Goal: Task Accomplishment & Management: Complete application form

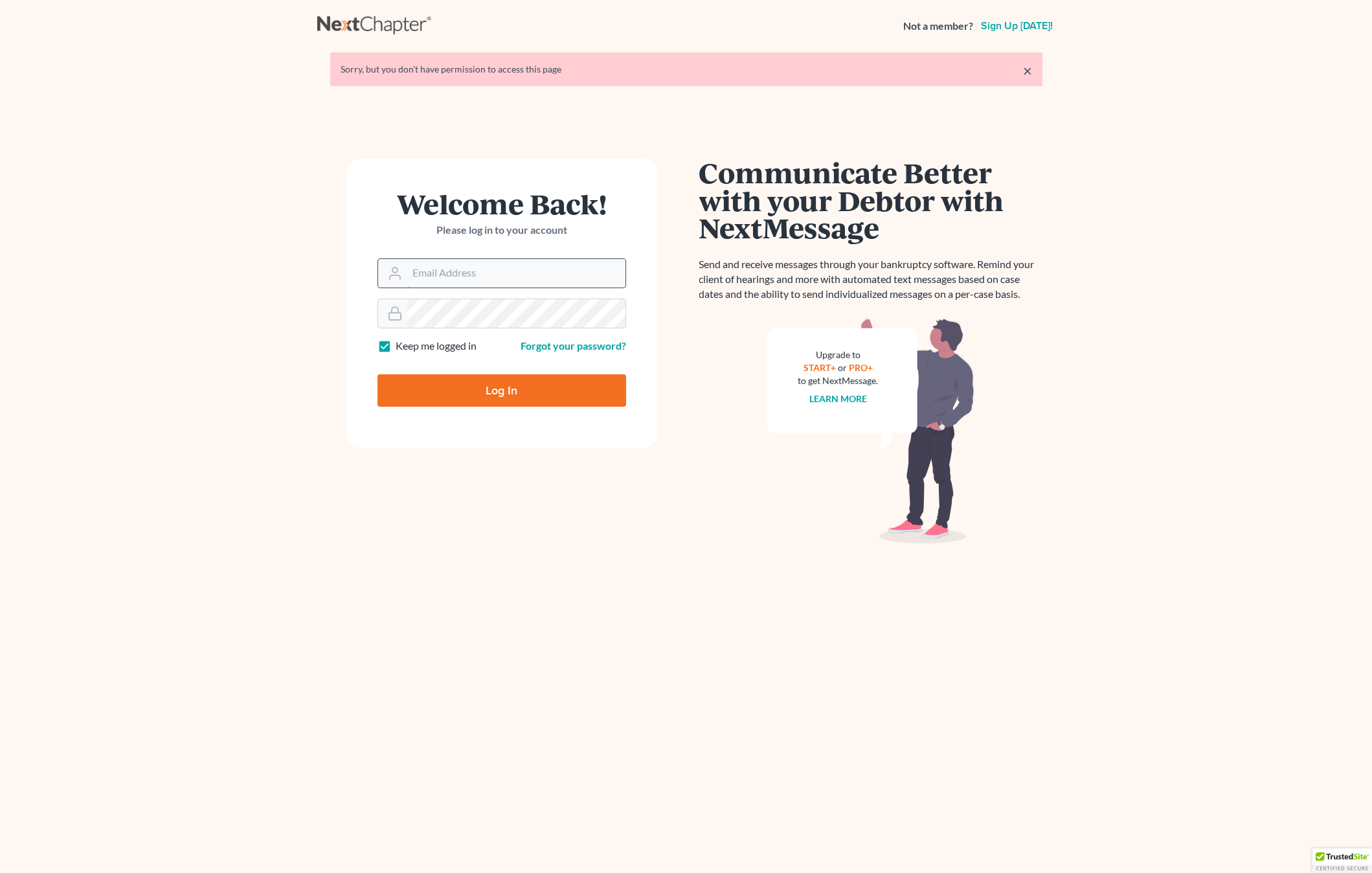
click at [438, 277] on input "Email Address" at bounding box center [516, 273] width 218 height 29
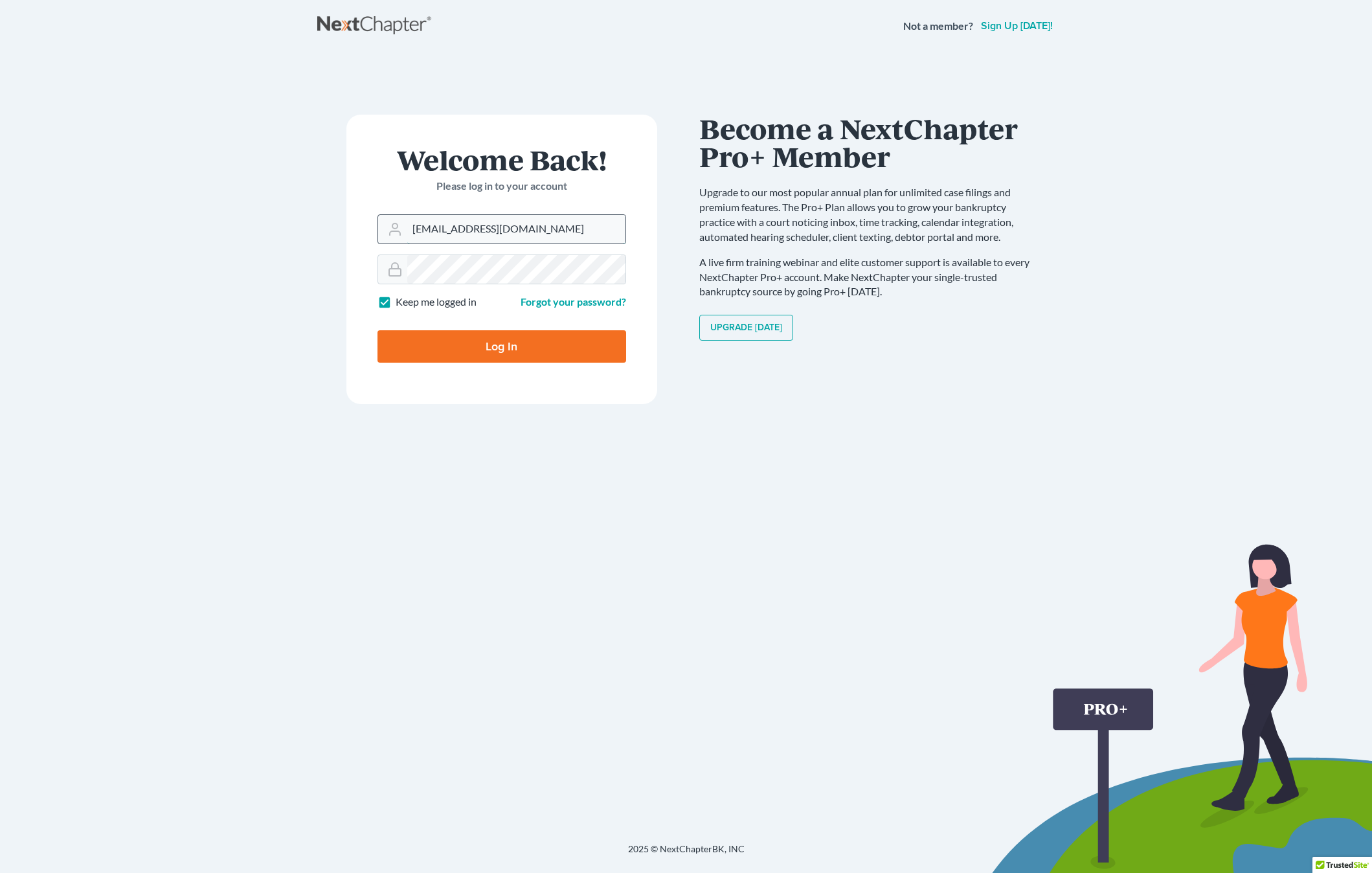
type input "[EMAIL_ADDRESS][DOMAIN_NAME]"
click at [377, 331] on input "Log In" at bounding box center [502, 347] width 248 height 32
type input "Thinking..."
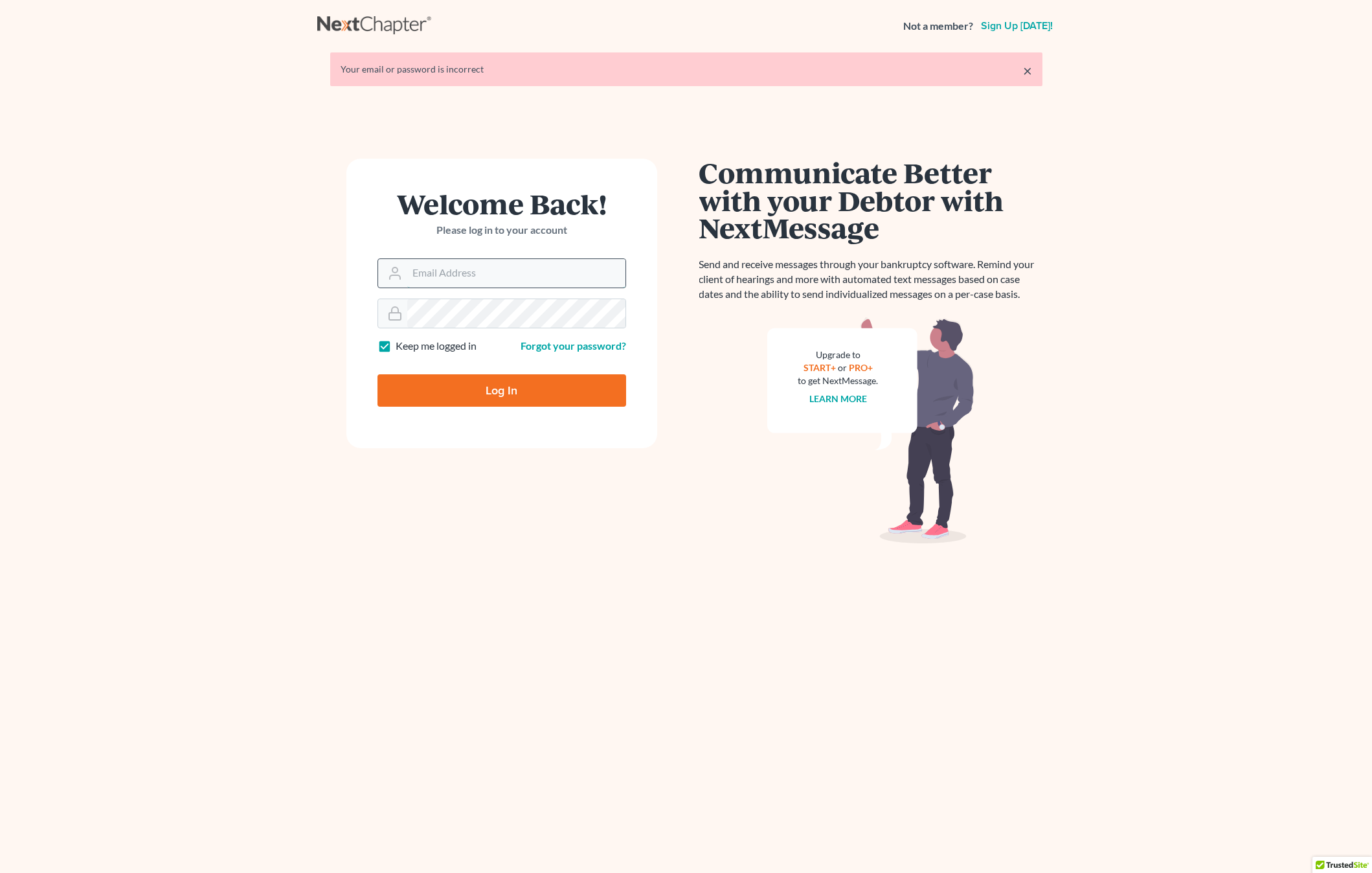
click at [421, 278] on input "Email Address" at bounding box center [516, 273] width 218 height 29
type input "[EMAIL_ADDRESS][DOMAIN_NAME]"
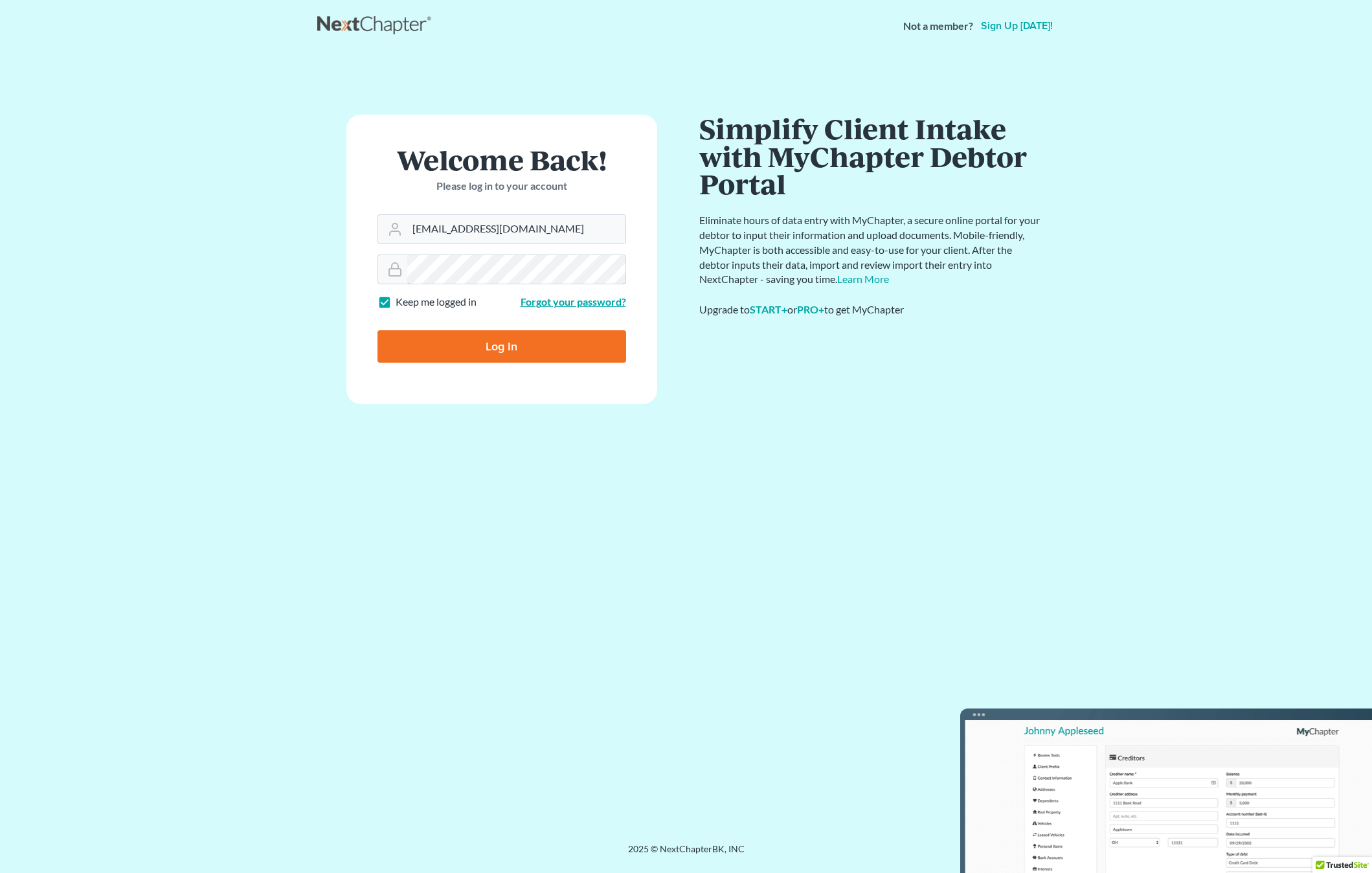
click at [377, 331] on input "Log In" at bounding box center [502, 347] width 248 height 32
type input "Thinking..."
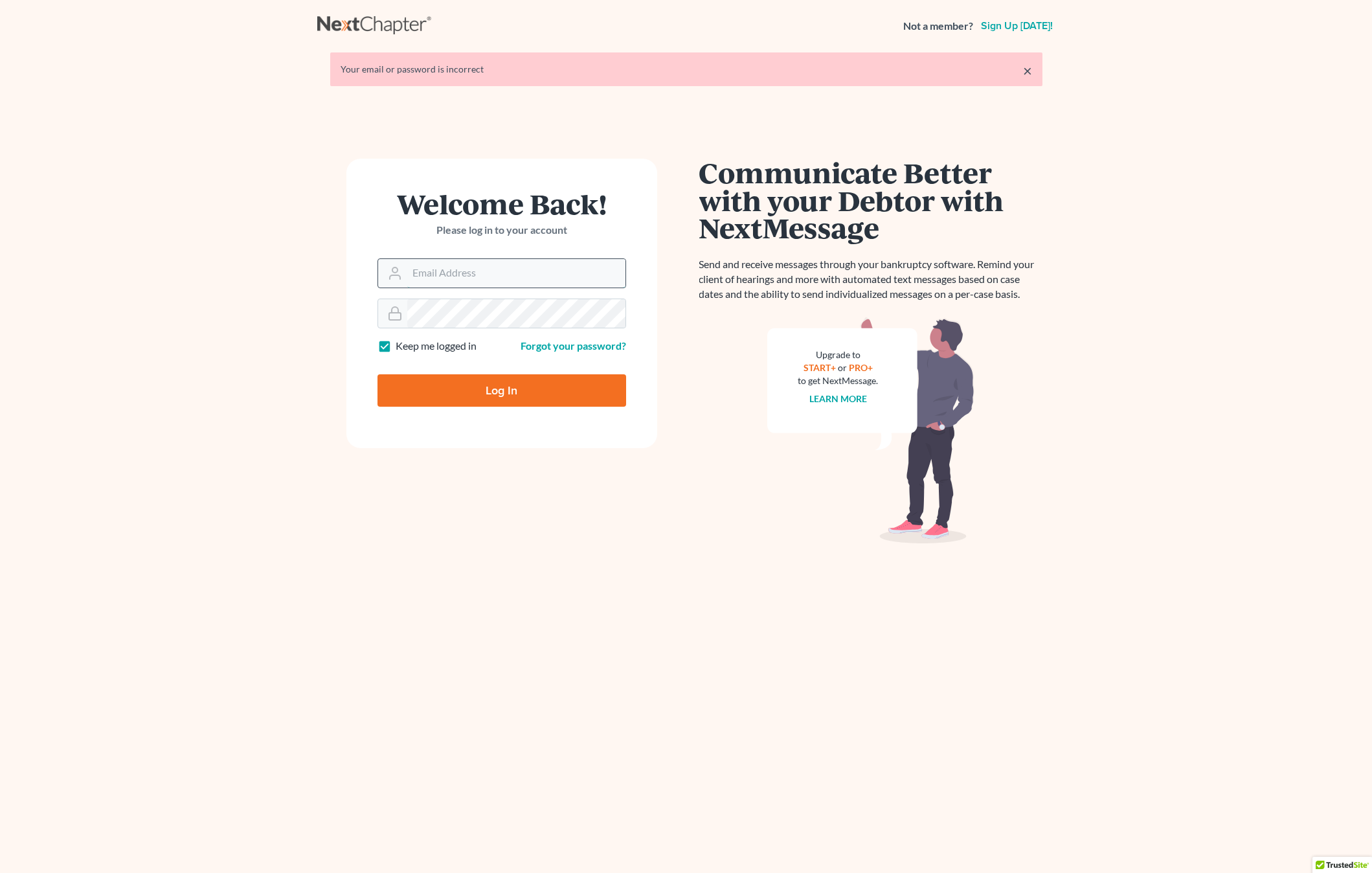
click at [446, 274] on input "Email Address" at bounding box center [516, 273] width 218 height 29
type input "craigbournelaw@yahoo.com"
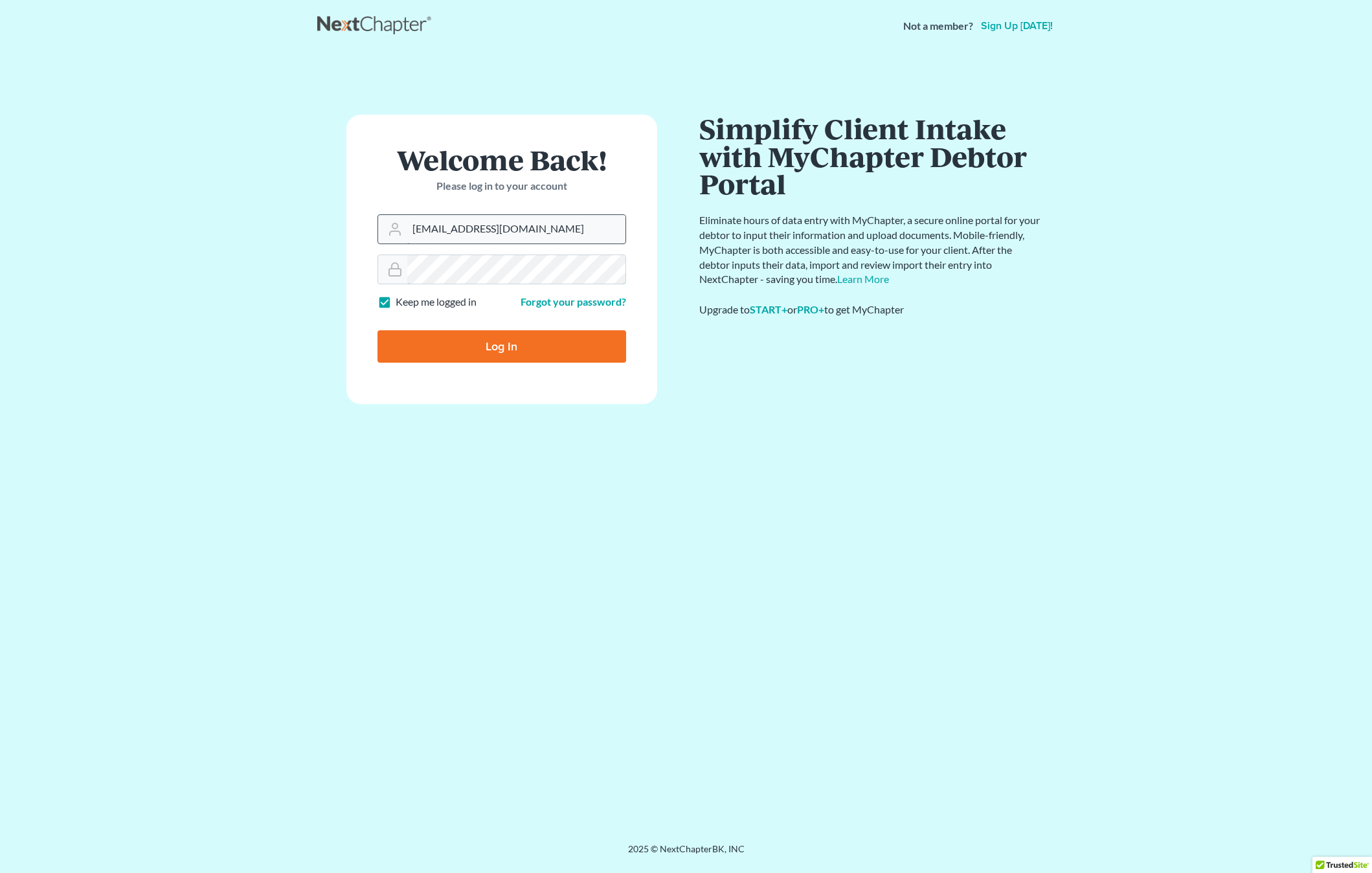
click at [377, 331] on input "Log In" at bounding box center [502, 347] width 248 height 32
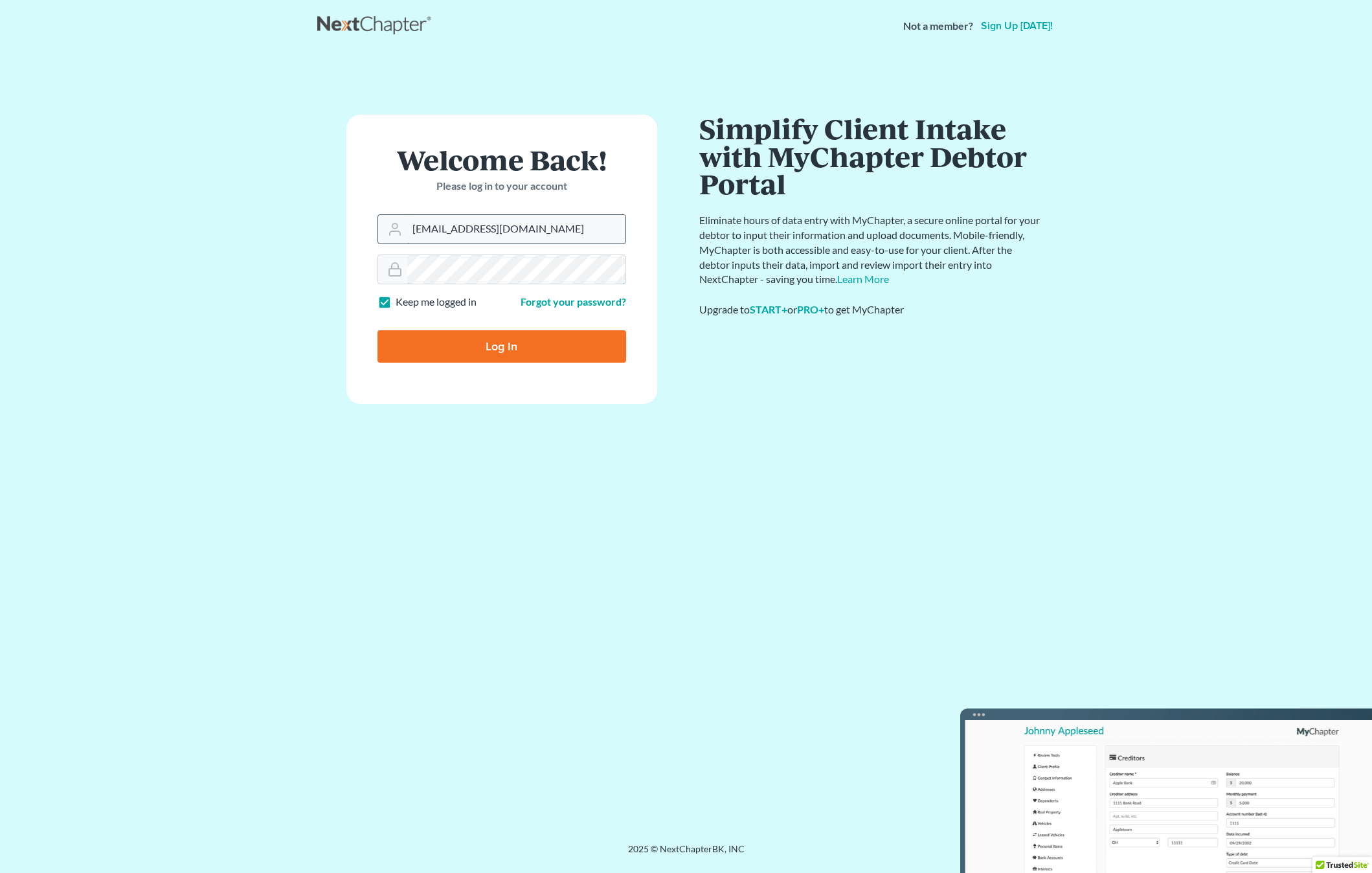
type input "Thinking..."
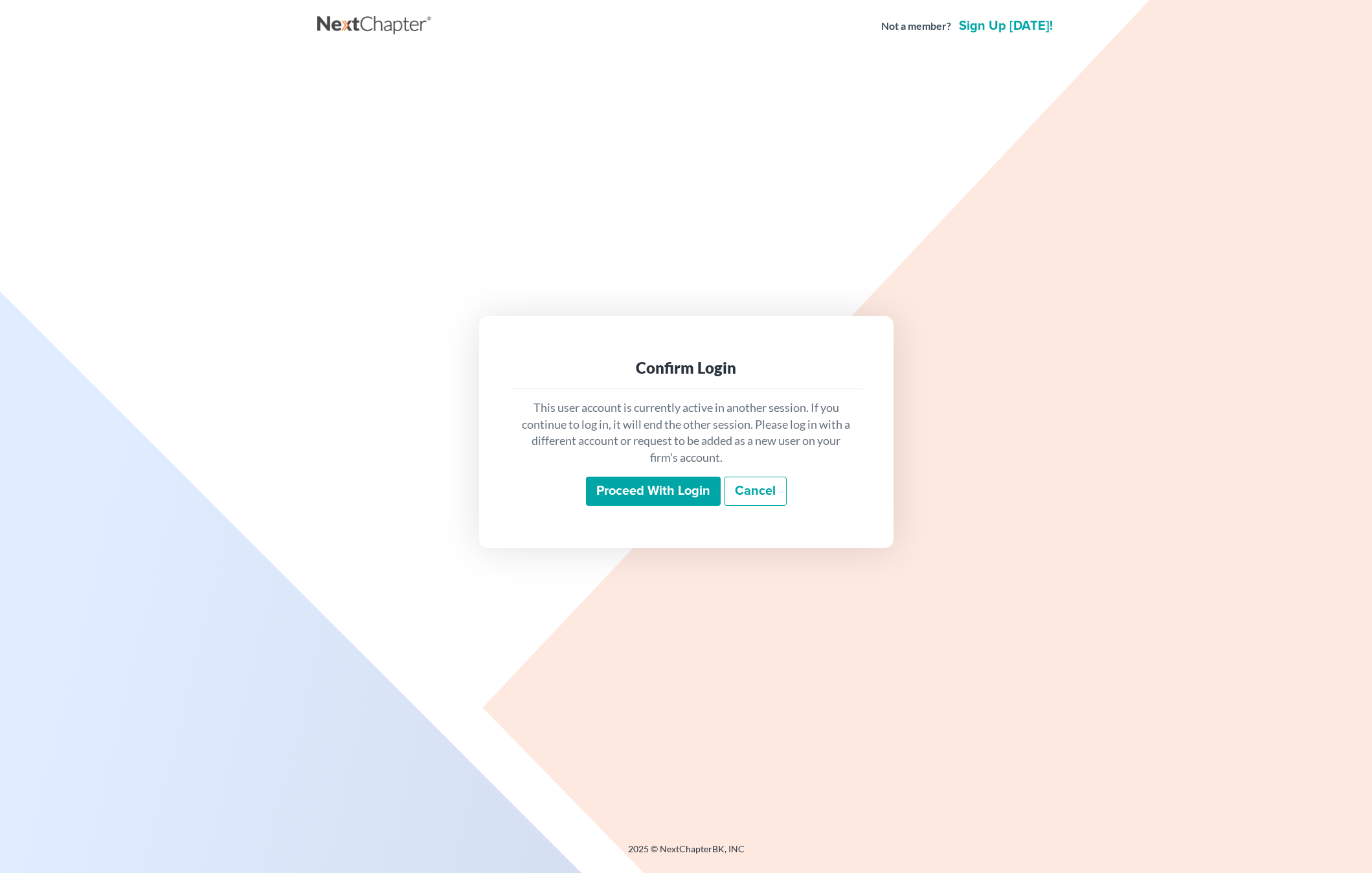
click at [682, 493] on input "Proceed with login" at bounding box center [653, 491] width 135 height 29
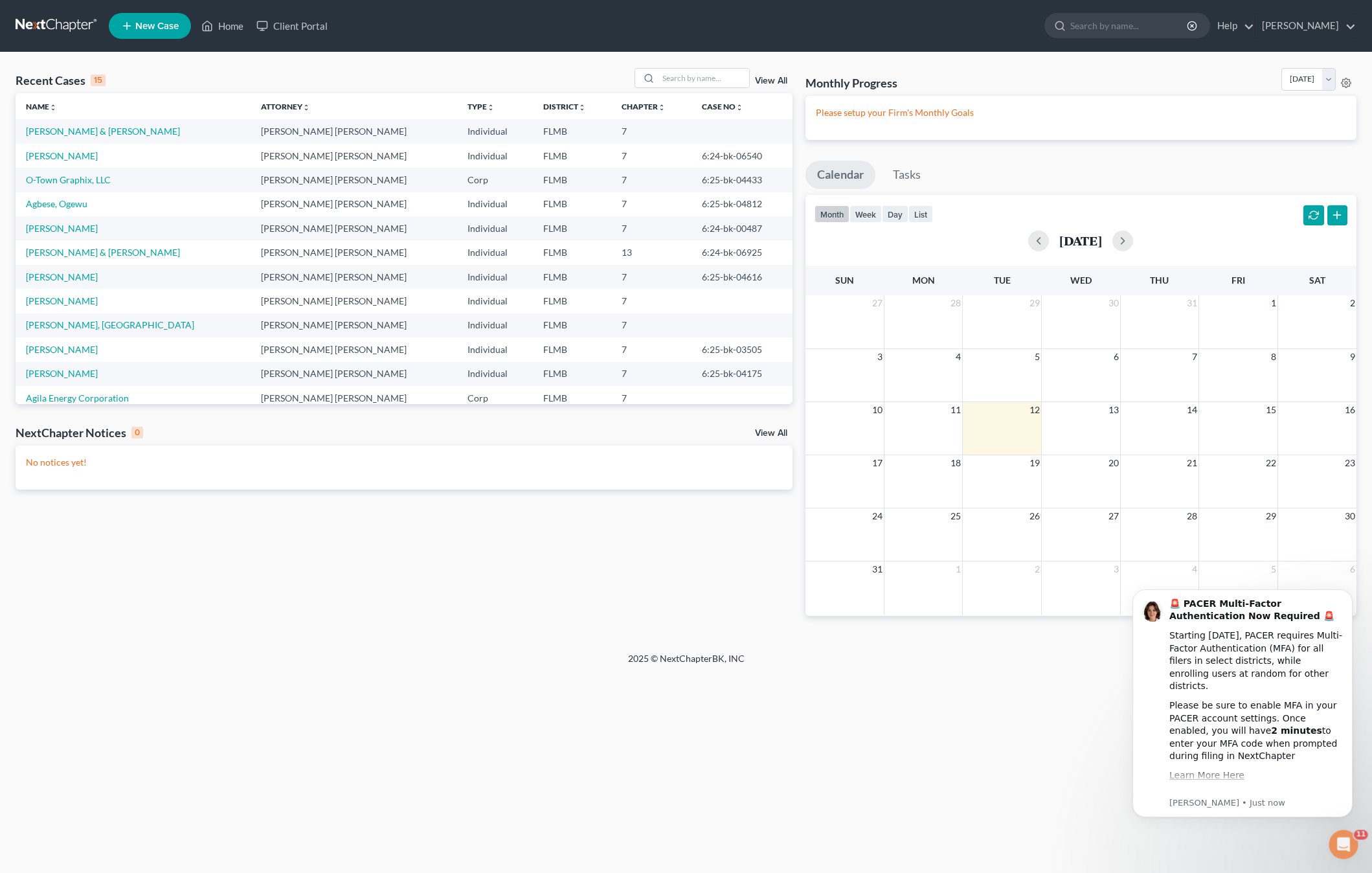
click at [137, 25] on span "New Case" at bounding box center [157, 26] width 43 height 10
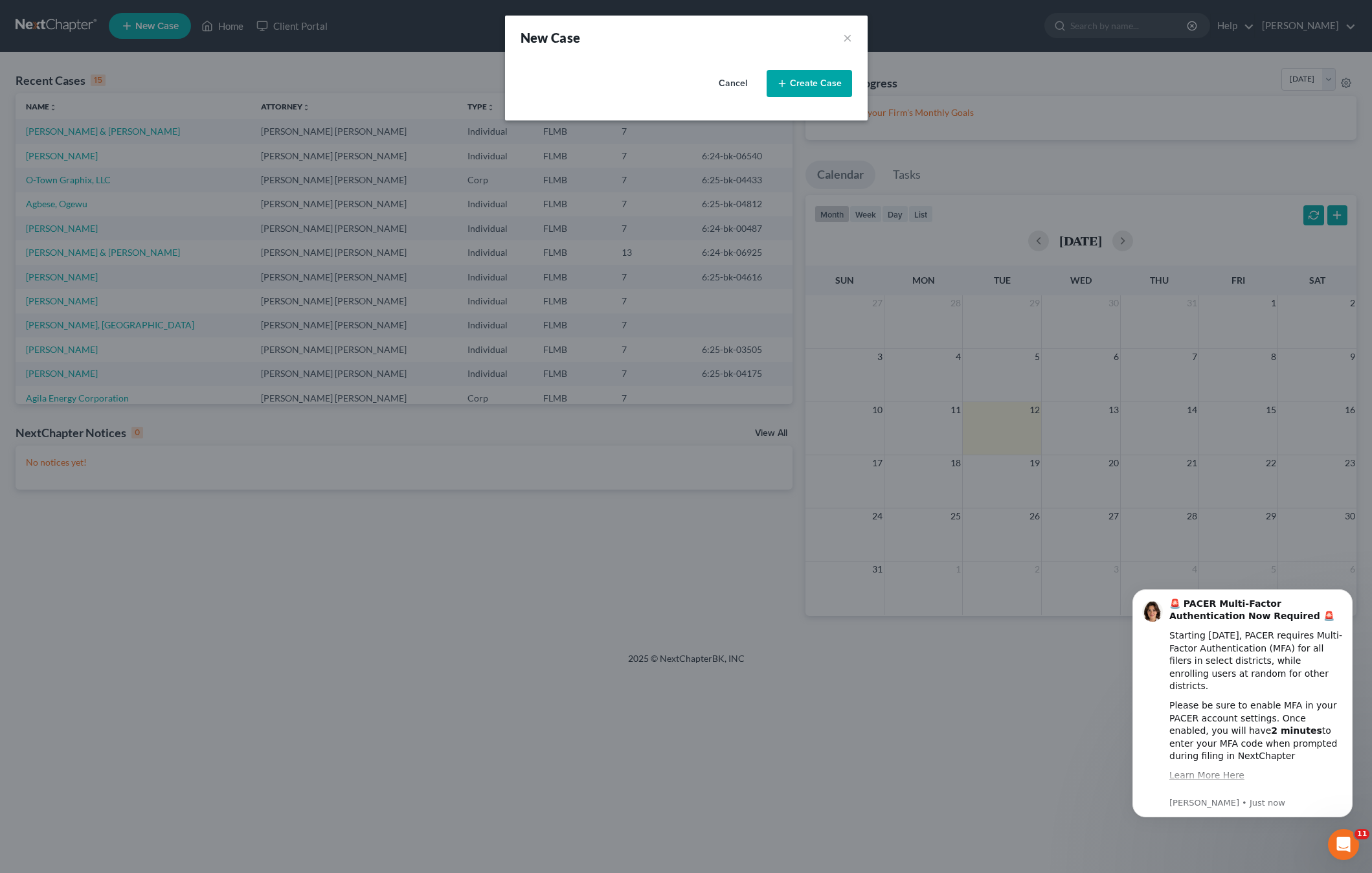
select select "15"
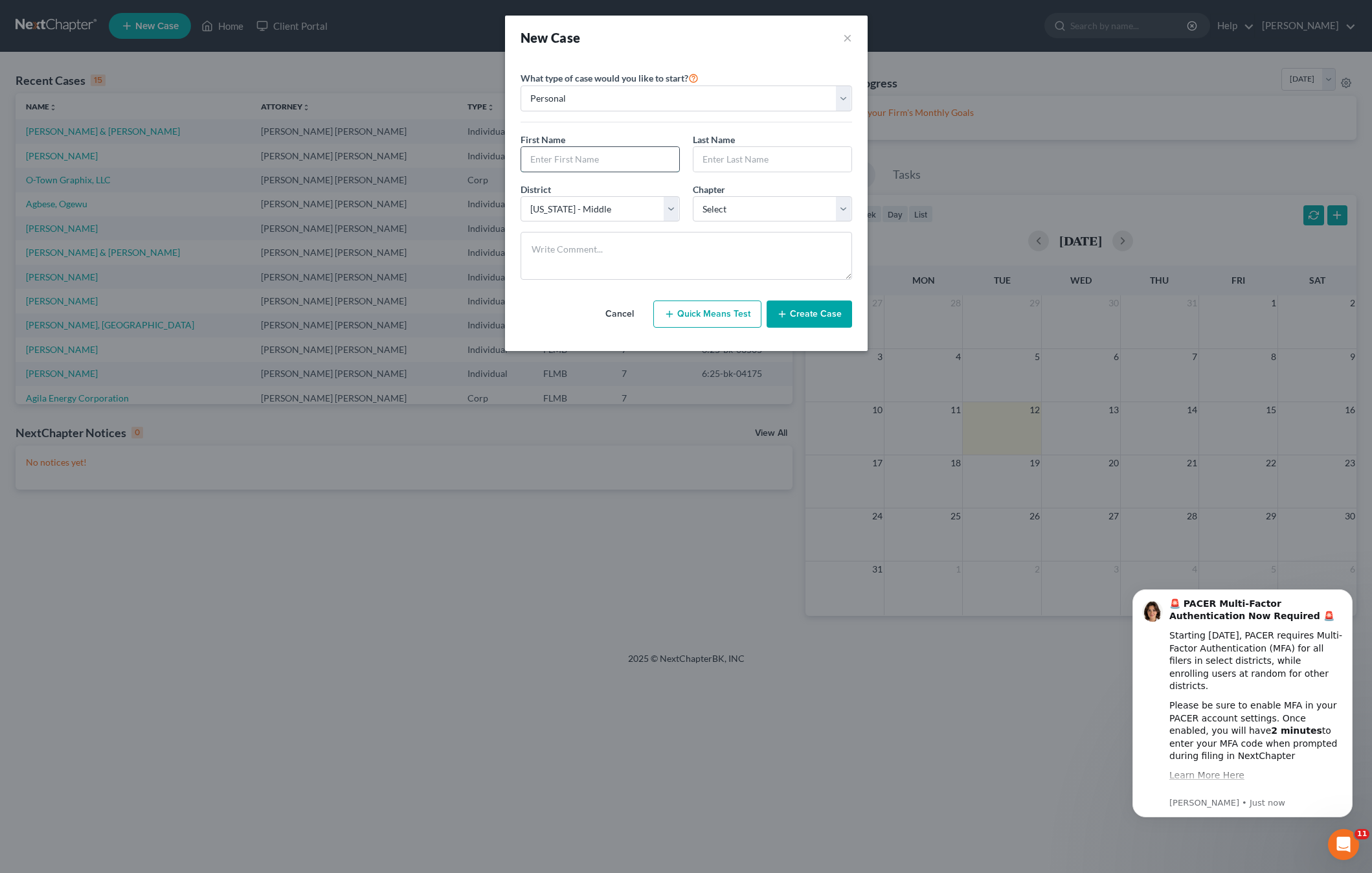
click at [563, 159] on input "text" at bounding box center [600, 159] width 158 height 25
type input "Calkins"
type input "Ricky"
click at [717, 208] on select "Select 7 11 12 13" at bounding box center [772, 209] width 159 height 26
select select "0"
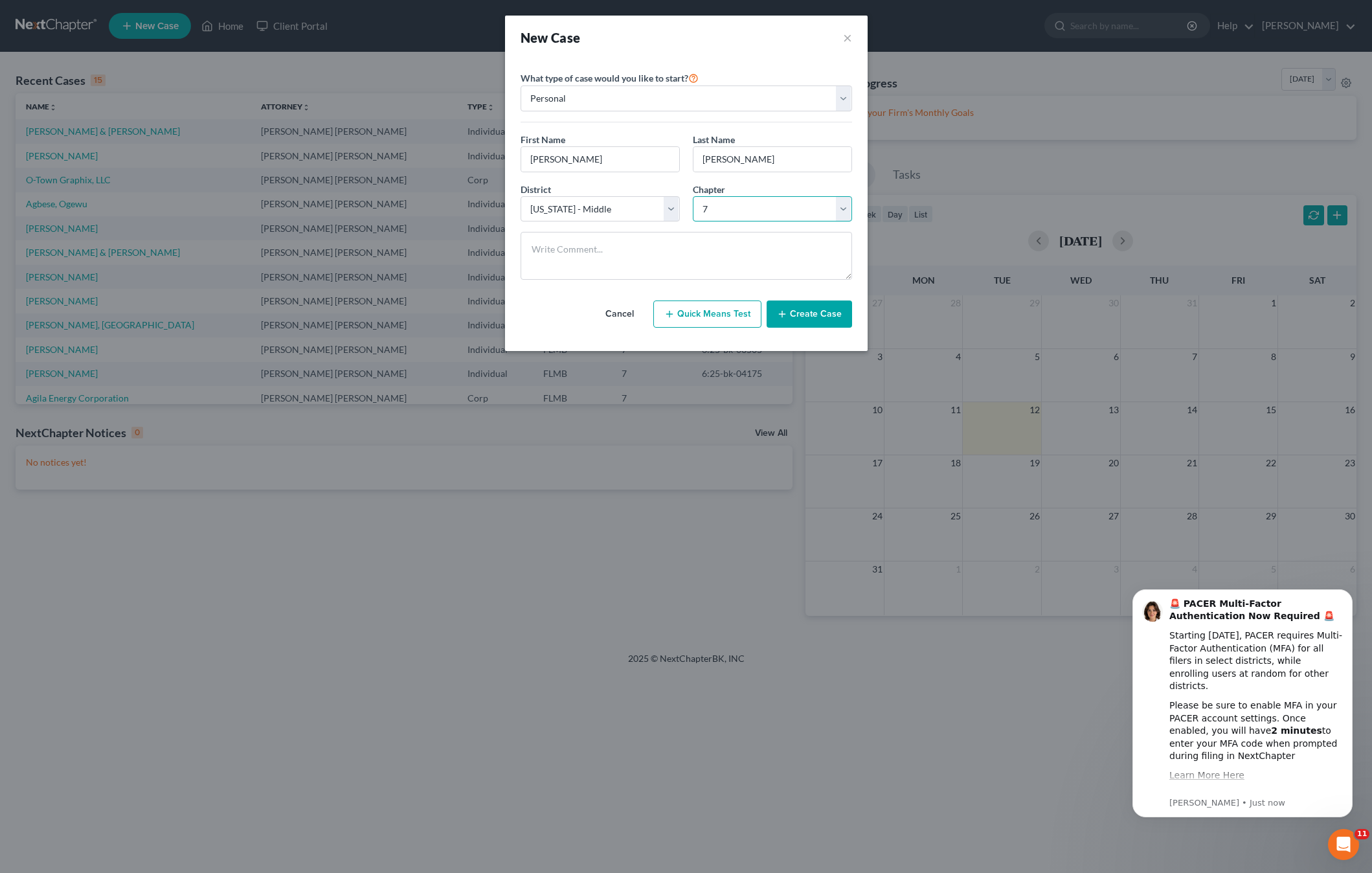
click at [692, 196] on select "Select 7 11 12 13" at bounding box center [772, 209] width 159 height 26
click at [802, 316] on button "Create Case" at bounding box center [809, 314] width 86 height 27
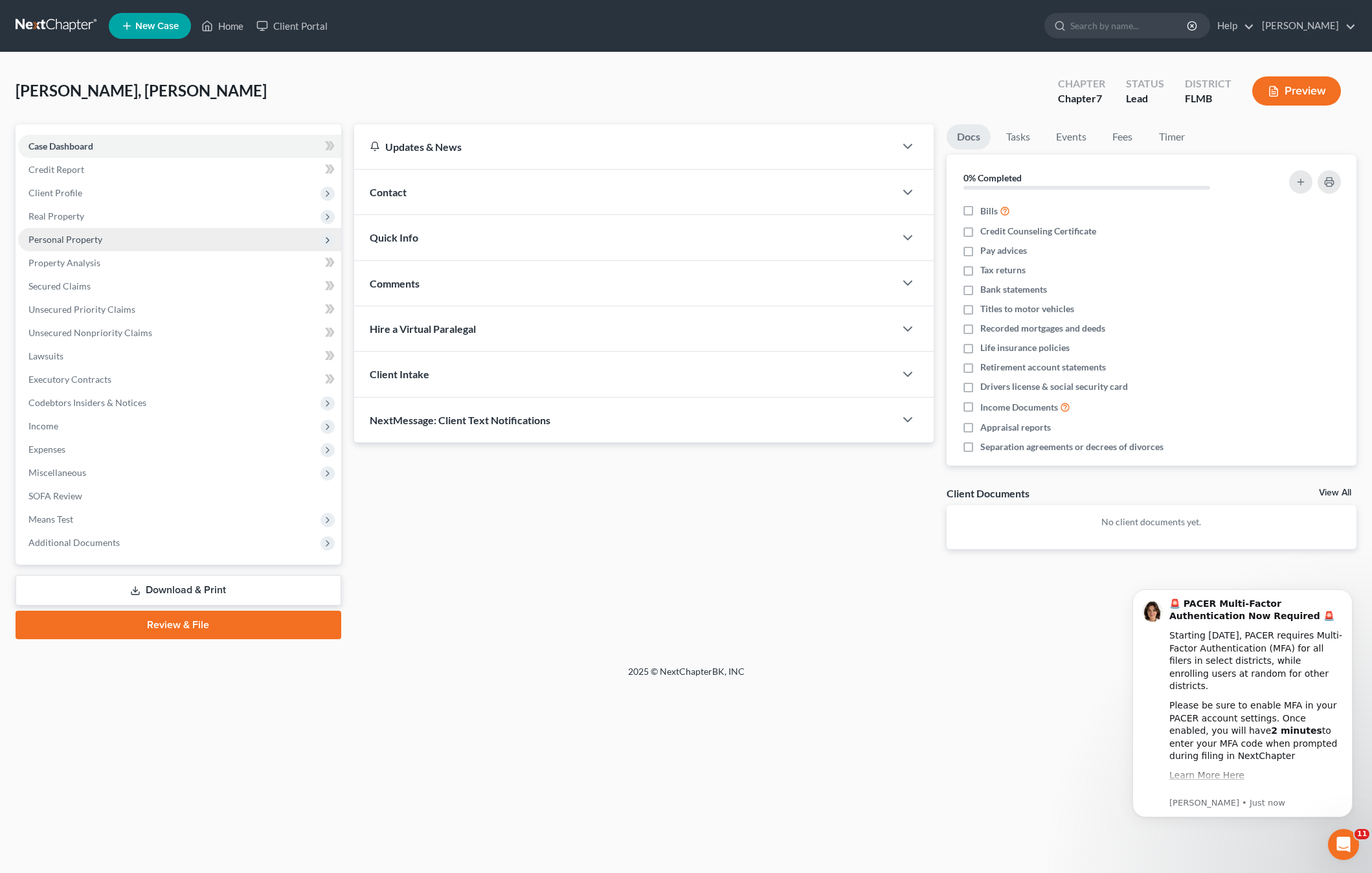
click at [64, 236] on span "Personal Property" at bounding box center [65, 239] width 74 height 11
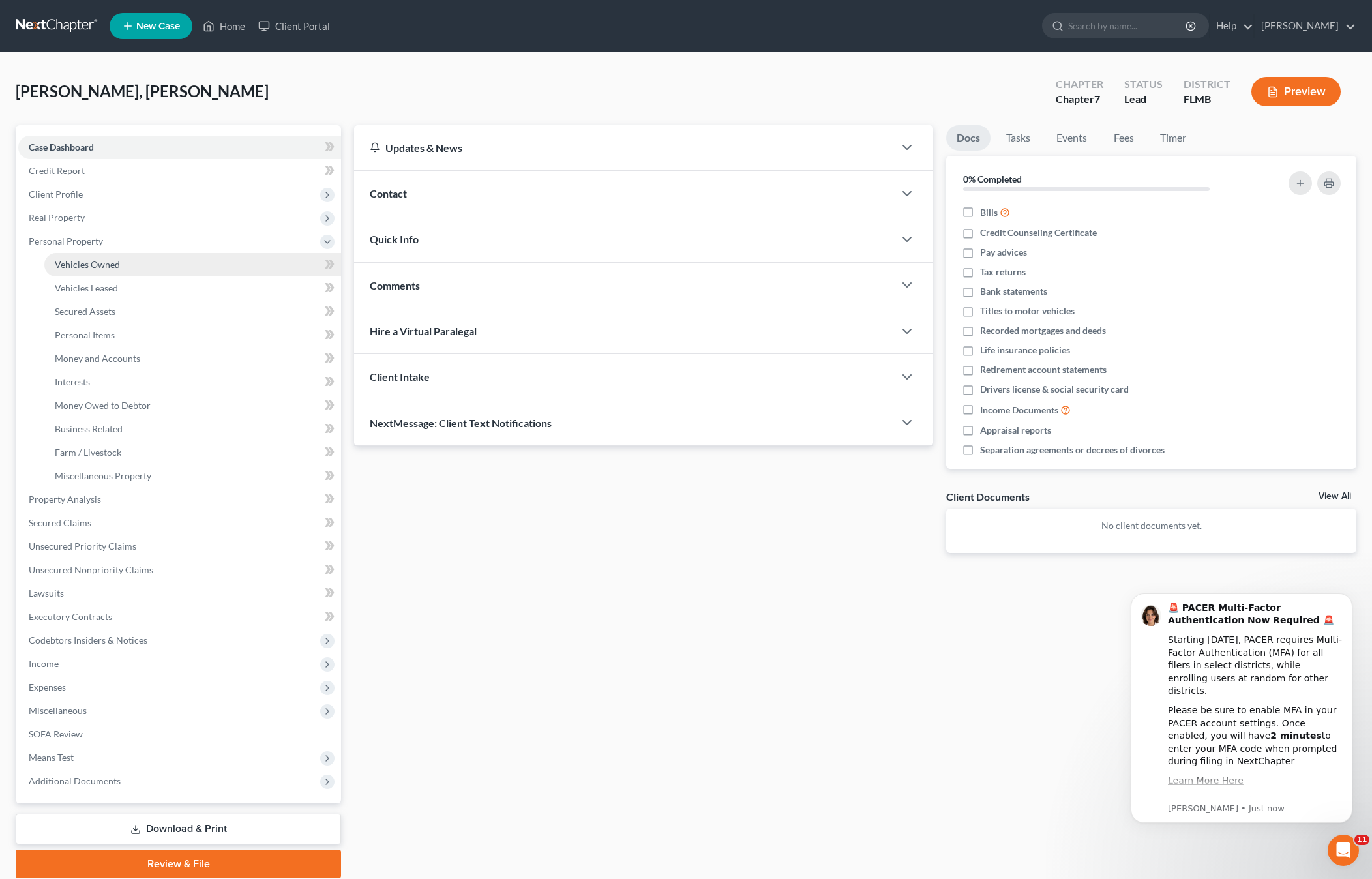
click at [77, 269] on span "Vehicles Owned" at bounding box center [88, 264] width 65 height 11
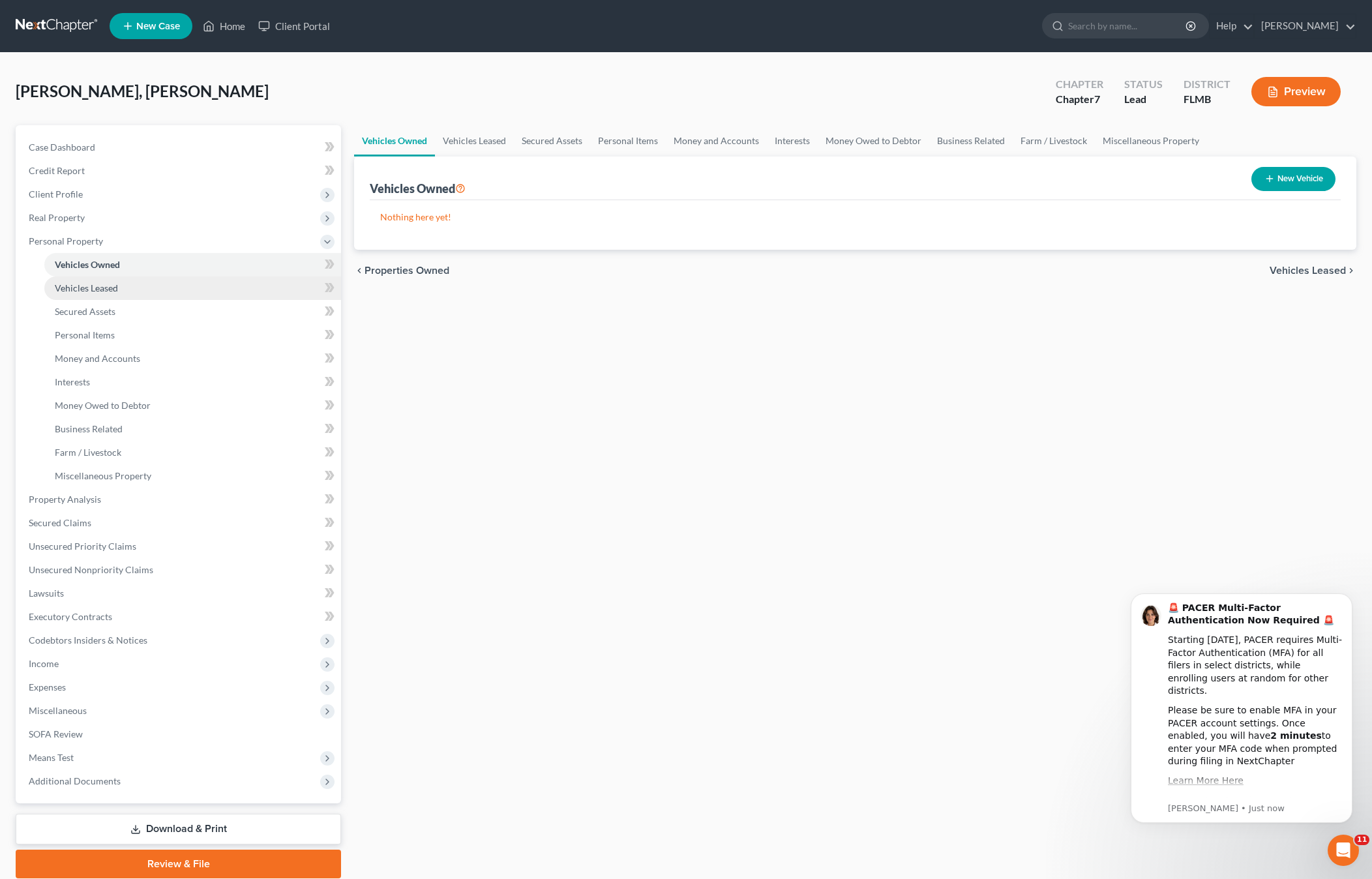
click at [106, 289] on span "Vehicles Leased" at bounding box center [87, 288] width 64 height 11
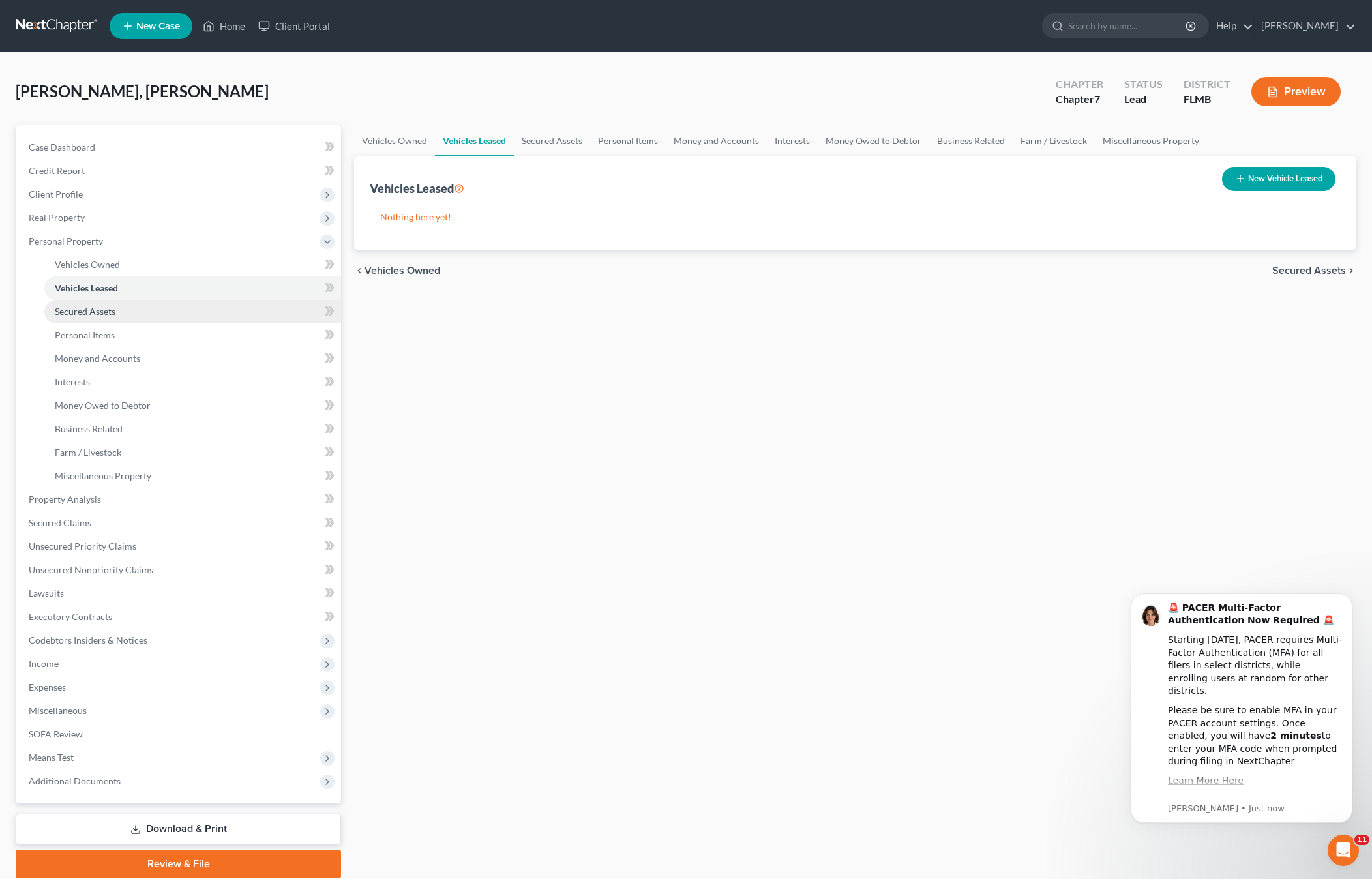
click at [106, 305] on link "Secured Assets" at bounding box center [193, 312] width 297 height 23
click at [94, 331] on span "Personal Items" at bounding box center [85, 335] width 60 height 11
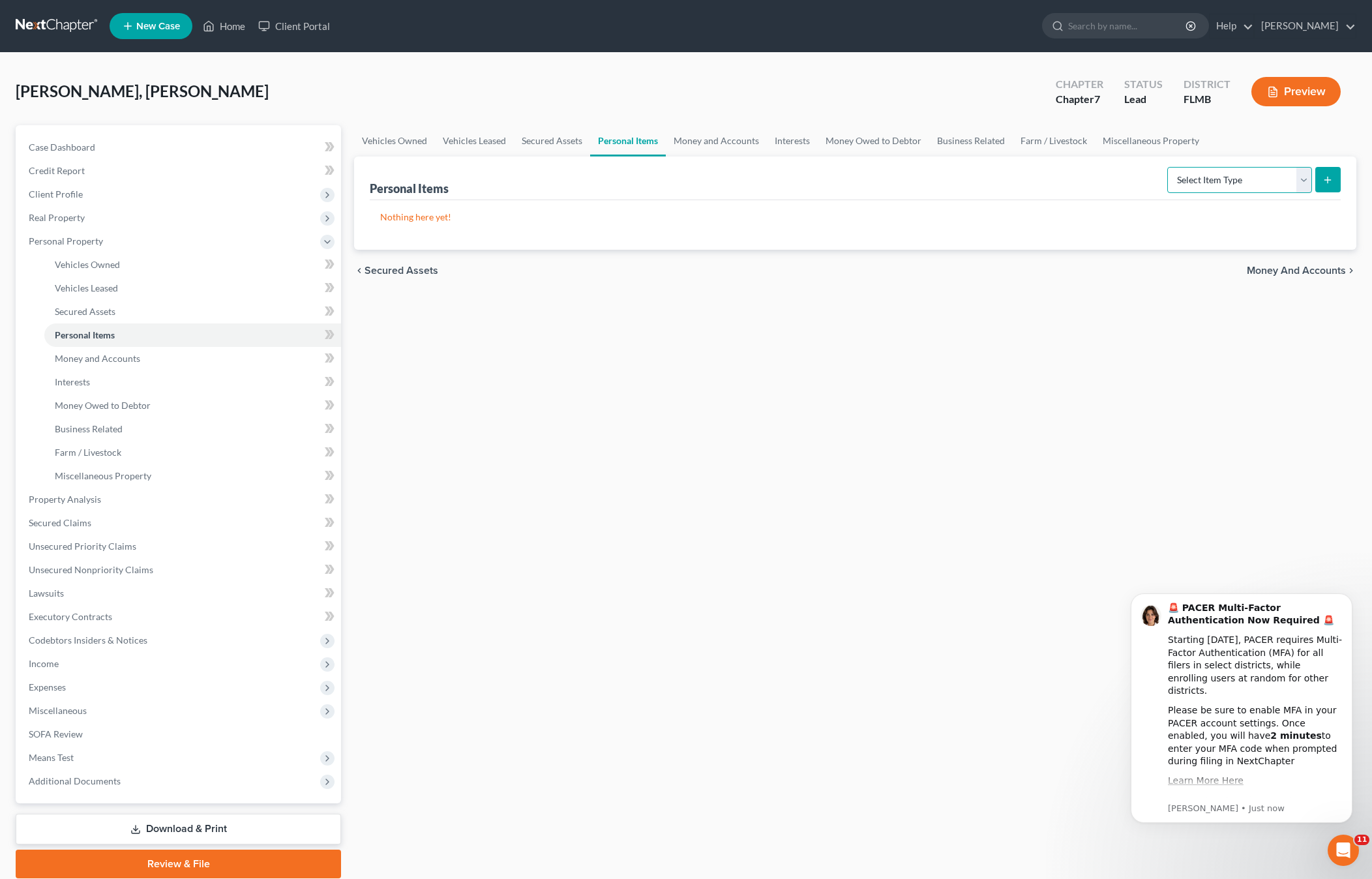
click at [1241, 182] on select "Select Item Type Clothing Collectibles Of Value Electronics Firearms Household …" at bounding box center [1239, 179] width 145 height 26
select select "household_goods"
click at [1169, 167] on select "Select Item Type Clothing Collectibles Of Value Electronics Firearms Household …" at bounding box center [1239, 179] width 145 height 26
click at [1326, 178] on icon "submit" at bounding box center [1327, 179] width 11 height 11
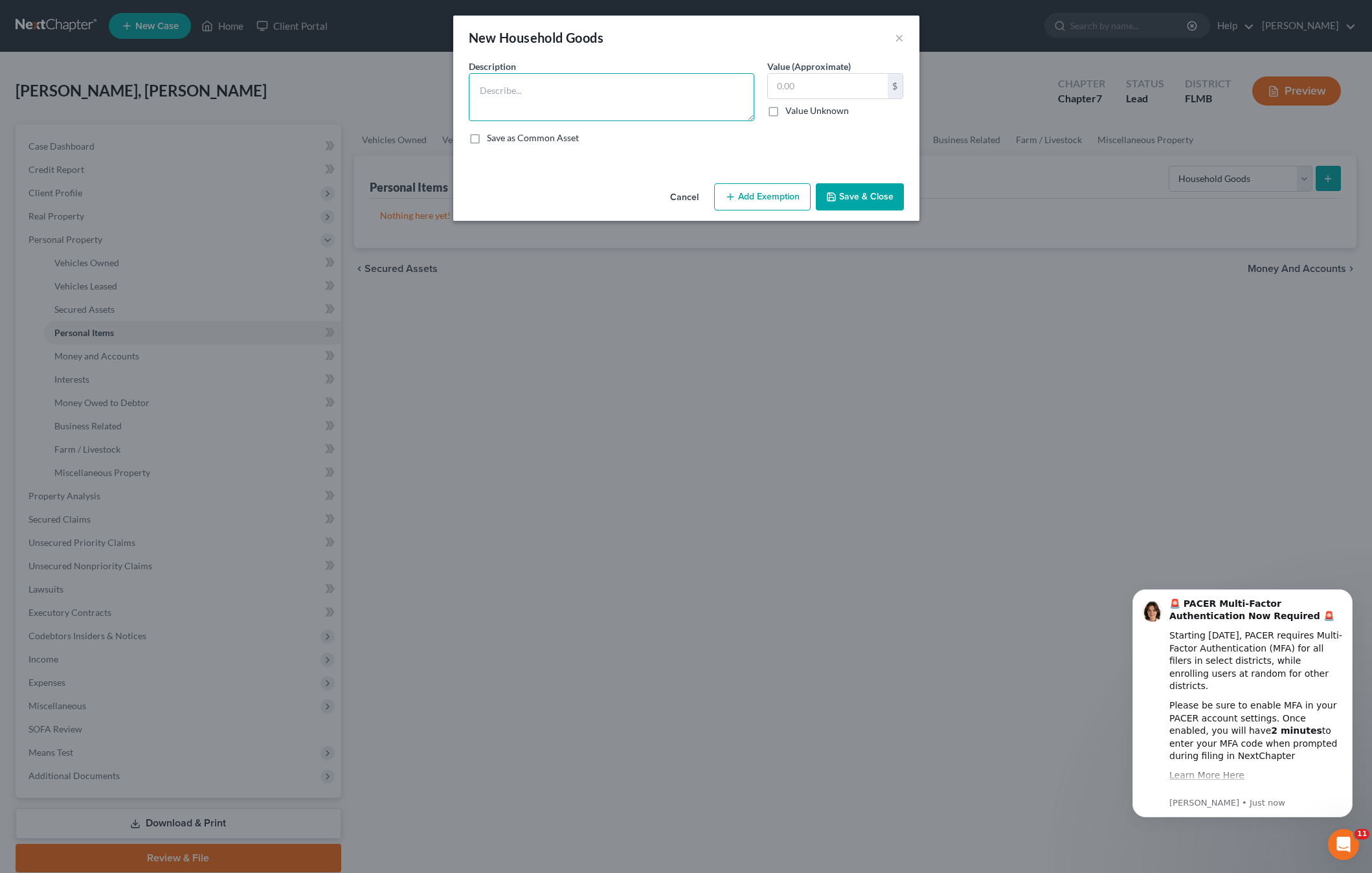
click at [530, 88] on textarea at bounding box center [611, 97] width 285 height 48
type textarea "queen bed, dresser, nightstand"
click at [783, 82] on input "text" at bounding box center [828, 86] width 120 height 25
type input "200"
click at [764, 195] on button "Add Exemption" at bounding box center [762, 196] width 97 height 27
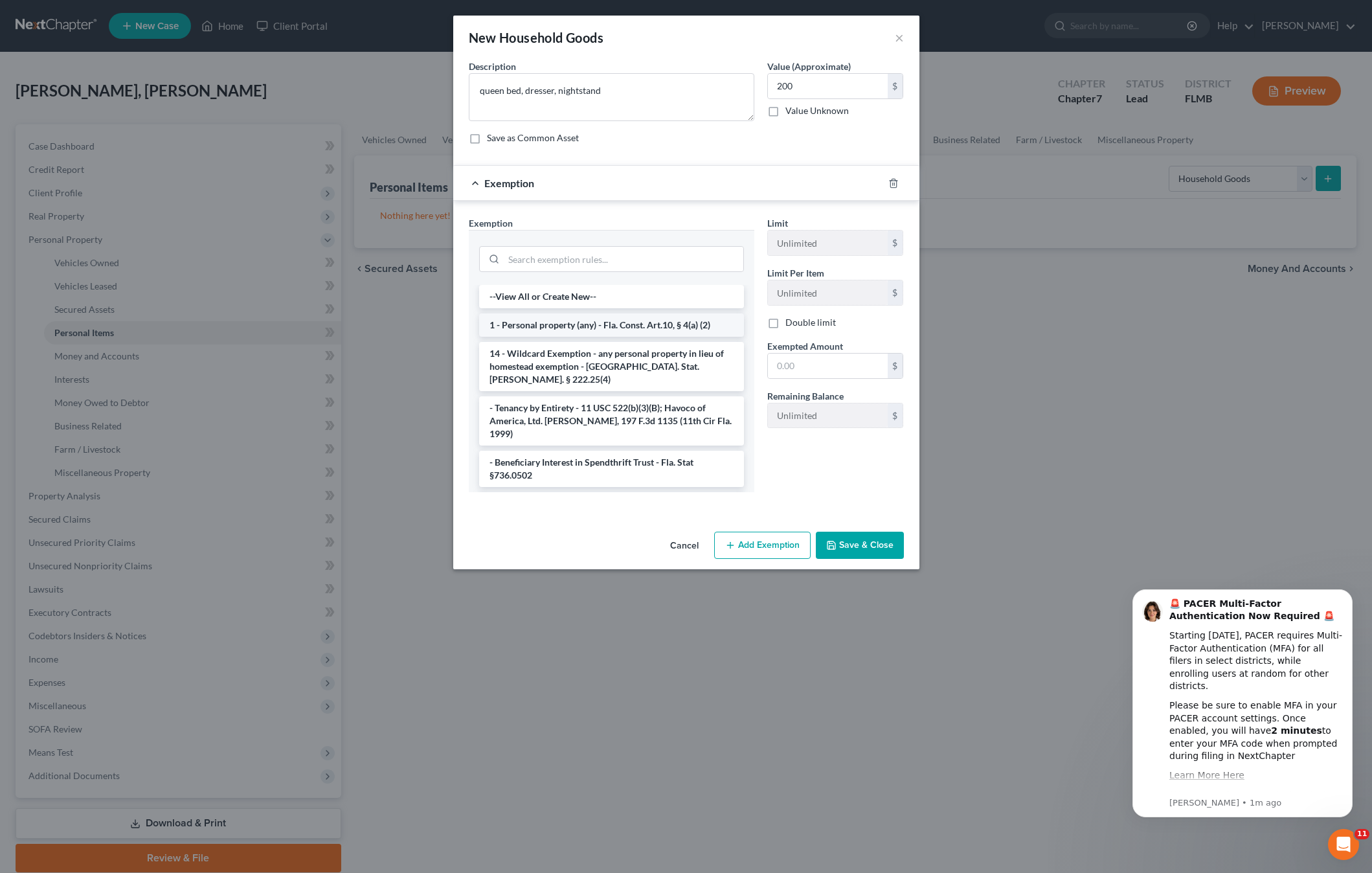
click at [534, 328] on li "1 - Personal property (any) - Fla. Const. Art.10, § 4(a) (2)" at bounding box center [611, 325] width 264 height 23
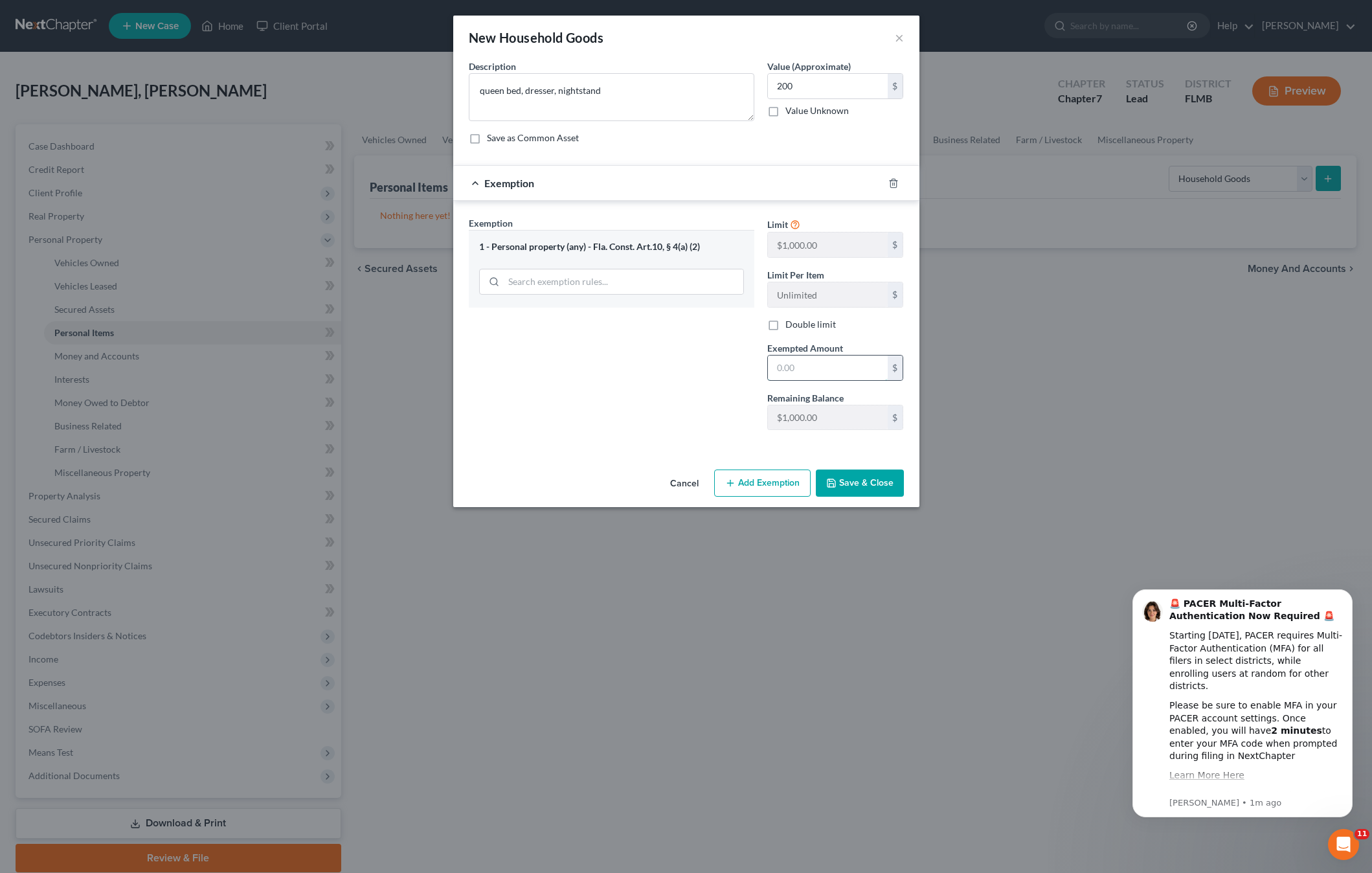
click at [793, 366] on input "text" at bounding box center [828, 368] width 120 height 25
type input "200"
click at [840, 477] on button "Save & Close" at bounding box center [860, 483] width 88 height 27
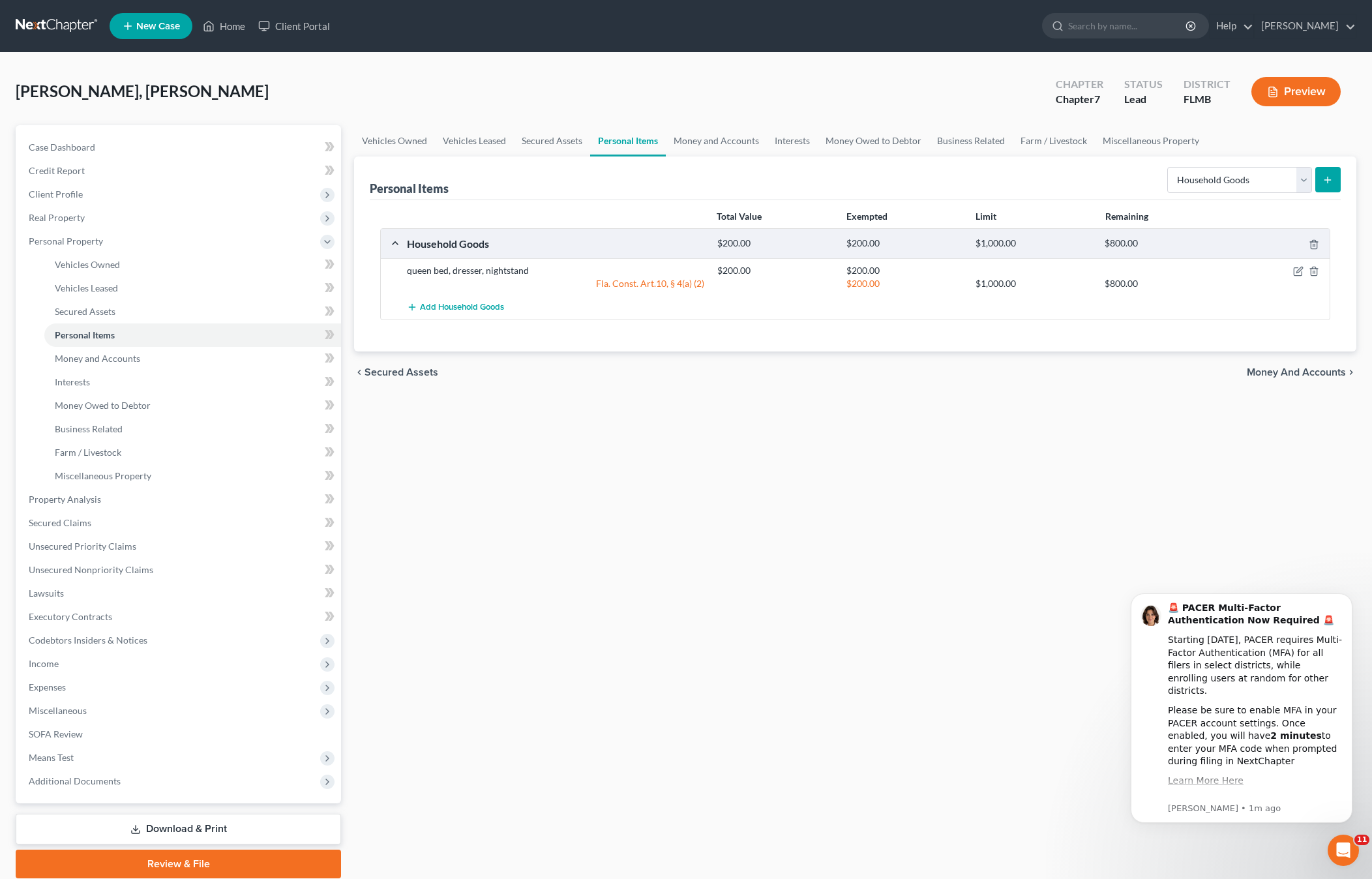
click at [1089, 323] on div "Total Value Exempted Limit Remaining Household Goods $200.00 $200.00 $1,000.00 …" at bounding box center [855, 276] width 971 height 151
click at [1238, 175] on select "Select Item Type Clothing Collectibles Of Value Electronics Firearms Household …" at bounding box center [1239, 179] width 145 height 26
select select "clothing"
click at [1169, 167] on select "Select Item Type Clothing Collectibles Of Value Electronics Firearms Household …" at bounding box center [1239, 179] width 145 height 26
click at [1334, 179] on button "submit" at bounding box center [1327, 179] width 25 height 25
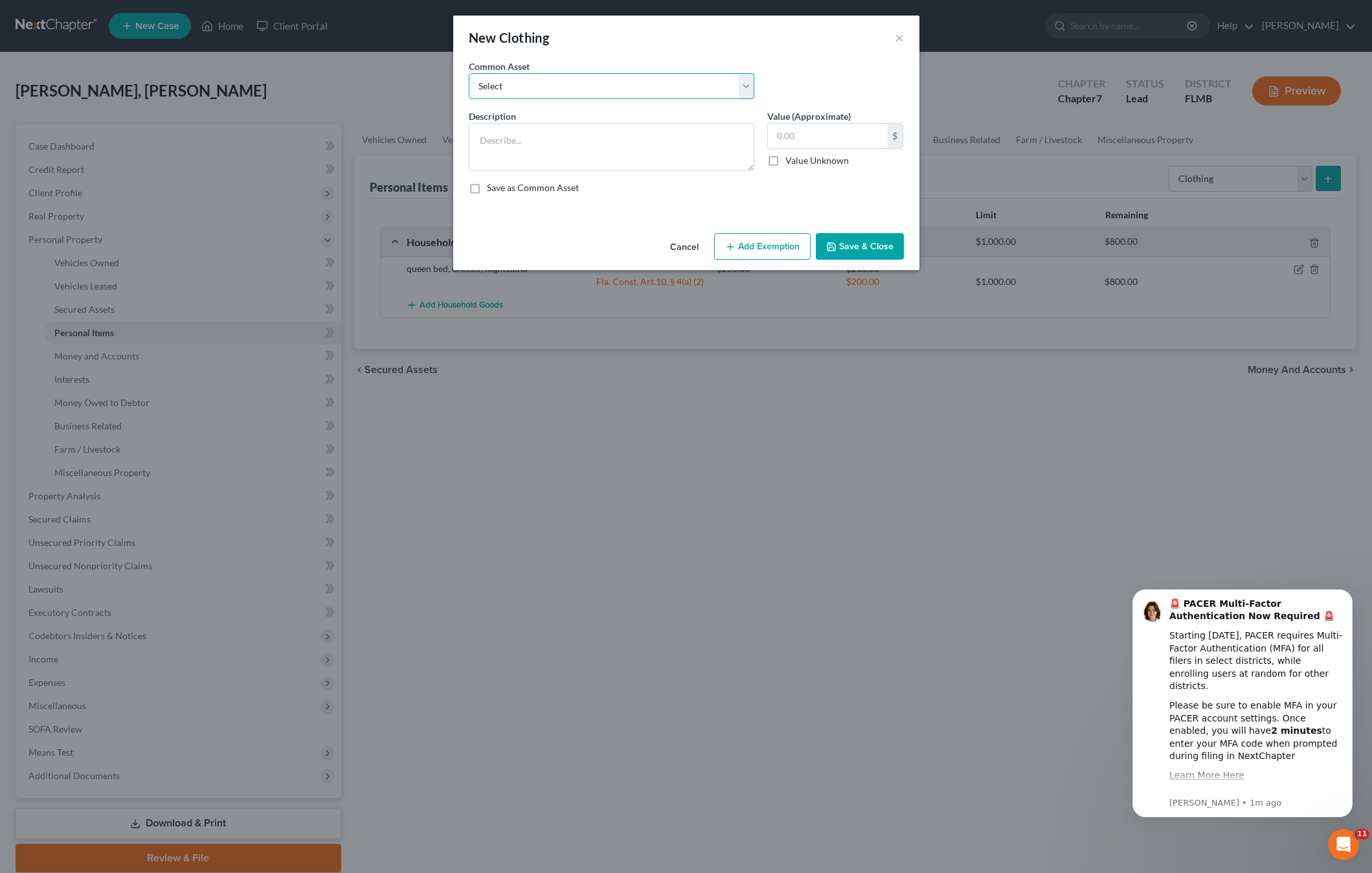
click at [493, 87] on select "Select Assorted apparel and shoes Assorted apparel and shoes Assorted apparel a…" at bounding box center [611, 86] width 285 height 26
select select "0"
click at [469, 73] on select "Select Assorted apparel and shoes Assorted apparel and shoes Assorted apparel a…" at bounding box center [611, 86] width 285 height 26
type textarea "Assorted apparel and shoes"
type input "200.00"
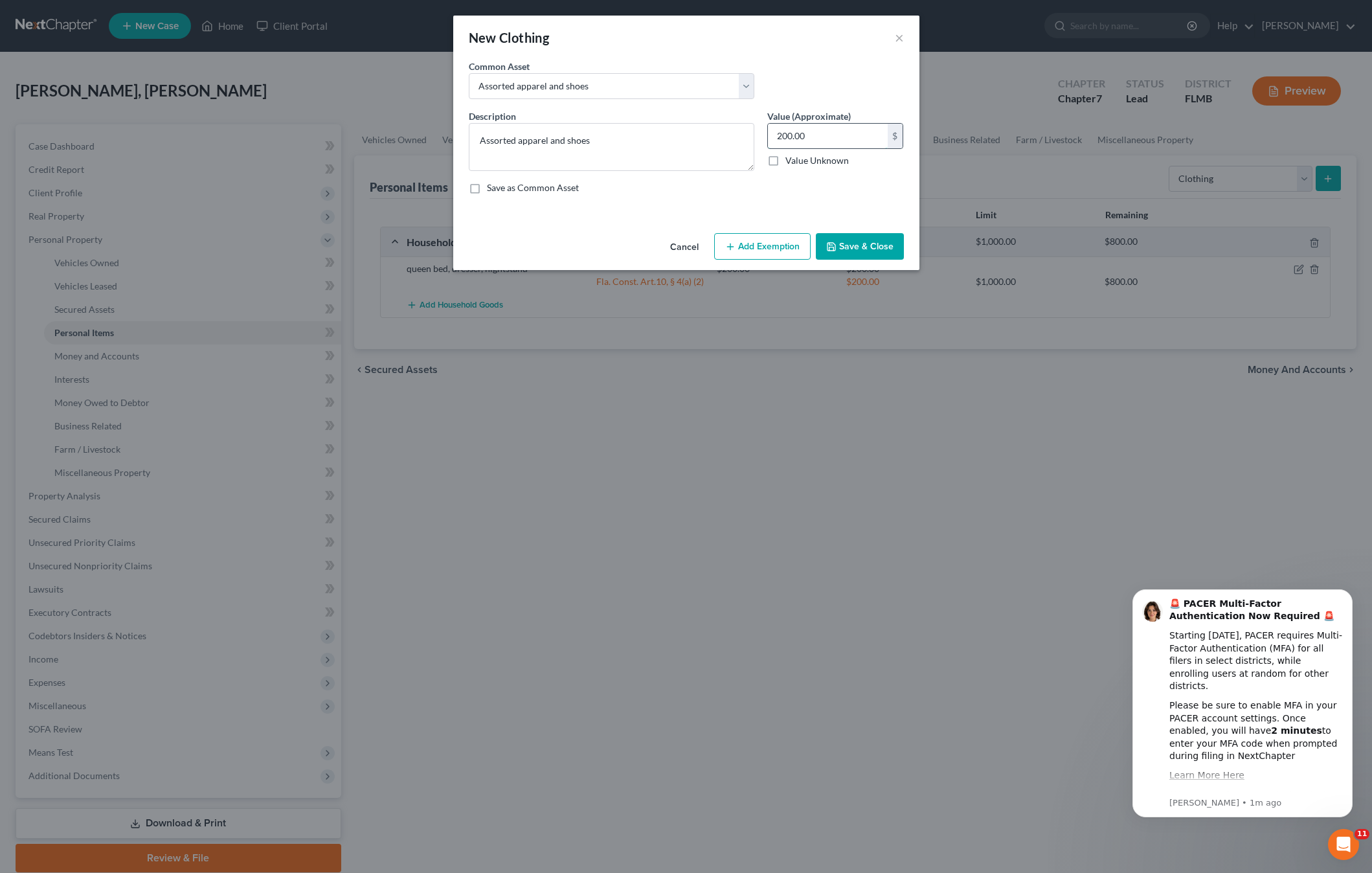
click at [809, 140] on input "200.00" at bounding box center [828, 135] width 120 height 25
click at [756, 253] on button "Add Exemption" at bounding box center [762, 246] width 97 height 27
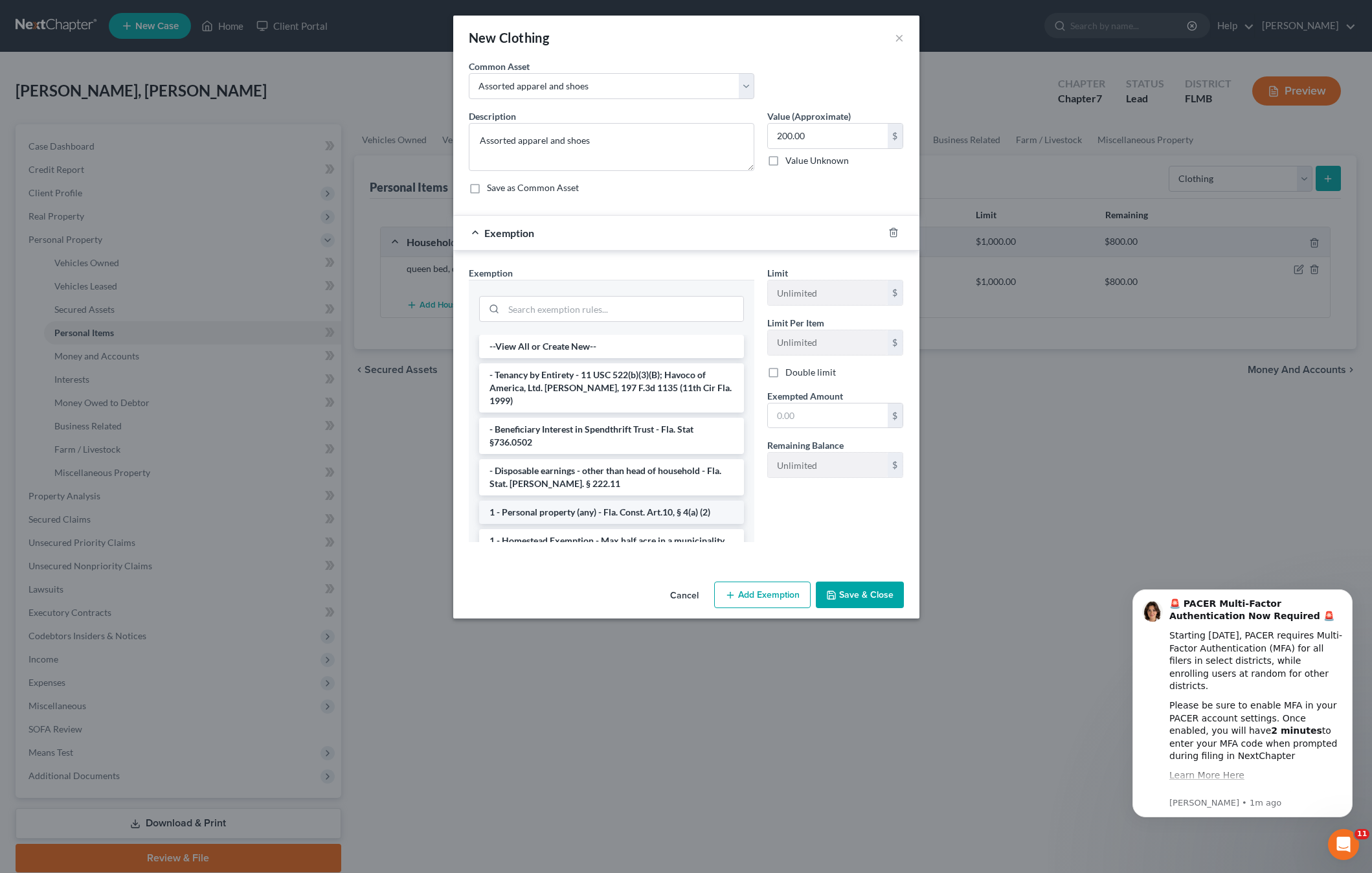
click at [579, 501] on li "1 - Personal property (any) - Fla. Const. Art.10, § 4(a) (2)" at bounding box center [611, 512] width 264 height 23
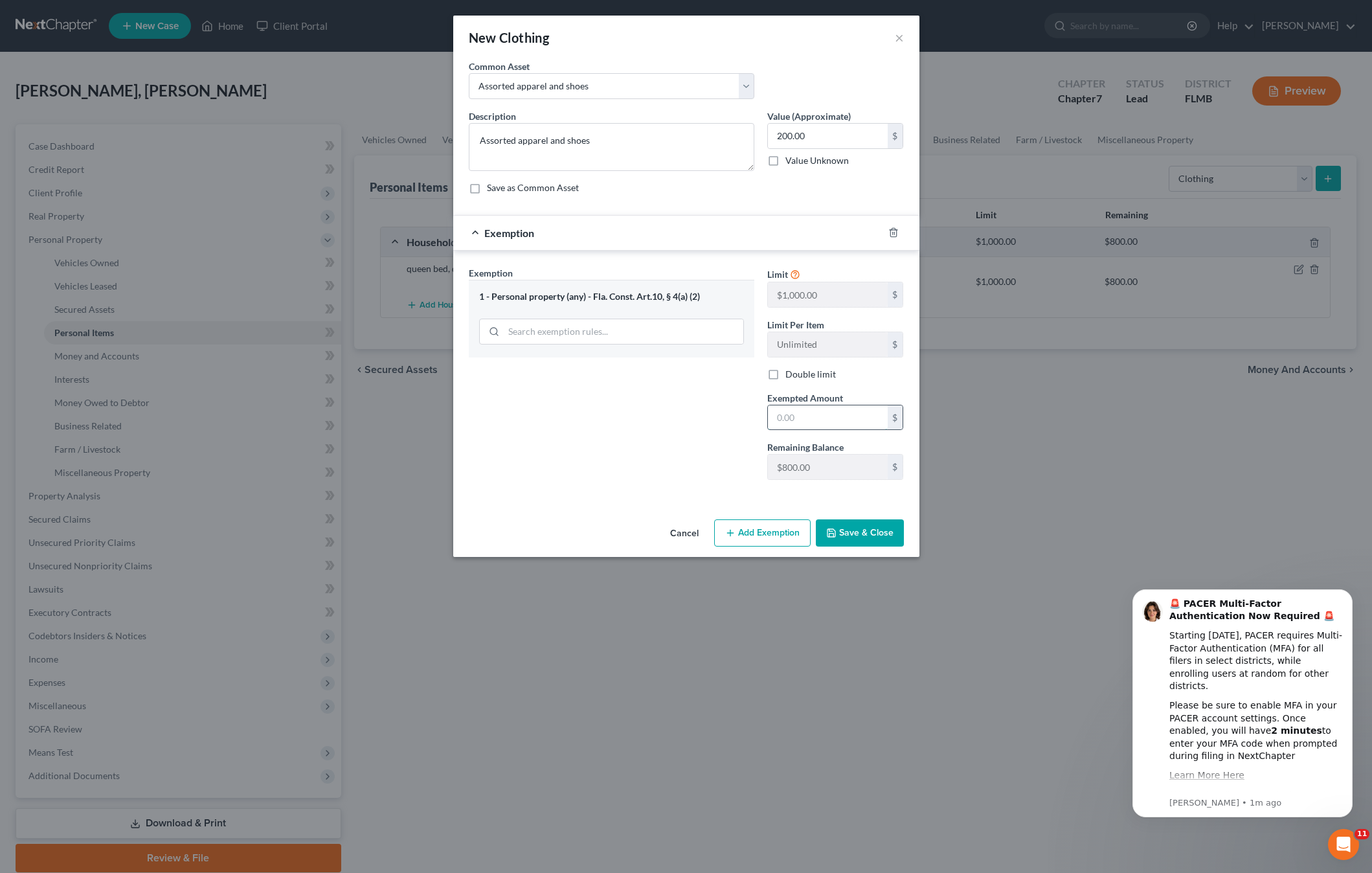
click at [791, 422] on input "text" at bounding box center [828, 418] width 120 height 25
type input "200"
click at [785, 525] on button "Add Exemption" at bounding box center [762, 533] width 97 height 27
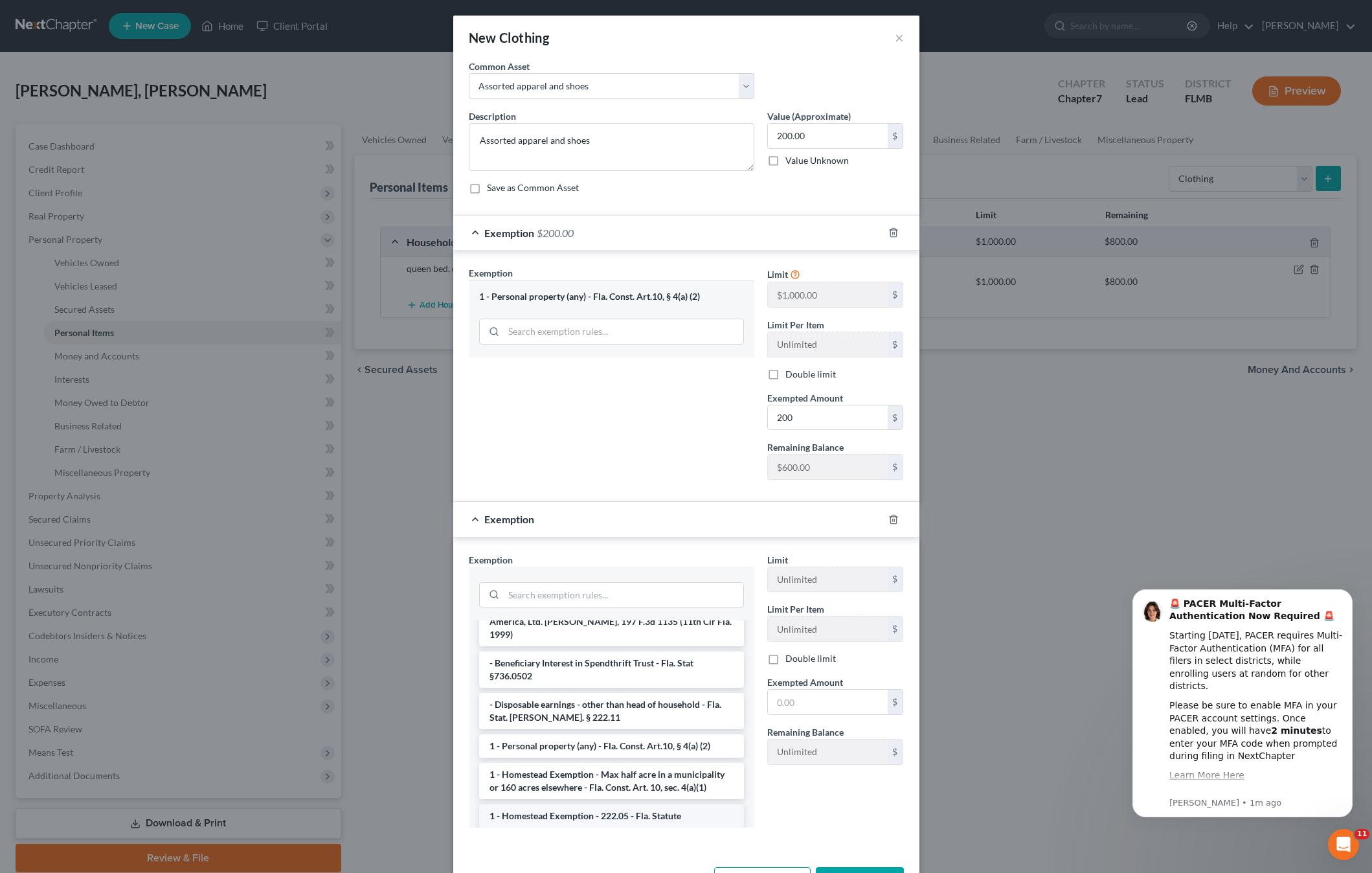
scroll to position [130, 0]
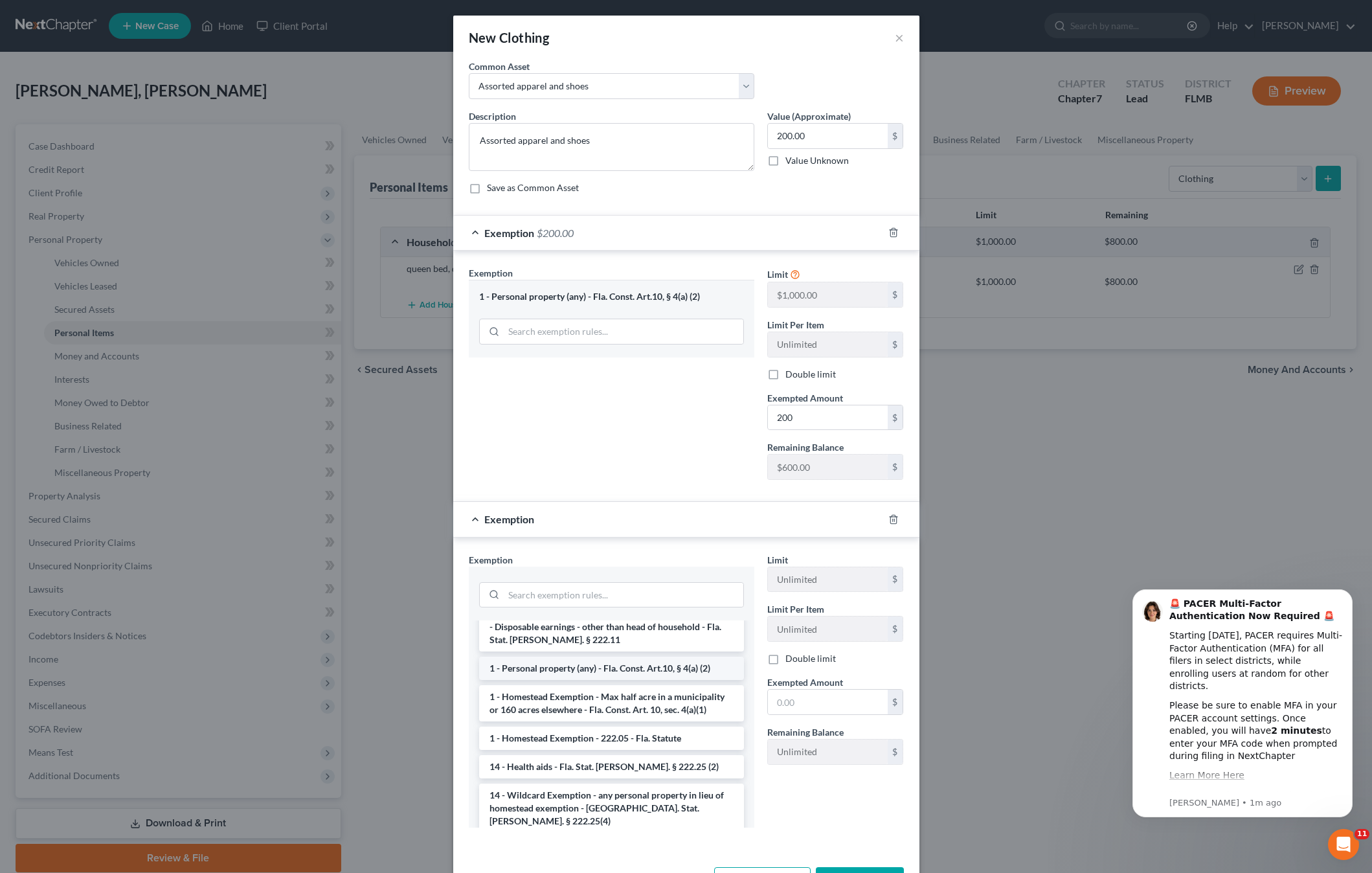
click at [539, 657] on li "1 - Personal property (any) - Fla. Const. Art.10, § 4(a) (2)" at bounding box center [611, 668] width 264 height 23
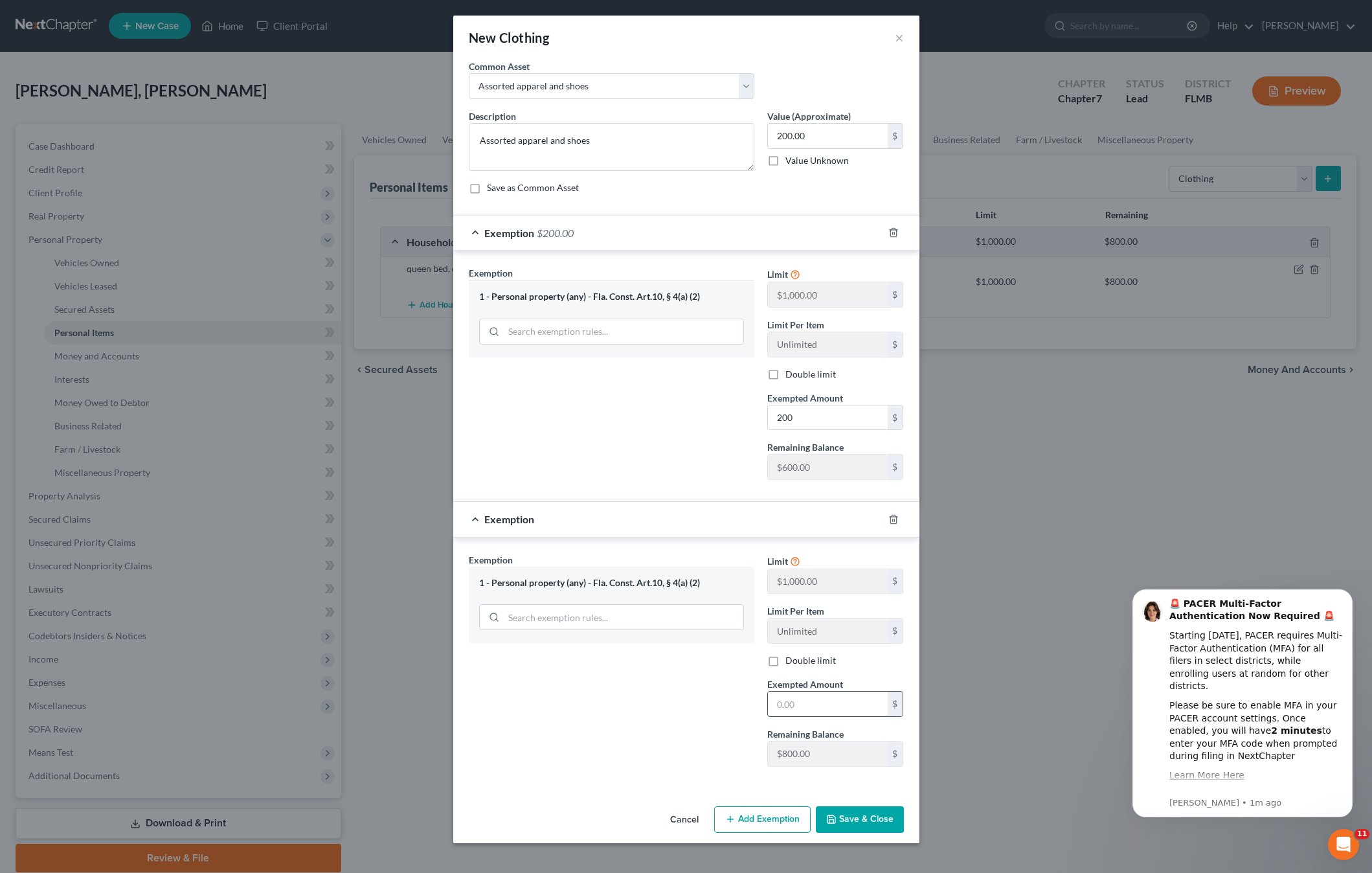
click at [784, 711] on input "text" at bounding box center [828, 704] width 120 height 25
type input "200"
click at [861, 821] on button "Save & Close" at bounding box center [860, 820] width 88 height 27
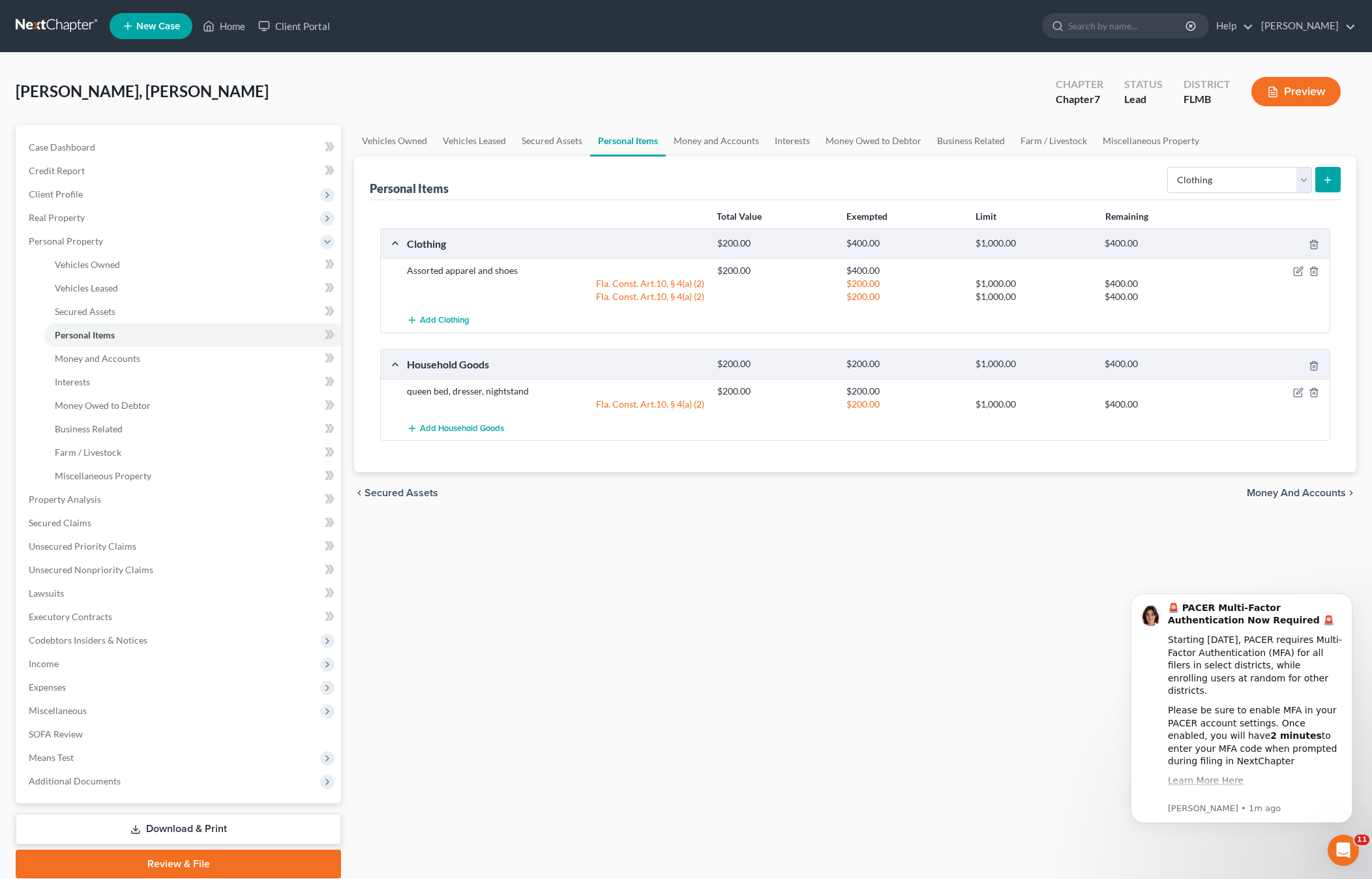
click at [1002, 578] on div "Vehicles Owned Vehicles Leased Secured Assets Personal Items Money and Accounts…" at bounding box center [855, 502] width 1015 height 753
click at [1219, 182] on select "Select Item Type Clothing Collectibles Of Value Electronics Firearms Household …" at bounding box center [1239, 179] width 145 height 26
select select "collectibles_of_value"
click at [1169, 167] on select "Select Item Type Clothing Collectibles Of Value Electronics Firearms Household …" at bounding box center [1239, 179] width 145 height 26
click at [1322, 184] on button "submit" at bounding box center [1327, 179] width 25 height 25
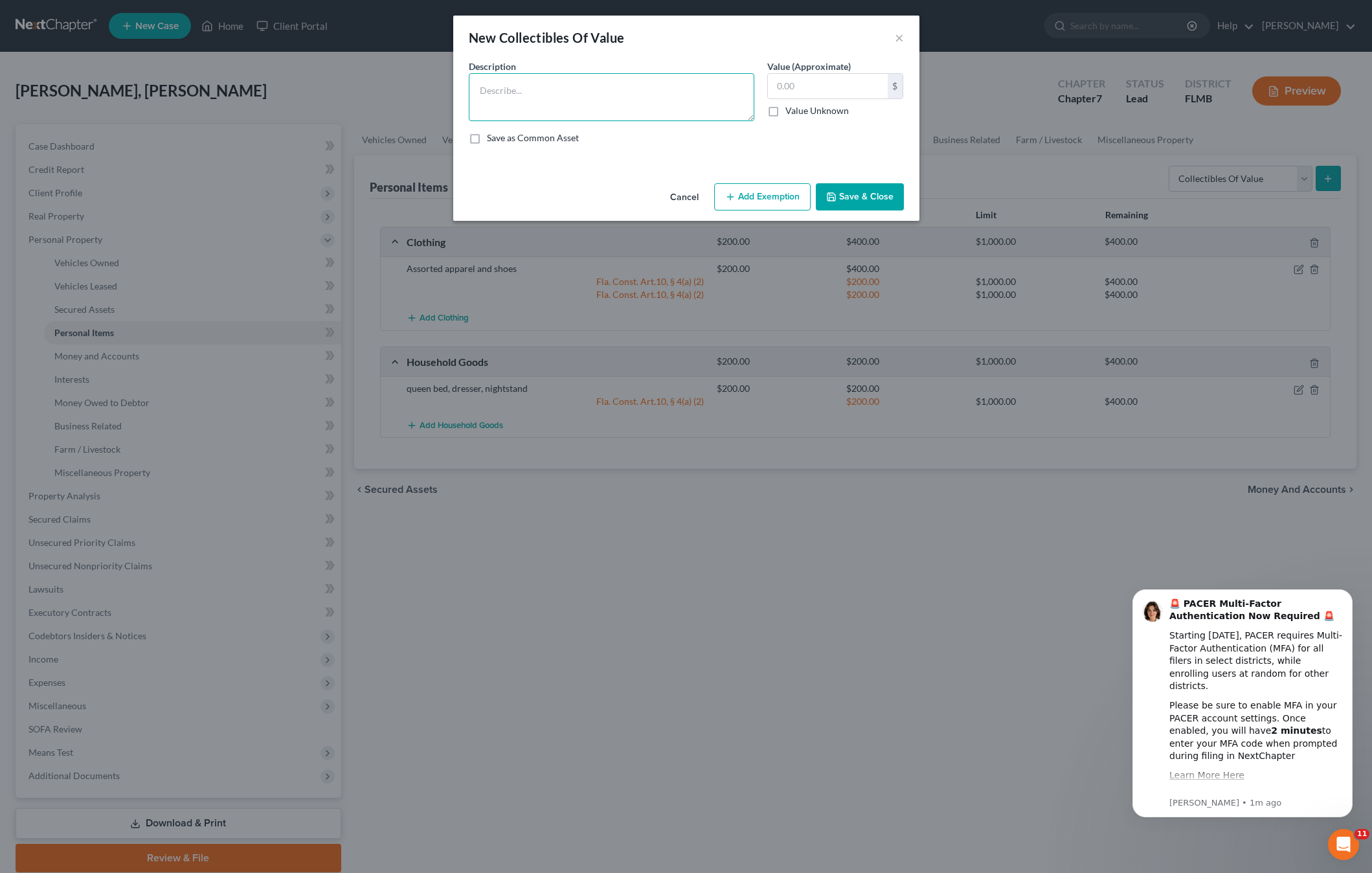
click at [625, 88] on textarea at bounding box center [611, 97] width 285 height 48
type textarea "Comic books"
type input "400"
click at [736, 198] on button "Add Exemption" at bounding box center [762, 196] width 97 height 27
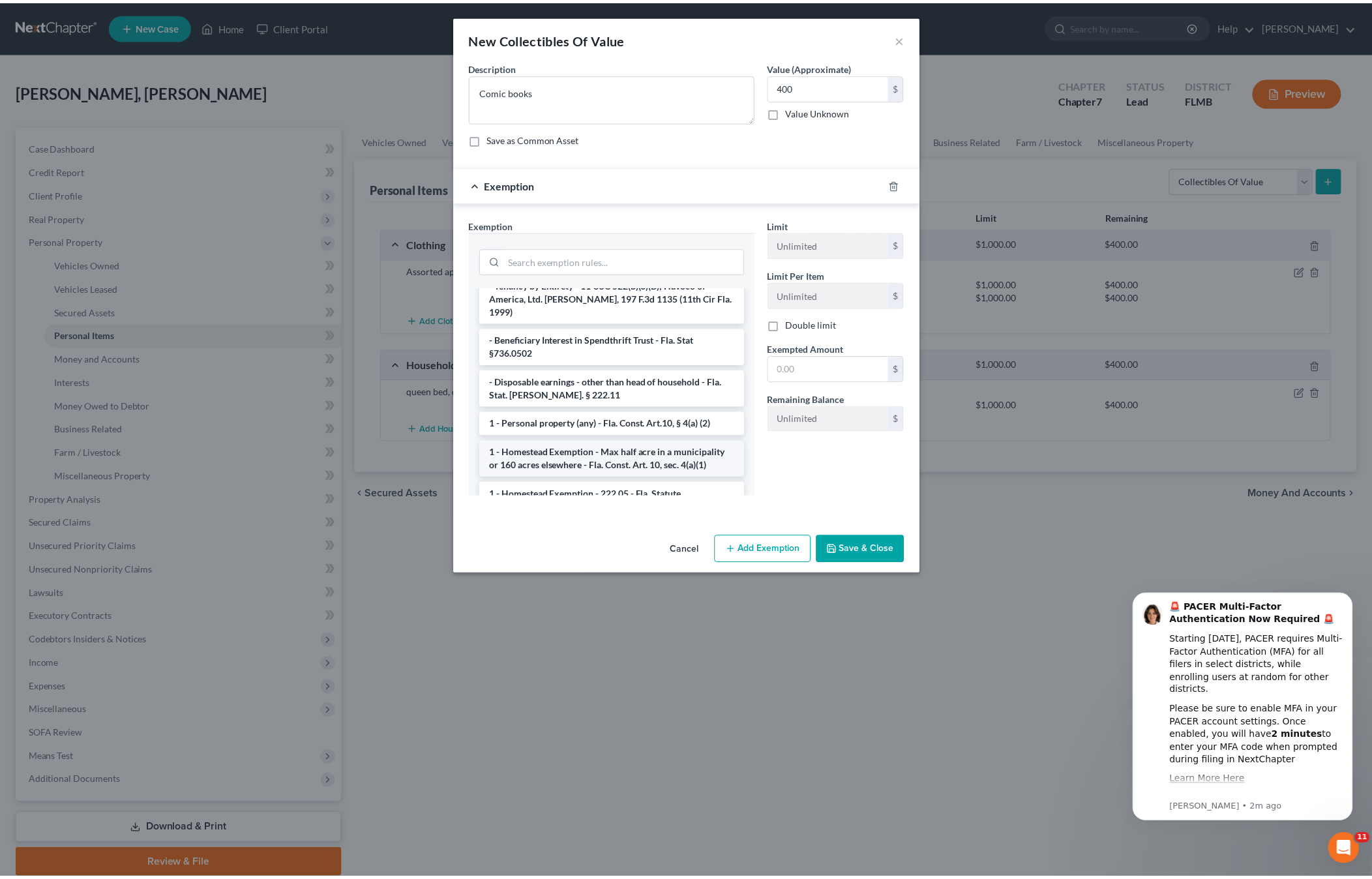
scroll to position [65, 0]
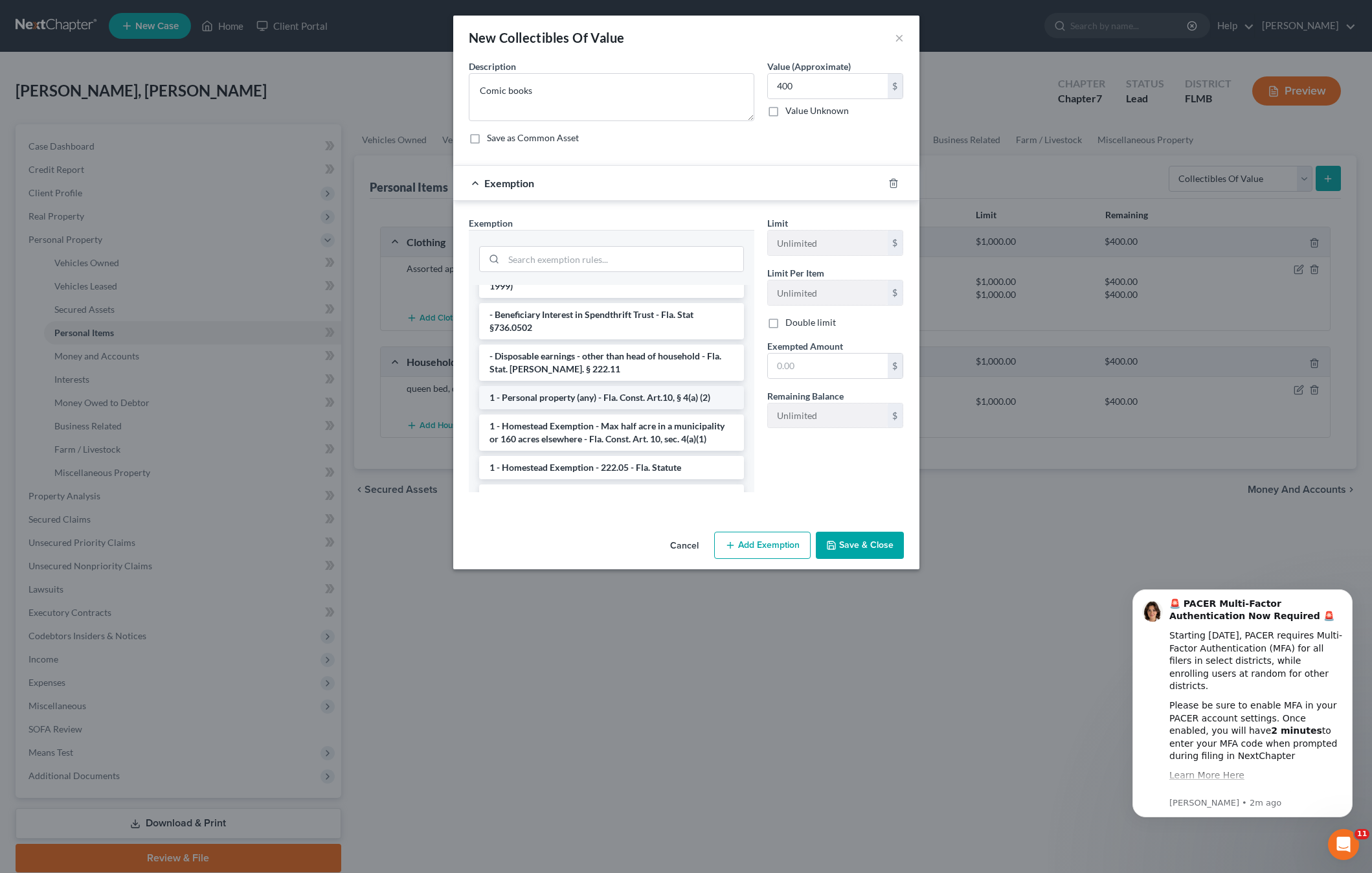
click at [553, 387] on li "1 - Personal property (any) - Fla. Const. Art.10, § 4(a) (2)" at bounding box center [611, 397] width 264 height 23
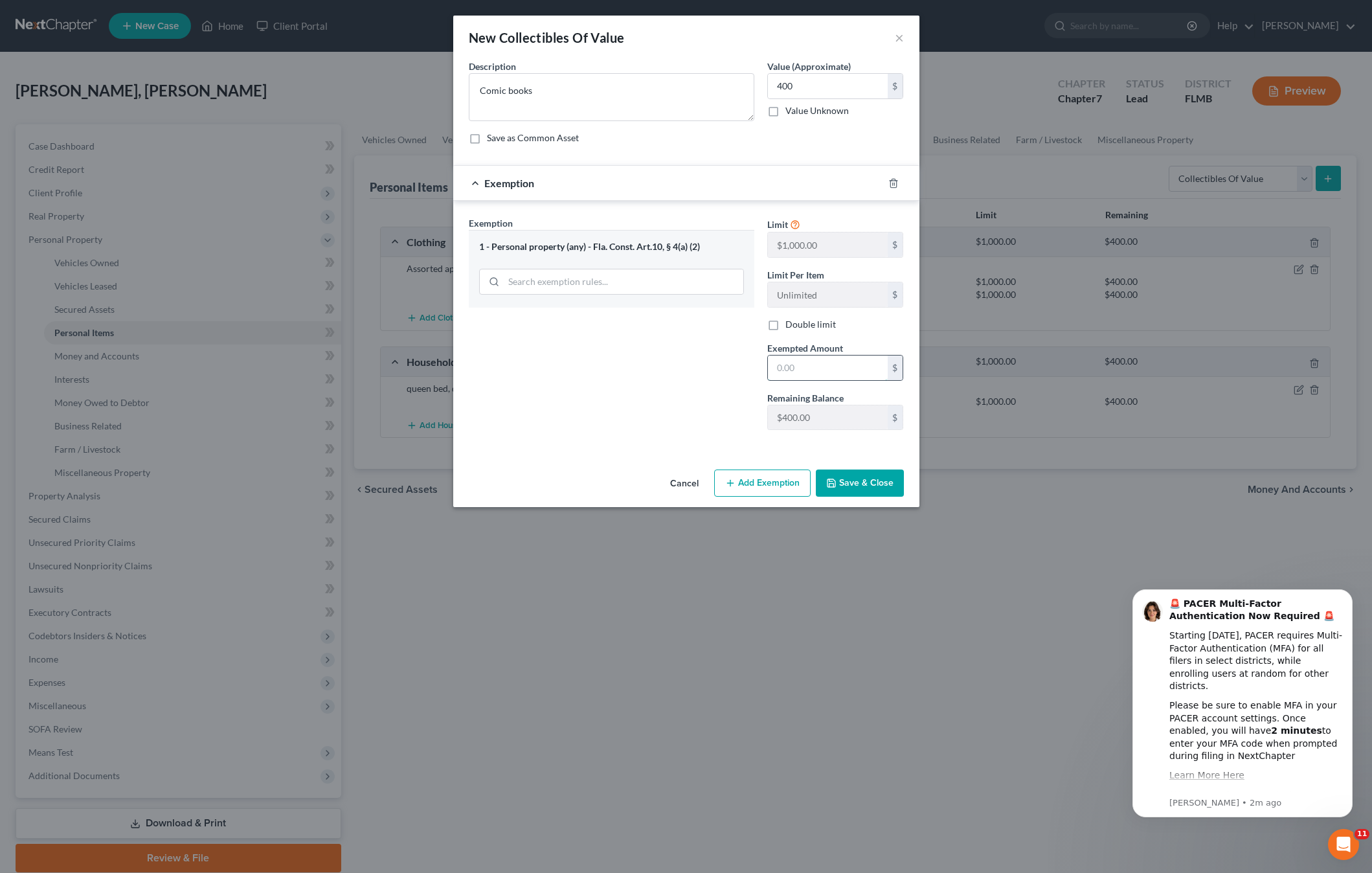
click at [795, 365] on input "text" at bounding box center [828, 368] width 120 height 25
type input "400"
click at [852, 491] on button "Save & Close" at bounding box center [860, 483] width 88 height 27
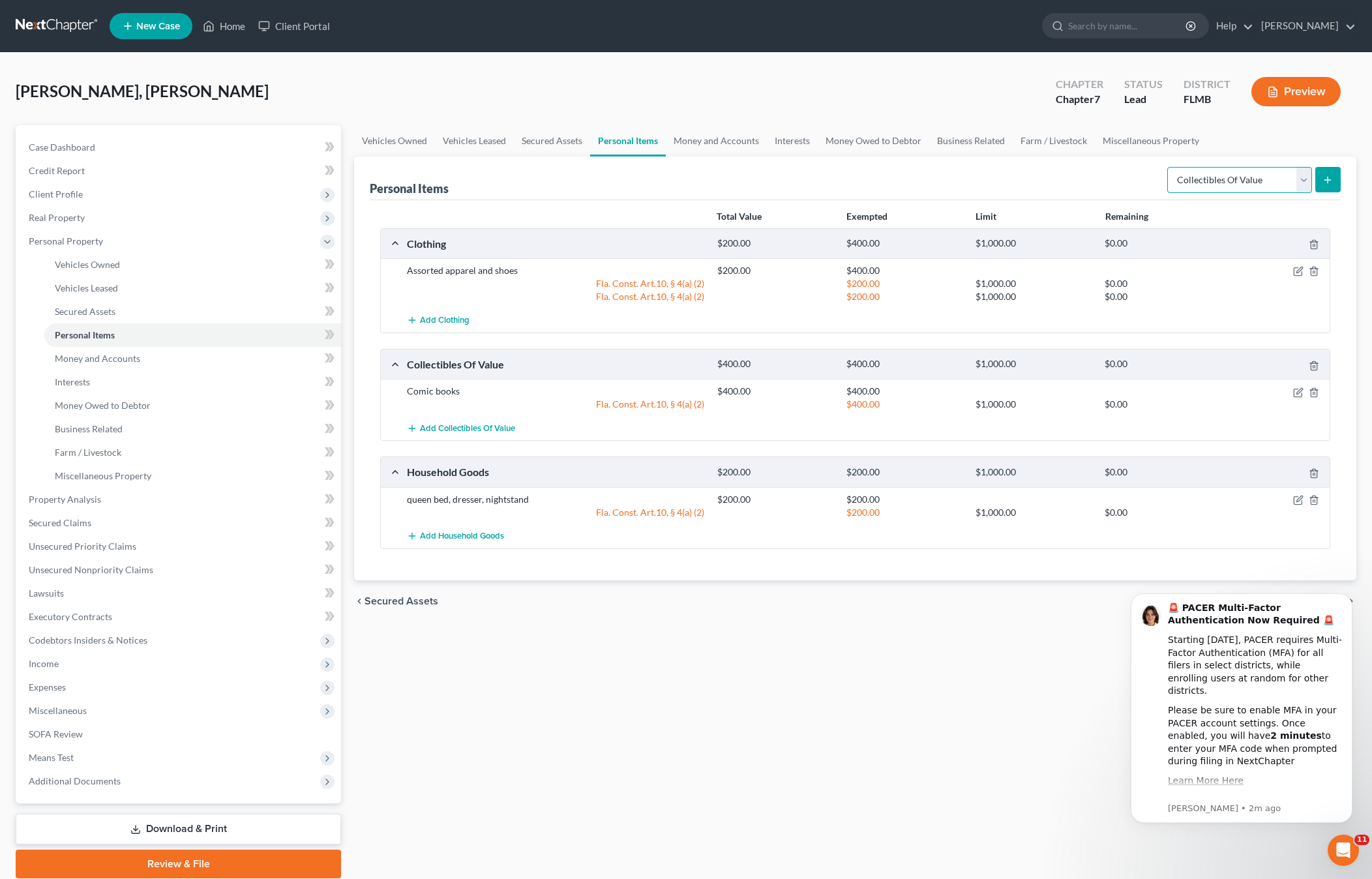
click at [1233, 182] on select "Select Item Type Clothing Collectibles Of Value Electronics Firearms Household …" at bounding box center [1239, 179] width 145 height 26
select select "pets"
click at [1169, 167] on select "Select Item Type Clothing Collectibles Of Value Electronics Firearms Household …" at bounding box center [1239, 179] width 145 height 26
click at [1327, 180] on line "submit" at bounding box center [1327, 180] width 6 height 0
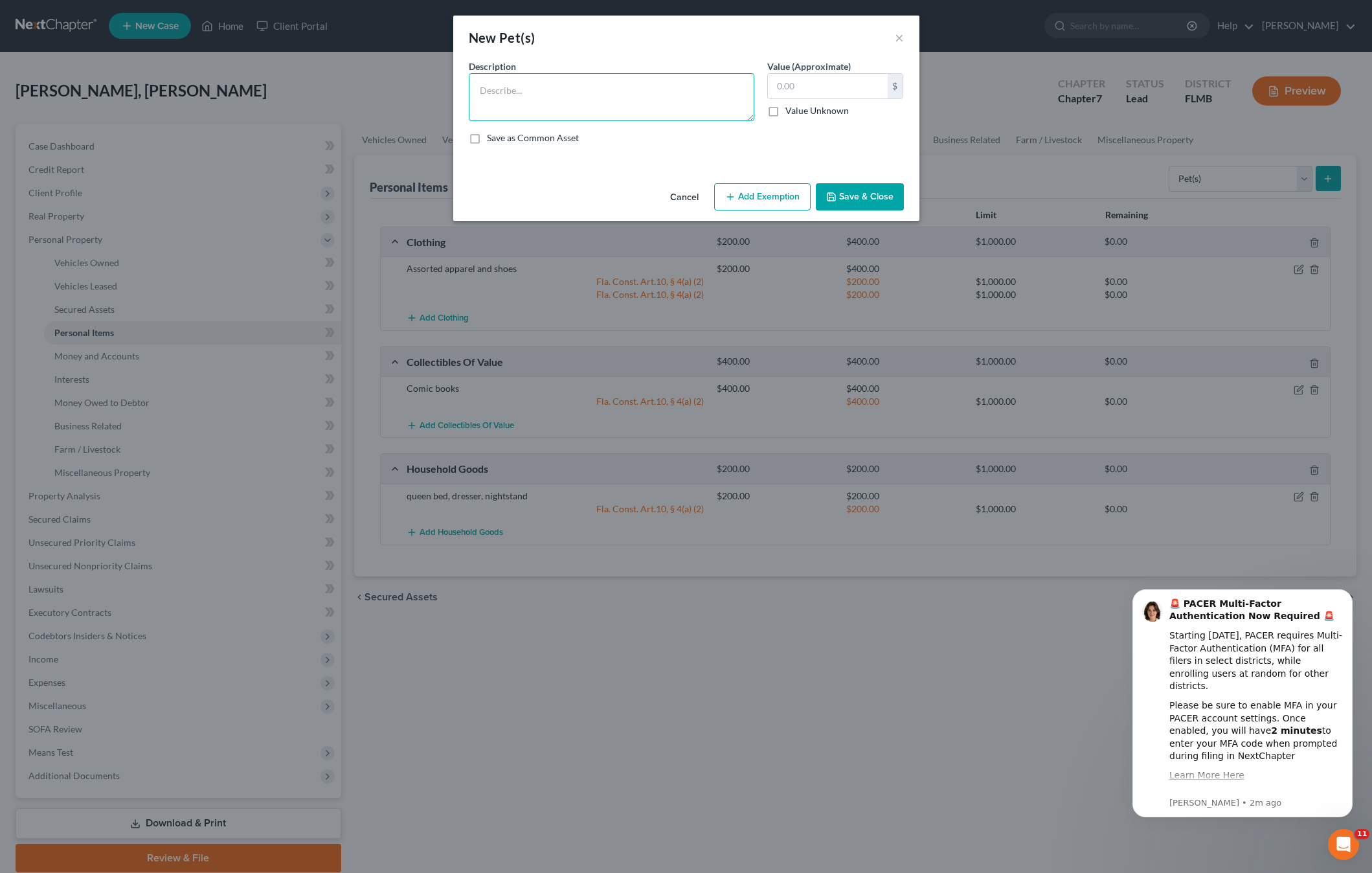
click at [534, 86] on textarea at bounding box center [611, 97] width 285 height 48
type textarea "2 cats"
type input "2"
click at [733, 192] on icon "button" at bounding box center [730, 196] width 11 height 11
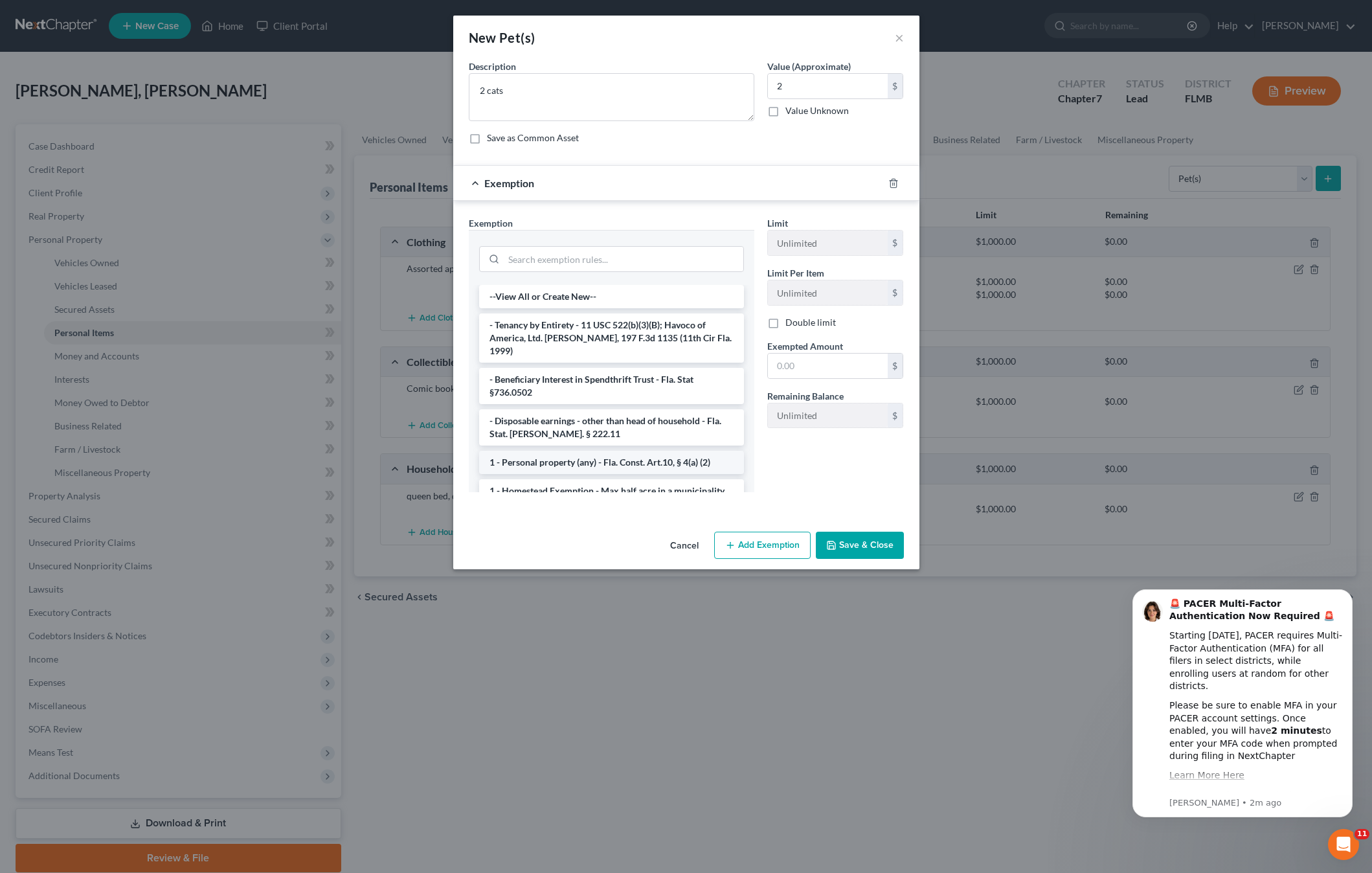
click at [514, 453] on li "1 - Personal property (any) - Fla. Const. Art.10, § 4(a) (2)" at bounding box center [611, 462] width 264 height 23
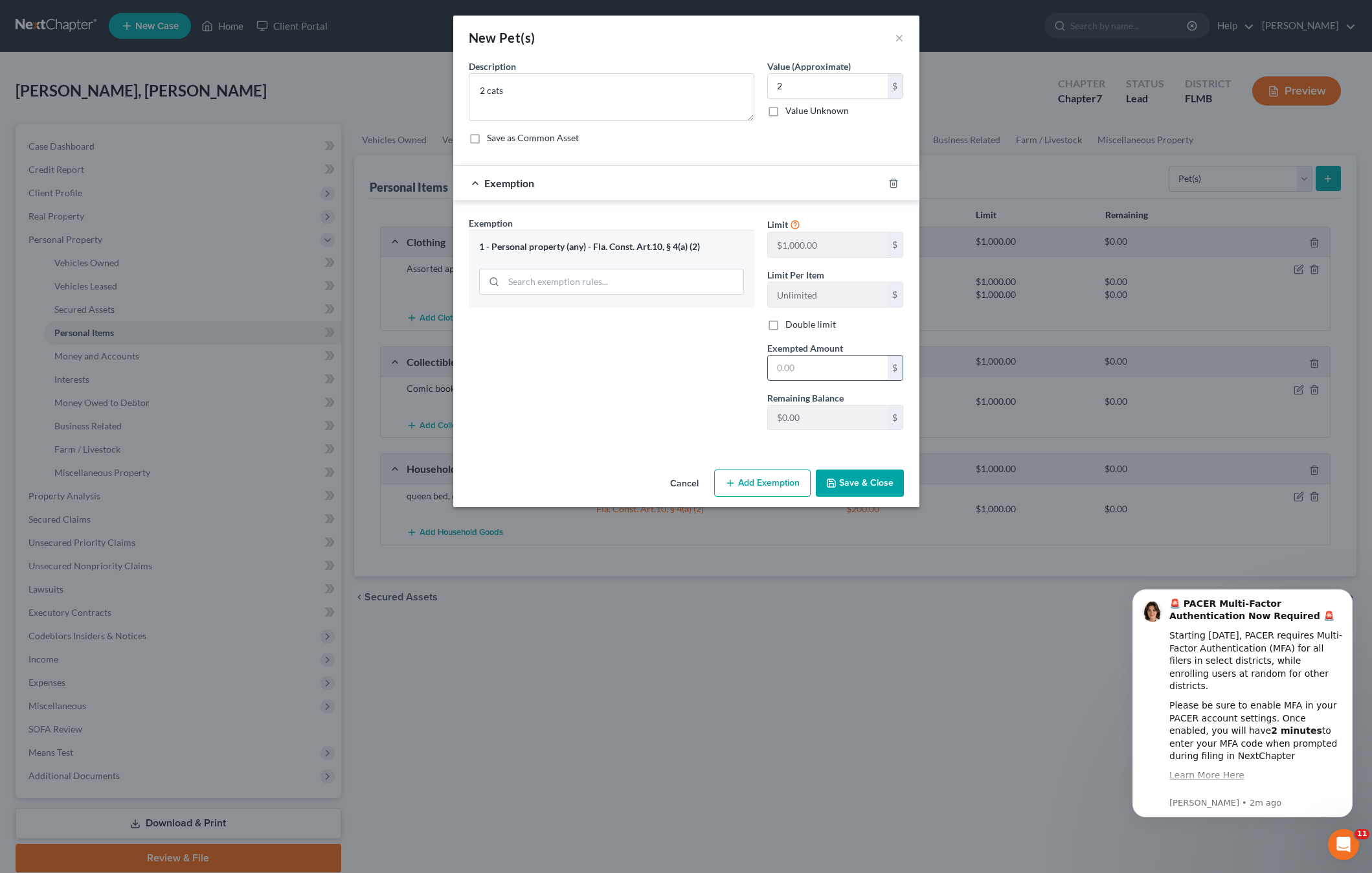
click at [799, 365] on input "text" at bounding box center [828, 368] width 120 height 25
type input "2"
click at [837, 490] on button "Save & Close" at bounding box center [860, 483] width 88 height 27
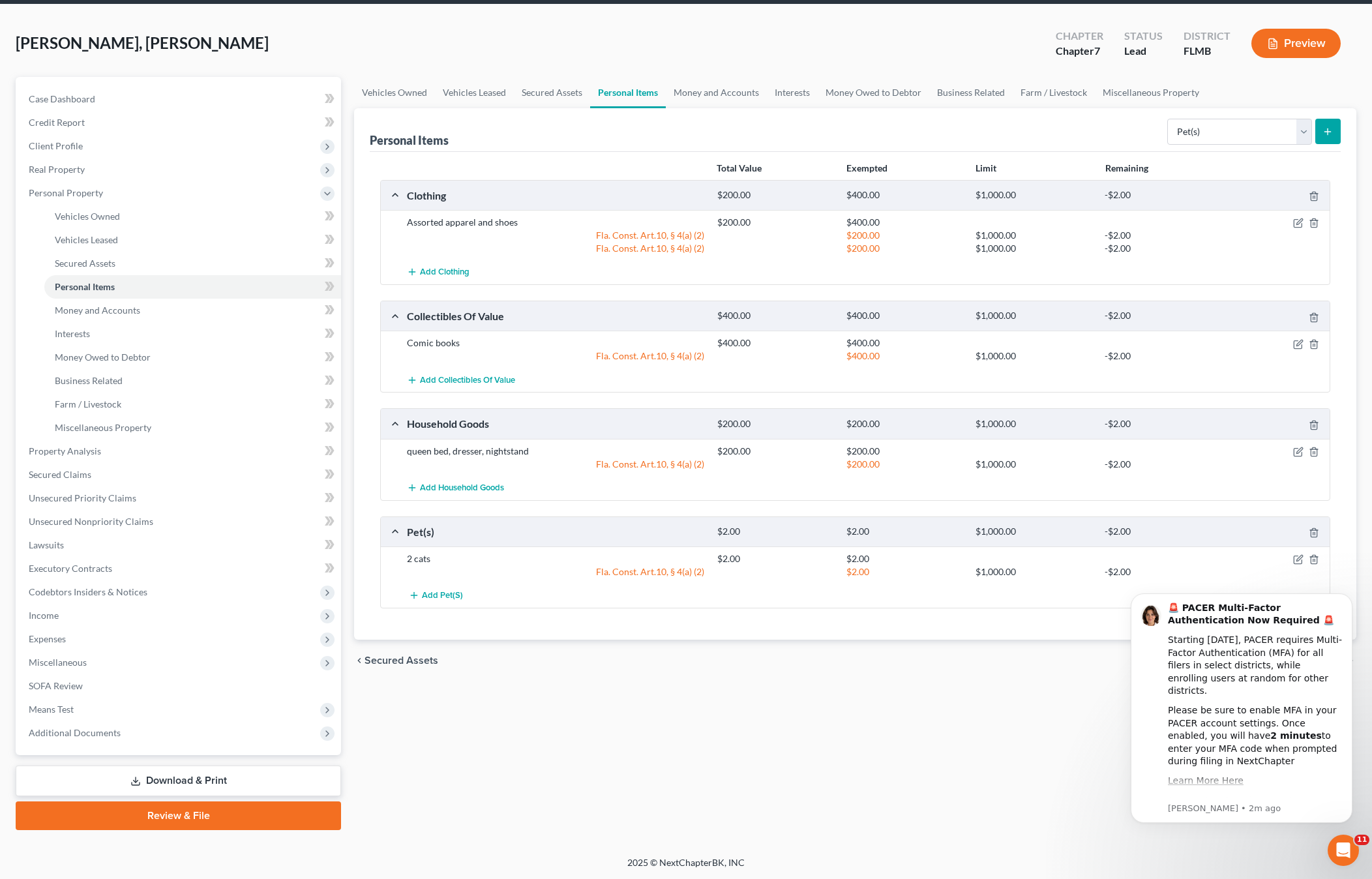
scroll to position [49, 0]
click at [1205, 132] on select "Select Item Type Clothing Collectibles Of Value Electronics Firearms Household …" at bounding box center [1239, 131] width 145 height 26
click at [74, 314] on span "Money and Accounts" at bounding box center [97, 309] width 85 height 11
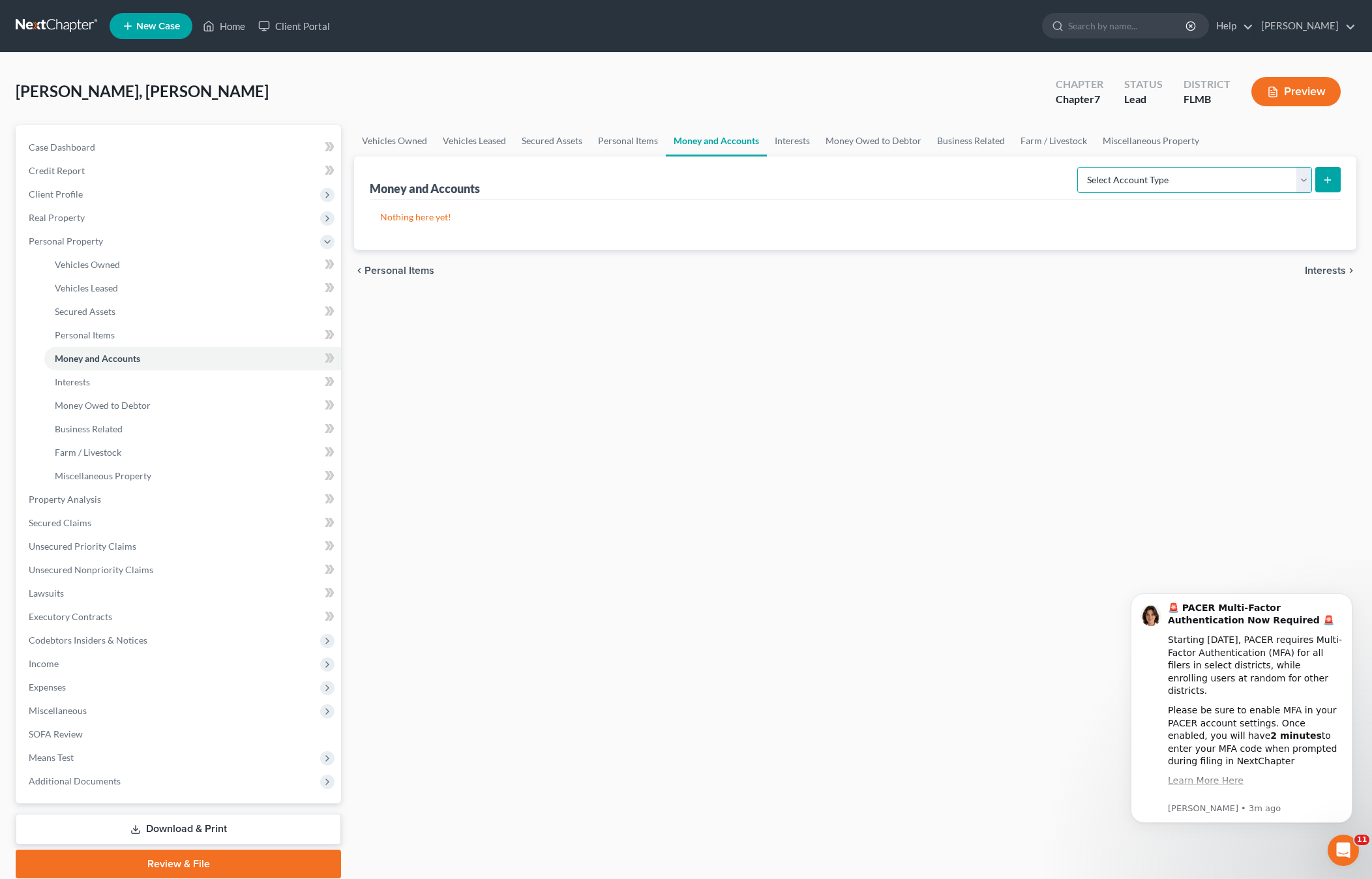
click at [1131, 181] on select "Select Account Type Brokerage Cash on Hand Certificates of Deposit Checking Acc…" at bounding box center [1195, 179] width 235 height 26
select select "checking"
click at [1080, 167] on select "Select Account Type Brokerage Cash on Hand Certificates of Deposit Checking Acc…" at bounding box center [1195, 179] width 235 height 26
click at [1327, 182] on icon "submit" at bounding box center [1327, 179] width 11 height 11
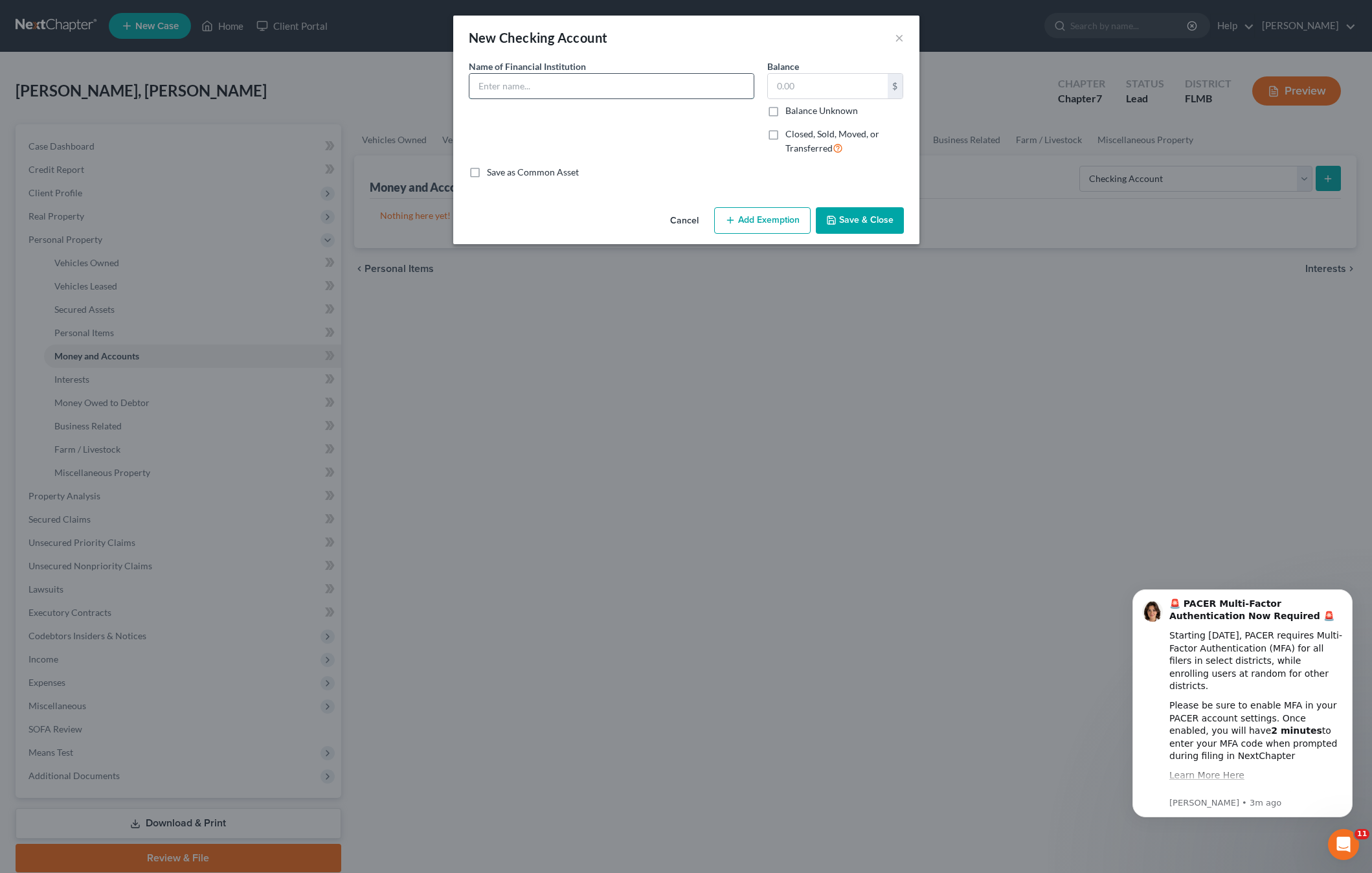
click at [506, 84] on input "text" at bounding box center [611, 86] width 284 height 25
type input "Wells Fargo"
click at [824, 91] on input "text" at bounding box center [828, 86] width 120 height 25
type input "50"
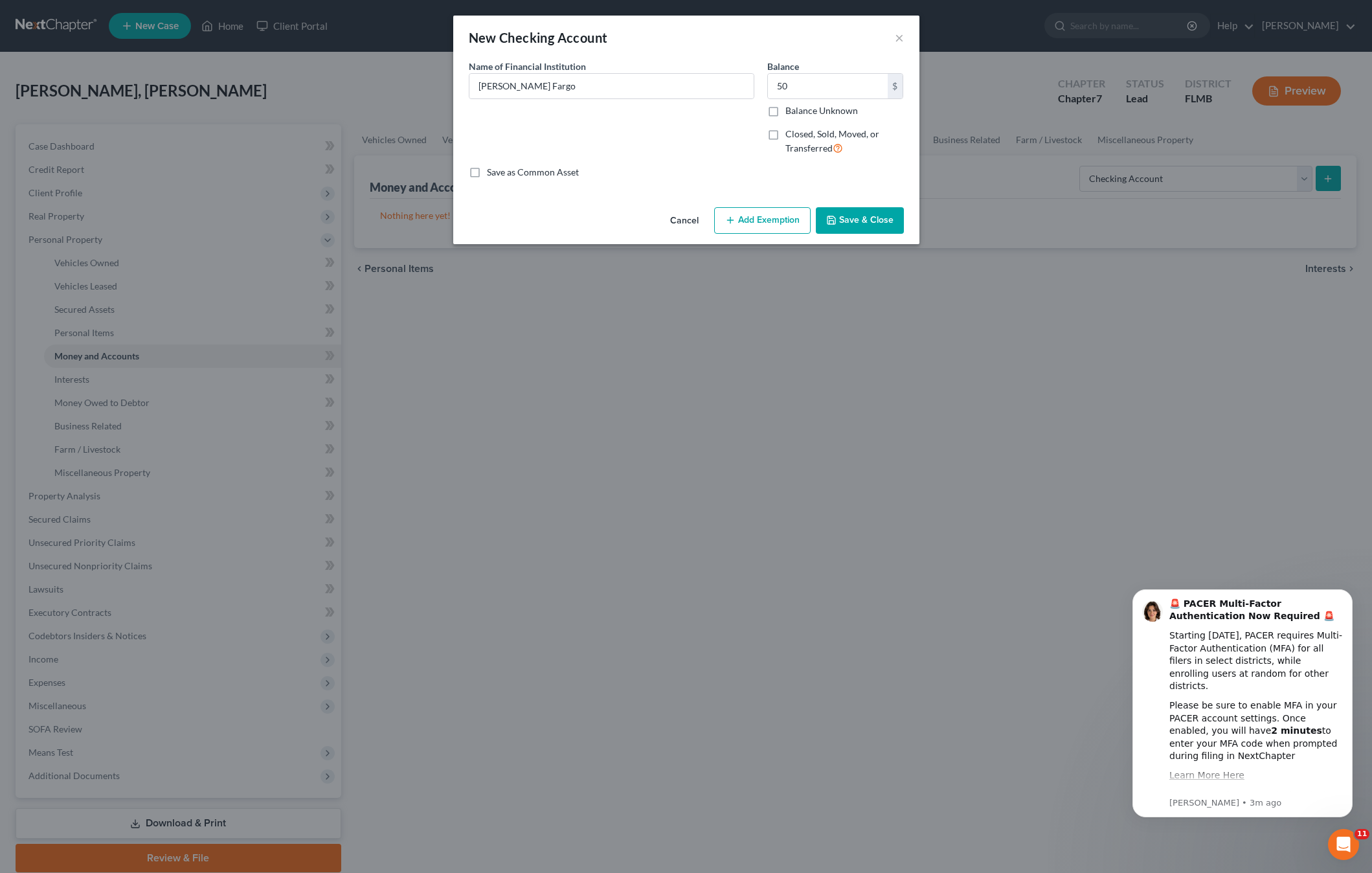
click at [769, 221] on button "Add Exemption" at bounding box center [762, 220] width 97 height 27
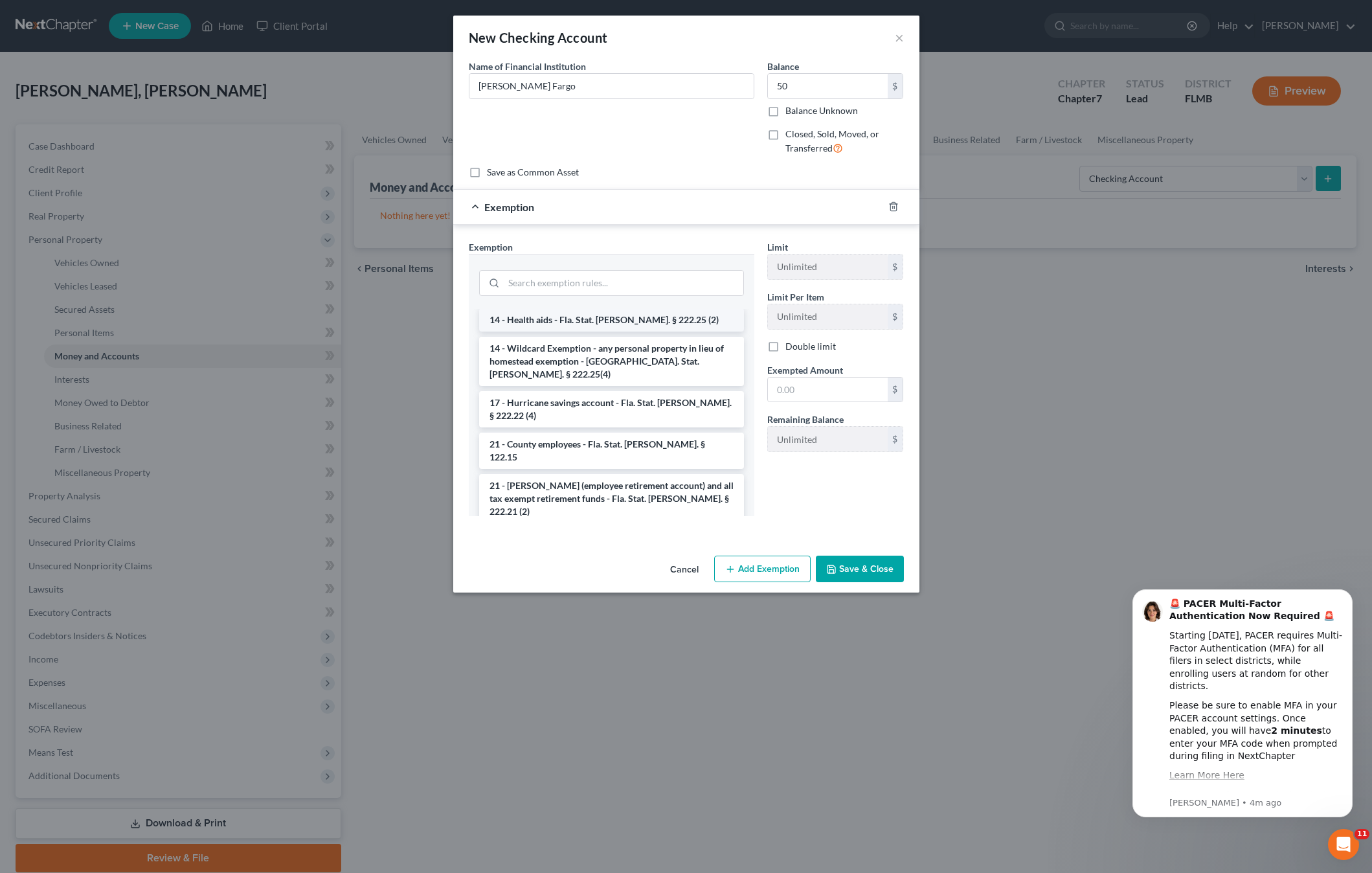
scroll to position [389, 0]
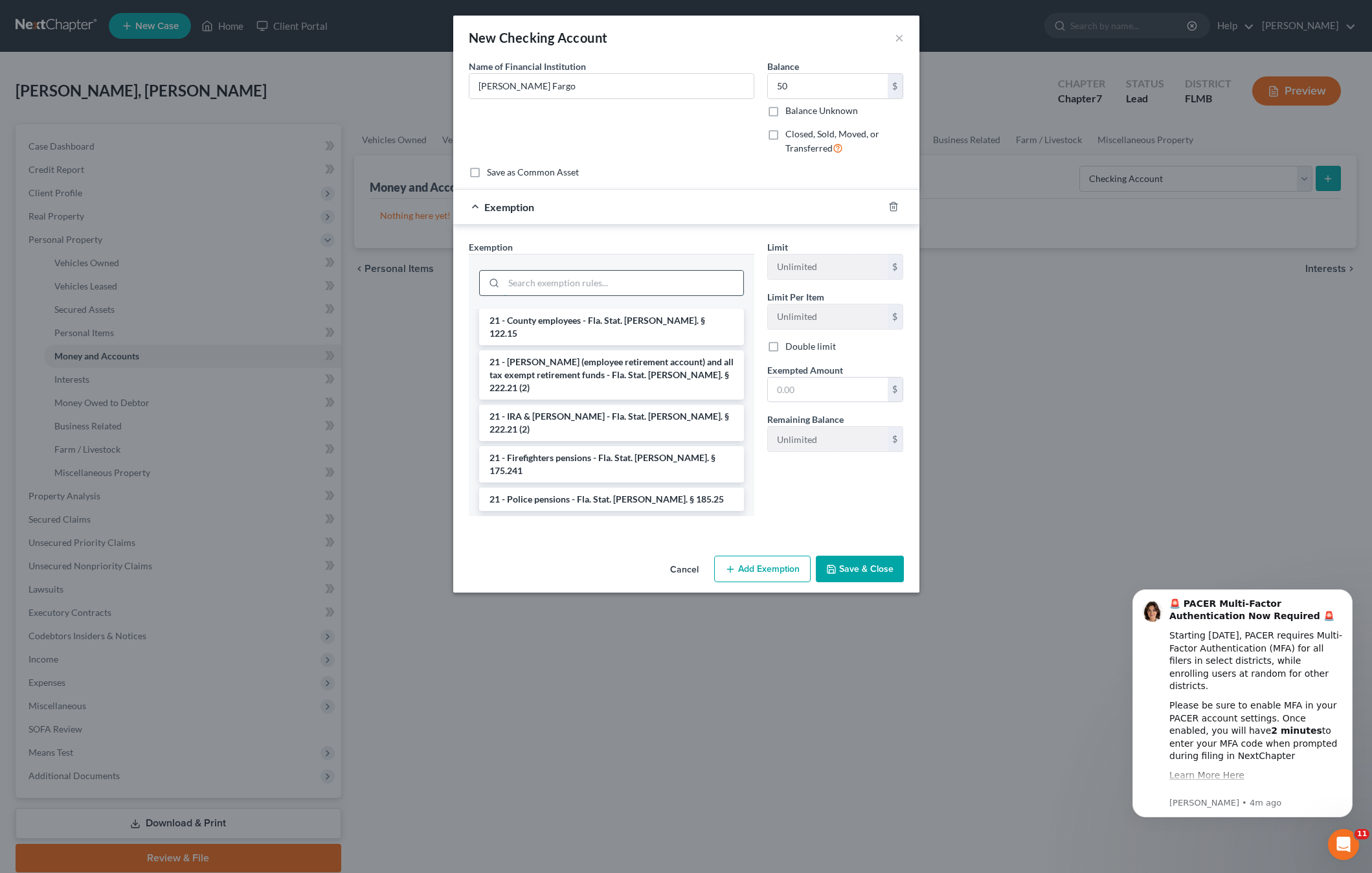
click at [565, 283] on input "search" at bounding box center [623, 283] width 239 height 25
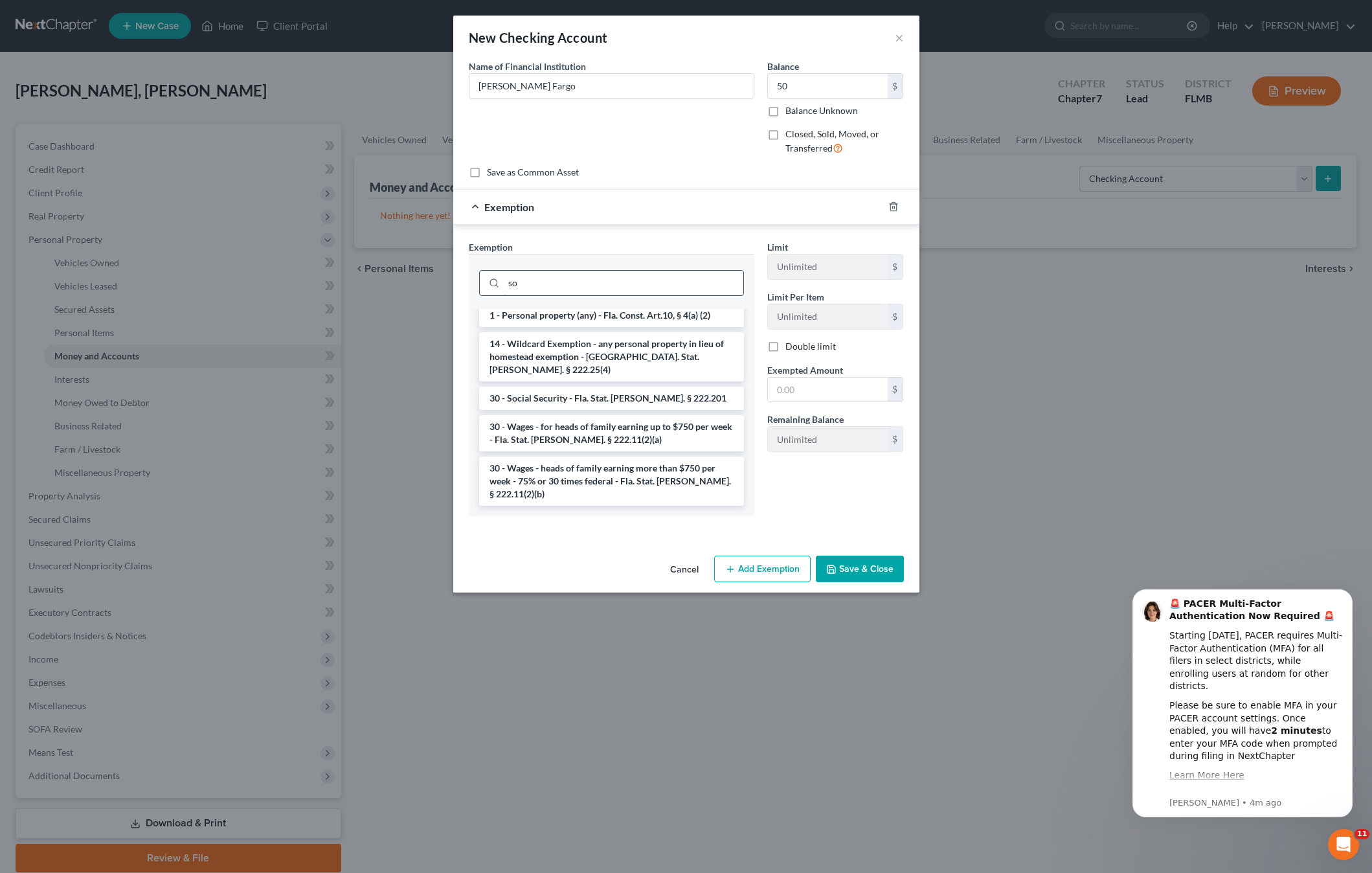
scroll to position [0, 0]
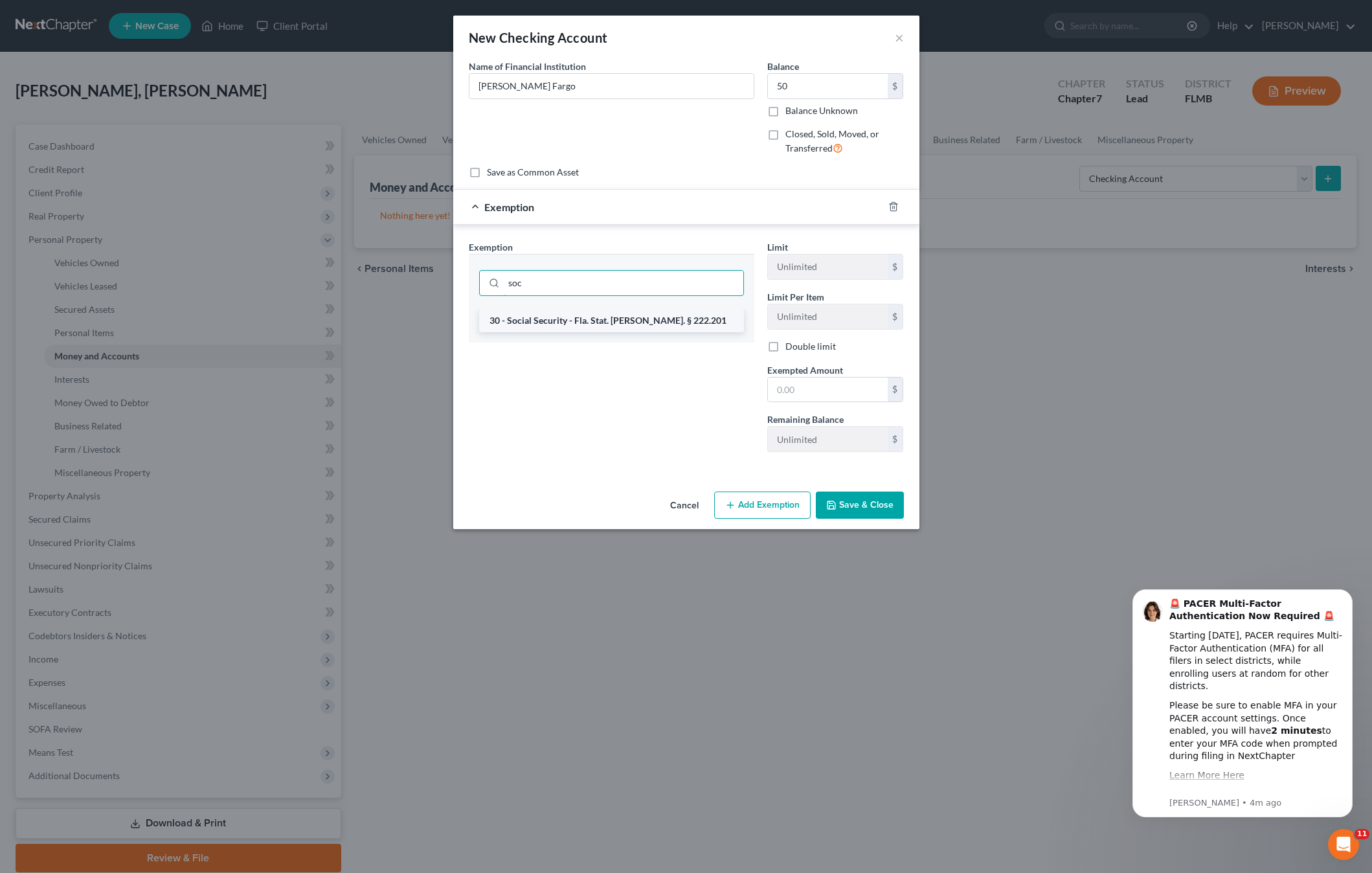
type input "soc"
click at [549, 328] on li "30 - Social Security - Fla. Stat. Ann. § 222.201" at bounding box center [611, 320] width 264 height 23
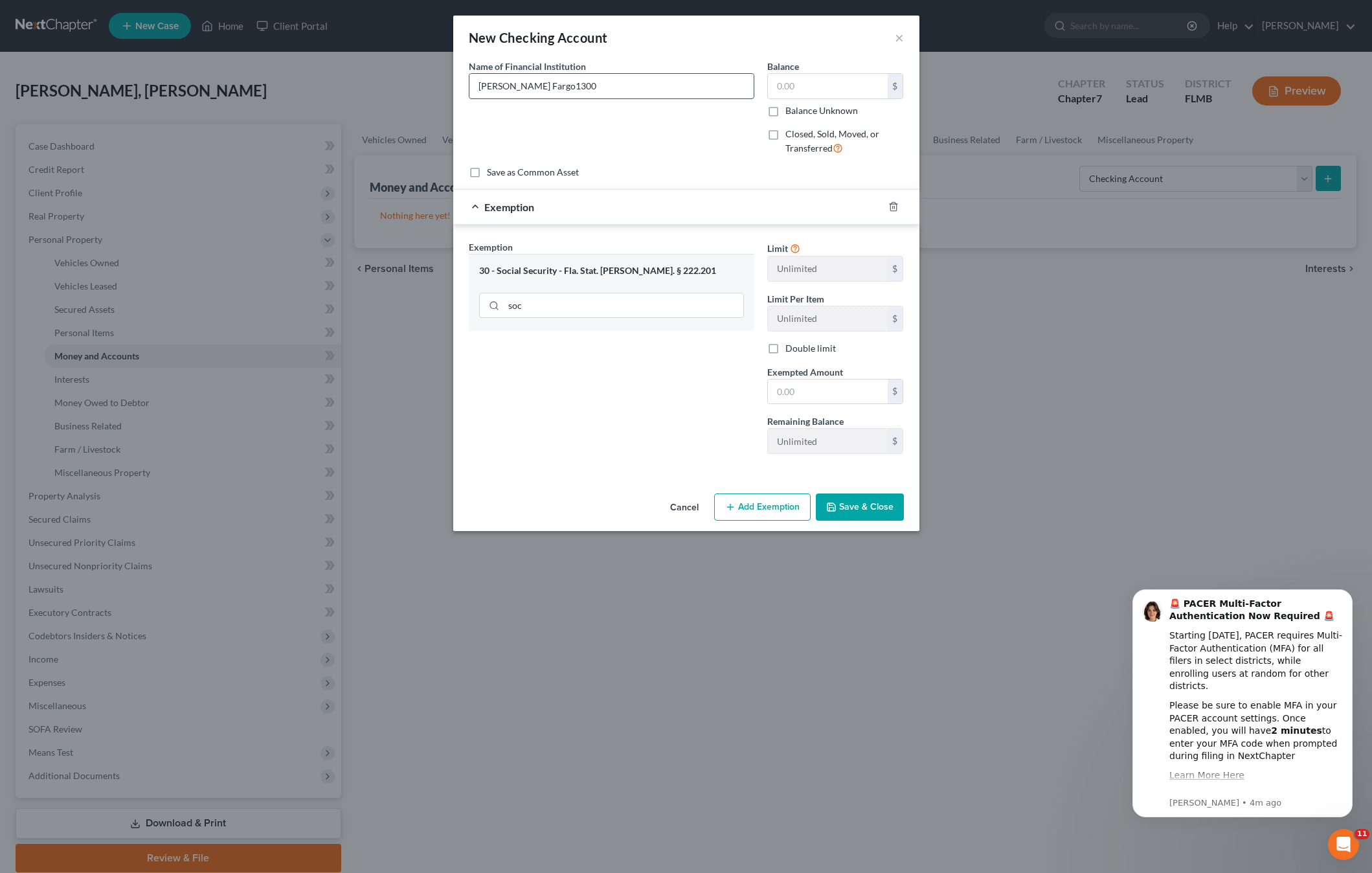
click at [521, 86] on input "Wells Fargo1300" at bounding box center [611, 86] width 284 height 25
click at [525, 86] on input "Wells Fargo1300" at bounding box center [611, 86] width 284 height 25
click at [523, 86] on input "Wells Fargo1300" at bounding box center [611, 86] width 284 height 25
click at [558, 81] on input "Wells Fargo1300" at bounding box center [611, 86] width 284 height 25
type input "Wells Fargo"
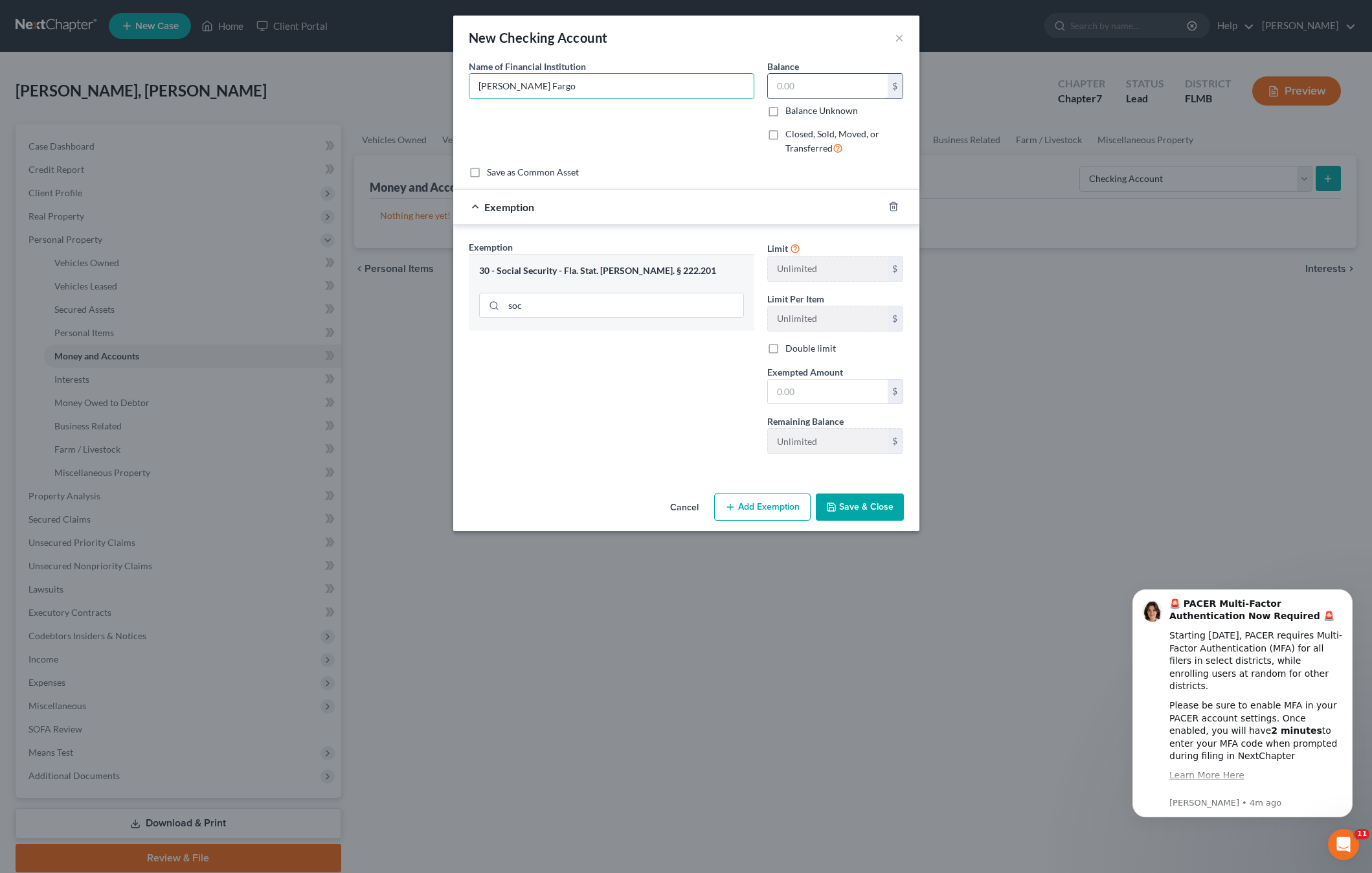
click at [809, 79] on input "text" at bounding box center [828, 86] width 120 height 25
type input "1,300"
click at [827, 396] on input "text" at bounding box center [828, 392] width 120 height 25
type input "1,300"
click at [870, 514] on button "Save & Close" at bounding box center [860, 507] width 88 height 27
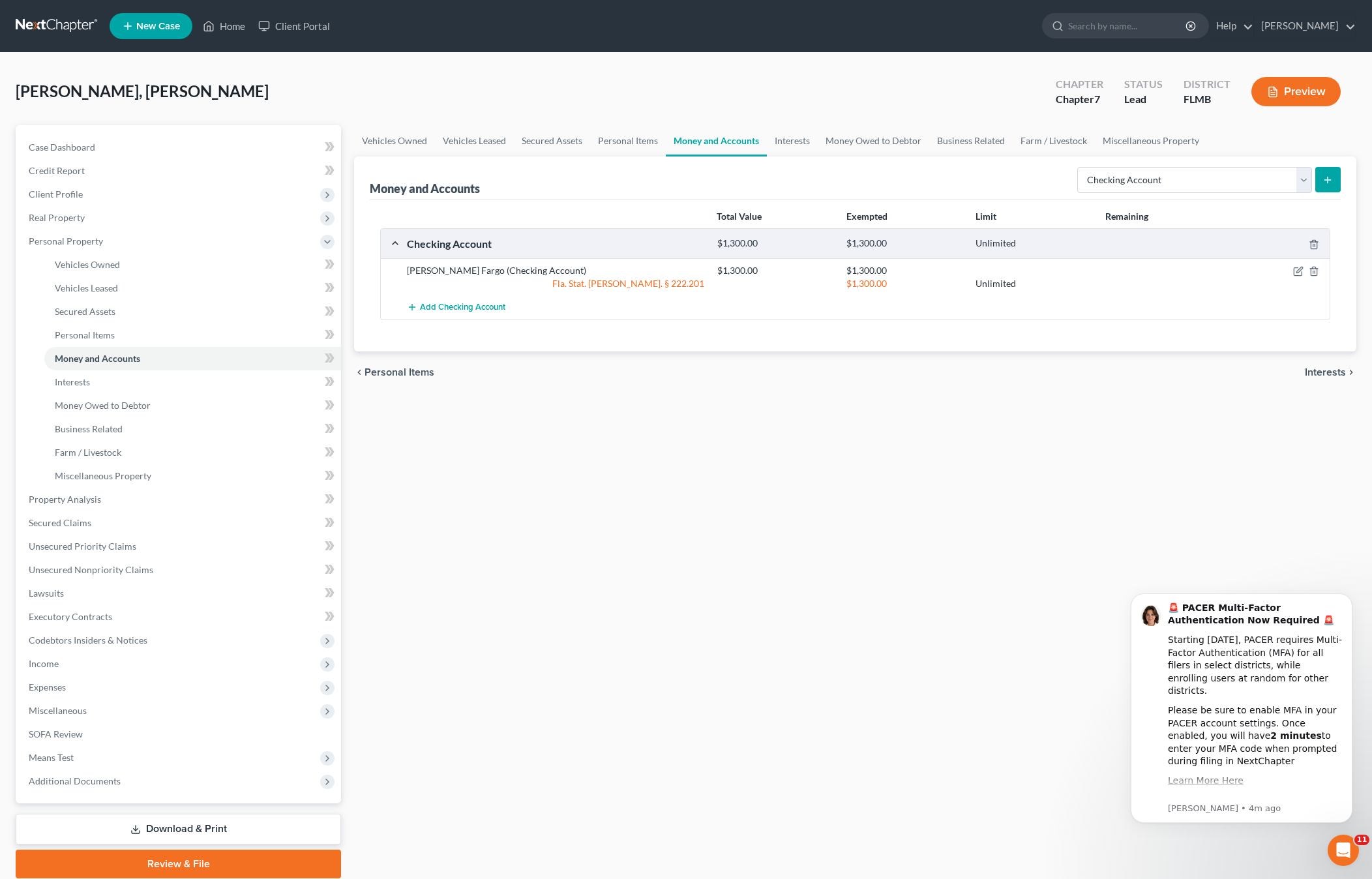
drag, startPoint x: 885, startPoint y: 493, endPoint x: 913, endPoint y: 460, distance: 43.3
click at [885, 494] on div "Vehicles Owned Vehicles Leased Secured Assets Personal Items Money and Accounts…" at bounding box center [855, 502] width 1015 height 753
click at [1120, 181] on select "Select Account Type Brokerage Cash on Hand Certificates of Deposit Checking Acc…" at bounding box center [1195, 179] width 235 height 26
select select "savings"
click at [1080, 167] on select "Select Account Type Brokerage Cash on Hand Certificates of Deposit Checking Acc…" at bounding box center [1195, 179] width 235 height 26
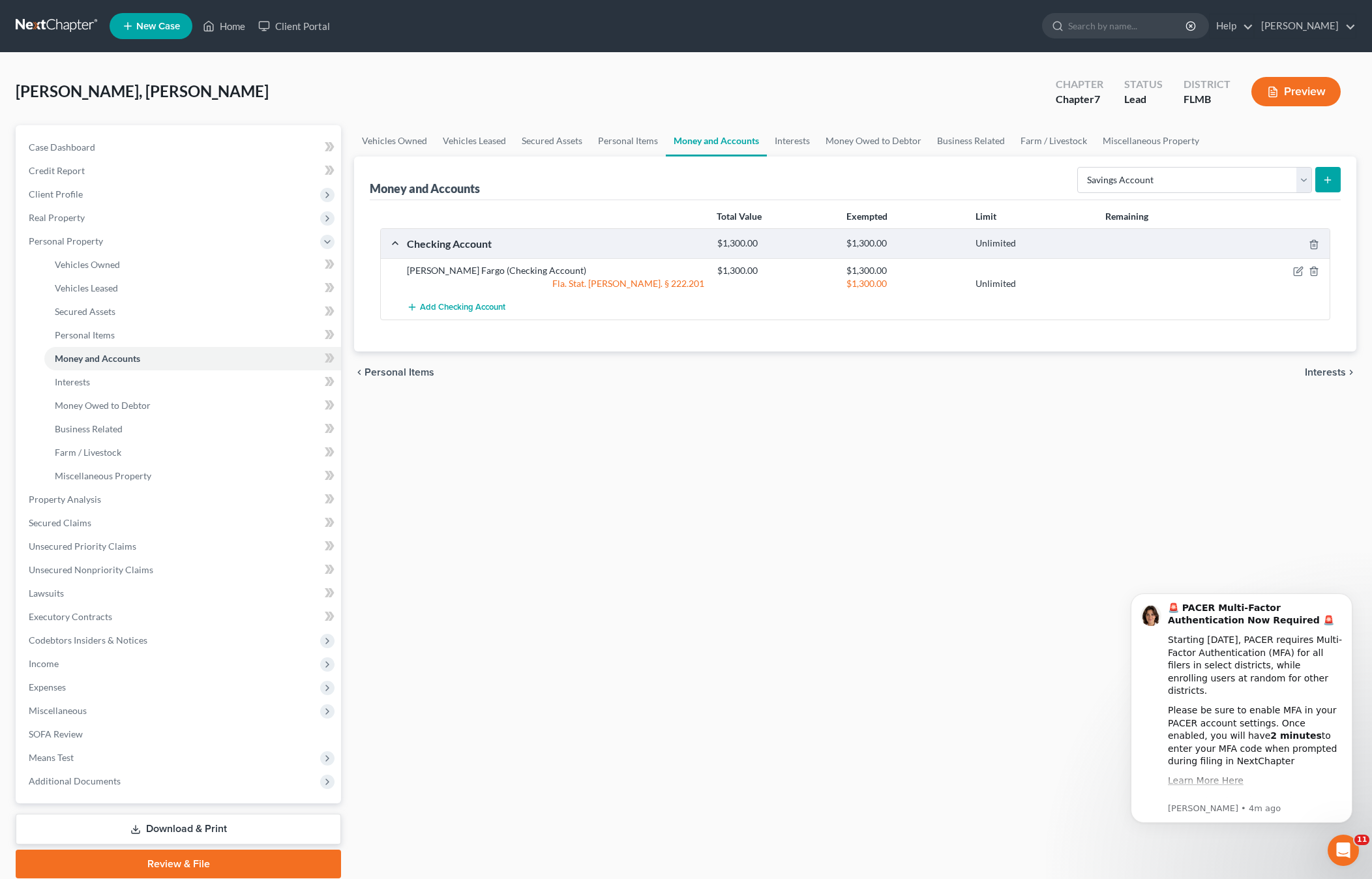
click at [1325, 183] on icon "submit" at bounding box center [1327, 179] width 11 height 11
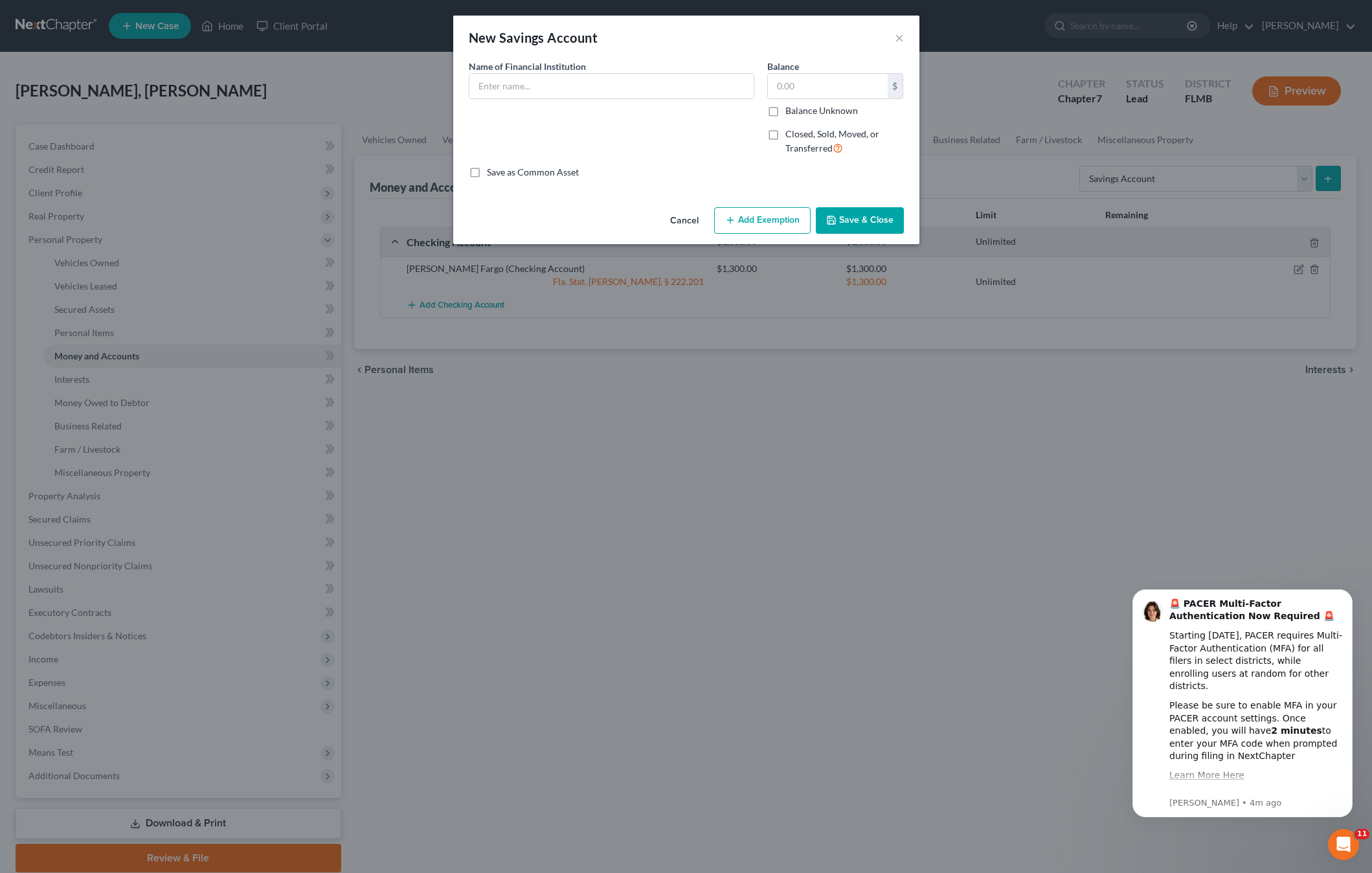
click at [600, 72] on div "Name of Financial Institution *" at bounding box center [611, 79] width 285 height 39
click at [599, 87] on input "text" at bounding box center [611, 86] width 284 height 25
type input "Wells Fargo"
click at [804, 61] on div "Balance $ Balance Unknown Balance Undetermined $ Balance Unknown" at bounding box center [835, 88] width 137 height 58
click at [791, 78] on input "text" at bounding box center [828, 86] width 120 height 25
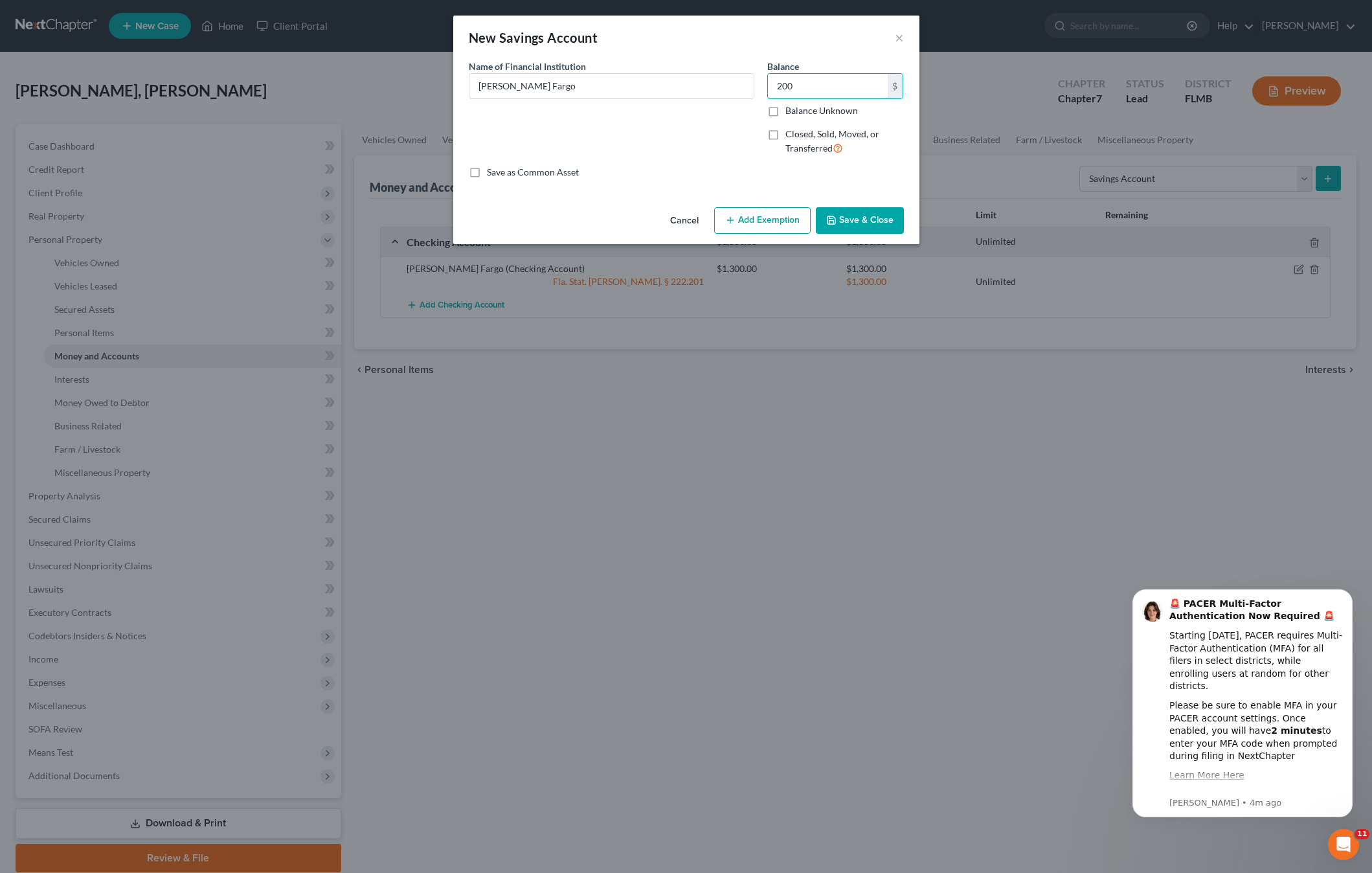
type input "200"
click at [758, 224] on button "Add Exemption" at bounding box center [762, 220] width 97 height 27
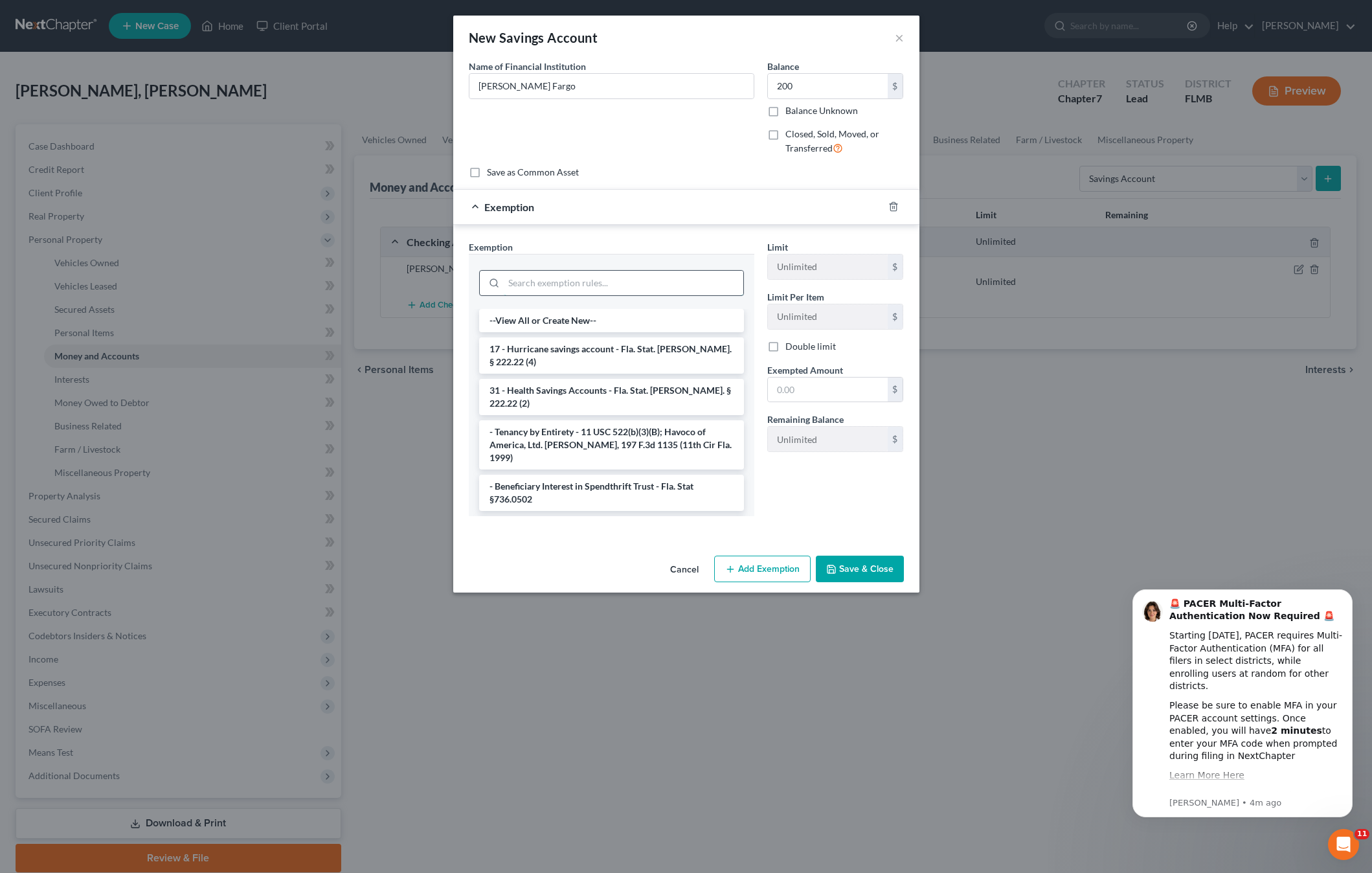
click at [565, 281] on input "search" at bounding box center [623, 283] width 239 height 25
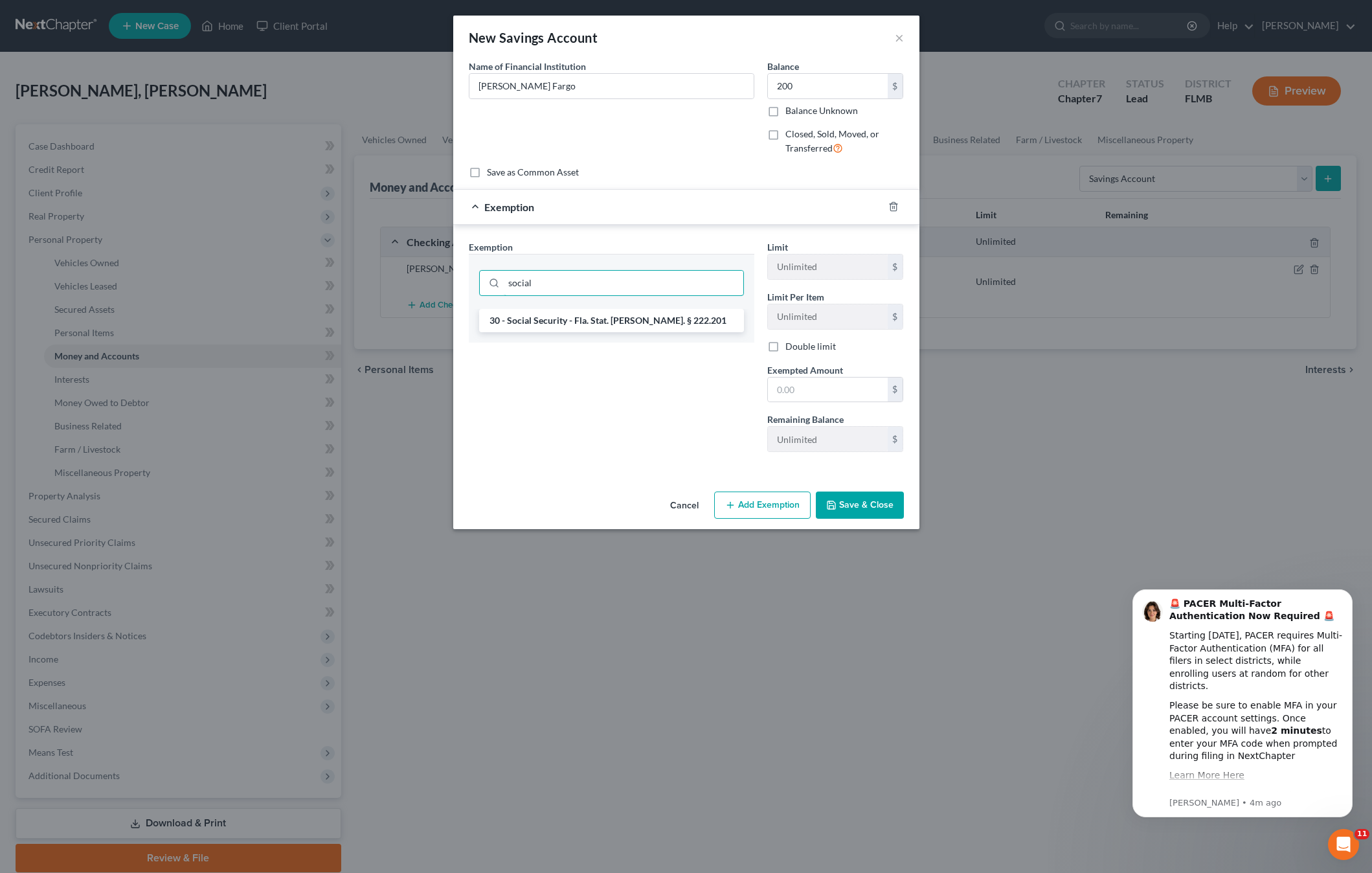
type input "social"
click at [607, 339] on div "30 - Social Security - Fla. Stat. Ann. § 222.201" at bounding box center [611, 326] width 285 height 34
click at [601, 318] on li "30 - Social Security - Fla. Stat. Ann. § 222.201" at bounding box center [611, 320] width 264 height 23
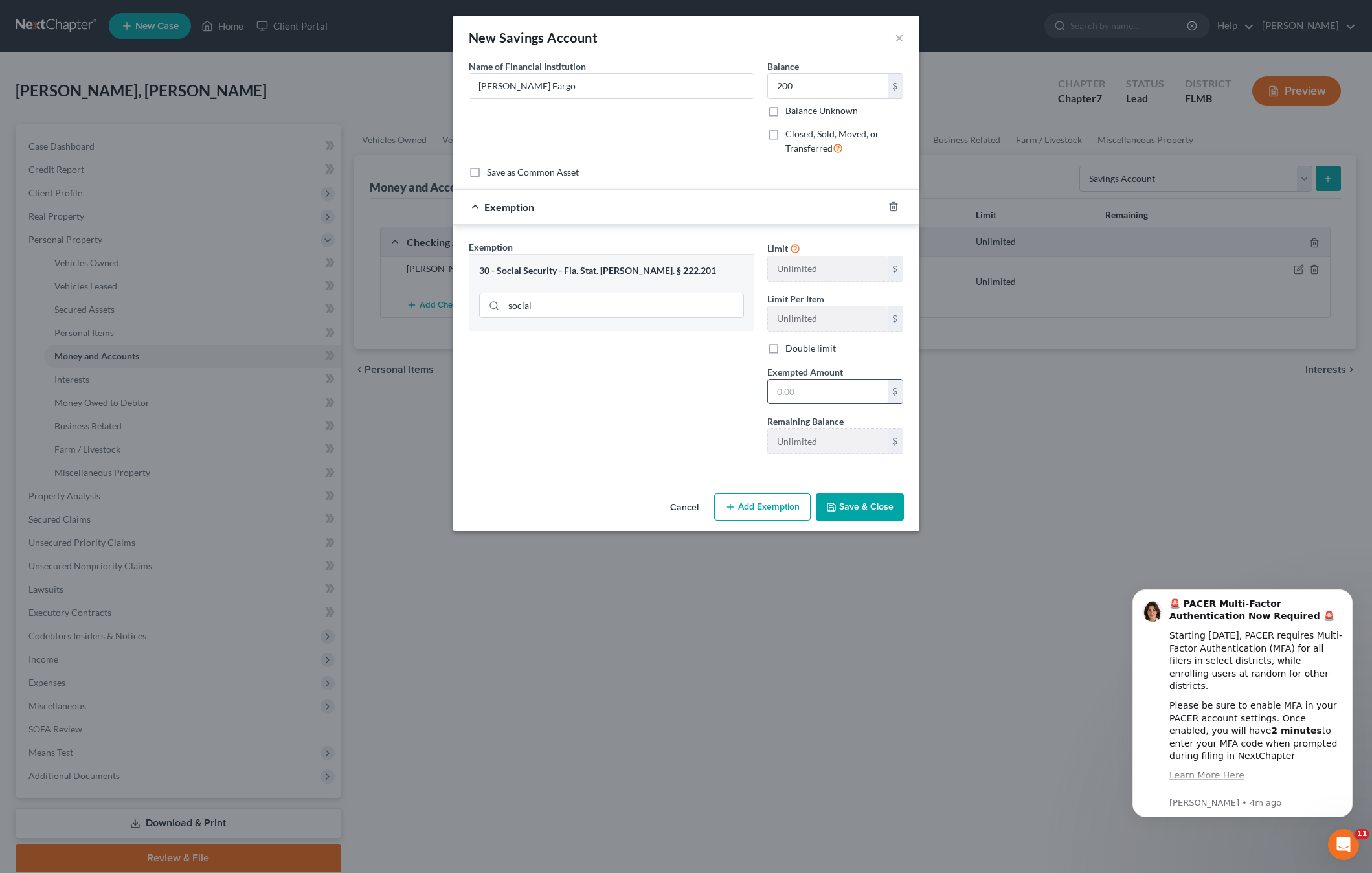
click at [800, 387] on input "text" at bounding box center [828, 392] width 120 height 25
type input "200"
click at [845, 508] on button "Save & Close" at bounding box center [860, 507] width 88 height 27
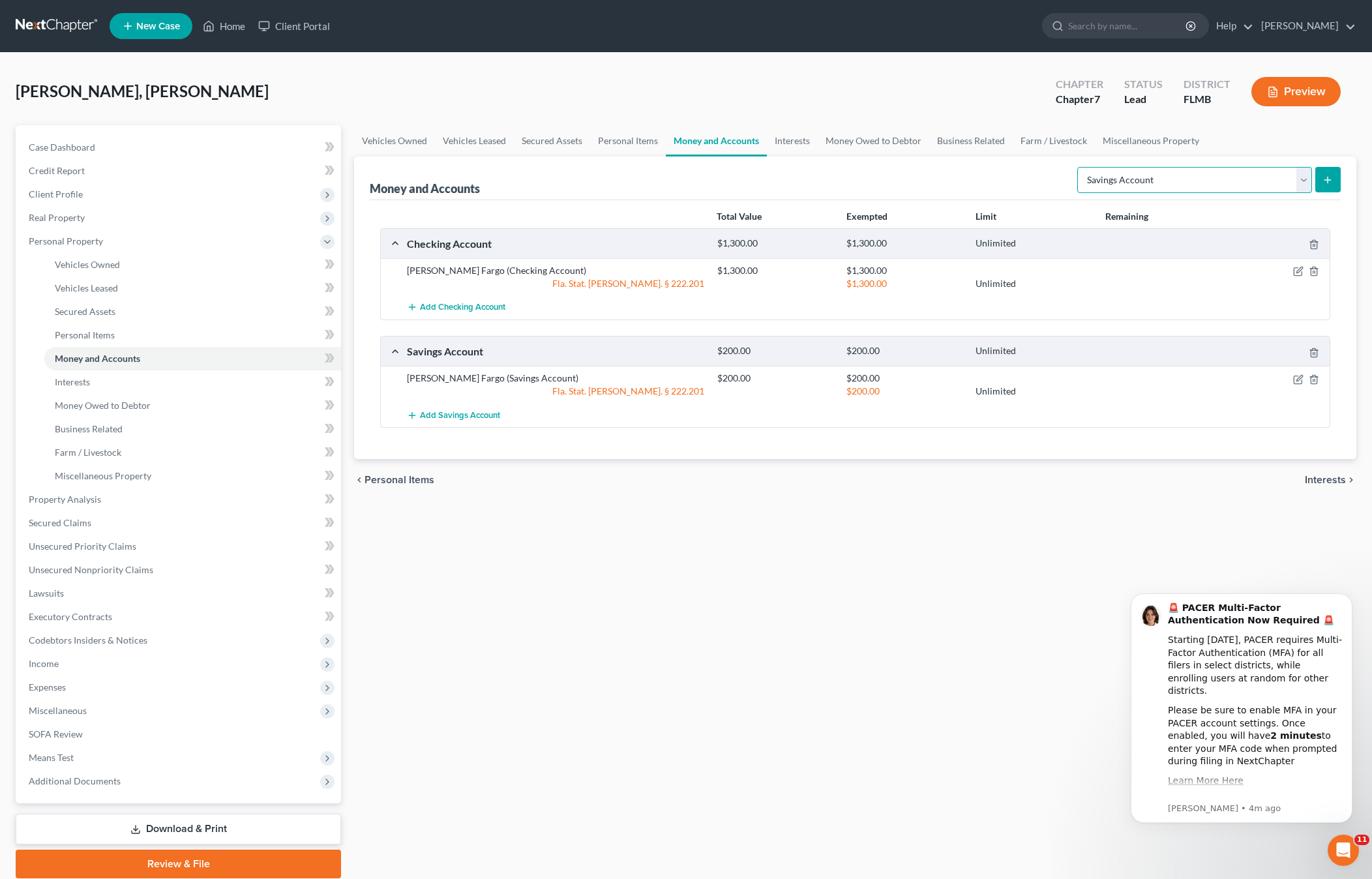
click at [1131, 176] on select "Select Account Type Brokerage Cash on Hand Certificates of Deposit Checking Acc…" at bounding box center [1195, 179] width 235 height 26
drag, startPoint x: 1003, startPoint y: 643, endPoint x: 620, endPoint y: 570, distance: 389.9
click at [993, 637] on div "Vehicles Owned Vehicles Leased Secured Assets Personal Items Money and Accounts…" at bounding box center [855, 502] width 1015 height 753
click at [76, 386] on span "Interests" at bounding box center [73, 382] width 35 height 11
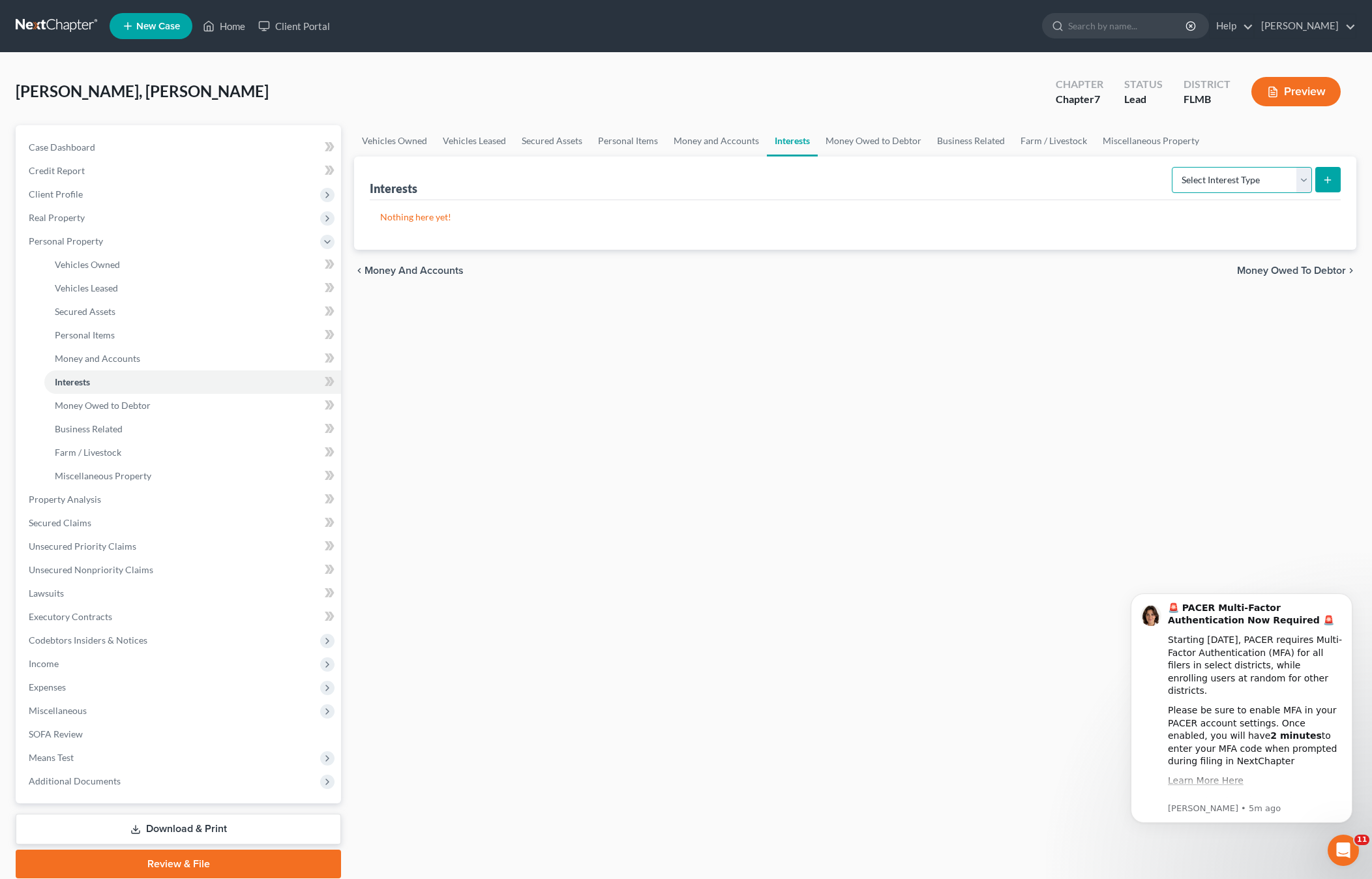
click at [1206, 184] on select "Select Interest Type 401K Annuity Bond Education IRA Government Bond Government…" at bounding box center [1241, 179] width 140 height 26
select select "401k"
click at [1173, 167] on select "Select Interest Type 401K Annuity Bond Education IRA Government Bond Government…" at bounding box center [1241, 179] width 140 height 26
click at [1326, 186] on button "submit" at bounding box center [1327, 179] width 25 height 25
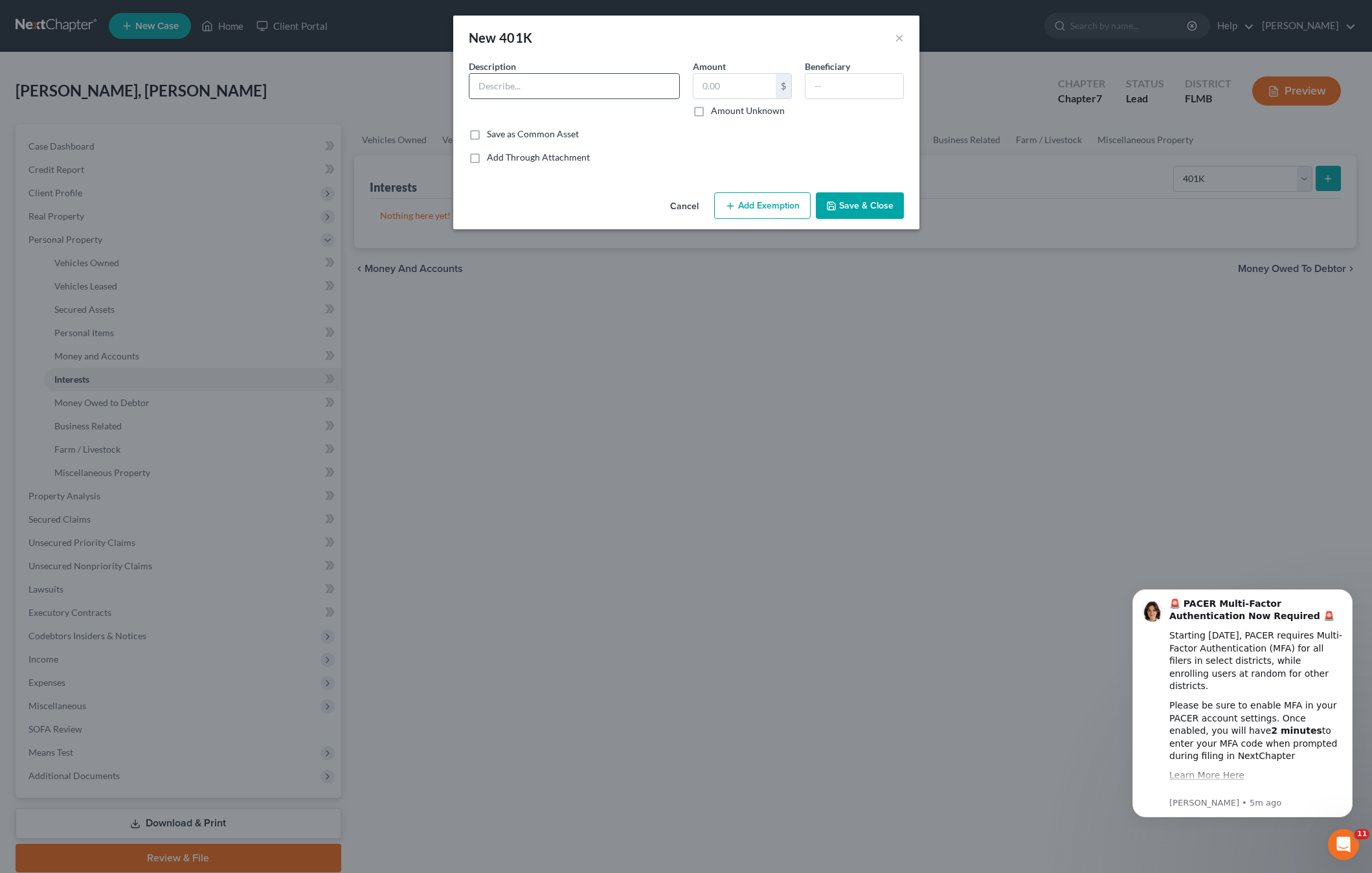
click at [487, 88] on input "text" at bounding box center [574, 86] width 210 height 25
click at [505, 88] on input "text" at bounding box center [574, 86] width 210 height 25
type input "Human Interest 401k"
click at [729, 90] on input "text" at bounding box center [734, 86] width 82 height 25
click at [835, 82] on input "text" at bounding box center [854, 86] width 97 height 25
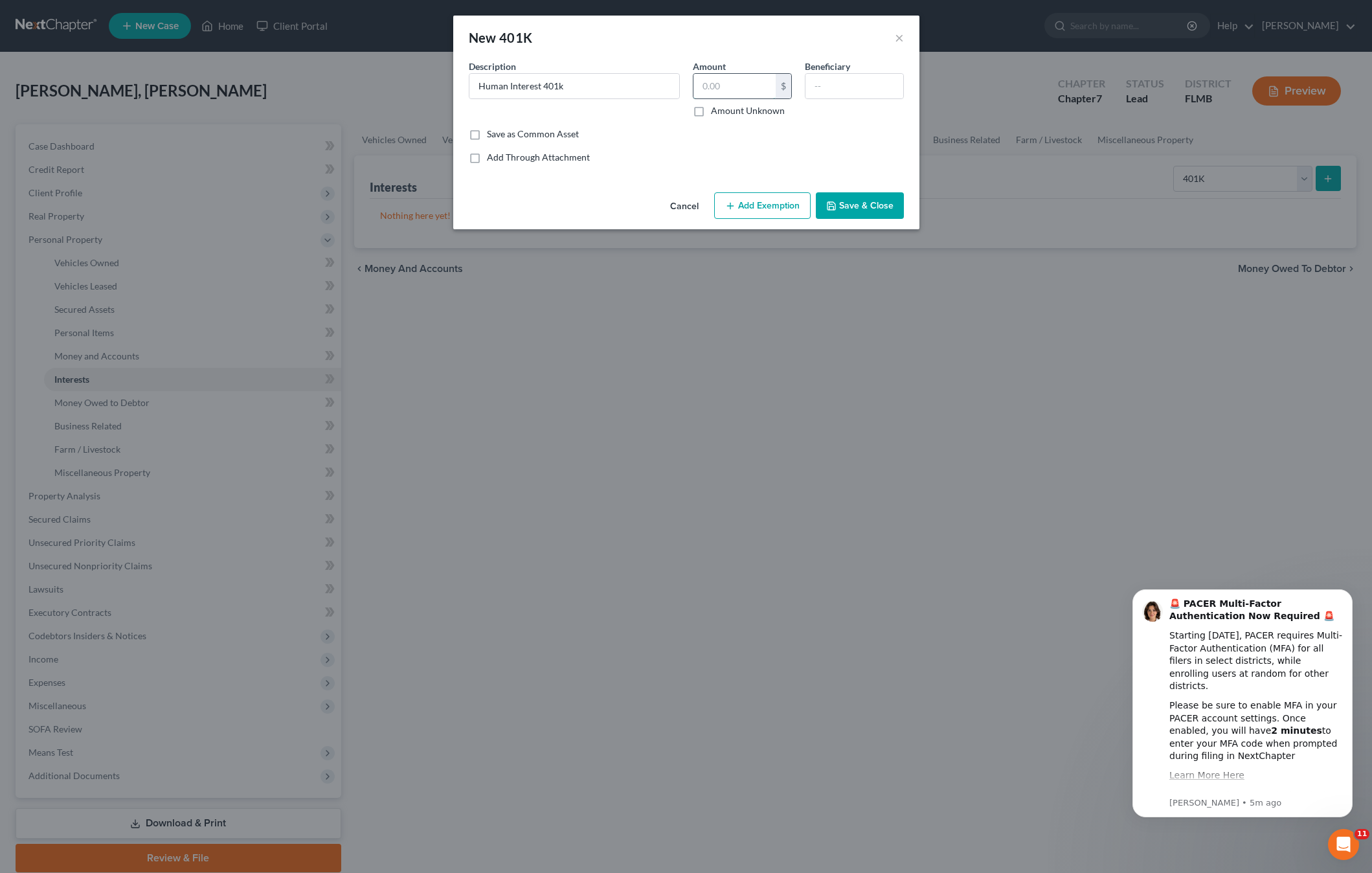
click at [732, 79] on input "text" at bounding box center [734, 86] width 82 height 25
type input "2,500"
click at [842, 87] on input "text" at bounding box center [854, 86] width 97 height 25
type input "Friend"
click at [843, 204] on button "Save & Close" at bounding box center [860, 206] width 88 height 27
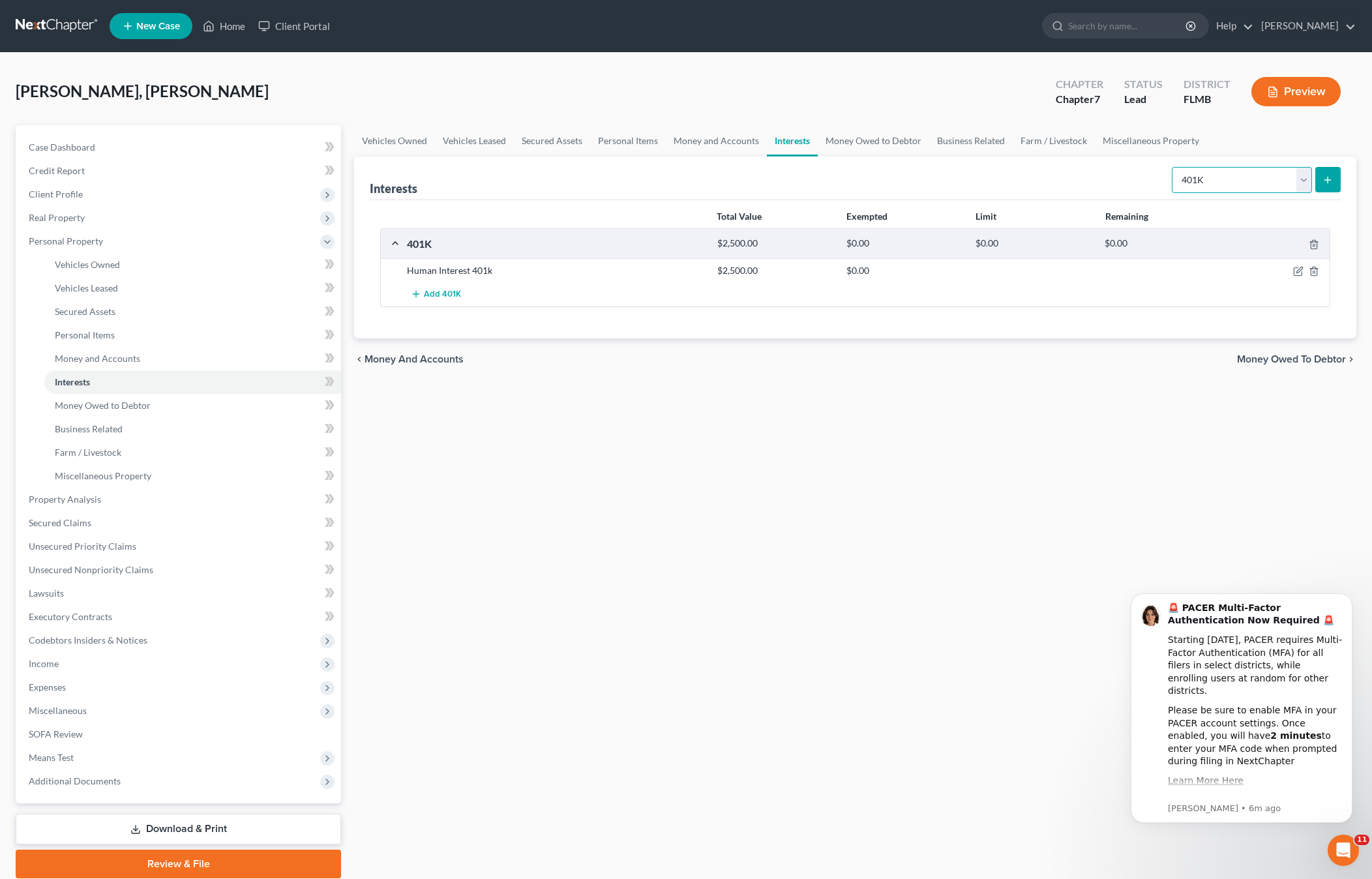
click at [1243, 170] on select "Select Interest Type 401K Annuity Bond Education IRA Government Bond Government…" at bounding box center [1241, 179] width 140 height 26
select select "term_life_insurance"
click at [1173, 167] on select "Select Interest Type 401K Annuity Bond Education IRA Government Bond Government…" at bounding box center [1241, 179] width 140 height 26
click at [1321, 178] on button "submit" at bounding box center [1327, 179] width 25 height 25
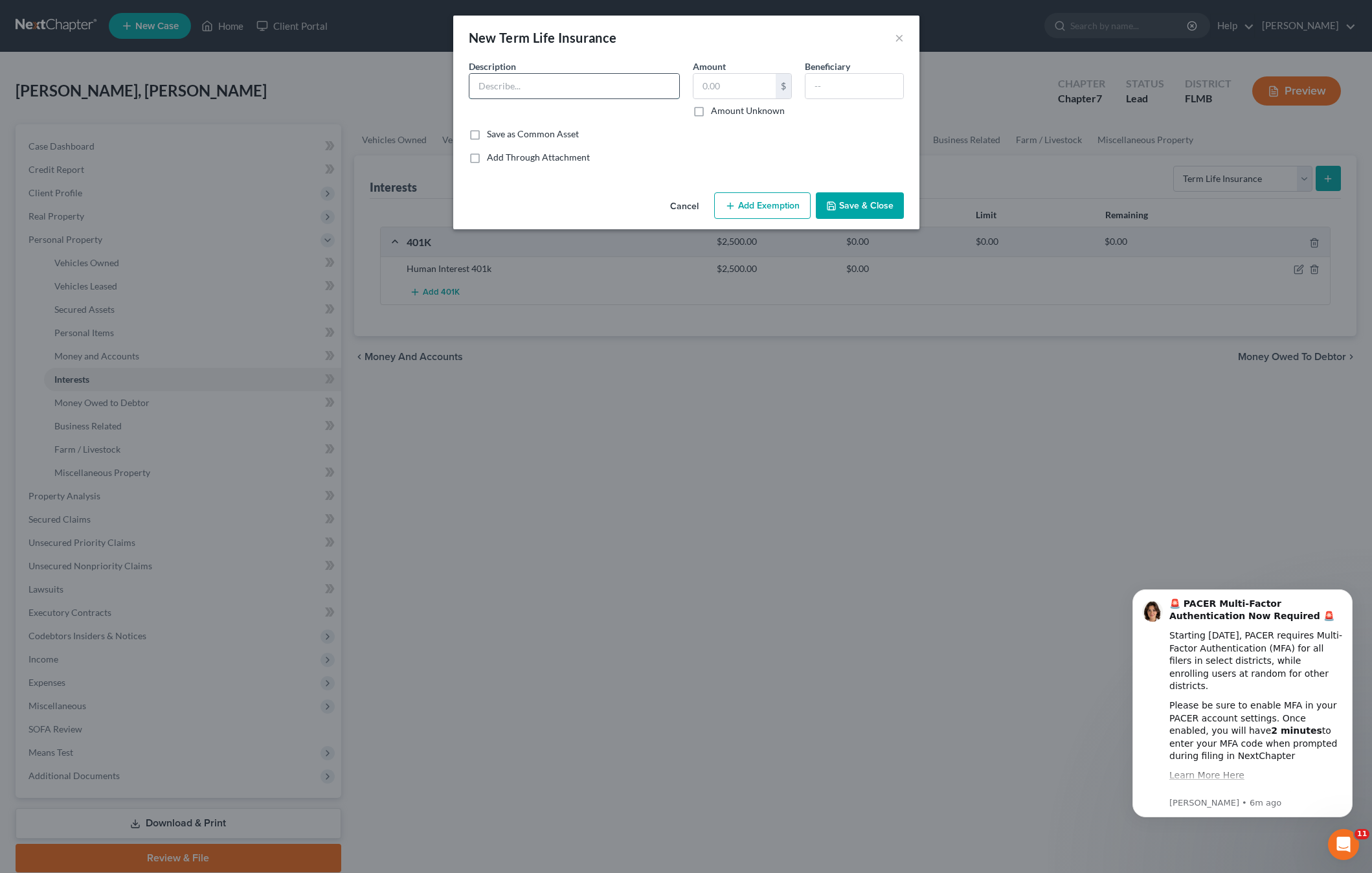
click at [640, 91] on input "text" at bounding box center [574, 86] width 210 height 25
click at [743, 91] on input "text" at bounding box center [734, 86] width 82 height 25
type input "1"
click at [596, 81] on input "text" at bounding box center [574, 86] width 210 height 25
click at [854, 87] on input "text" at bounding box center [854, 86] width 97 height 25
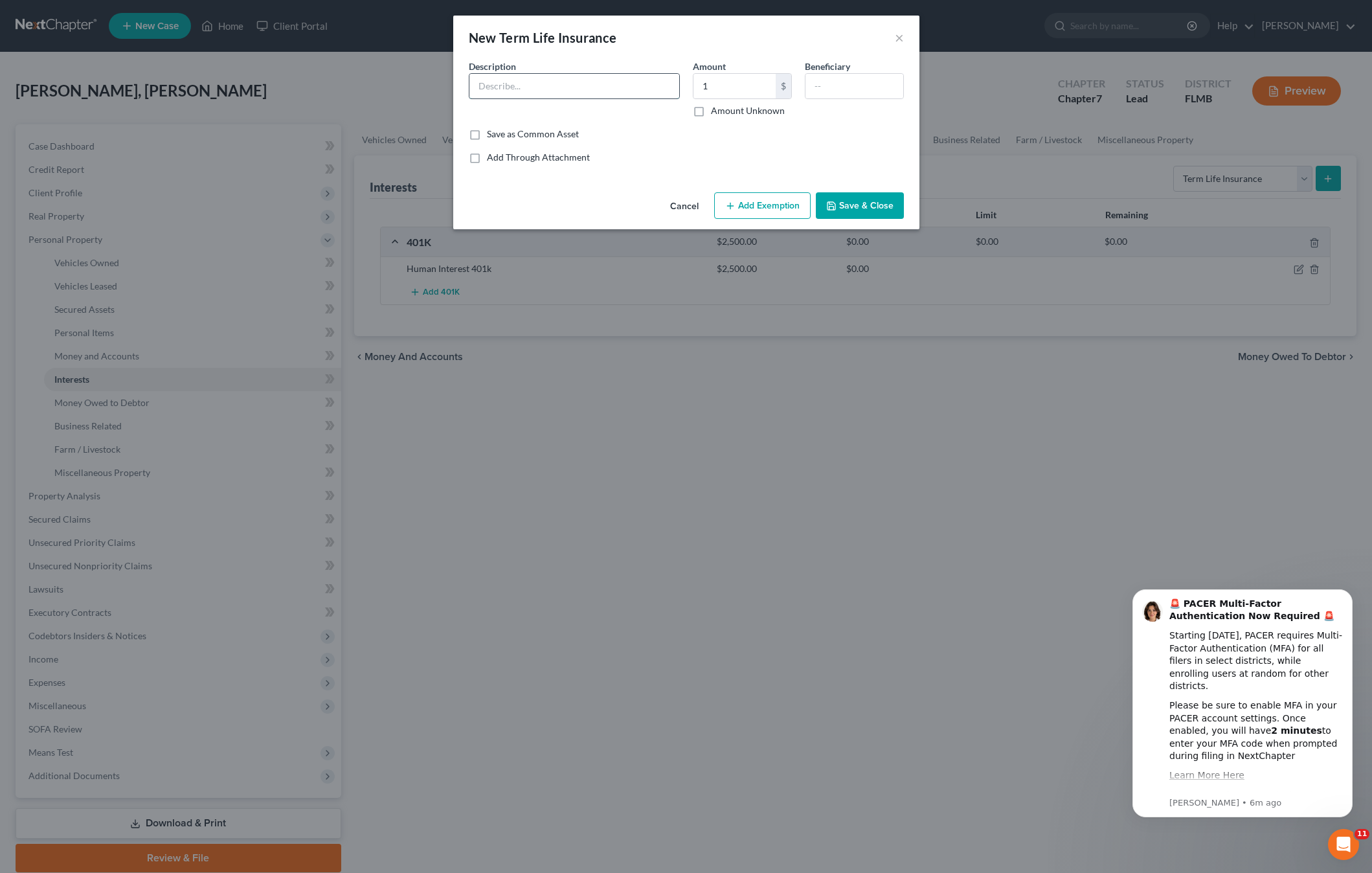
click at [526, 91] on input "text" at bounding box center [574, 86] width 210 height 25
type input "Term life"
click at [884, 82] on input "text" at bounding box center [854, 86] width 97 height 25
type input "Friend"
click at [556, 84] on input "Term life" at bounding box center [574, 86] width 210 height 25
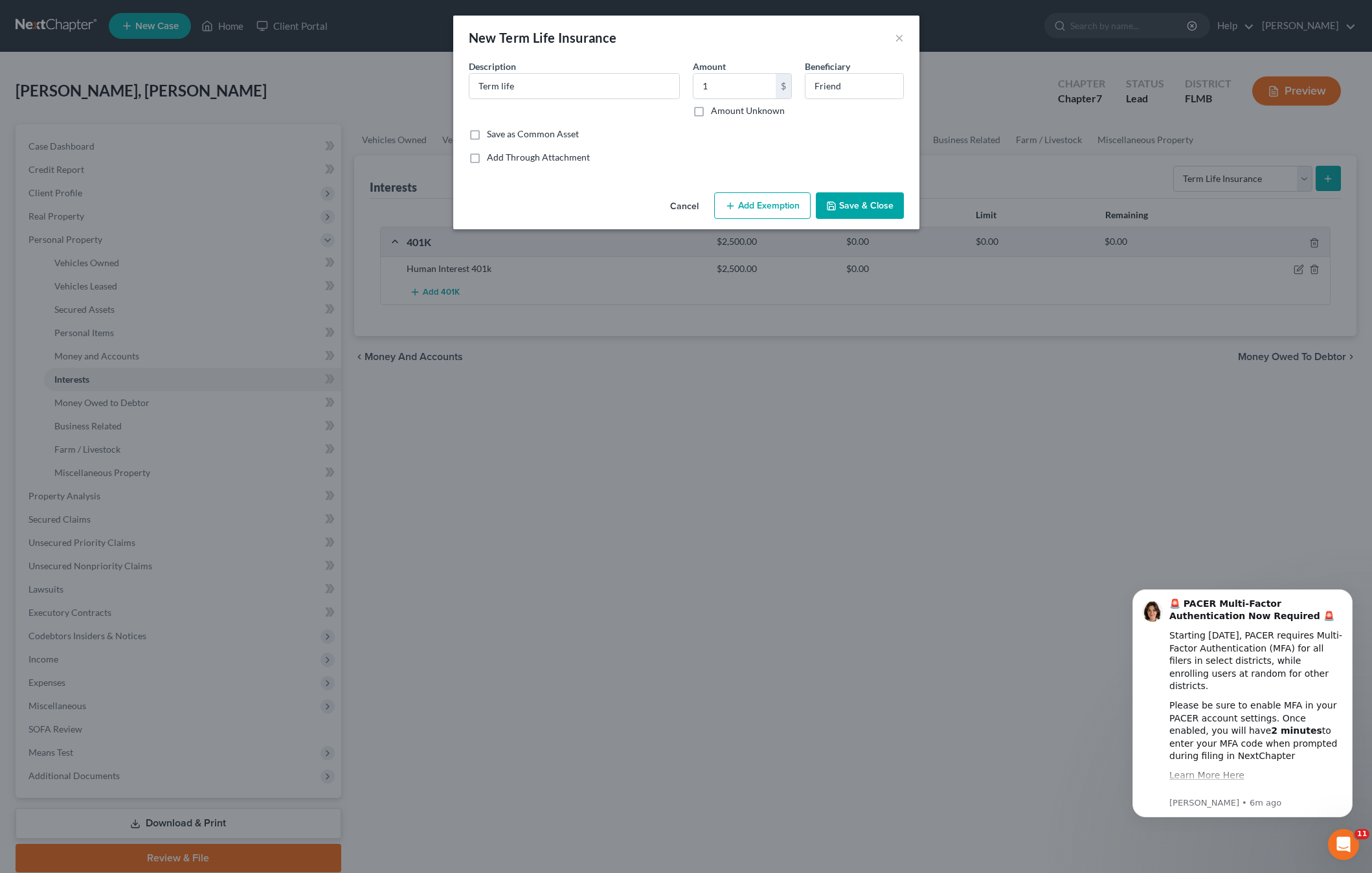
click at [865, 201] on button "Save & Close" at bounding box center [860, 206] width 88 height 27
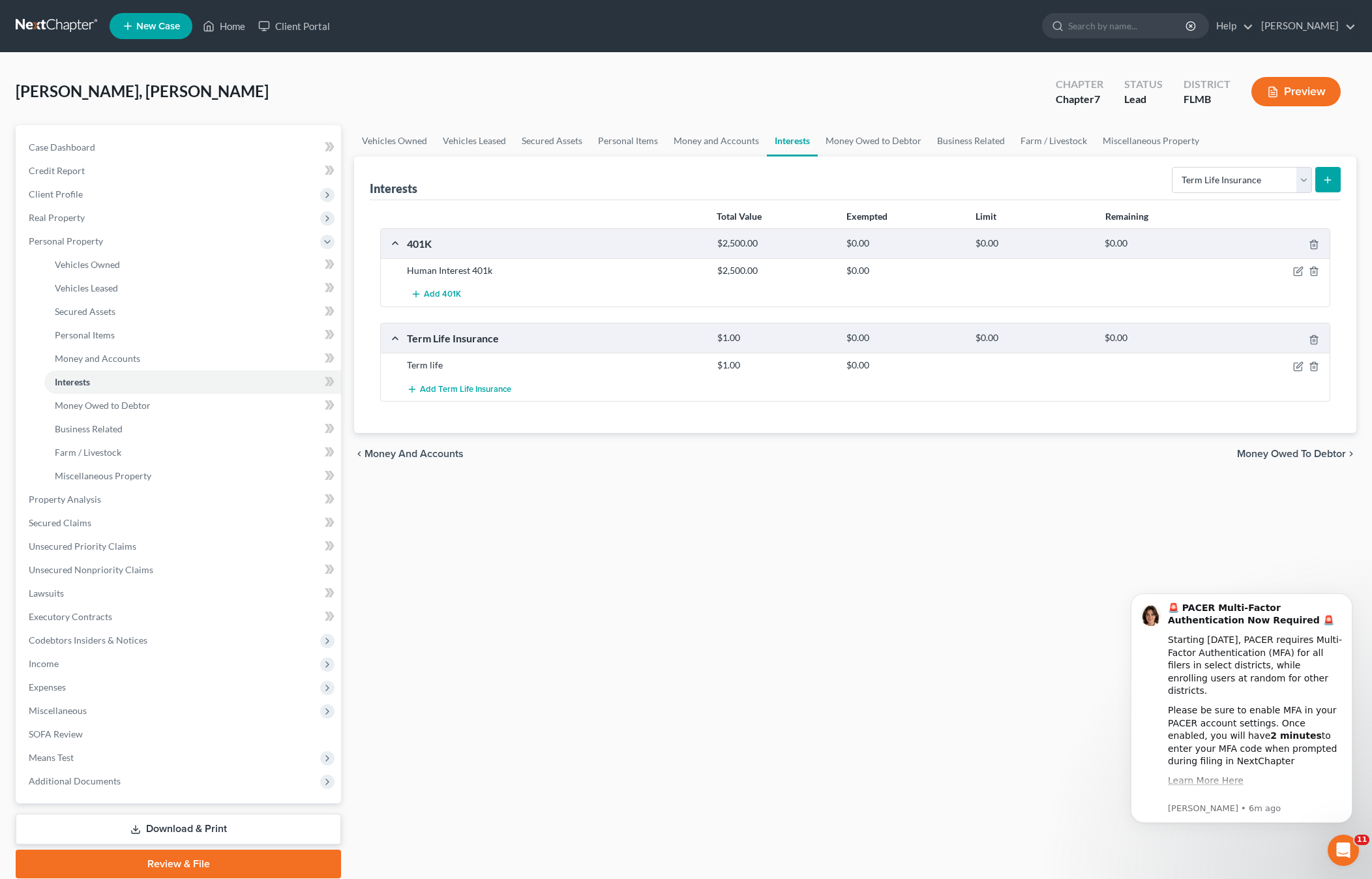
drag, startPoint x: 745, startPoint y: 557, endPoint x: 714, endPoint y: 543, distance: 34.0
click at [740, 555] on div "Vehicles Owned Vehicles Leased Secured Assets Personal Items Money and Accounts…" at bounding box center [855, 502] width 1015 height 753
click at [121, 409] on span "Money Owed to Debtor" at bounding box center [103, 406] width 96 height 11
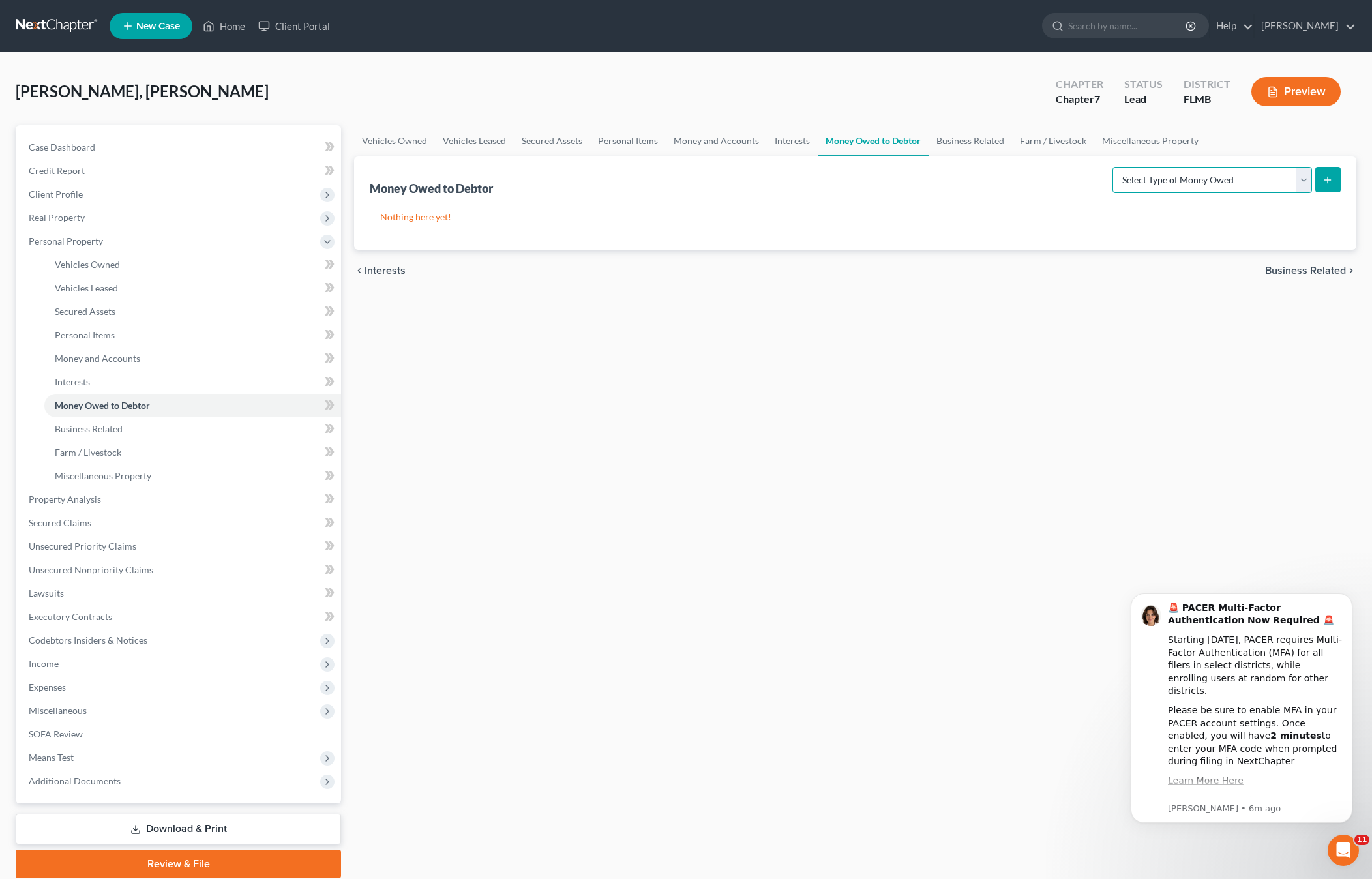
click at [1228, 170] on select "Select Type of Money Owed Accounts Receivable Alimony Child Support Claims Agai…" at bounding box center [1212, 179] width 199 height 26
click at [674, 416] on div "Vehicles Owned Vehicles Leased Secured Assets Personal Items Money and Accounts…" at bounding box center [855, 502] width 1015 height 753
click at [509, 470] on div "Vehicles Owned Vehicles Leased Secured Assets Personal Items Money and Accounts…" at bounding box center [855, 502] width 1015 height 753
click at [76, 429] on span "Business Related" at bounding box center [89, 429] width 68 height 11
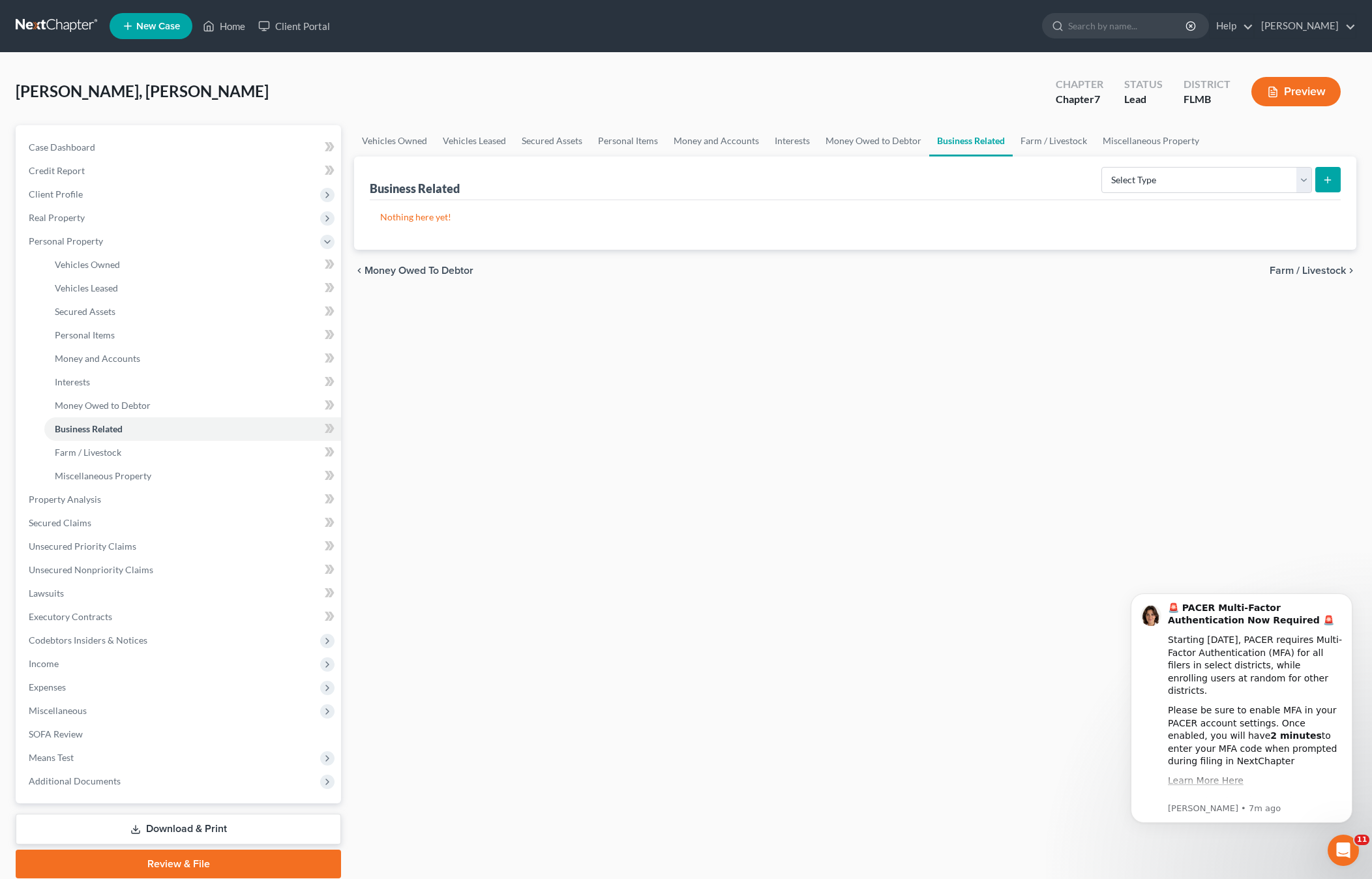
drag, startPoint x: 471, startPoint y: 449, endPoint x: 1232, endPoint y: 221, distance: 794.4
click at [471, 449] on div "Vehicles Owned Vehicles Leased Secured Assets Personal Items Money and Accounts…" at bounding box center [855, 502] width 1015 height 753
click at [1157, 174] on select "Select Type Customer Lists Franchises Inventory Licenses Machinery Office Equip…" at bounding box center [1207, 179] width 211 height 26
click at [101, 453] on span "Farm / Livestock" at bounding box center [88, 452] width 66 height 11
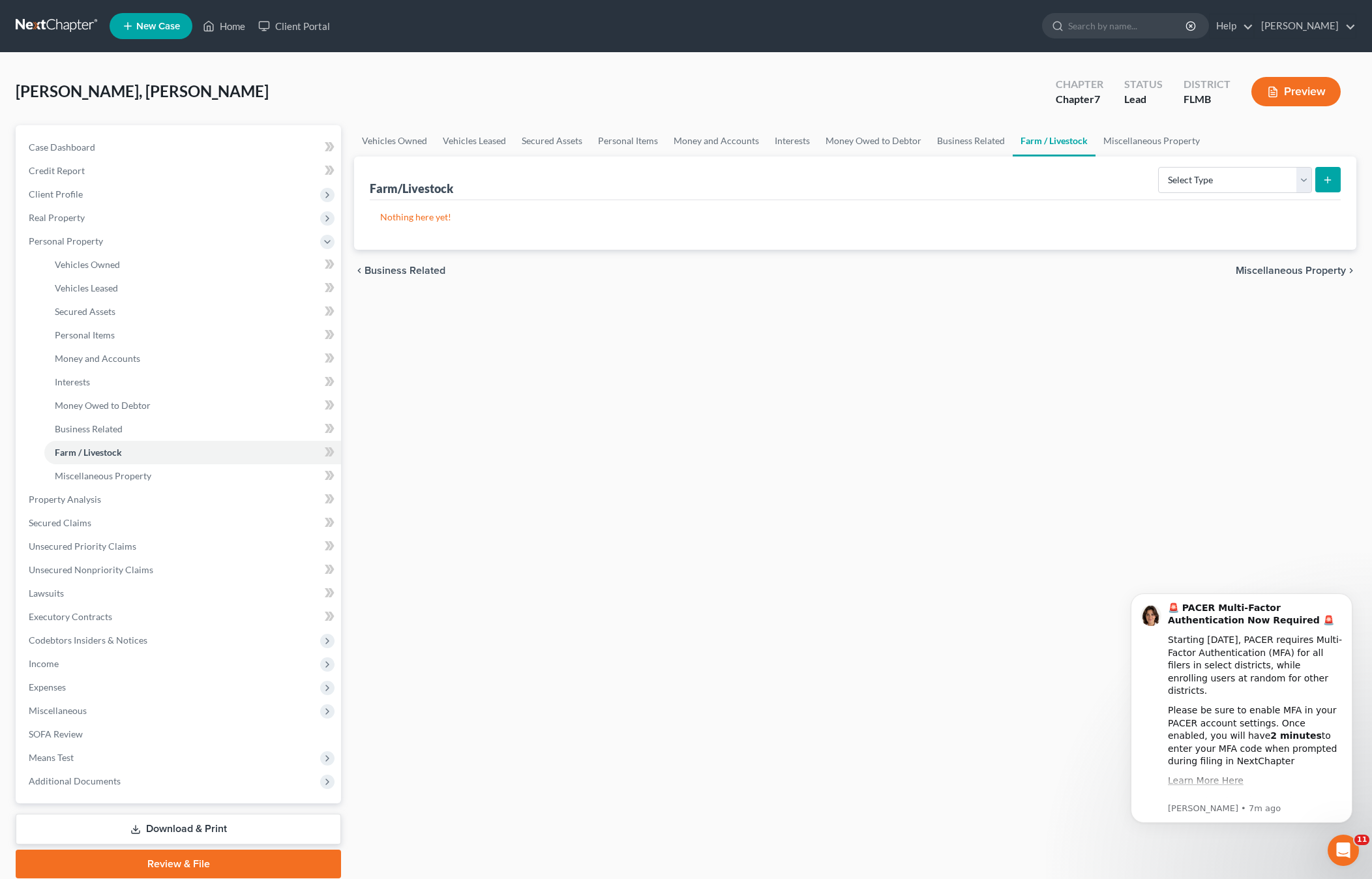
drag, startPoint x: 765, startPoint y: 452, endPoint x: 1151, endPoint y: 259, distance: 431.6
click at [769, 449] on div "Vehicles Owned Vehicles Leased Secured Assets Personal Items Money and Accounts…" at bounding box center [855, 502] width 1015 height 753
click at [1195, 183] on select "Select Type Animals & Livestock Crops: Growing or Harvested Farming Equipment F…" at bounding box center [1235, 179] width 154 height 26
click at [574, 420] on div "Vehicles Owned Vehicles Leased Secured Assets Personal Items Money and Accounts…" at bounding box center [855, 502] width 1015 height 753
click at [89, 478] on span "Miscellaneous Property" at bounding box center [103, 476] width 97 height 11
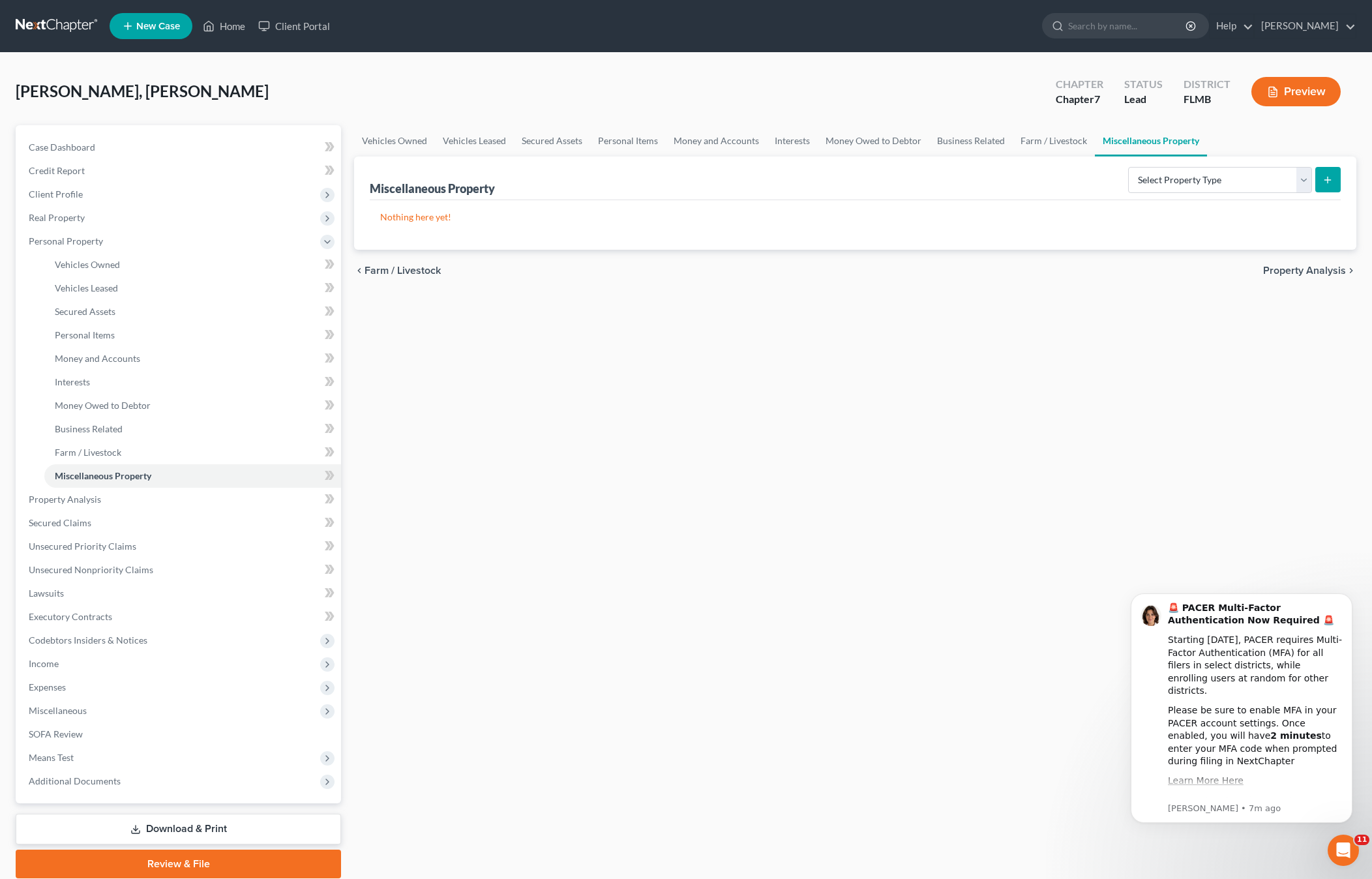
drag, startPoint x: 684, startPoint y: 456, endPoint x: 1132, endPoint y: 226, distance: 503.6
click at [694, 447] on div "Vehicles Owned Vehicles Leased Secured Assets Personal Items Money and Accounts…" at bounding box center [855, 502] width 1015 height 753
click at [1196, 184] on select "Select Property Type Assigned for Creditor Benefit Within 1 Year Holding for An…" at bounding box center [1220, 179] width 184 height 26
click at [609, 426] on div "Vehicles Owned Vehicles Leased Secured Assets Personal Items Money and Accounts…" at bounding box center [855, 502] width 1015 height 753
click at [78, 505] on link "Property Analysis" at bounding box center [179, 499] width 323 height 23
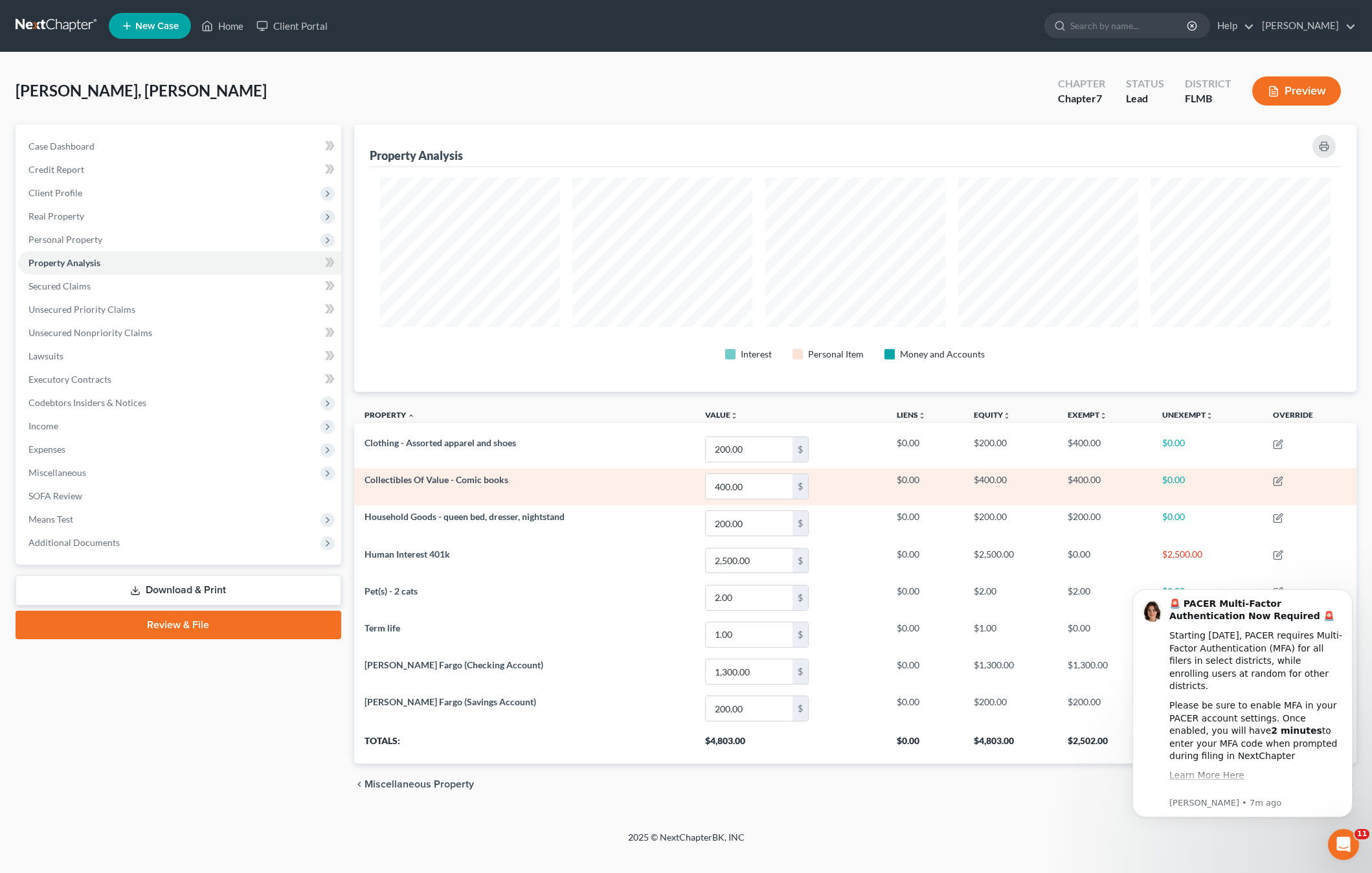
scroll to position [267, 1003]
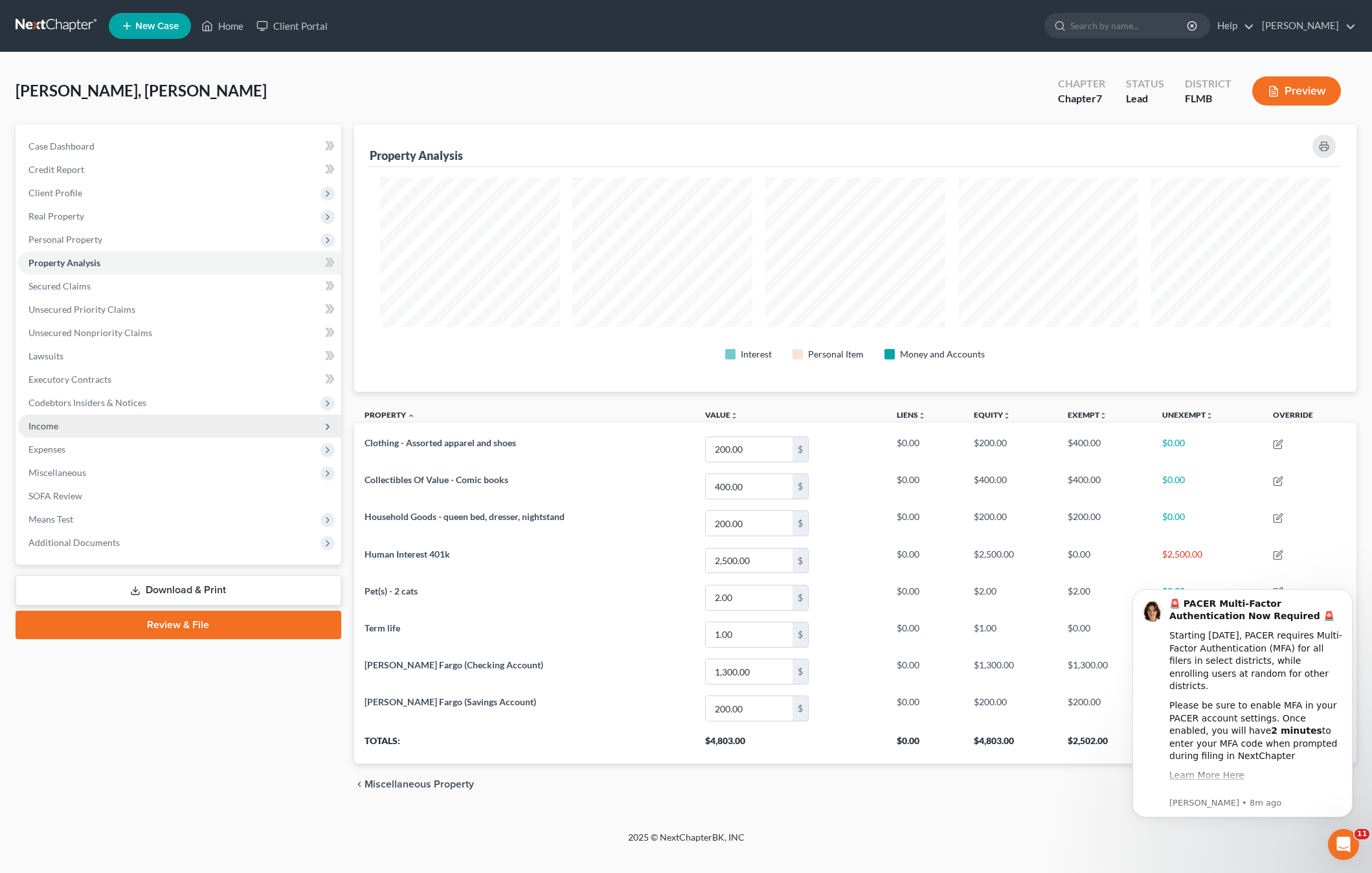
click at [35, 422] on span "Income" at bounding box center [43, 426] width 29 height 11
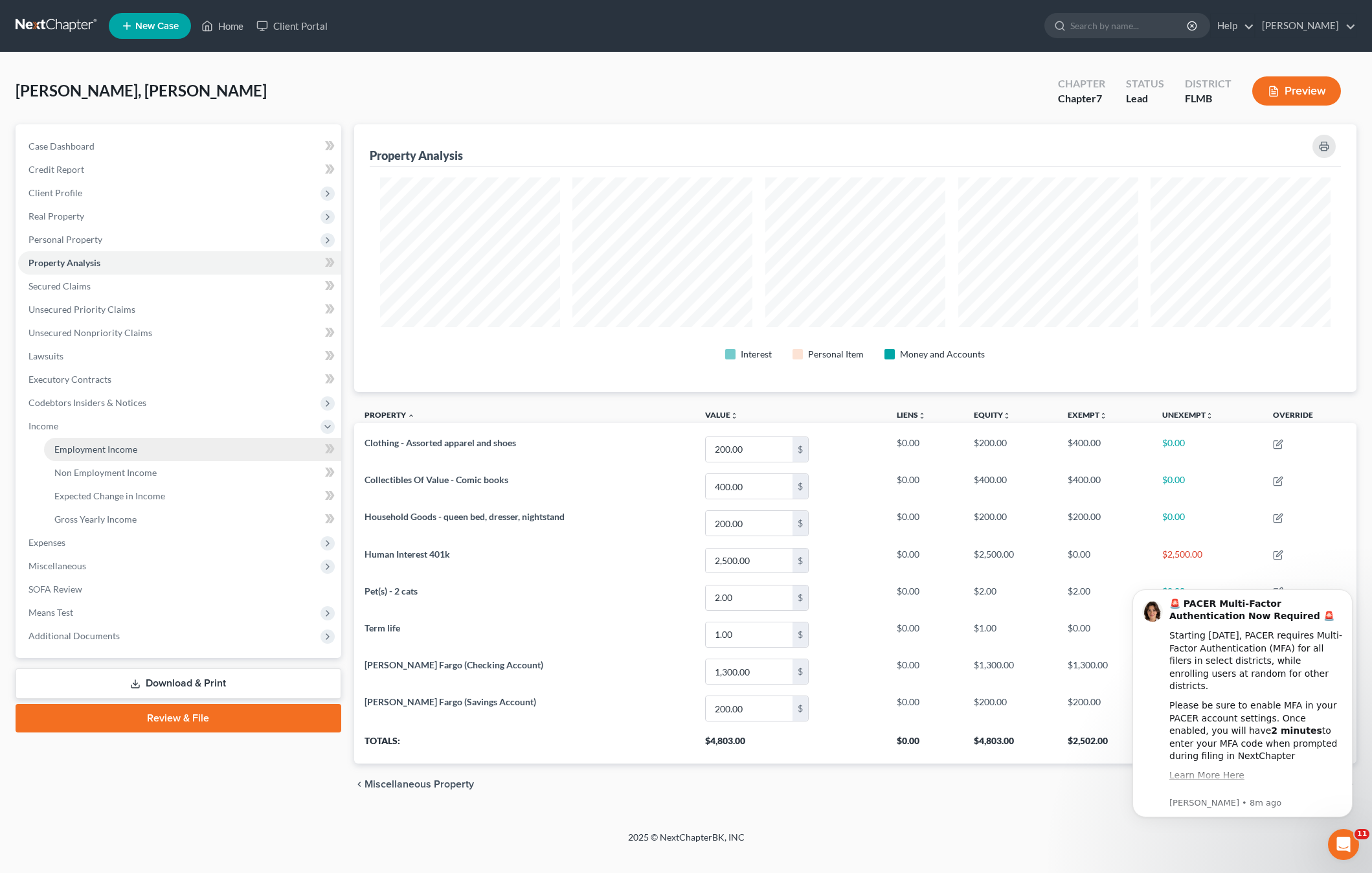
click at [97, 449] on span "Employment Income" at bounding box center [96, 449] width 83 height 11
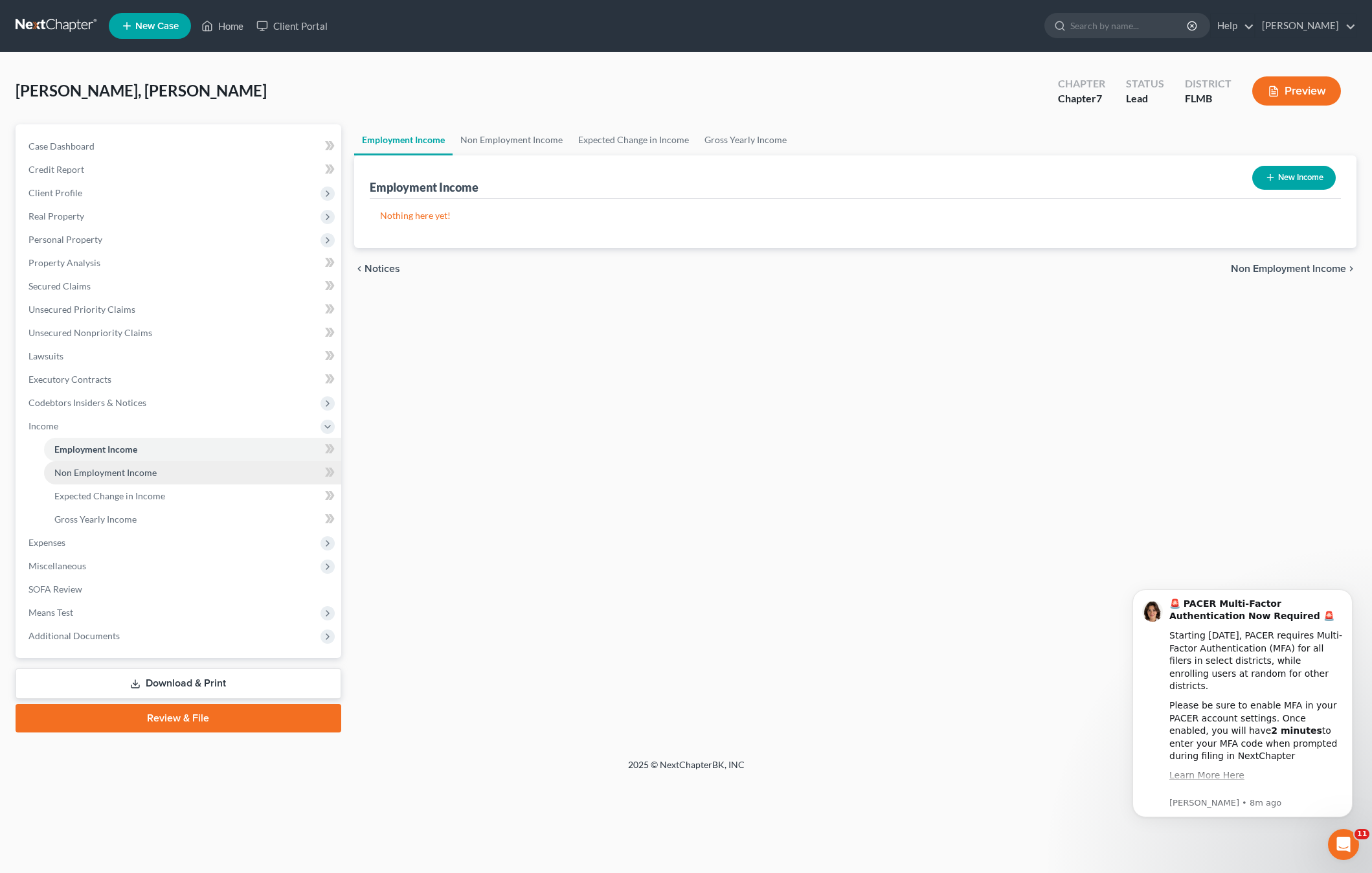
click at [103, 472] on span "Non Employment Income" at bounding box center [106, 472] width 102 height 11
click at [1301, 187] on button "New Income" at bounding box center [1293, 178] width 83 height 24
select select "0"
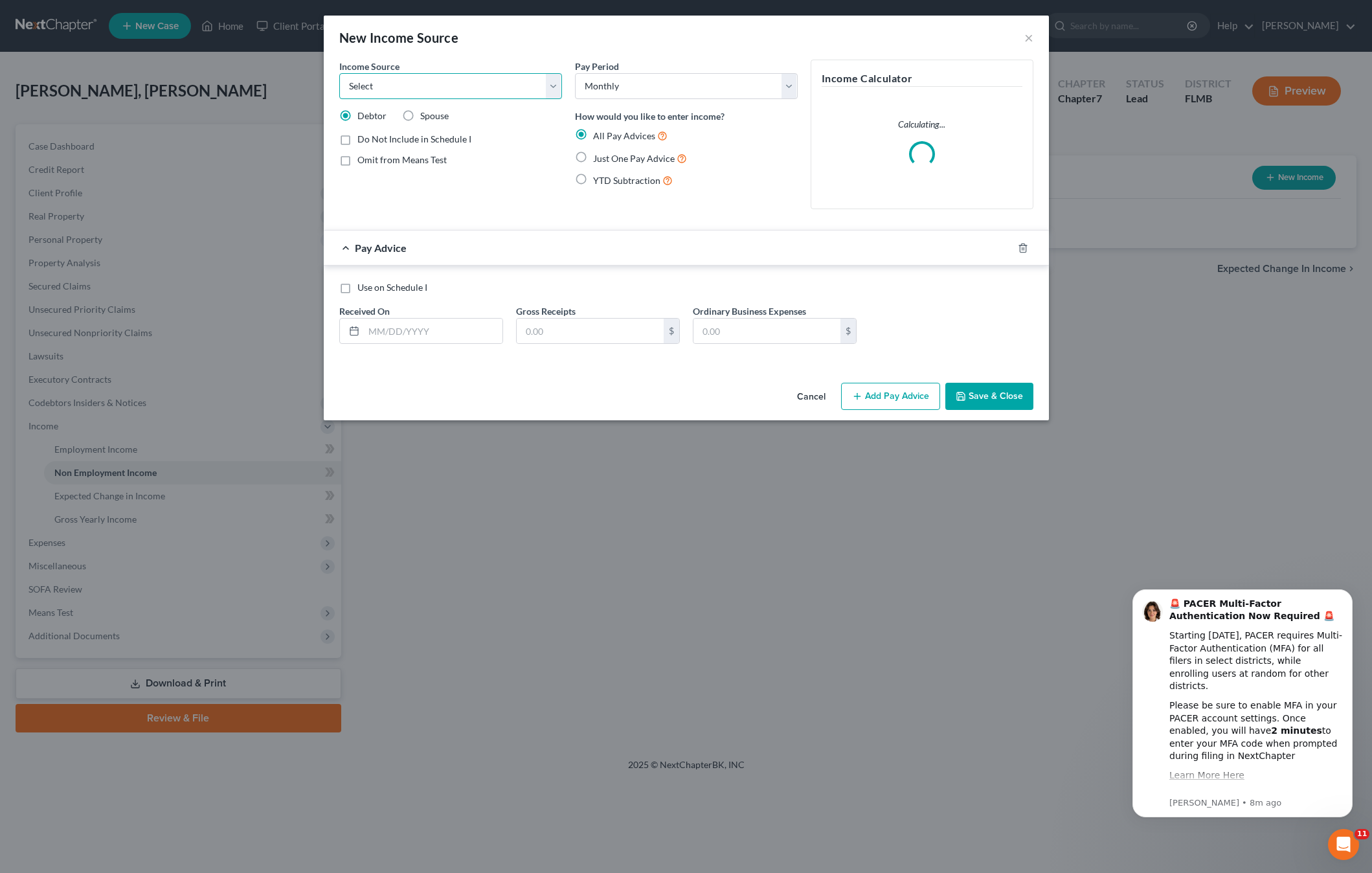
click at [403, 88] on select "Select Unemployment Disability (from employer) Pension Retirement Social Securi…" at bounding box center [450, 86] width 222 height 26
select select "4"
click at [339, 73] on select "Select Unemployment Disability (from employer) Pension Retirement Social Securi…" at bounding box center [450, 86] width 222 height 26
click at [793, 197] on div "Pay Period Select Monthly Twice Monthly Every Other Week Weekly How would you l…" at bounding box center [686, 140] width 236 height 160
click at [593, 160] on label "Just One Pay Advice" at bounding box center [640, 158] width 94 height 15
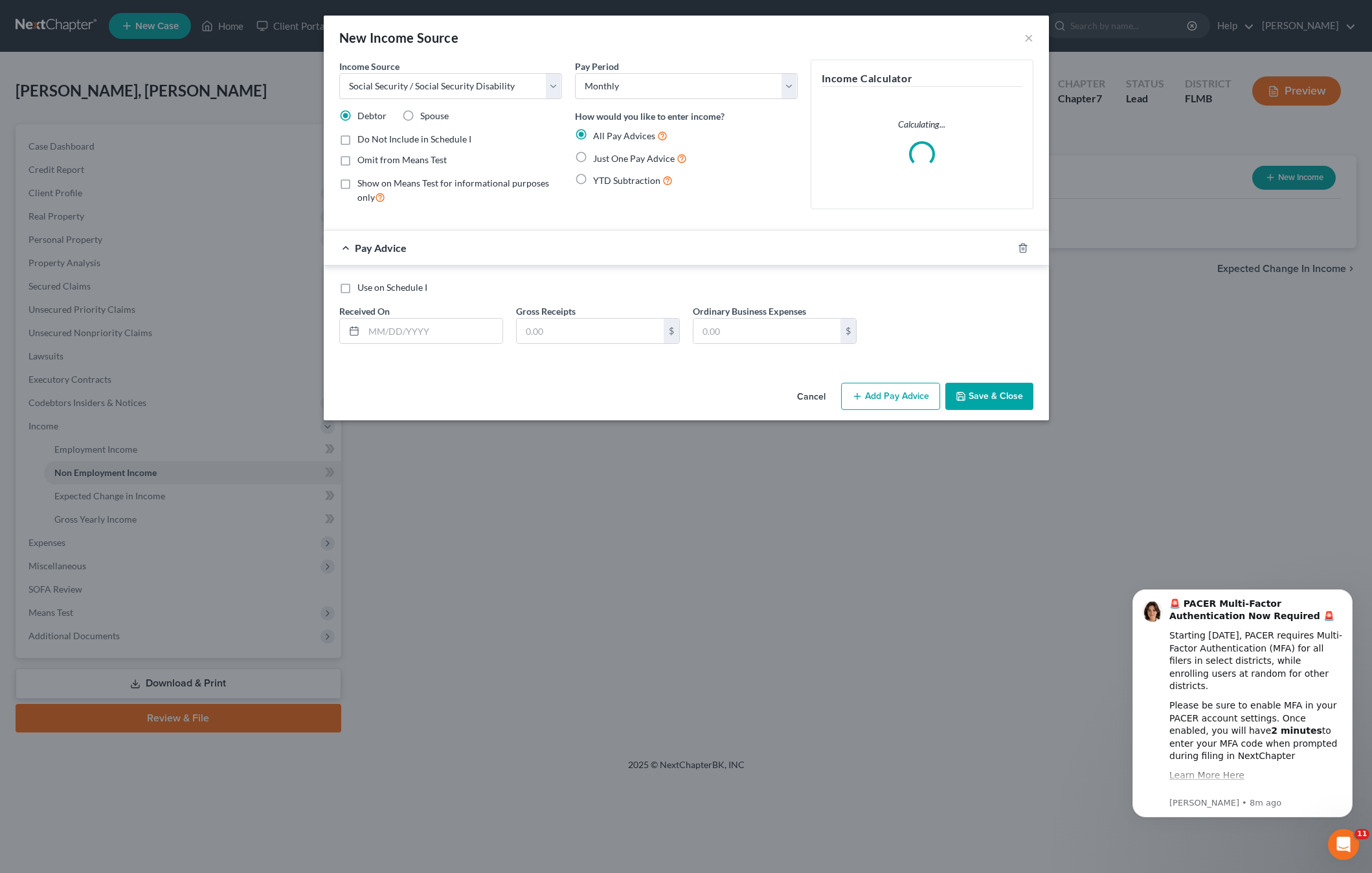
click at [598, 159] on input "Just One Pay Advice" at bounding box center [603, 155] width 8 height 8
radio input "true"
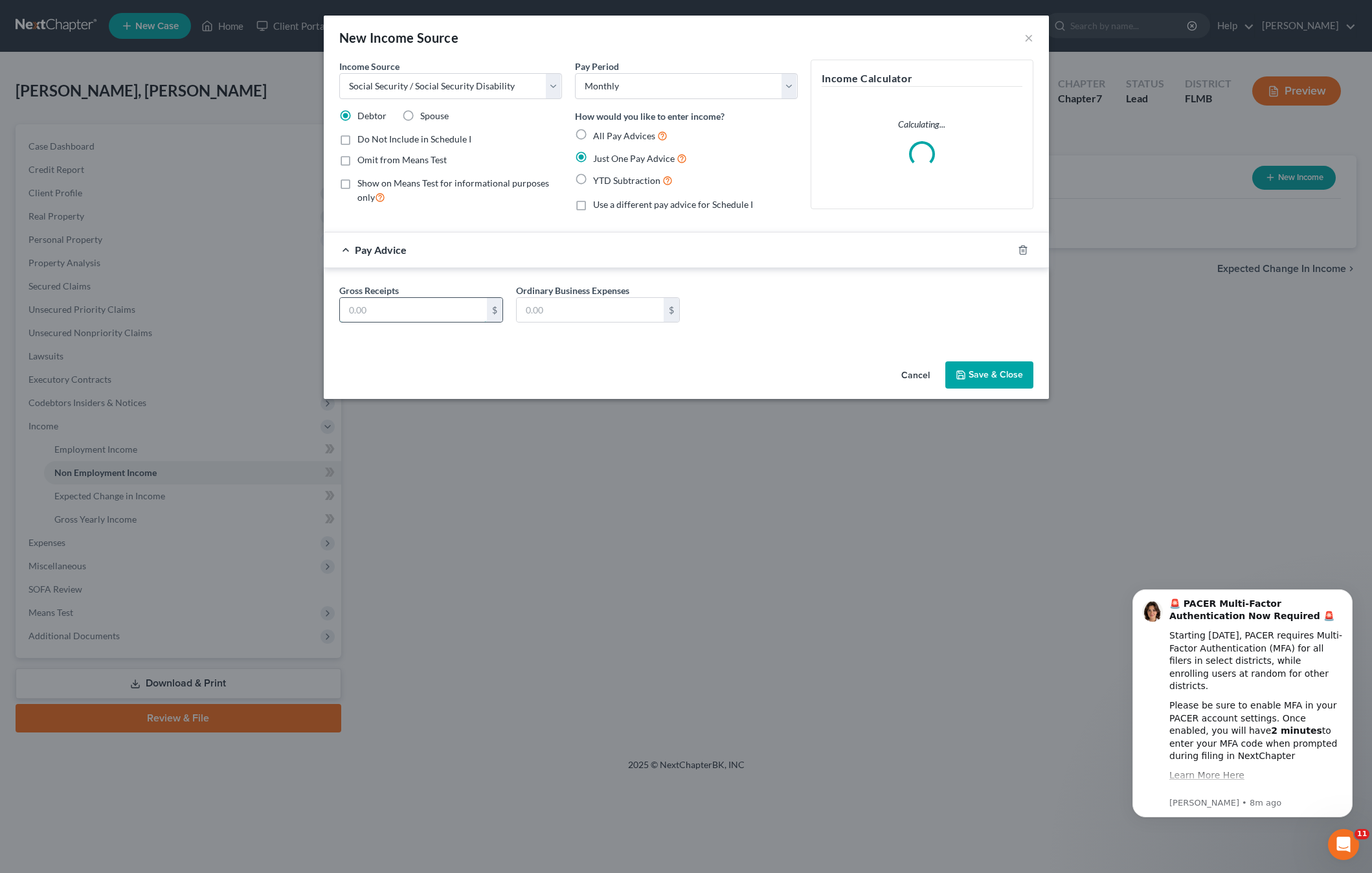
click at [375, 309] on input "text" at bounding box center [413, 310] width 147 height 25
click at [382, 308] on input "text" at bounding box center [413, 310] width 147 height 25
type input "1,356"
click at [838, 334] on div "Gross Receipts 1,356 $ Ordinary Business Expenses $" at bounding box center [686, 306] width 725 height 76
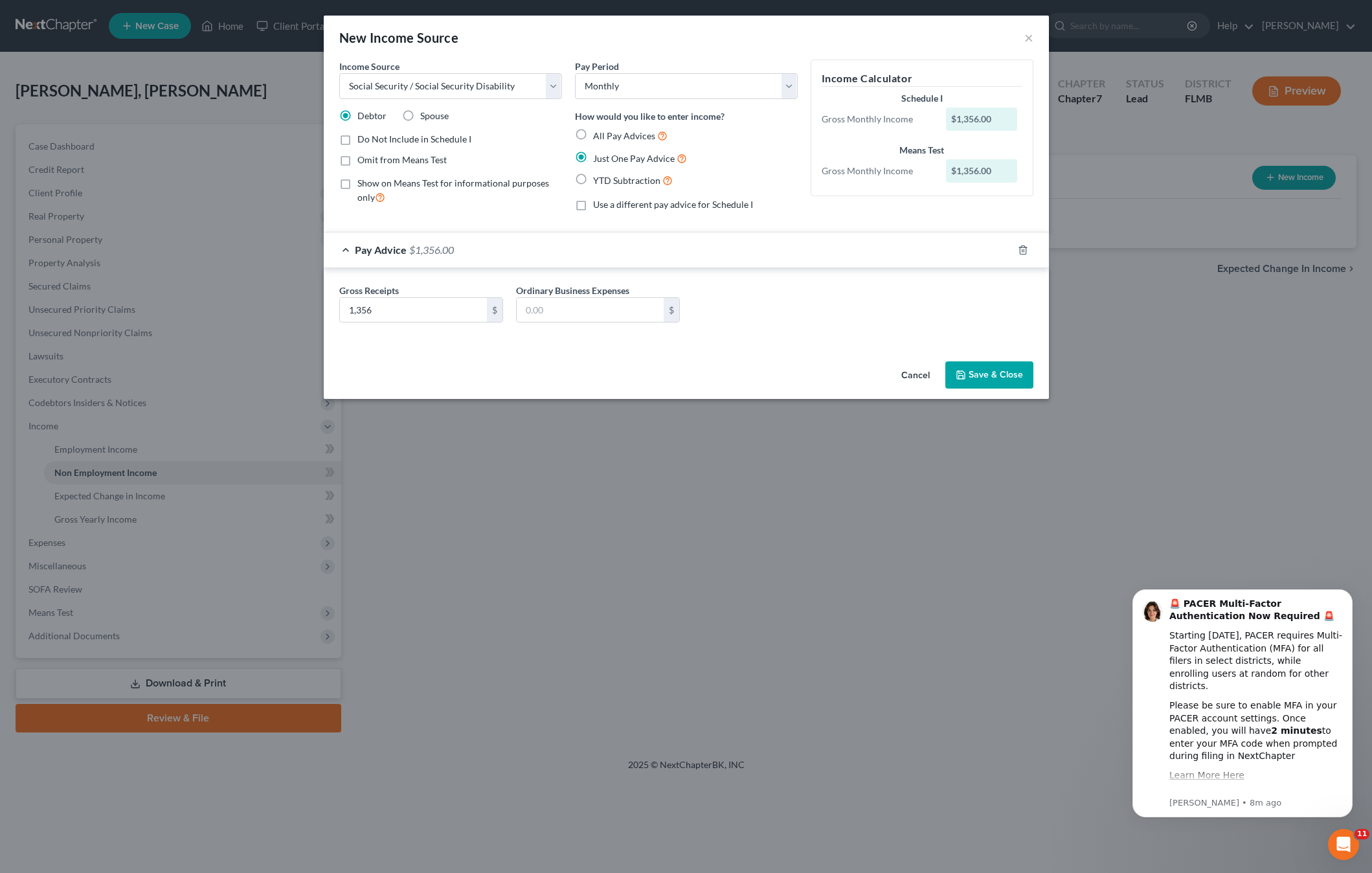
click at [971, 377] on button "Save & Close" at bounding box center [989, 375] width 88 height 27
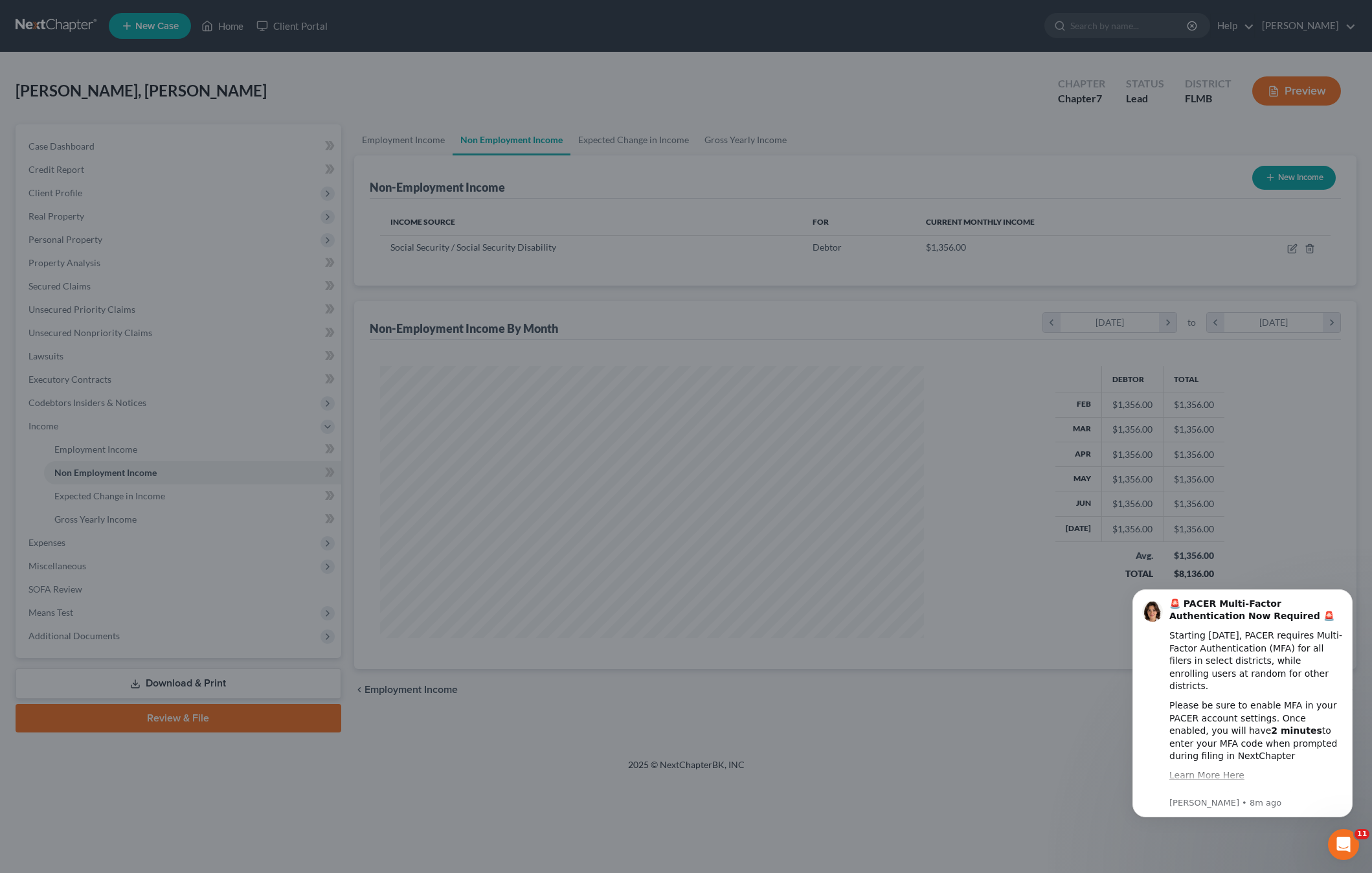
scroll to position [272, 570]
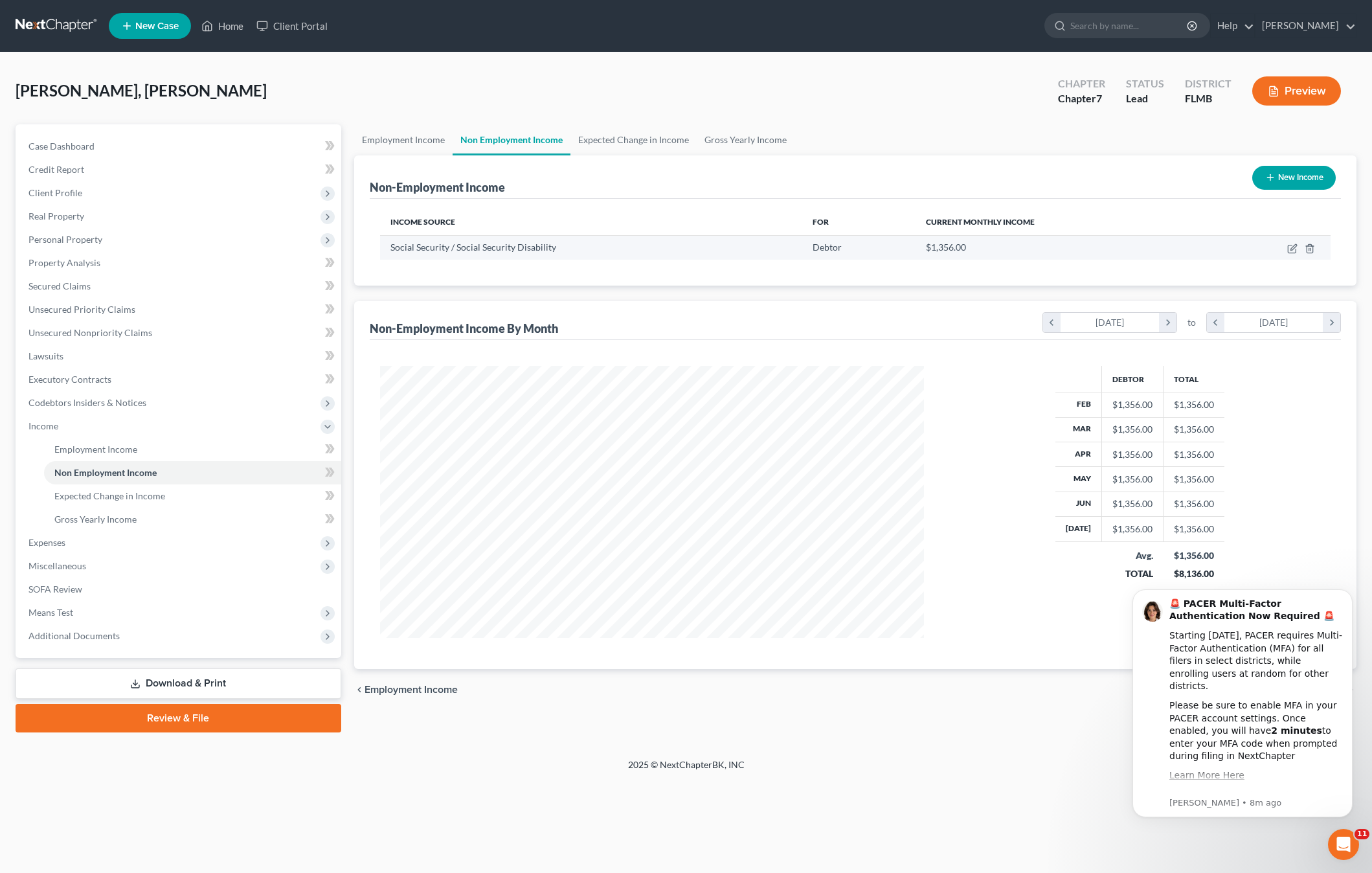
click at [675, 251] on div "Social Security / Social Security Disability" at bounding box center [591, 247] width 402 height 13
click at [675, 251] on div "Social Security / Social Security Disability" at bounding box center [591, 247] width 402 height 13
click at [657, 340] on div "Debtor Total Feb $1,356.00 $1,356.00 Mar $1,356.00 $1,356.00 Apr $1,356.00 $1,3…" at bounding box center [855, 505] width 971 height 329
click at [100, 499] on span "Expected Change in Income" at bounding box center [110, 496] width 111 height 11
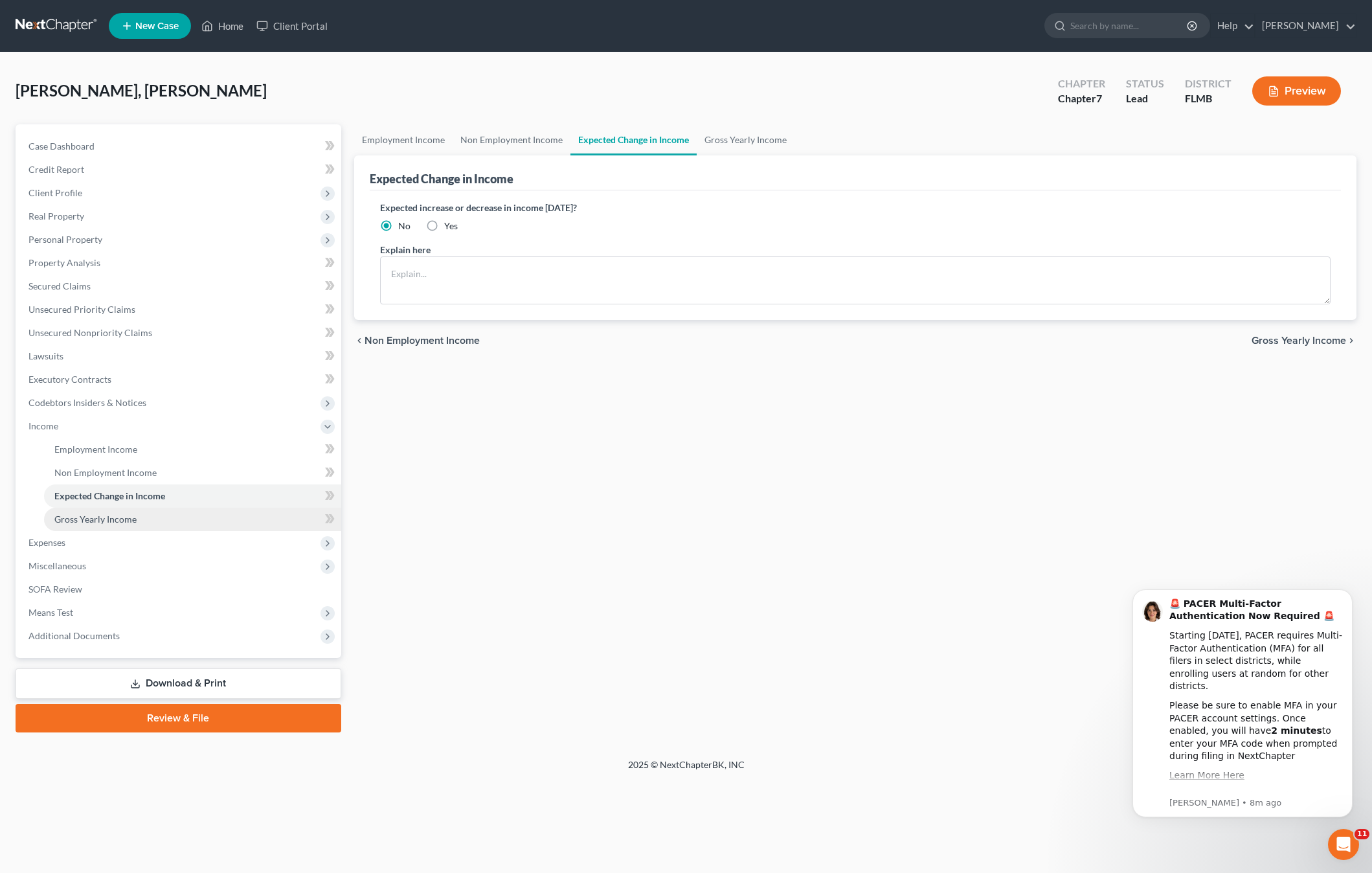
click at [93, 517] on span "Gross Yearly Income" at bounding box center [95, 519] width 82 height 11
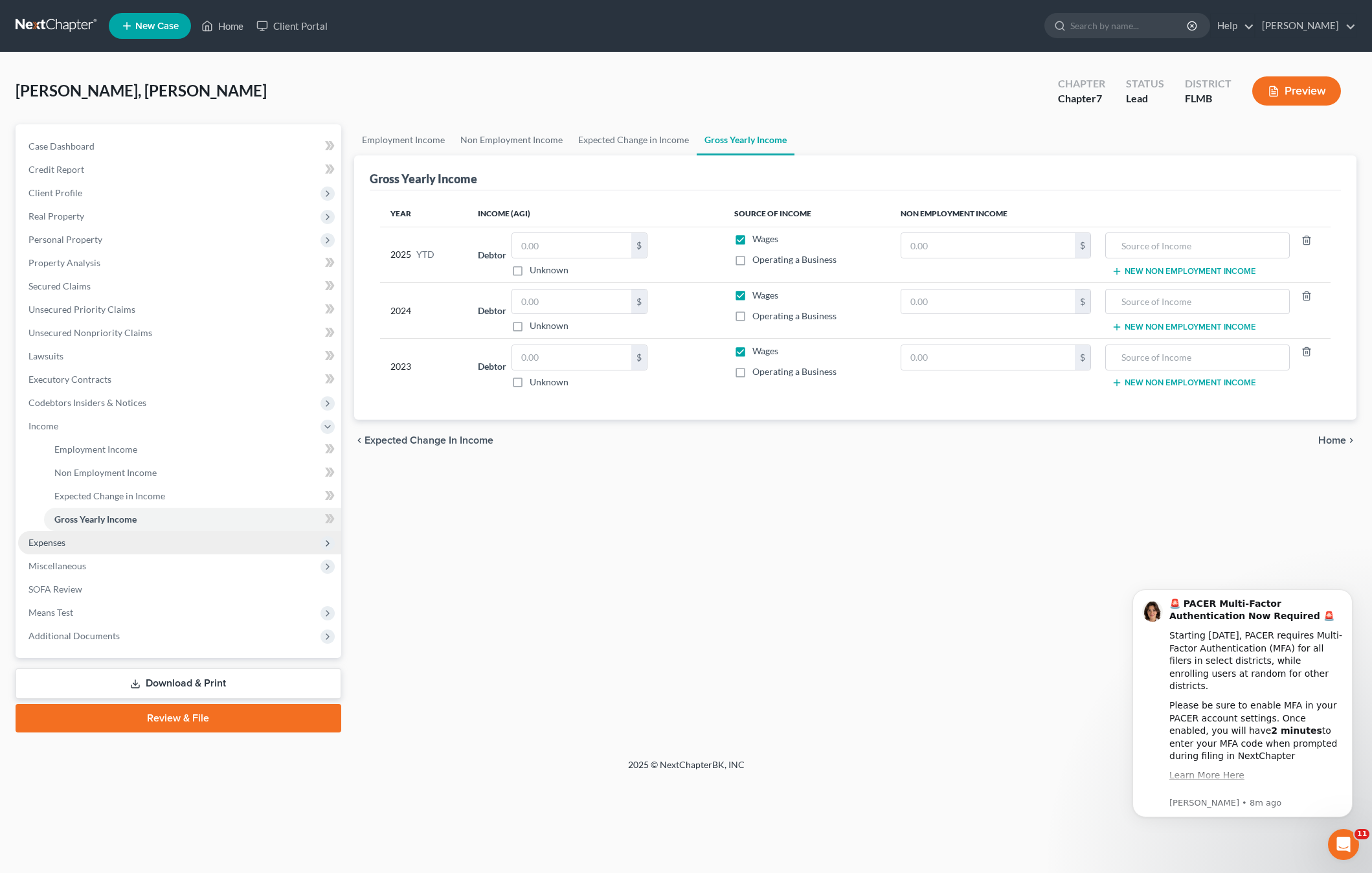
click at [43, 548] on span "Expenses" at bounding box center [180, 542] width 323 height 23
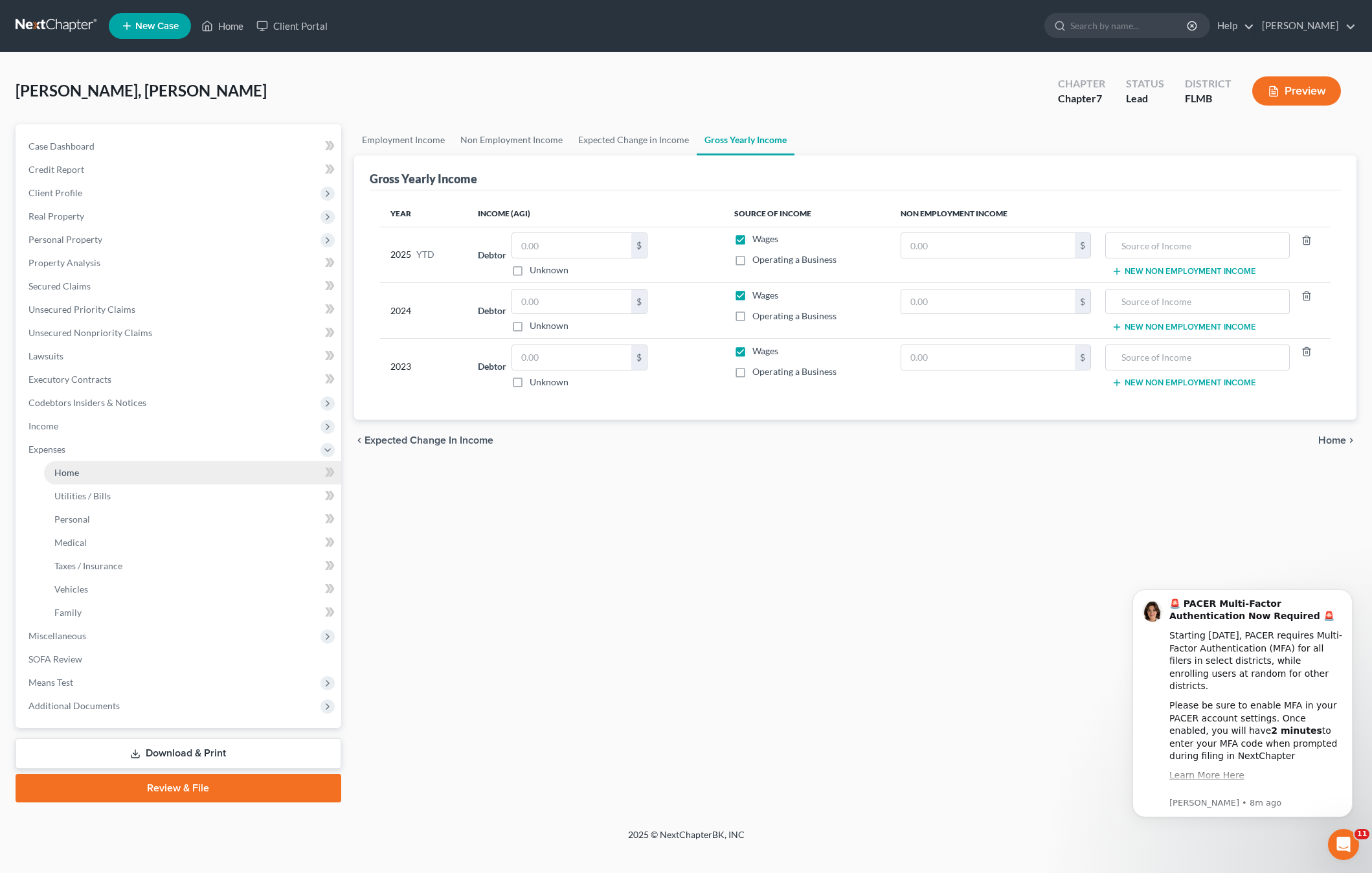
click at [67, 477] on span "Home" at bounding box center [67, 472] width 25 height 11
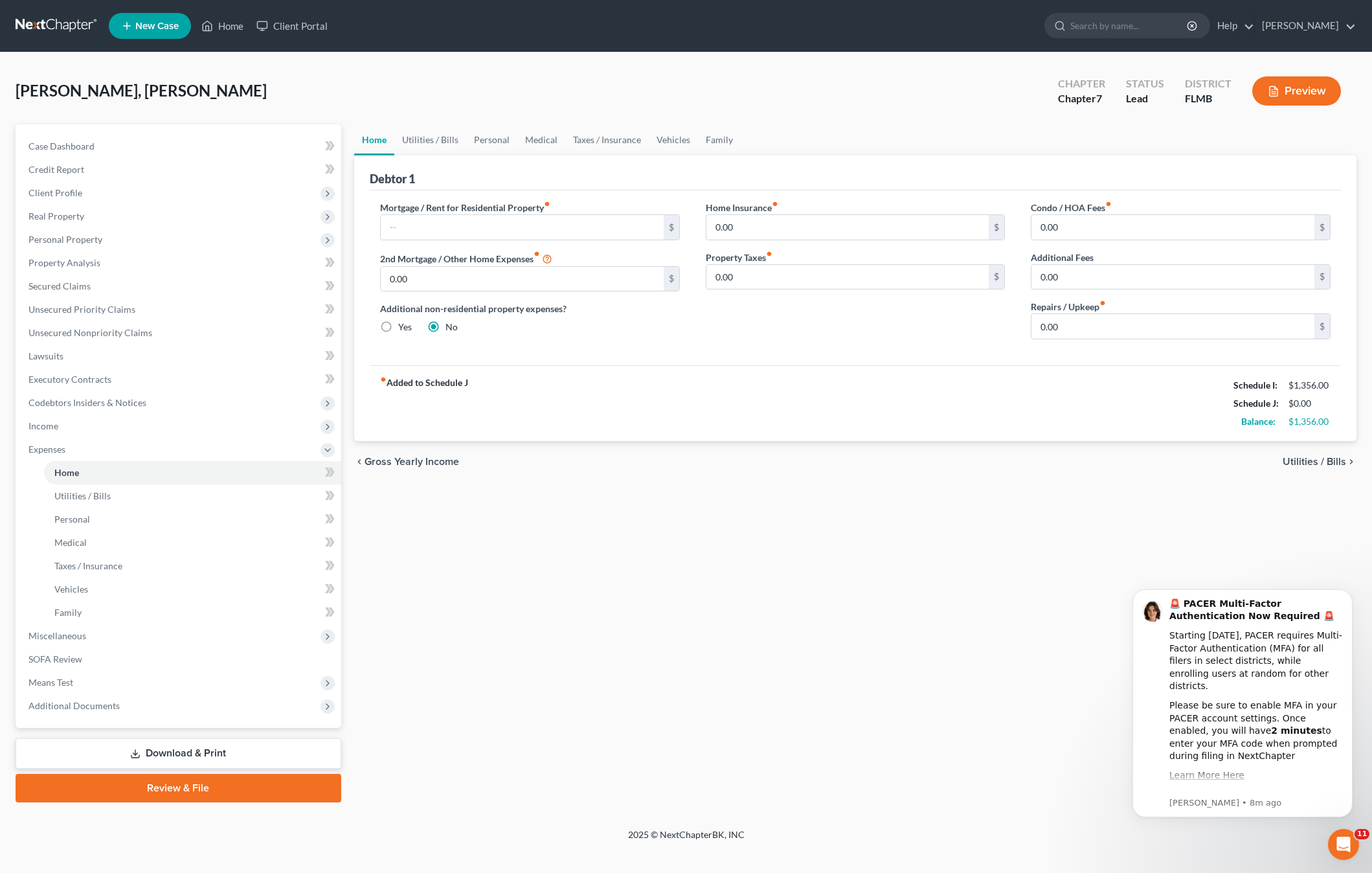
click at [635, 498] on div "Home Utilities / Bills Personal Medical Taxes / Insurance Vehicles Family Debto…" at bounding box center [855, 463] width 1015 height 678
click at [481, 232] on input "text" at bounding box center [522, 227] width 283 height 25
click at [467, 274] on input "0.00" at bounding box center [522, 279] width 283 height 25
click at [603, 380] on div "fiber_manual_record Added to Schedule J Schedule I: $1,356.00 Schedule J: $0.00…" at bounding box center [855, 403] width 971 height 76
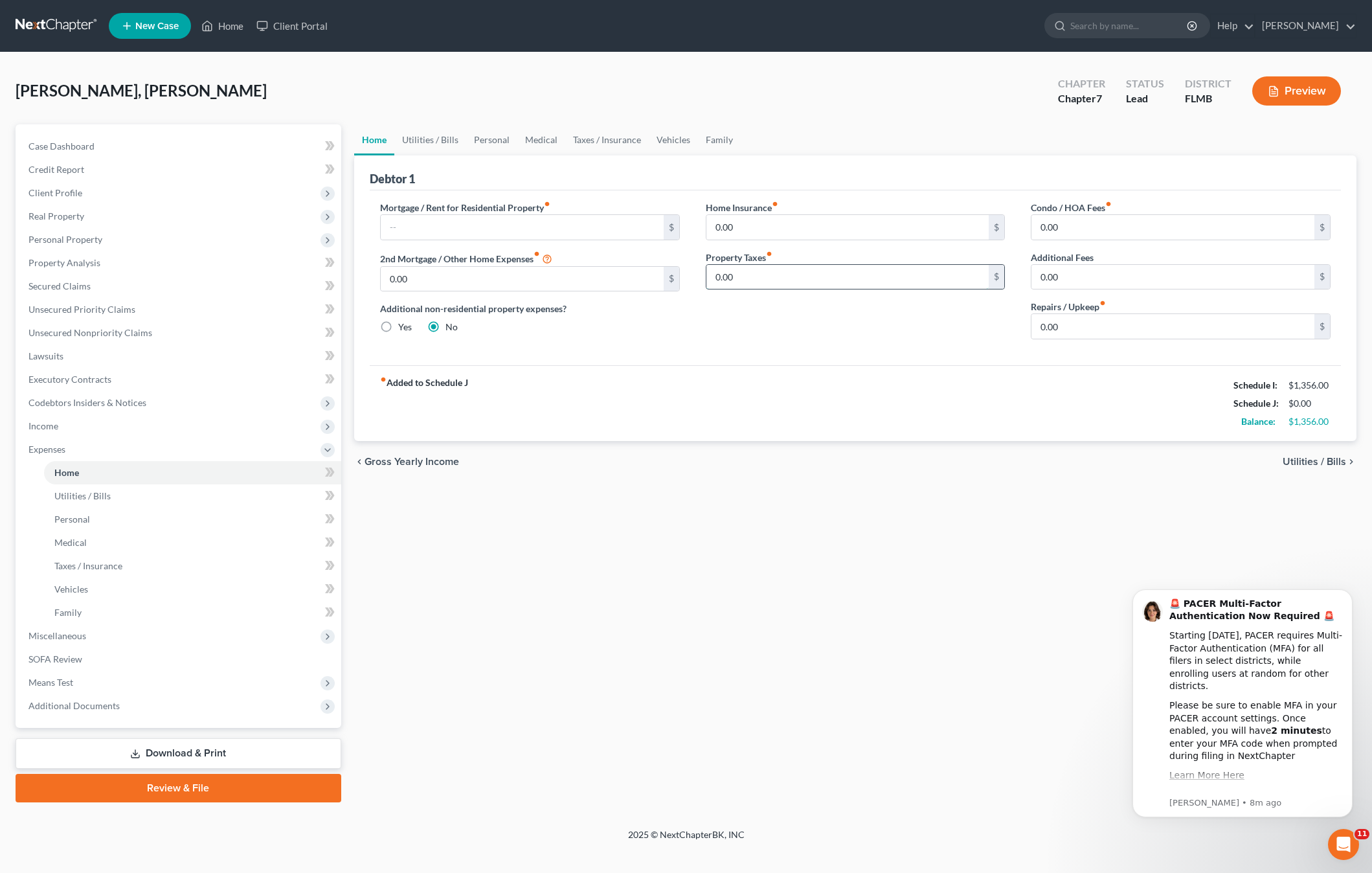
click at [789, 282] on input "0.00" at bounding box center [847, 276] width 283 height 25
click at [706, 375] on div "fiber_manual_record Added to Schedule J Schedule I: $1,356.00 Schedule J: $0.00…" at bounding box center [855, 403] width 971 height 76
click at [648, 414] on div "fiber_manual_record Added to Schedule J Schedule I: $1,356.00 Schedule J: $0.00…" at bounding box center [855, 403] width 971 height 76
click at [63, 498] on span "Utilities / Bills" at bounding box center [83, 496] width 56 height 11
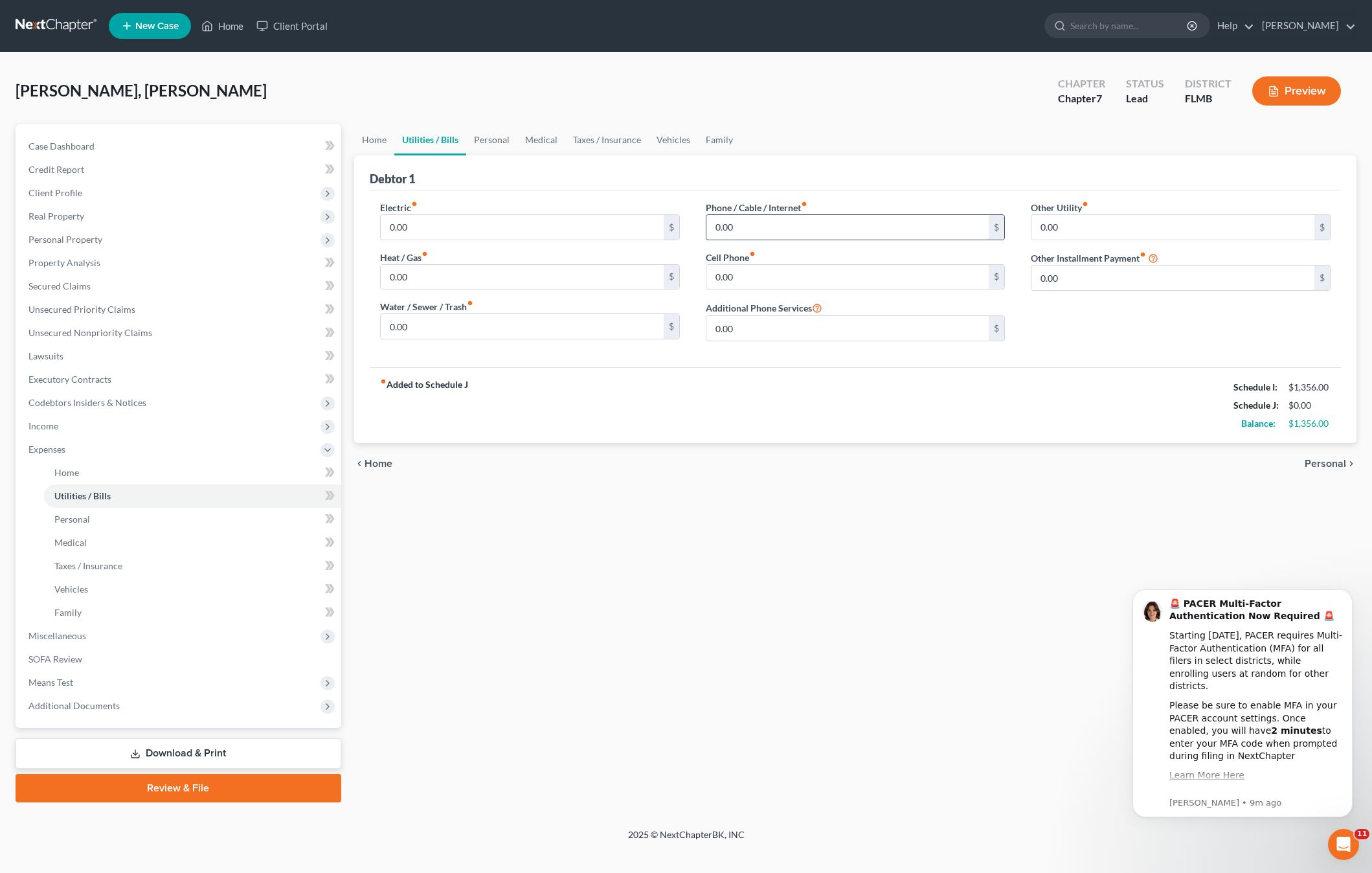
click at [760, 227] on input "0.00" at bounding box center [847, 227] width 283 height 25
drag, startPoint x: 746, startPoint y: 441, endPoint x: 552, endPoint y: 281, distance: 251.5
click at [745, 439] on div "fiber_manual_record Added to Schedule J Schedule I: $1,356.00 Schedule J: $0.00…" at bounding box center [855, 405] width 971 height 76
click at [494, 233] on input "0.00" at bounding box center [522, 227] width 283 height 25
type input "275"
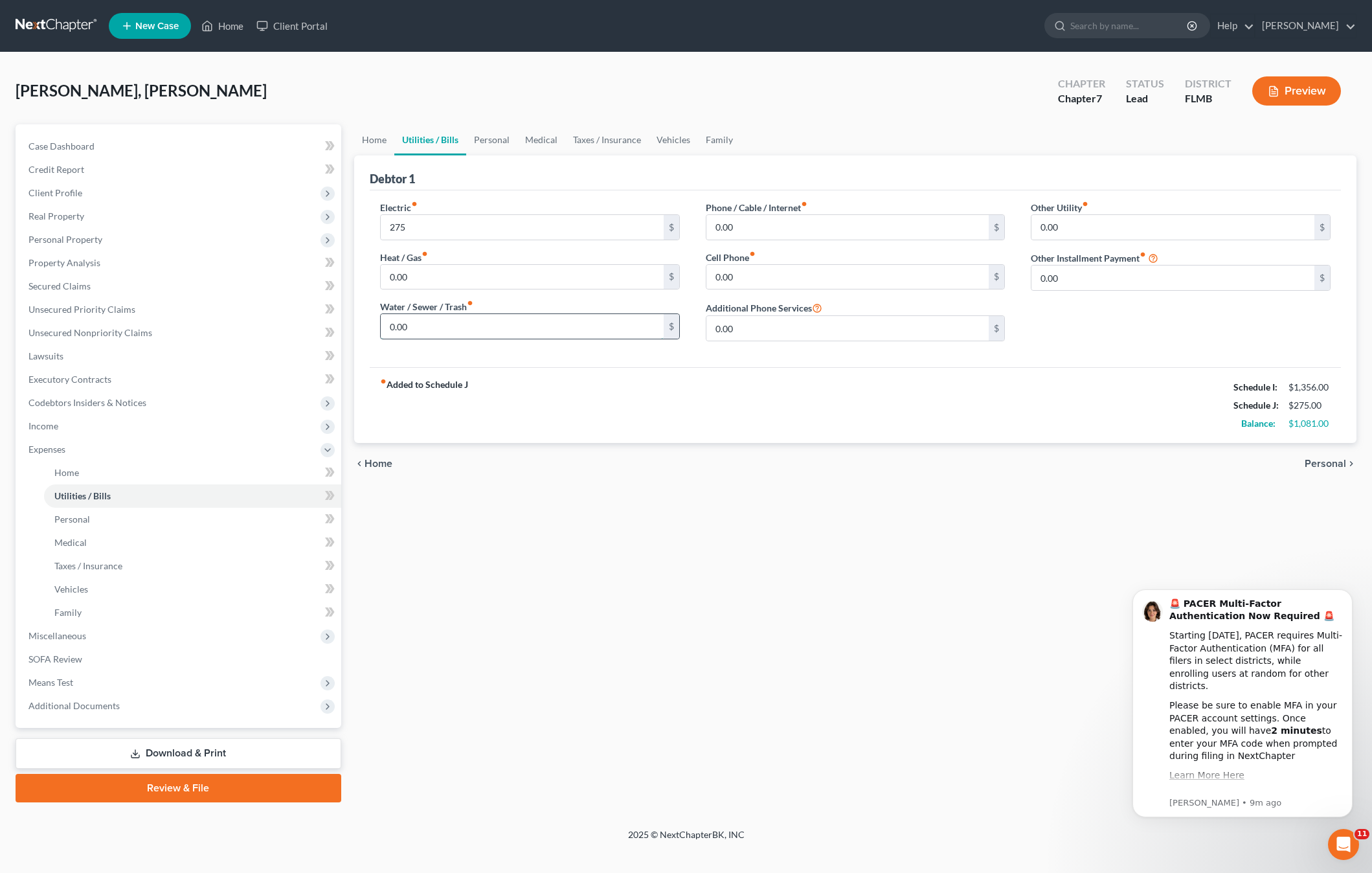
click at [498, 326] on input "0.00" at bounding box center [522, 326] width 283 height 25
type input "150"
click at [779, 222] on input "0.00" at bounding box center [847, 227] width 283 height 25
type input "90"
click at [774, 278] on input "0.00" at bounding box center [847, 276] width 283 height 25
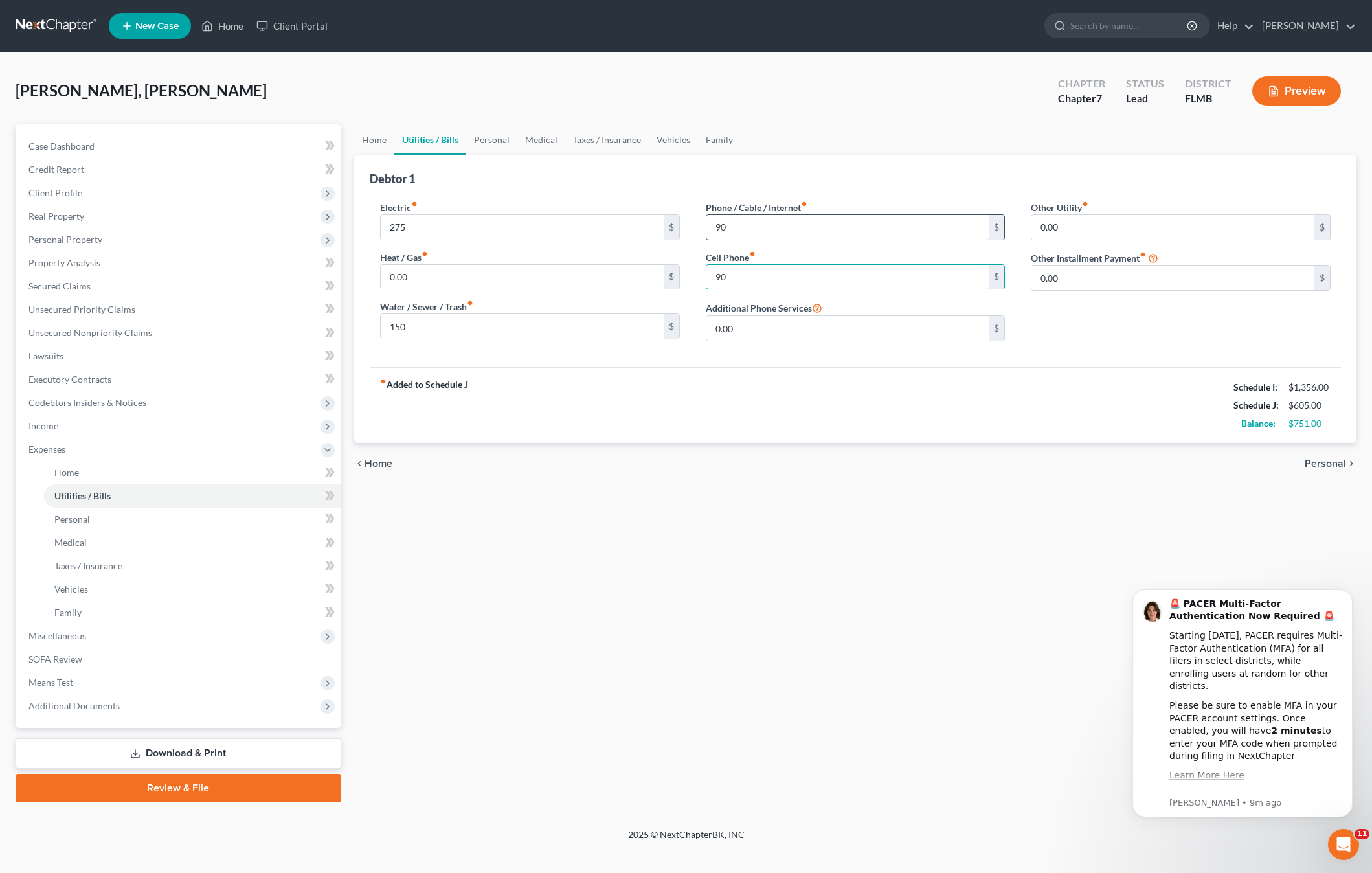
type input "90"
click at [751, 216] on input "90" at bounding box center [847, 227] width 283 height 25
type input "140"
click at [769, 338] on input "0.00" at bounding box center [847, 328] width 283 height 25
click at [1087, 208] on label "Other Utility fiber_manual_record" at bounding box center [1059, 207] width 58 height 13
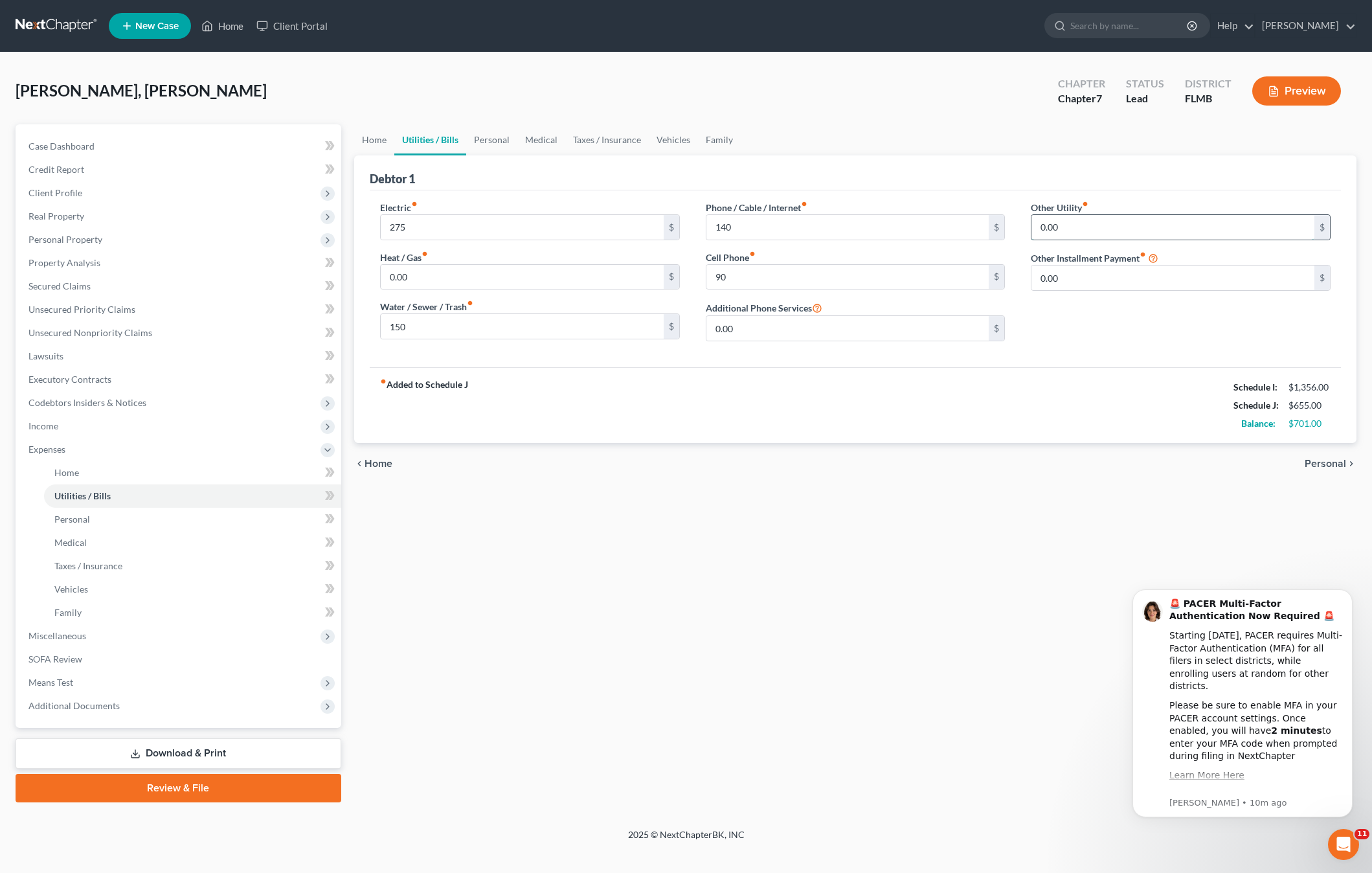
click at [1087, 227] on input "0.00" at bounding box center [1172, 227] width 283 height 25
click at [1092, 279] on input "0.00" at bounding box center [1172, 277] width 283 height 25
click at [1087, 231] on input "0.00" at bounding box center [1172, 227] width 283 height 25
click at [1077, 291] on div "0.00 $" at bounding box center [1180, 277] width 300 height 26
click at [1077, 281] on input "0.00" at bounding box center [1172, 277] width 283 height 25
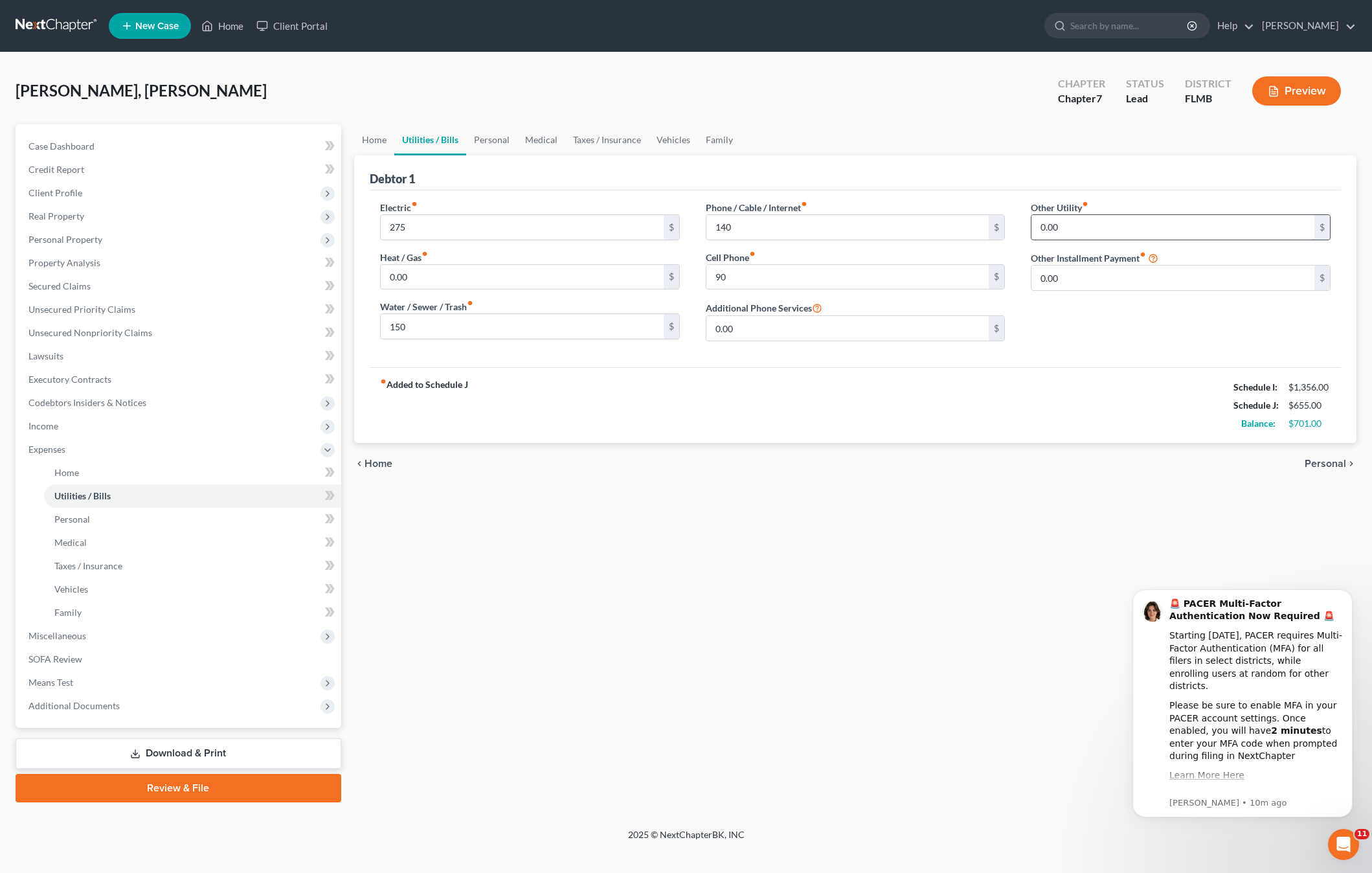
click at [1069, 227] on input "0.00" at bounding box center [1172, 227] width 283 height 25
click at [1075, 233] on input "0.00" at bounding box center [1172, 227] width 283 height 25
click at [1084, 231] on input "0.00" at bounding box center [1172, 227] width 283 height 25
drag, startPoint x: 1107, startPoint y: 229, endPoint x: 1015, endPoint y: 219, distance: 92.5
click at [1015, 219] on div "Electric fiber_manual_record 275 $ Heat / Gas fiber_manual_record 0.00 $ Water …" at bounding box center [855, 276] width 976 height 151
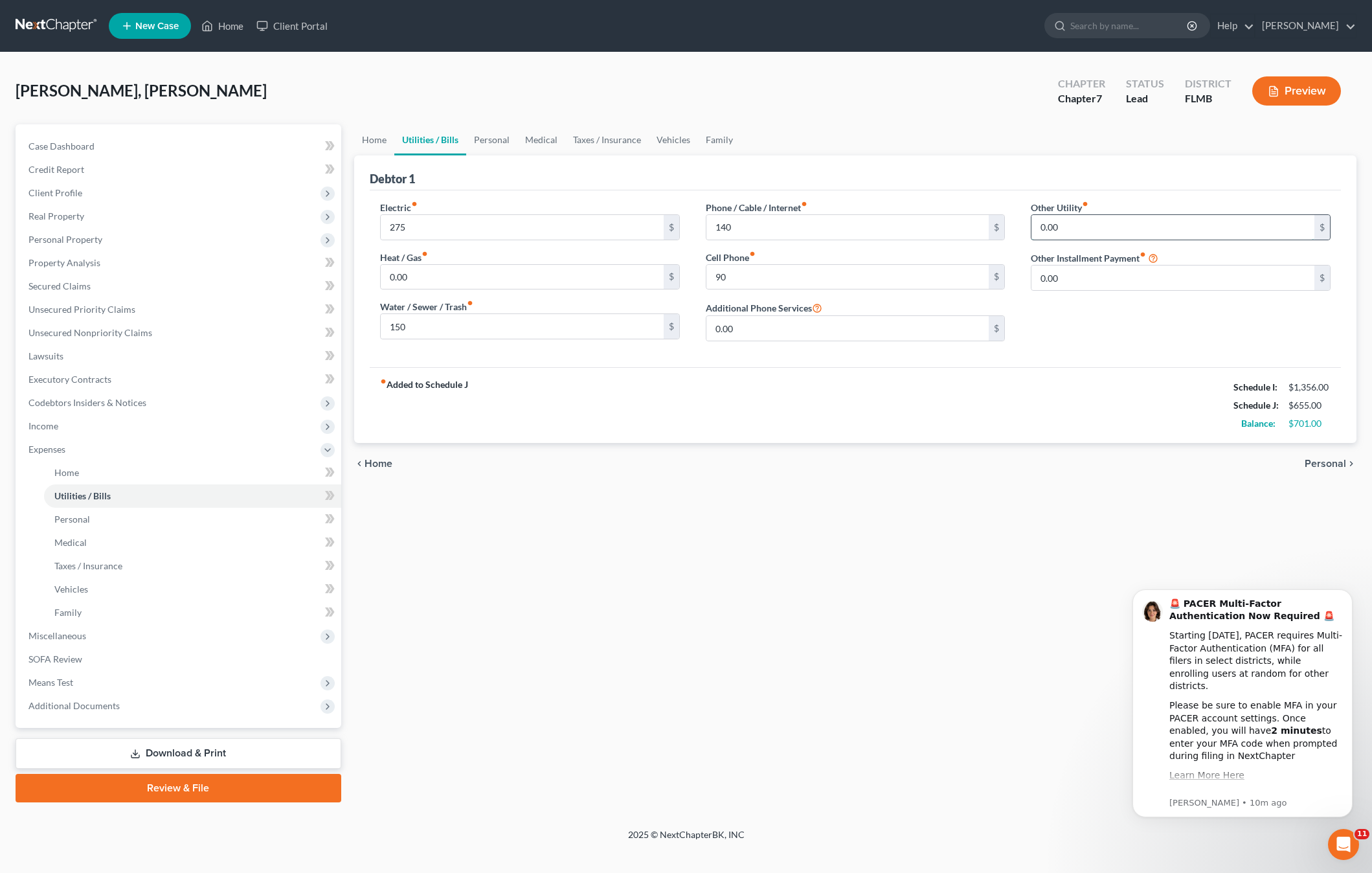
click at [1071, 229] on input "0.00" at bounding box center [1172, 227] width 283 height 25
drag, startPoint x: 1071, startPoint y: 229, endPoint x: 1009, endPoint y: 225, distance: 62.1
click at [1009, 225] on div "Electric fiber_manual_record 275 $ Heat / Gas fiber_manual_record 0.00 $ Water …" at bounding box center [855, 276] width 976 height 151
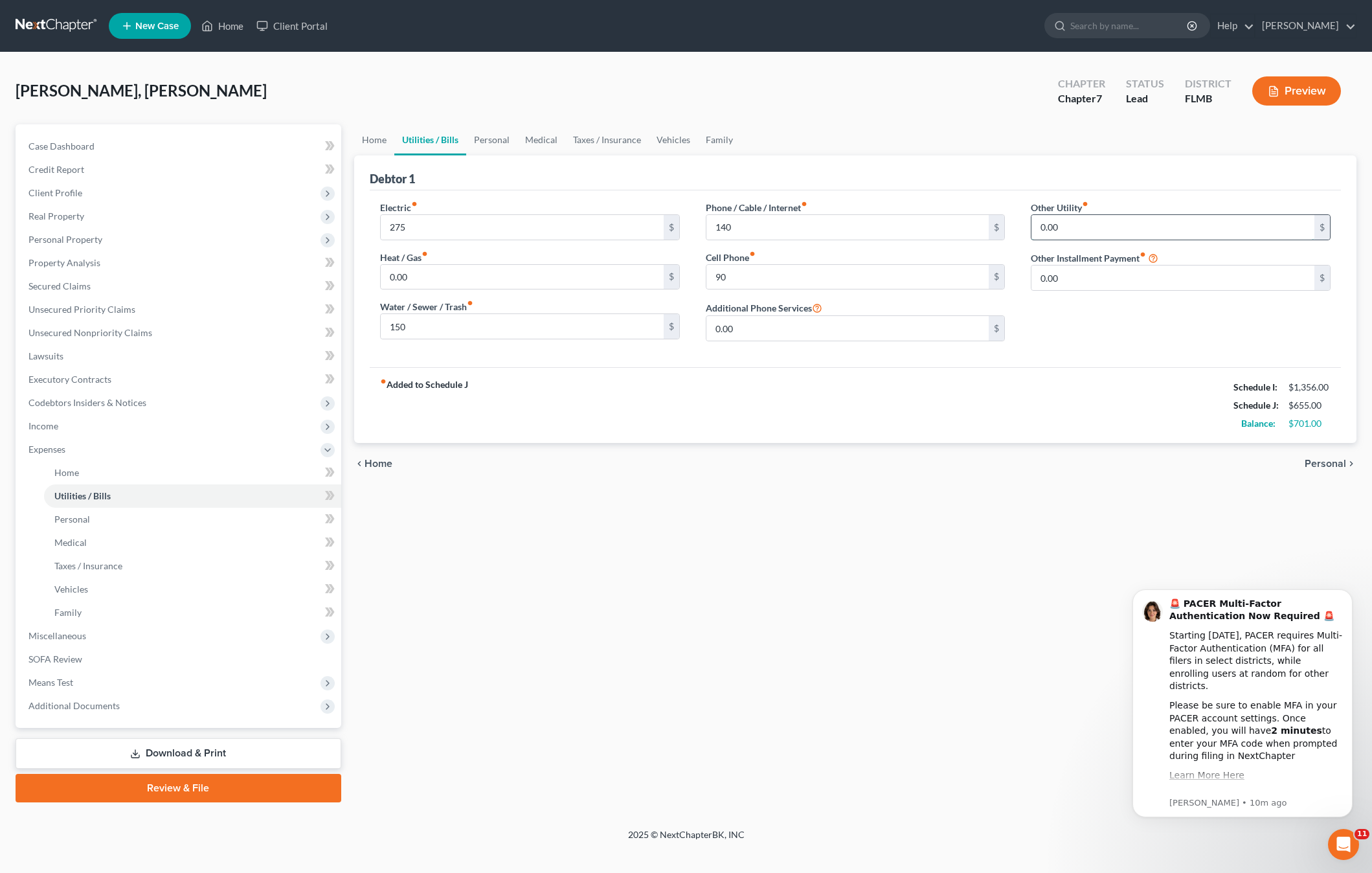
click at [1075, 232] on input "0.00" at bounding box center [1172, 227] width 283 height 25
click at [1072, 229] on input "0.00" at bounding box center [1172, 227] width 283 height 25
click at [1075, 228] on input "0.00" at bounding box center [1172, 227] width 283 height 25
drag, startPoint x: 1077, startPoint y: 228, endPoint x: 1000, endPoint y: 231, distance: 77.1
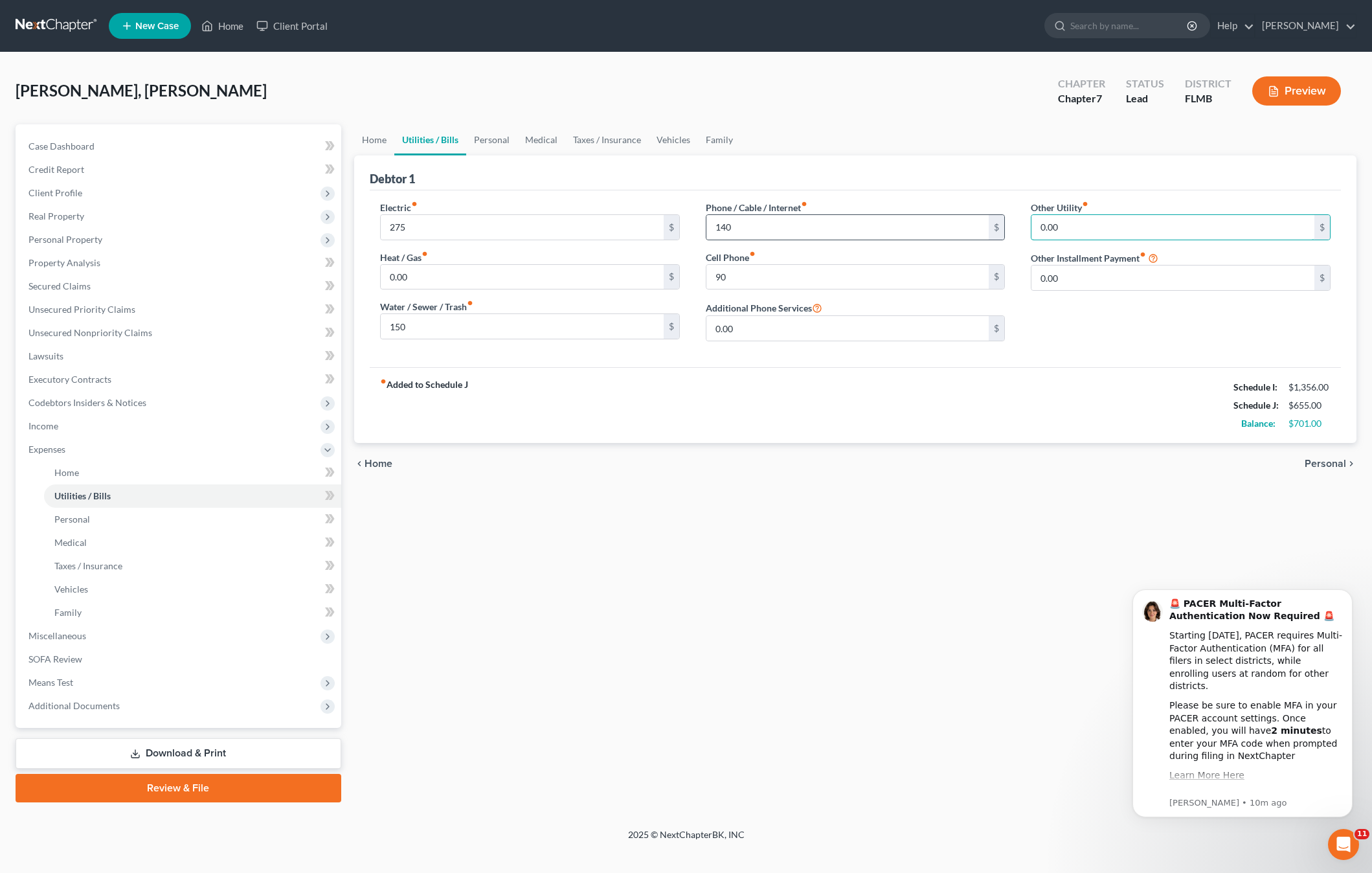
click at [1000, 231] on div "Electric fiber_manual_record 275 $ Heat / Gas fiber_manual_record 0.00 $ Water …" at bounding box center [855, 276] width 976 height 151
click at [836, 232] on input "140" at bounding box center [847, 227] width 283 height 25
click at [1078, 225] on input "0.00" at bounding box center [1172, 227] width 283 height 25
type input "40"
click at [732, 231] on input "140" at bounding box center [847, 227] width 283 height 25
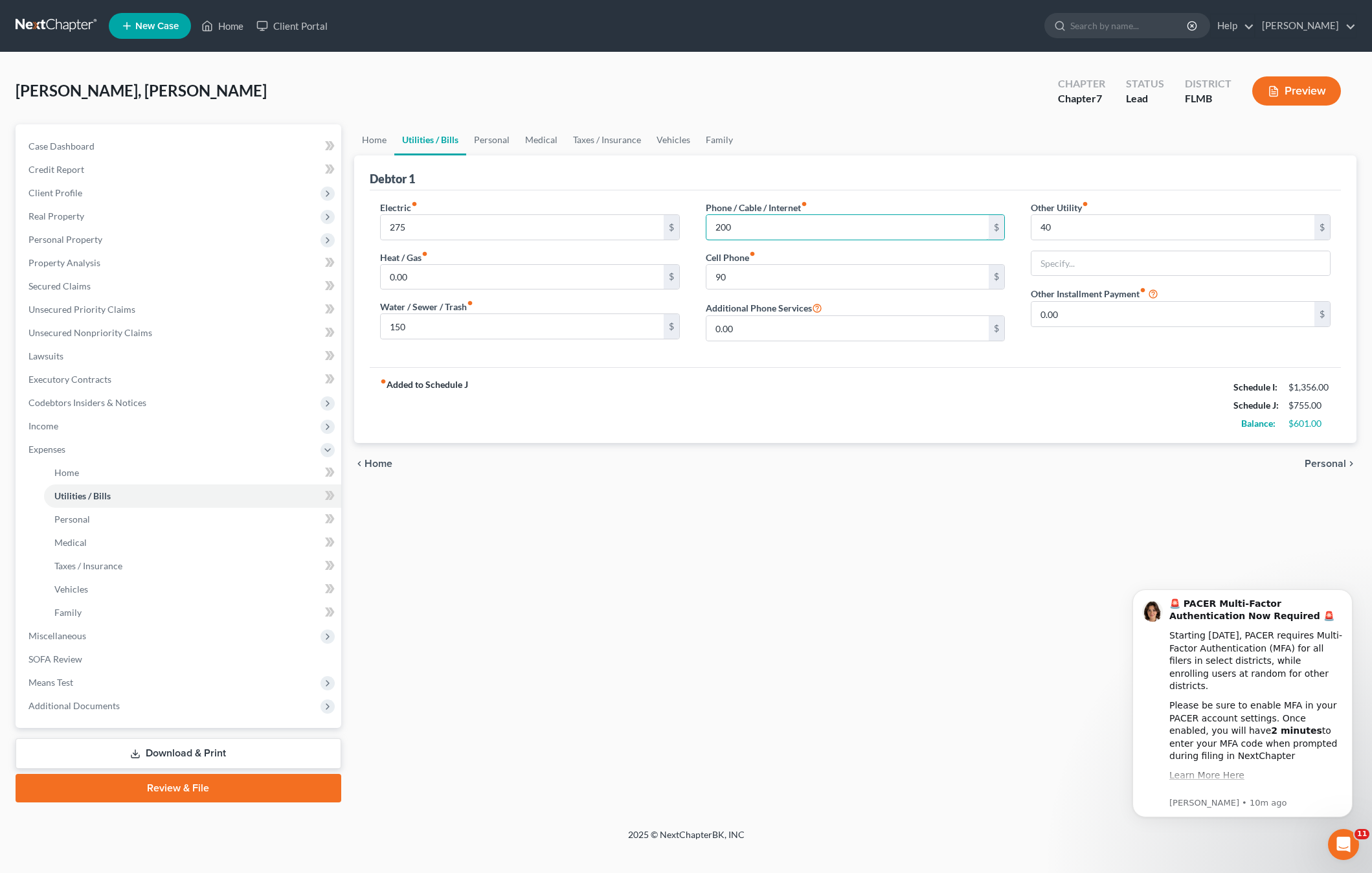
type input "200"
click at [1130, 408] on div "fiber_manual_record Added to Schedule J Schedule I: $1,356.00 Schedule J: $755.…" at bounding box center [855, 405] width 971 height 76
click at [1084, 265] on input "text" at bounding box center [1180, 263] width 298 height 25
click at [1094, 370] on div "fiber_manual_record Added to Schedule J Schedule I: $1,356.00 Schedule J: $755.…" at bounding box center [855, 405] width 971 height 76
click at [1094, 306] on input "0.00" at bounding box center [1172, 314] width 283 height 25
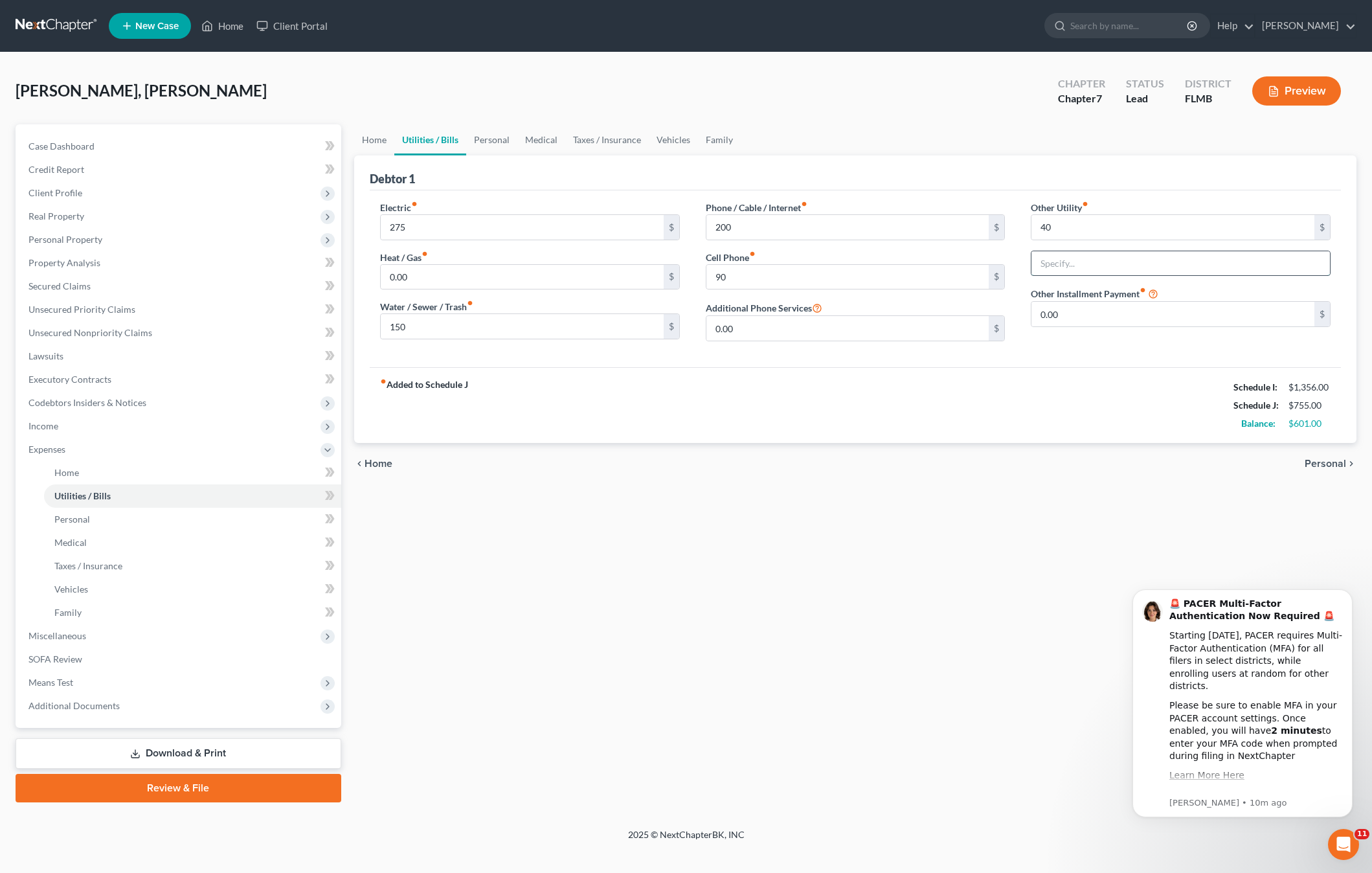
click at [1082, 264] on input "text" at bounding box center [1180, 263] width 298 height 25
click at [1082, 318] on input "0.00" at bounding box center [1172, 314] width 283 height 25
click at [1058, 376] on div "fiber_manual_record Added to Schedule J Schedule I: $1,356.00 Schedule J: $755.…" at bounding box center [855, 405] width 971 height 76
click at [83, 524] on span "Personal" at bounding box center [72, 519] width 36 height 11
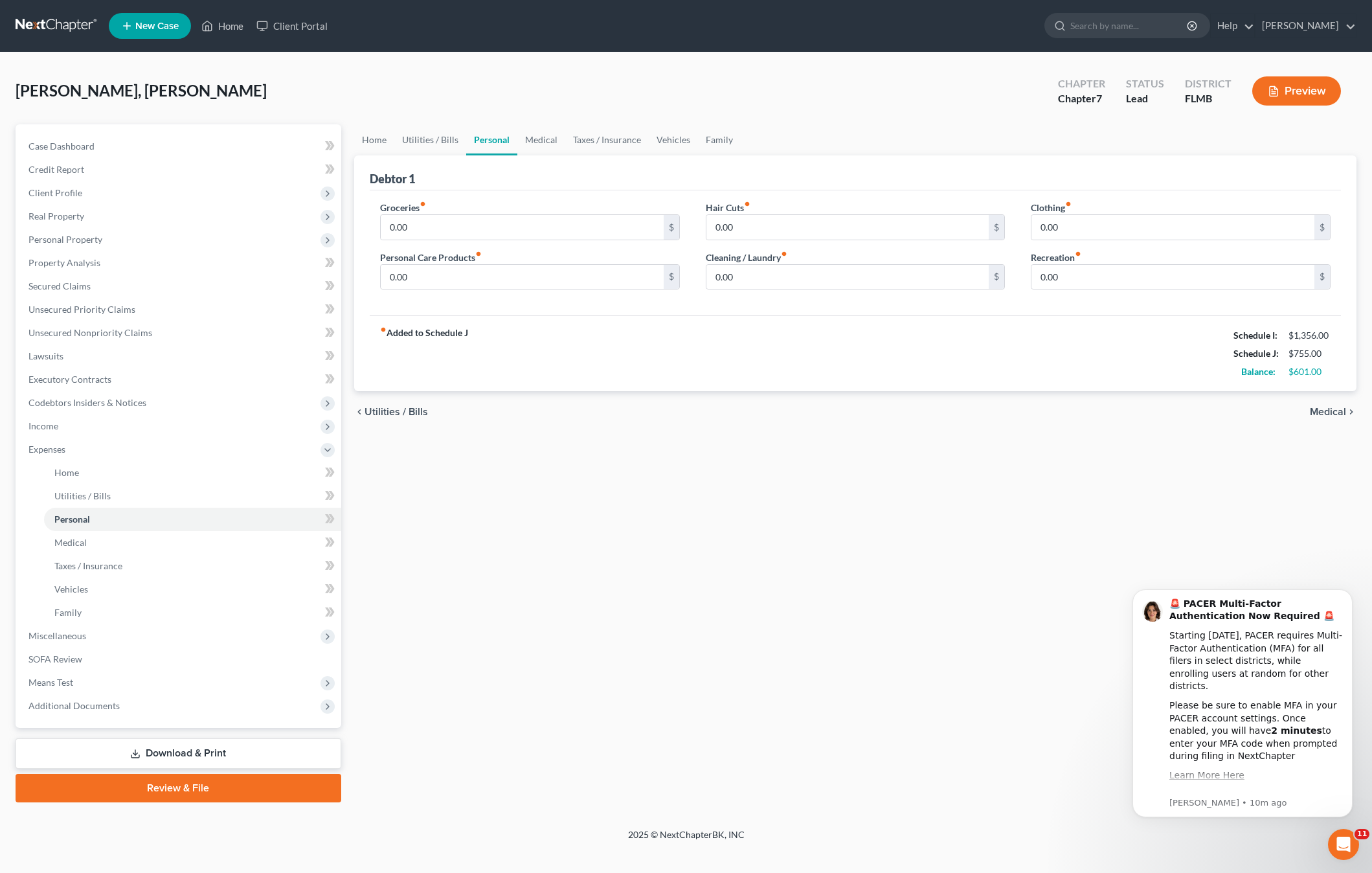
drag, startPoint x: 632, startPoint y: 461, endPoint x: 527, endPoint y: 474, distance: 105.8
click at [631, 461] on div "Home Utilities / Bills Personal Medical Taxes / Insurance Vehicles Family Debto…" at bounding box center [855, 463] width 1015 height 678
click at [67, 543] on span "Medical" at bounding box center [71, 542] width 32 height 11
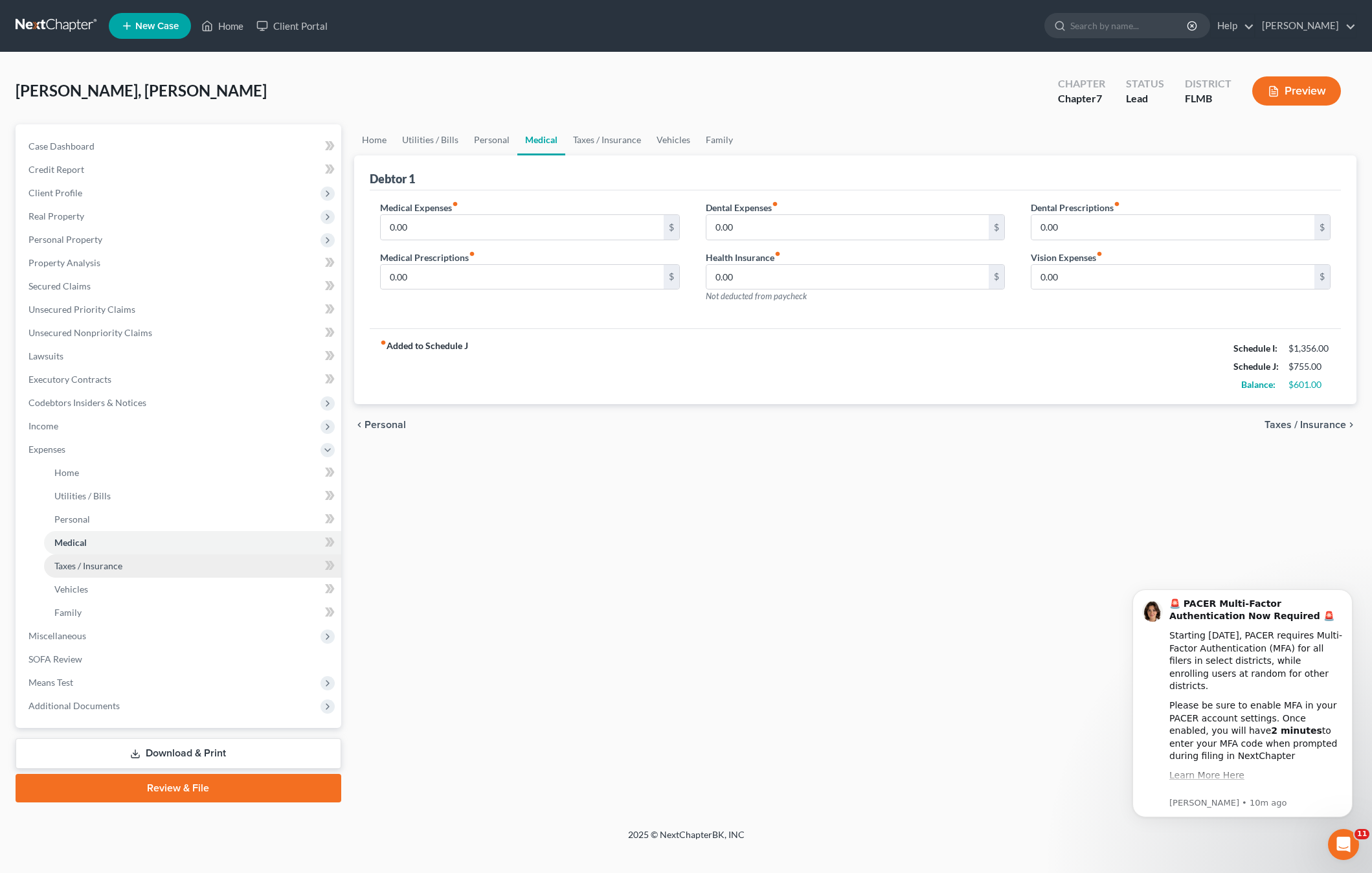
click at [99, 564] on span "Taxes / Insurance" at bounding box center [88, 566] width 68 height 11
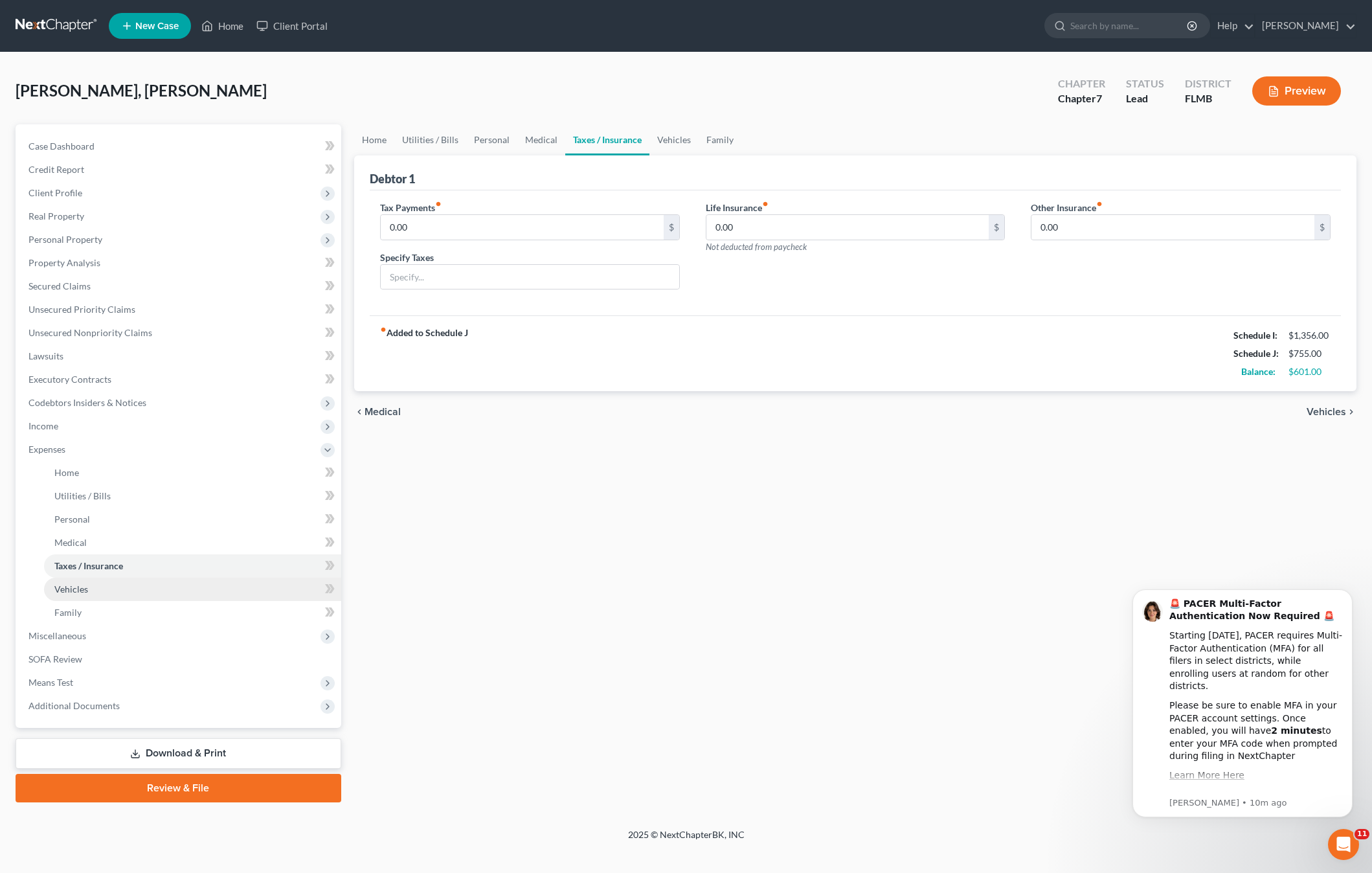
click at [77, 586] on span "Vehicles" at bounding box center [72, 589] width 34 height 11
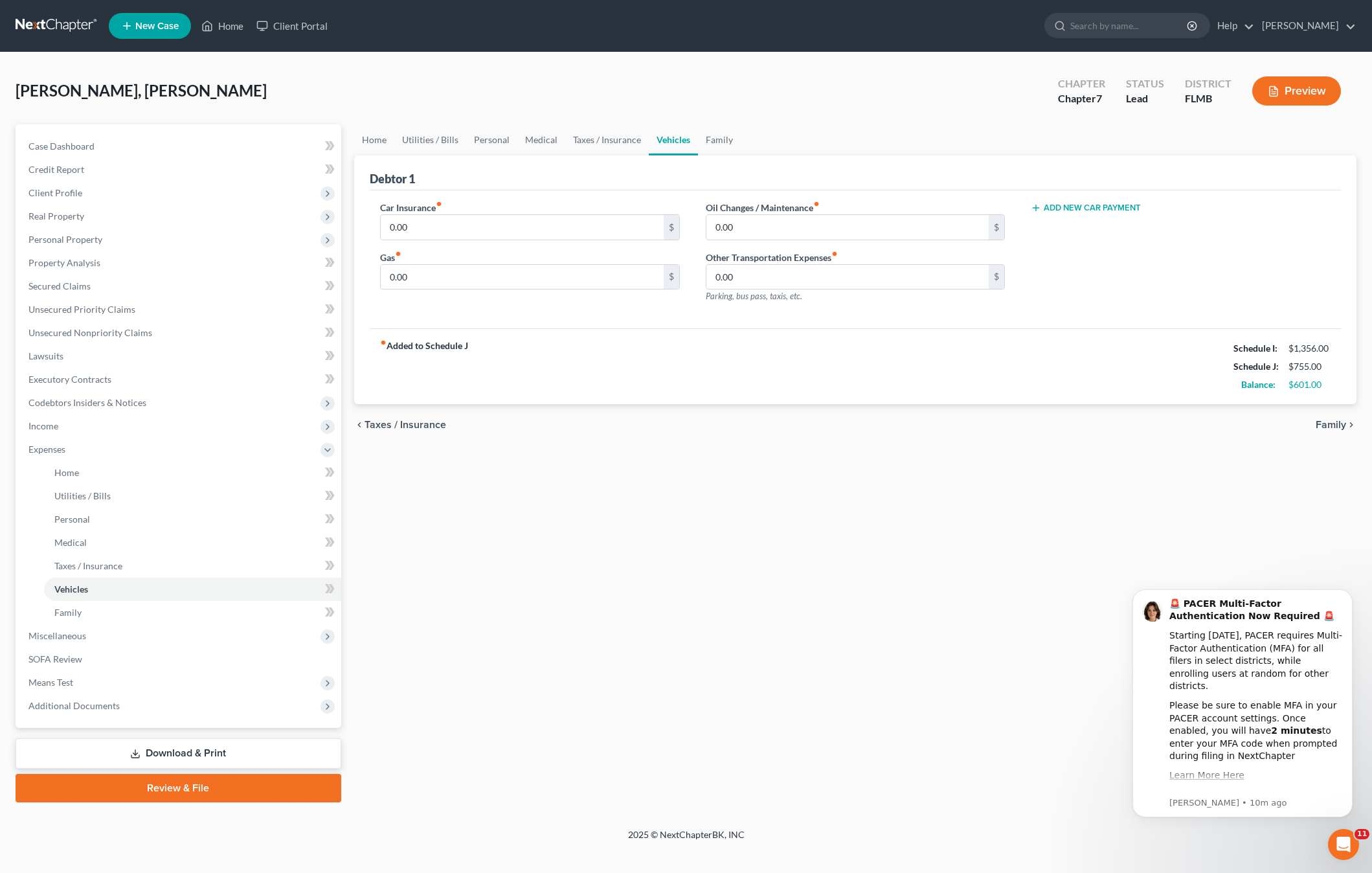
click at [491, 522] on div "Home Utilities / Bills Personal Medical Taxes / Insurance Vehicles Family Debto…" at bounding box center [855, 463] width 1015 height 678
click at [50, 564] on link "Taxes / Insurance" at bounding box center [193, 566] width 297 height 23
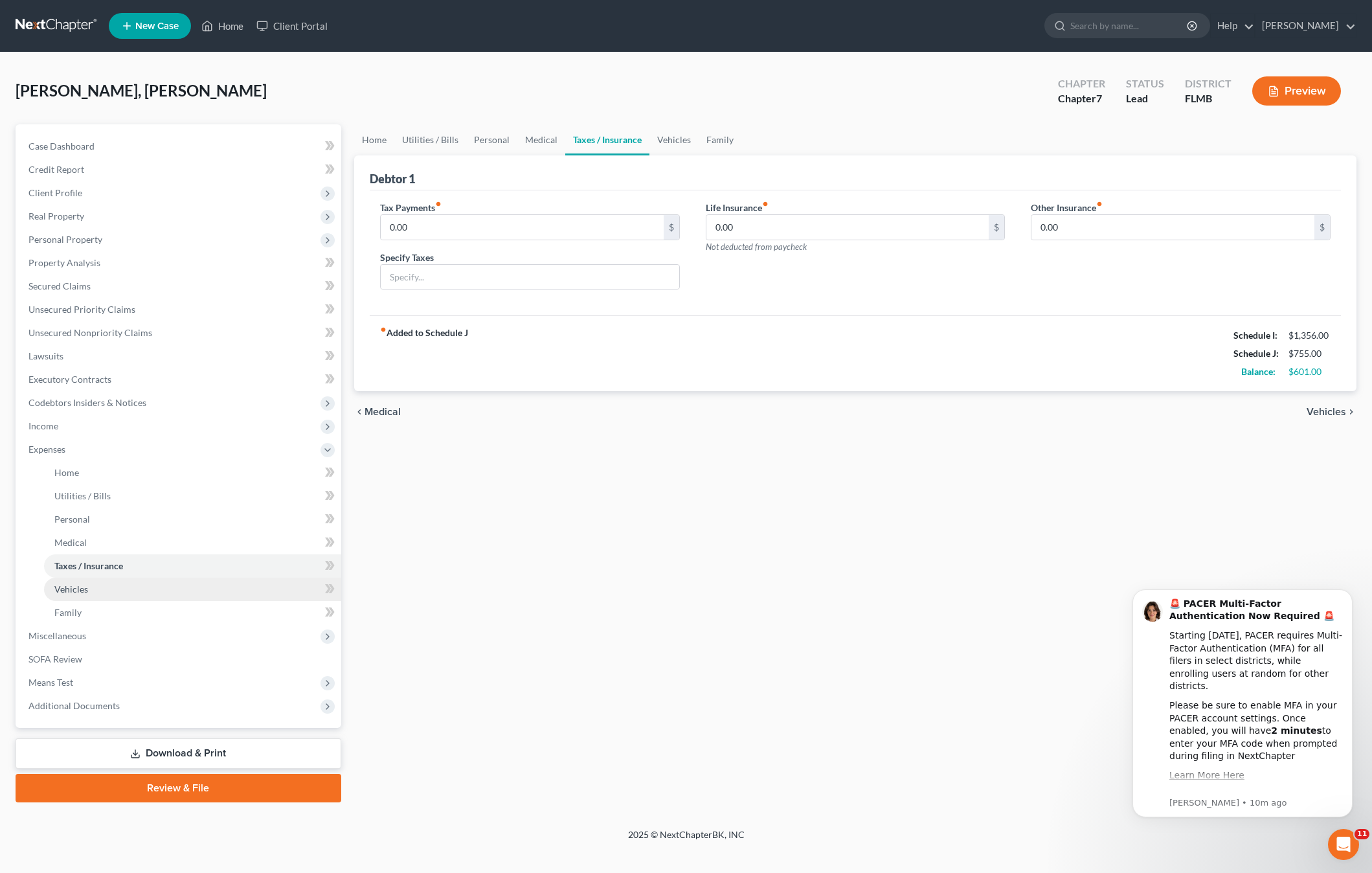
click at [69, 592] on span "Vehicles" at bounding box center [72, 589] width 34 height 11
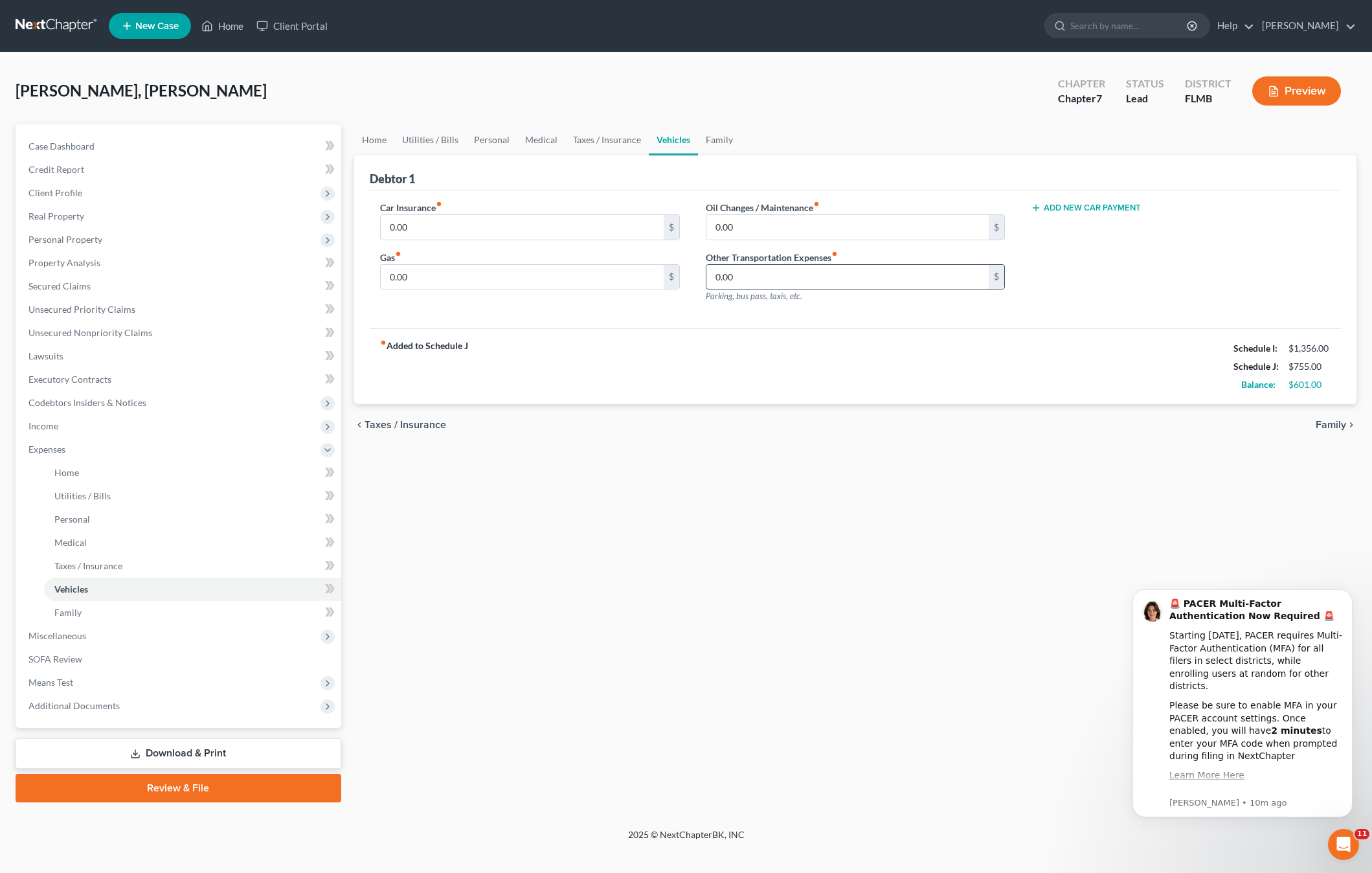
click at [824, 276] on input "0.00" at bounding box center [847, 276] width 283 height 25
drag, startPoint x: 823, startPoint y: 276, endPoint x: 491, endPoint y: 272, distance: 332.0
click at [491, 272] on div "Car Insurance fiber_manual_record 0.00 $ Gas fiber_manual_record 0.00 $ Oil Cha…" at bounding box center [855, 257] width 976 height 113
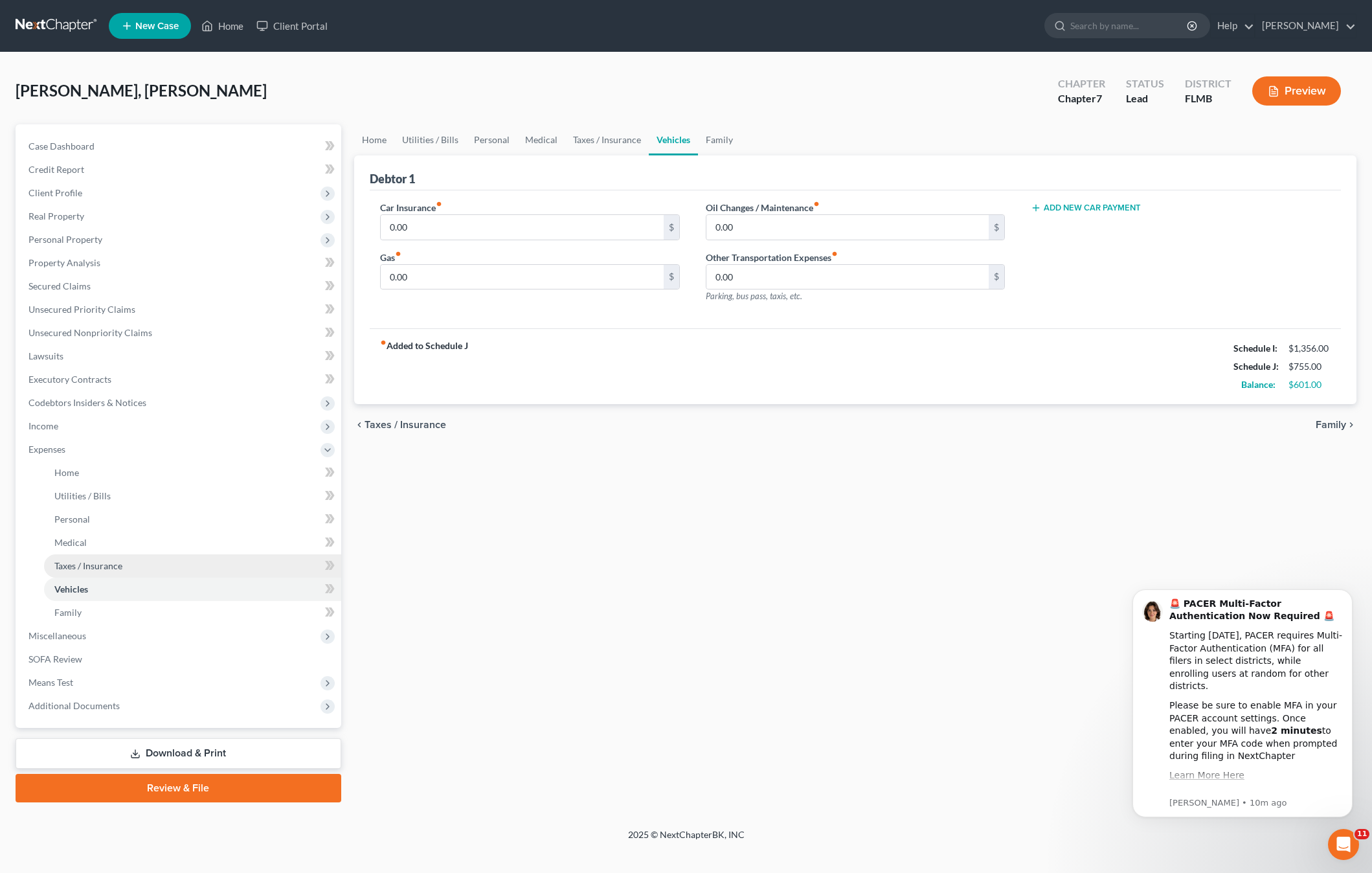
click at [67, 565] on span "Taxes / Insurance" at bounding box center [88, 566] width 68 height 11
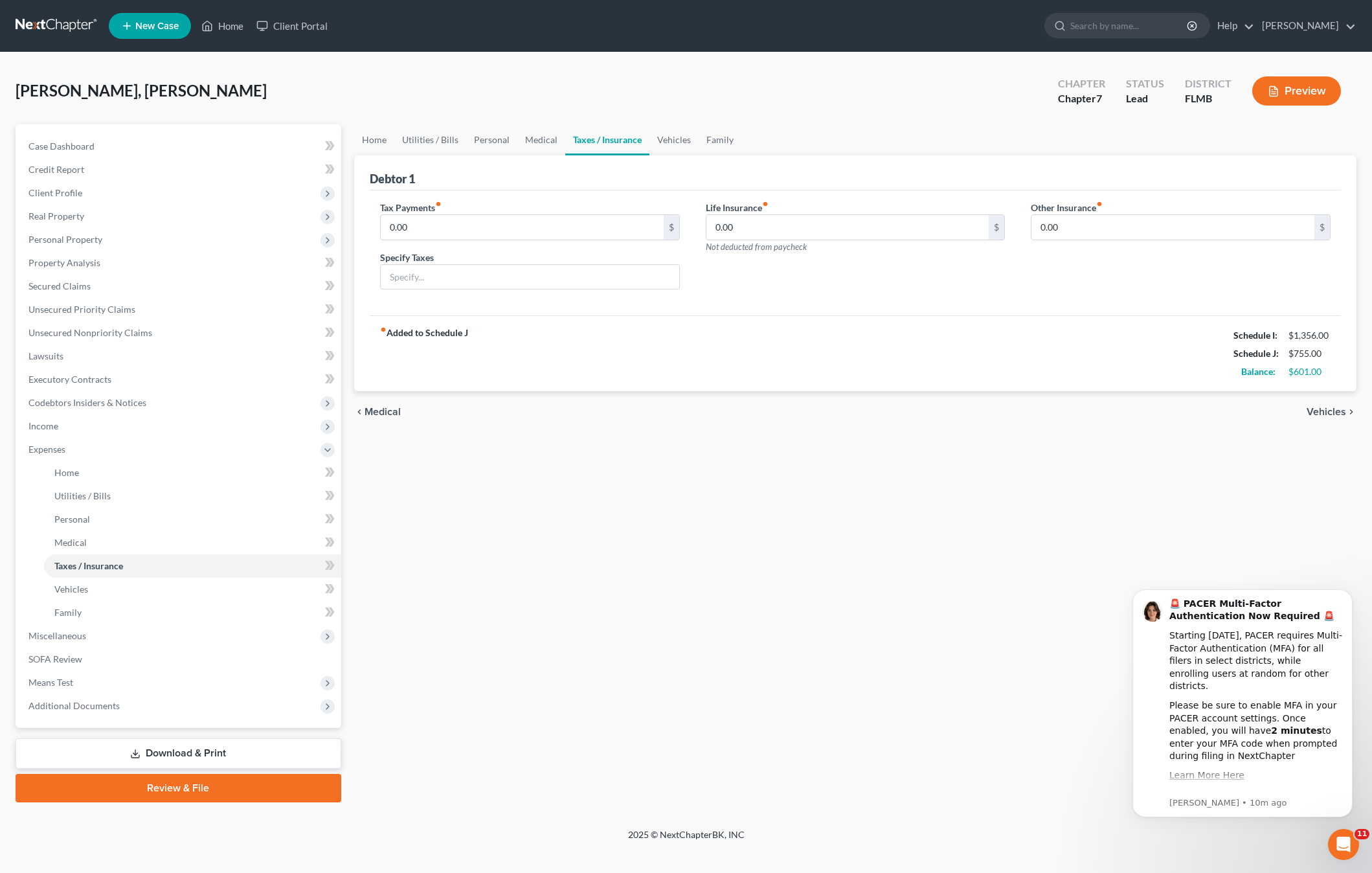
drag, startPoint x: 919, startPoint y: 294, endPoint x: 923, endPoint y: 288, distance: 7.2
click at [919, 294] on div "Life Insurance fiber_manual_record 0.00 $ Not deducted from paycheck" at bounding box center [855, 251] width 325 height 100
click at [783, 261] on div "Life Insurance fiber_manual_record 0.00 $ Not deducted from paycheck" at bounding box center [855, 251] width 325 height 100
click at [879, 272] on div "Life Insurance fiber_manual_record 0.00 $ Not deducted from paycheck" at bounding box center [855, 251] width 325 height 100
click at [791, 226] on input "0.00" at bounding box center [847, 227] width 283 height 25
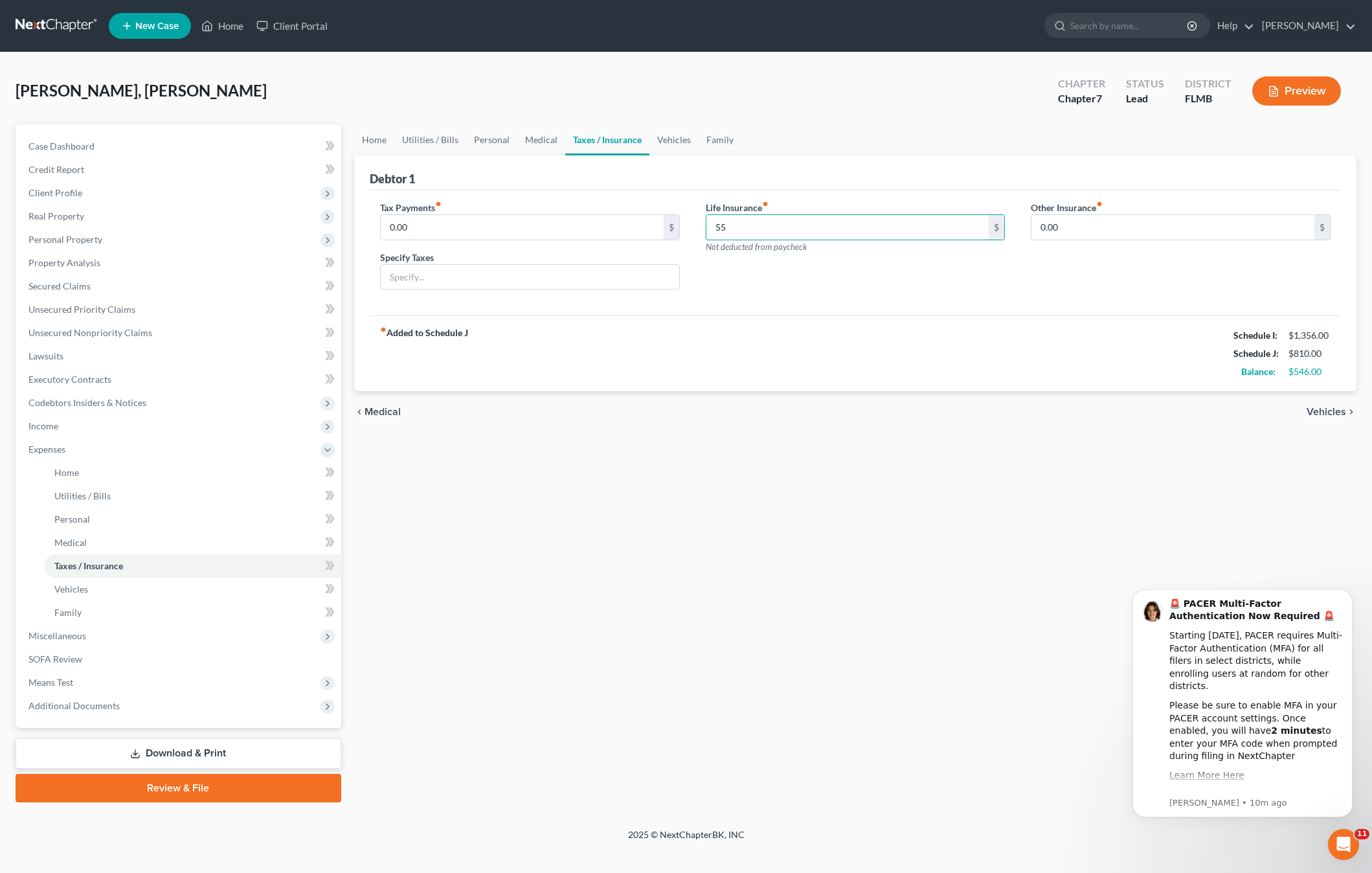
type input "55"
drag, startPoint x: 889, startPoint y: 427, endPoint x: 19, endPoint y: 526, distance: 875.6
click at [885, 427] on div "chevron_left Medical Vehicles chevron_right" at bounding box center [855, 411] width 1002 height 41
click at [50, 592] on link "Vehicles" at bounding box center [193, 589] width 297 height 23
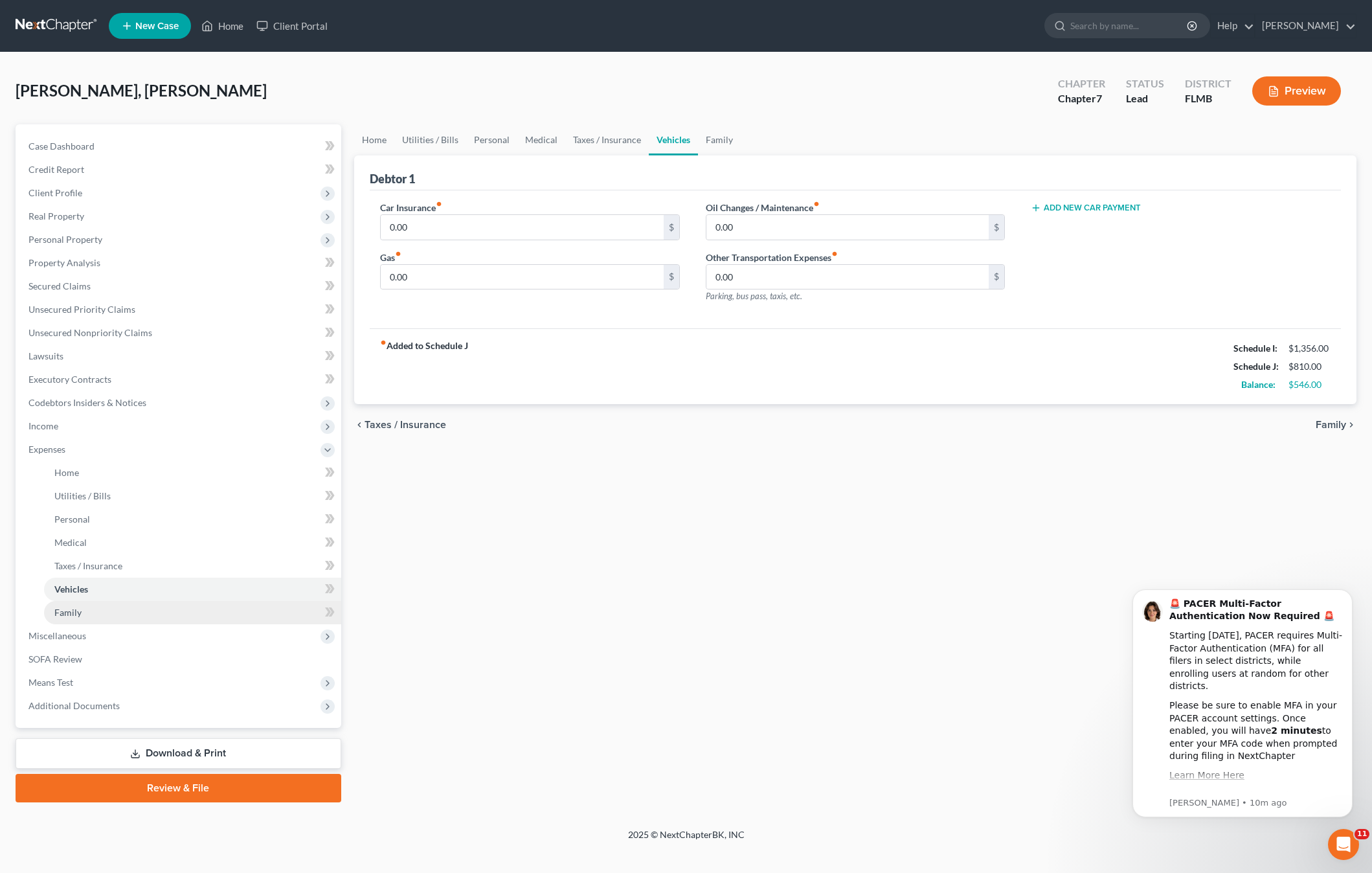
click at [86, 613] on link "Family" at bounding box center [193, 612] width 297 height 23
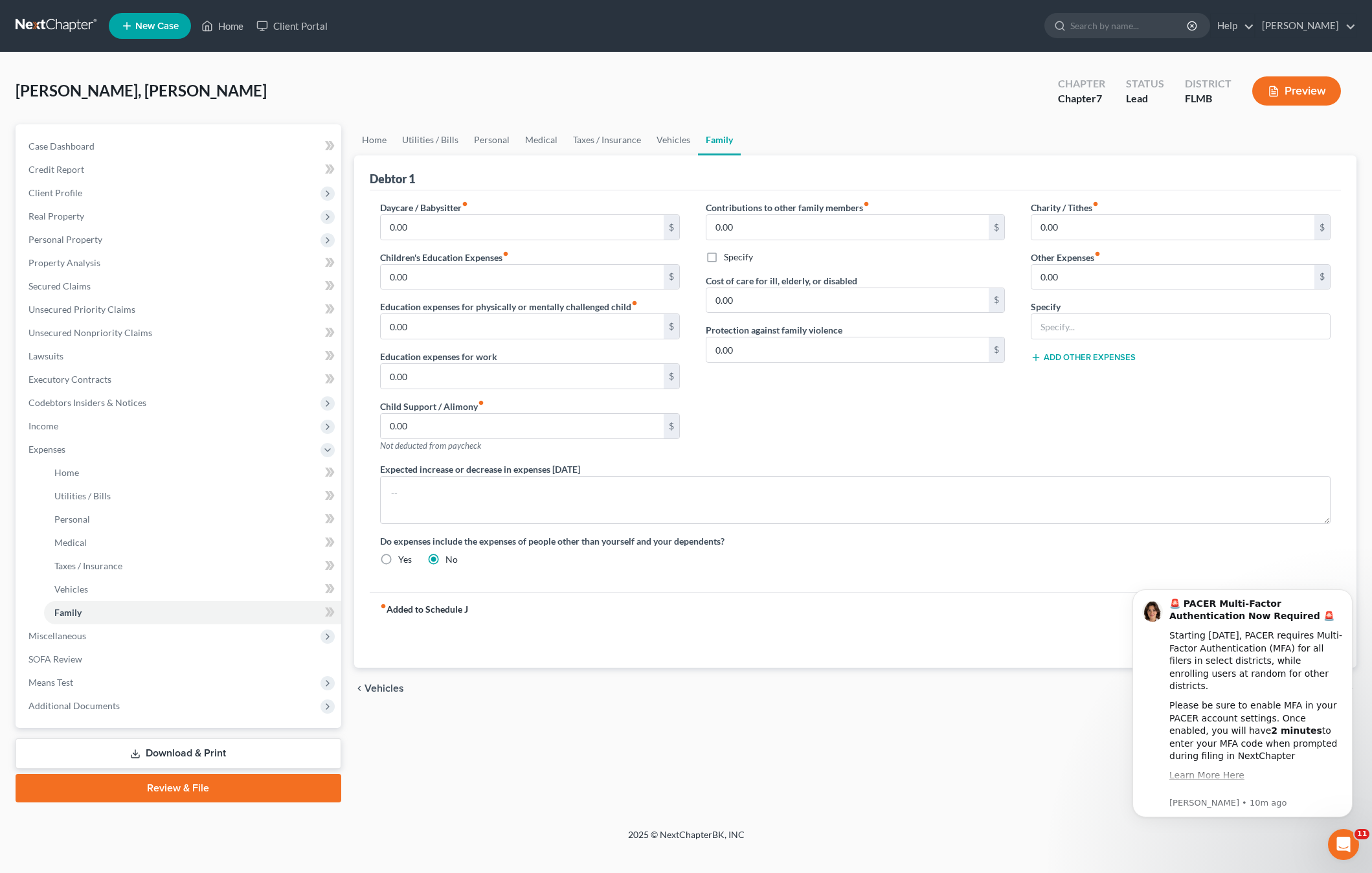
drag, startPoint x: 906, startPoint y: 412, endPoint x: 836, endPoint y: 420, distance: 70.5
click at [905, 413] on div "Contributions to other family members fiber_manual_record 0.00 $ Specify Cost o…" at bounding box center [855, 331] width 325 height 262
click at [95, 585] on link "Vehicles" at bounding box center [193, 589] width 297 height 23
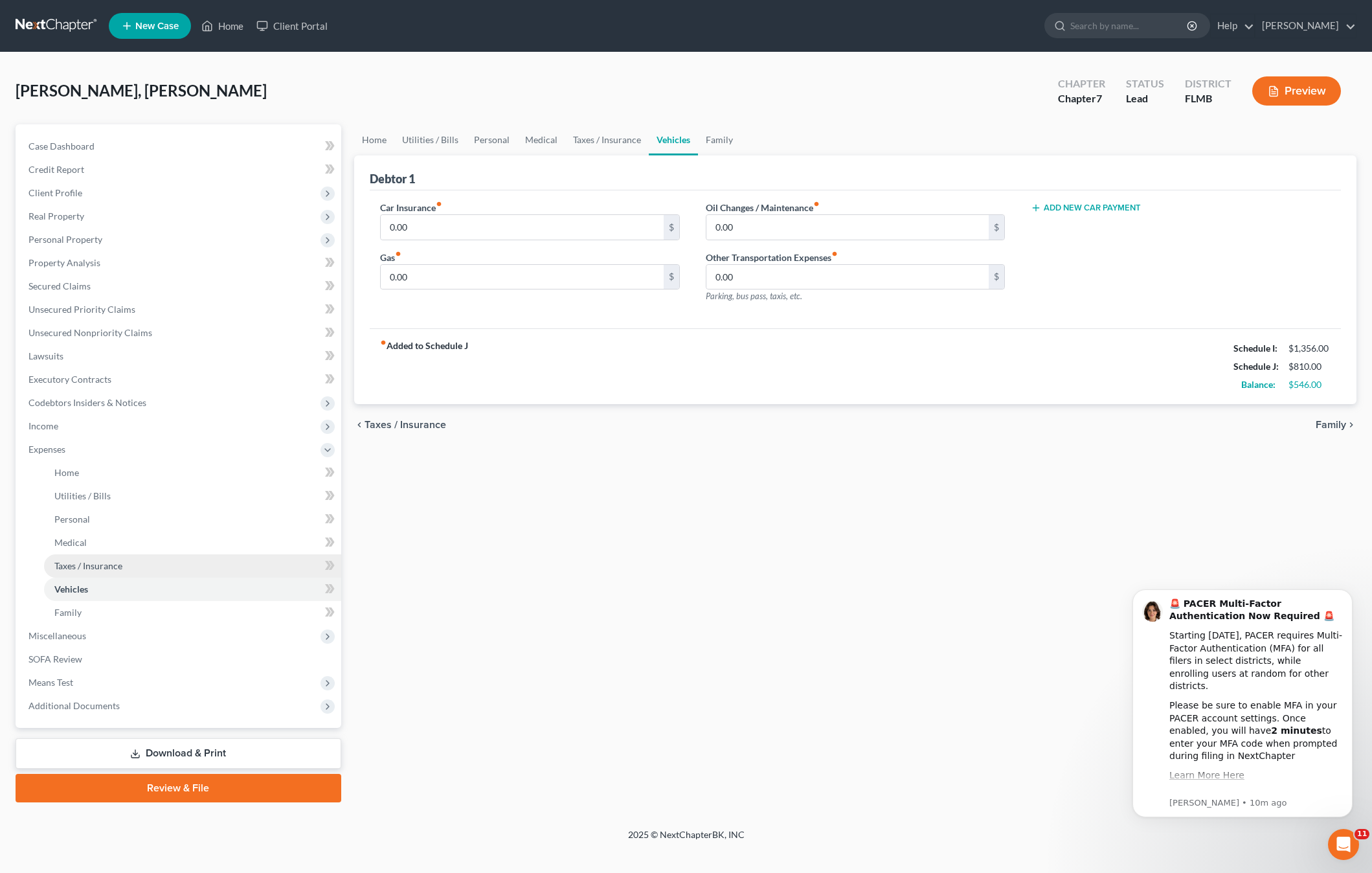
click at [95, 571] on span "Taxes / Insurance" at bounding box center [88, 566] width 68 height 11
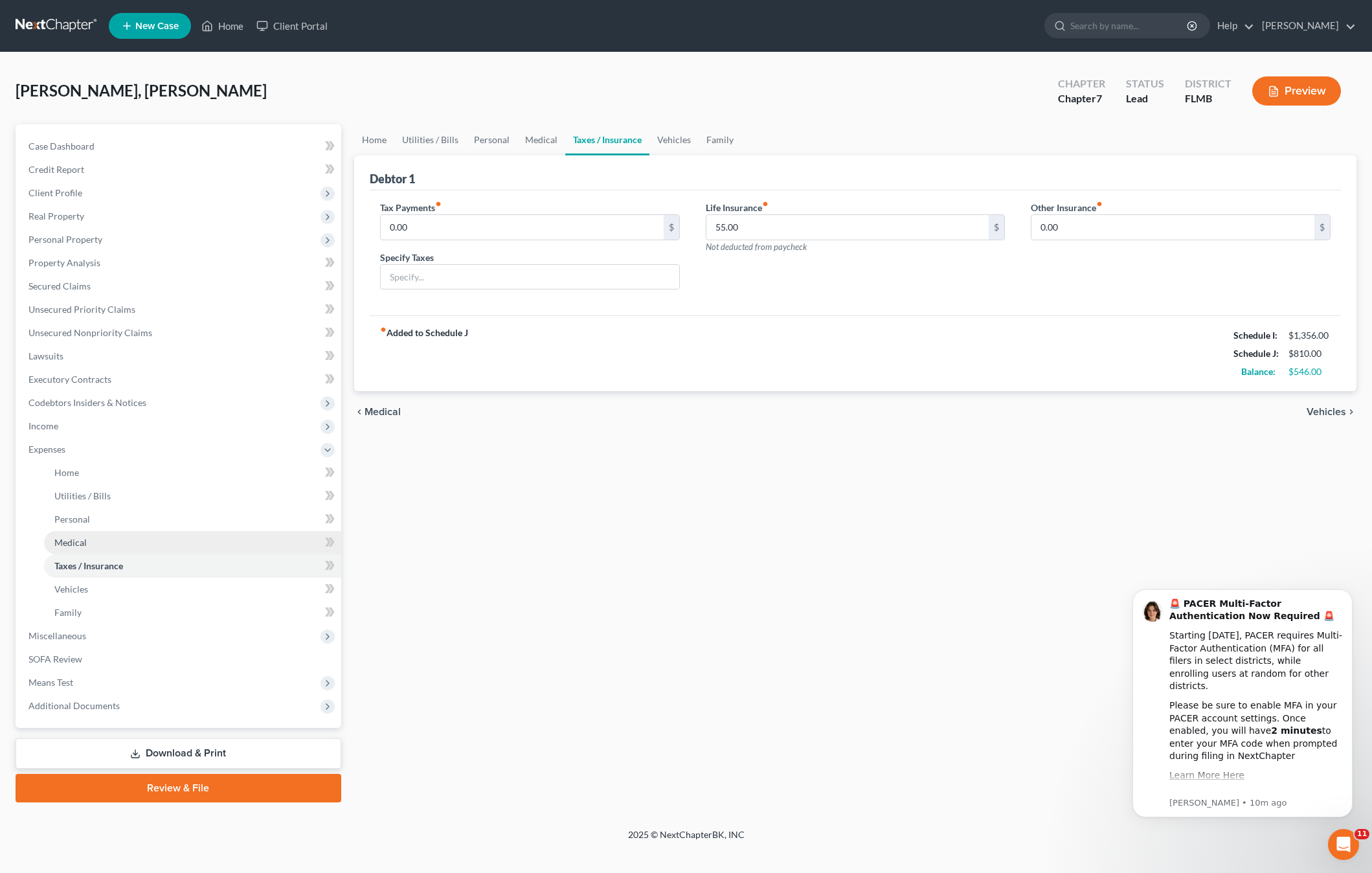
click at [88, 544] on link "Medical" at bounding box center [193, 542] width 297 height 23
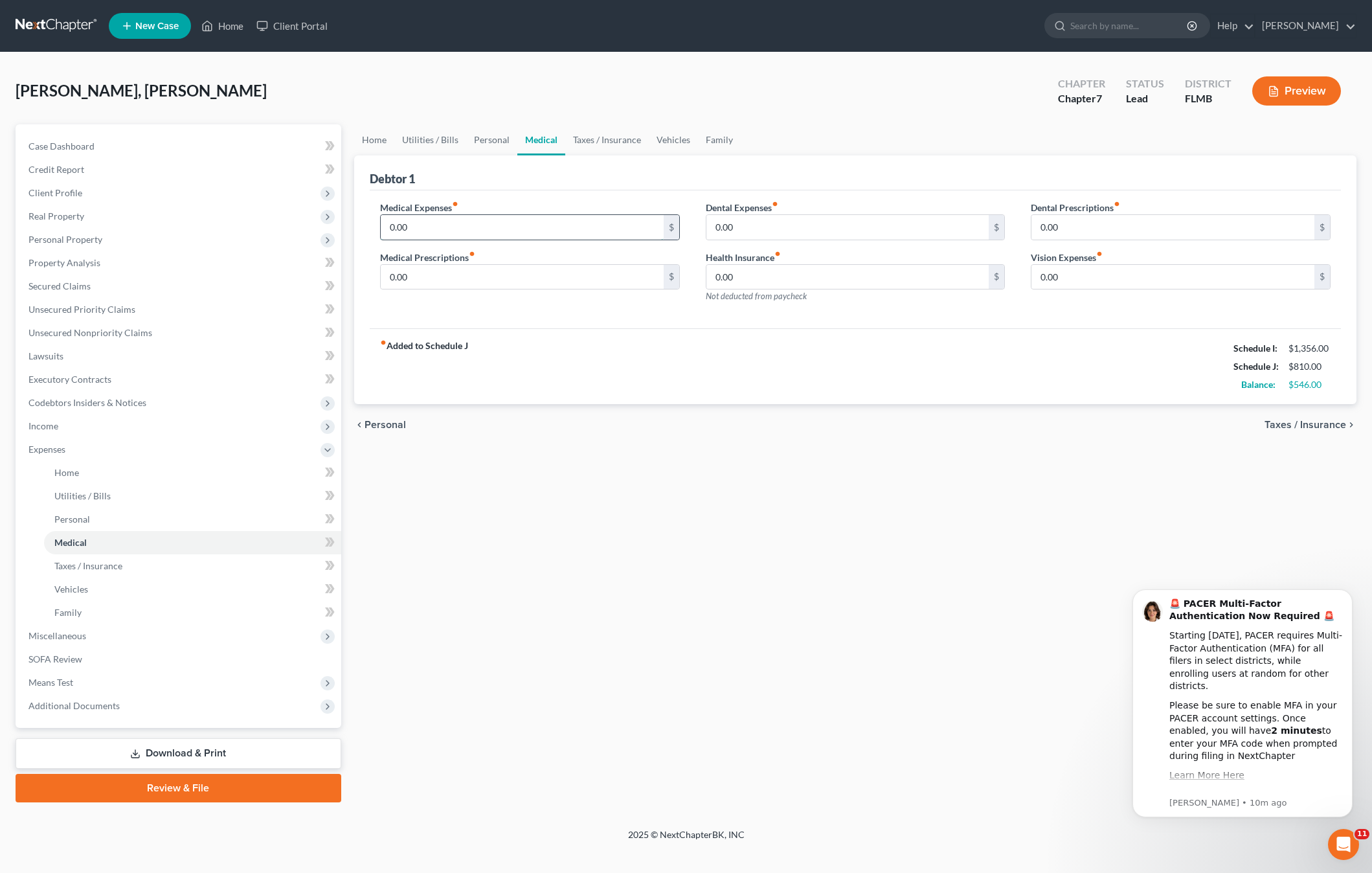
click at [455, 232] on input "0.00" at bounding box center [522, 227] width 283 height 25
click at [780, 279] on input "0.00" at bounding box center [847, 276] width 283 height 25
type input "80"
click at [490, 226] on input "0.00" at bounding box center [522, 227] width 283 height 25
type input "50"
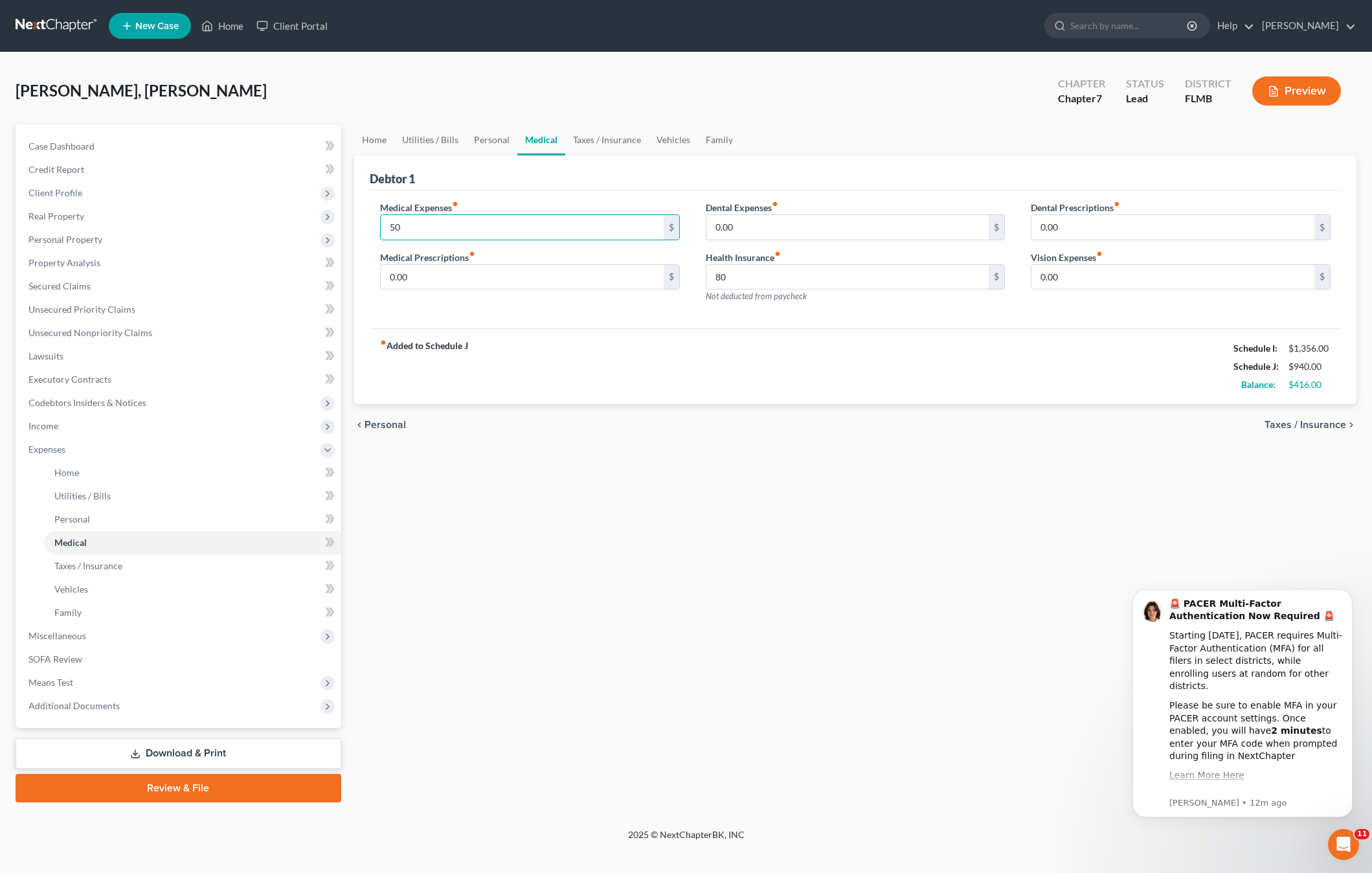
click at [713, 454] on div "Home Utilities / Bills Personal Medical Taxes / Insurance Vehicles Family Debto…" at bounding box center [855, 463] width 1015 height 678
click at [80, 523] on span "Personal" at bounding box center [72, 519] width 36 height 11
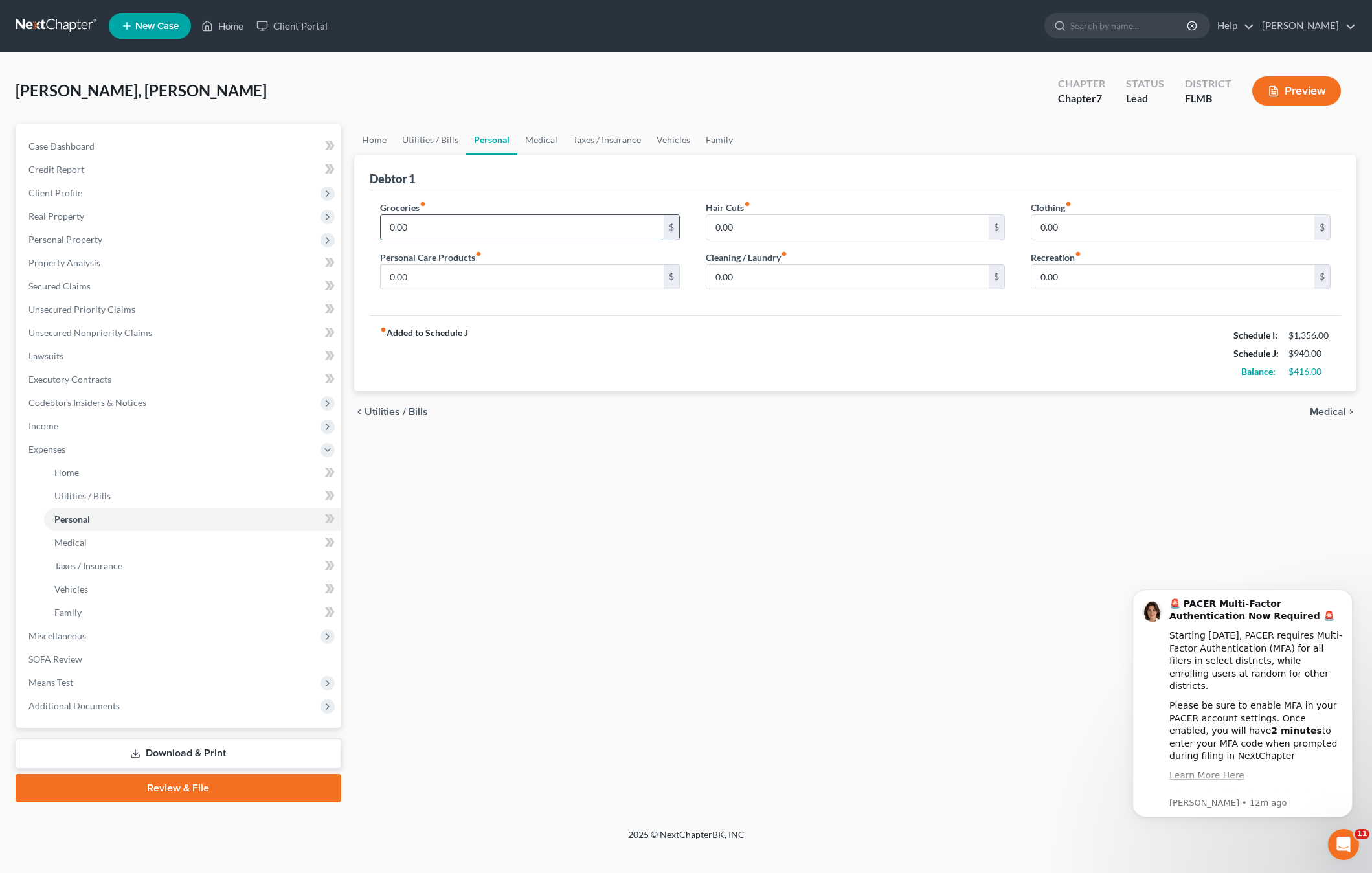
click at [471, 234] on input "0.00" at bounding box center [522, 227] width 283 height 25
type input "200"
click at [760, 216] on input "0.00" at bounding box center [847, 227] width 283 height 25
click at [865, 229] on input "15" at bounding box center [847, 227] width 283 height 25
drag, startPoint x: 865, startPoint y: 229, endPoint x: 667, endPoint y: 237, distance: 198.2
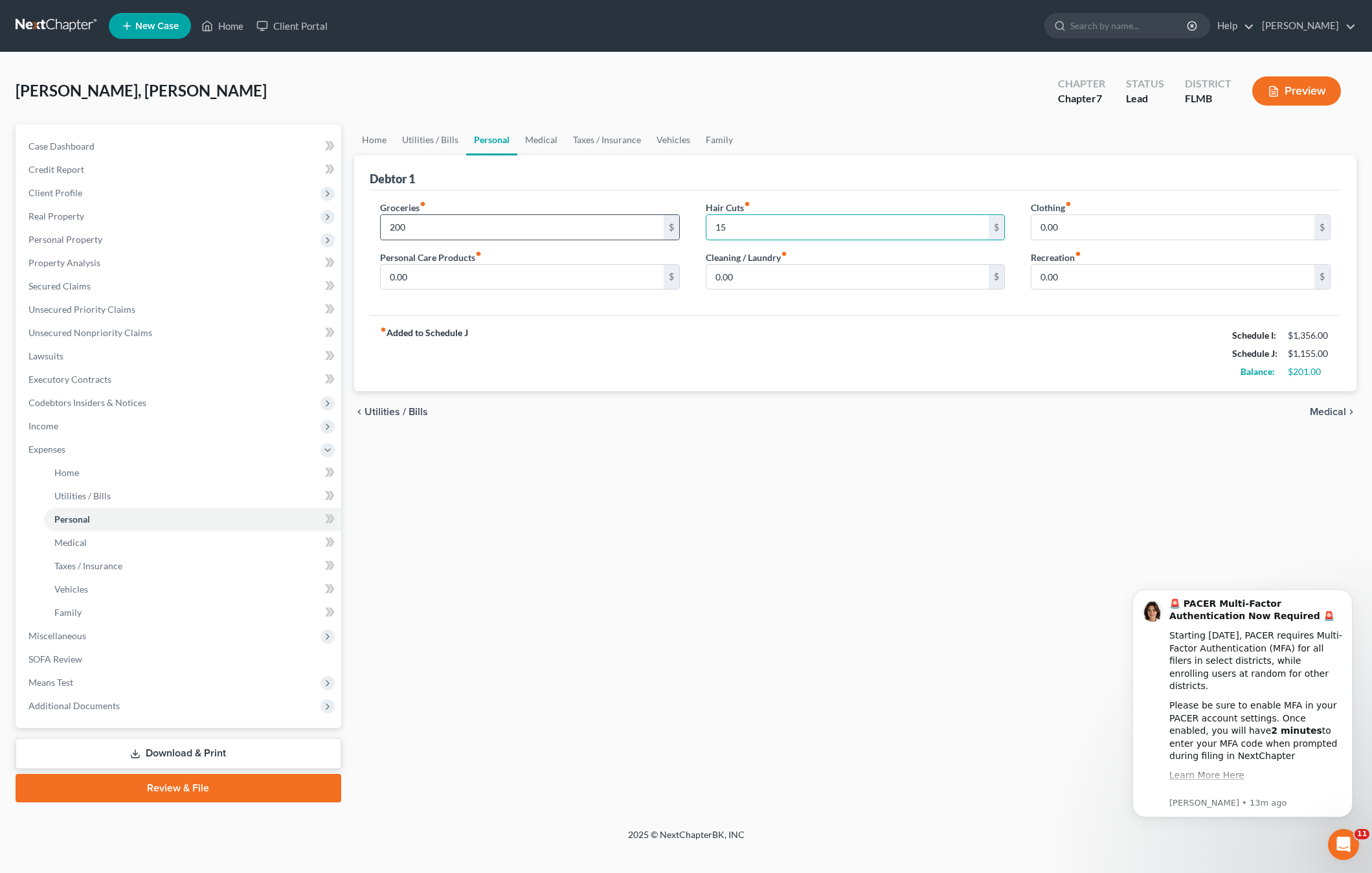
click at [667, 237] on div "Groceries fiber_manual_record 200 $ Personal Care Products fiber_manual_record …" at bounding box center [855, 251] width 976 height 100
click at [746, 232] on input "15" at bounding box center [847, 227] width 283 height 25
type input "15"
click at [1111, 225] on input "0.00" at bounding box center [1172, 227] width 283 height 25
type input "50"
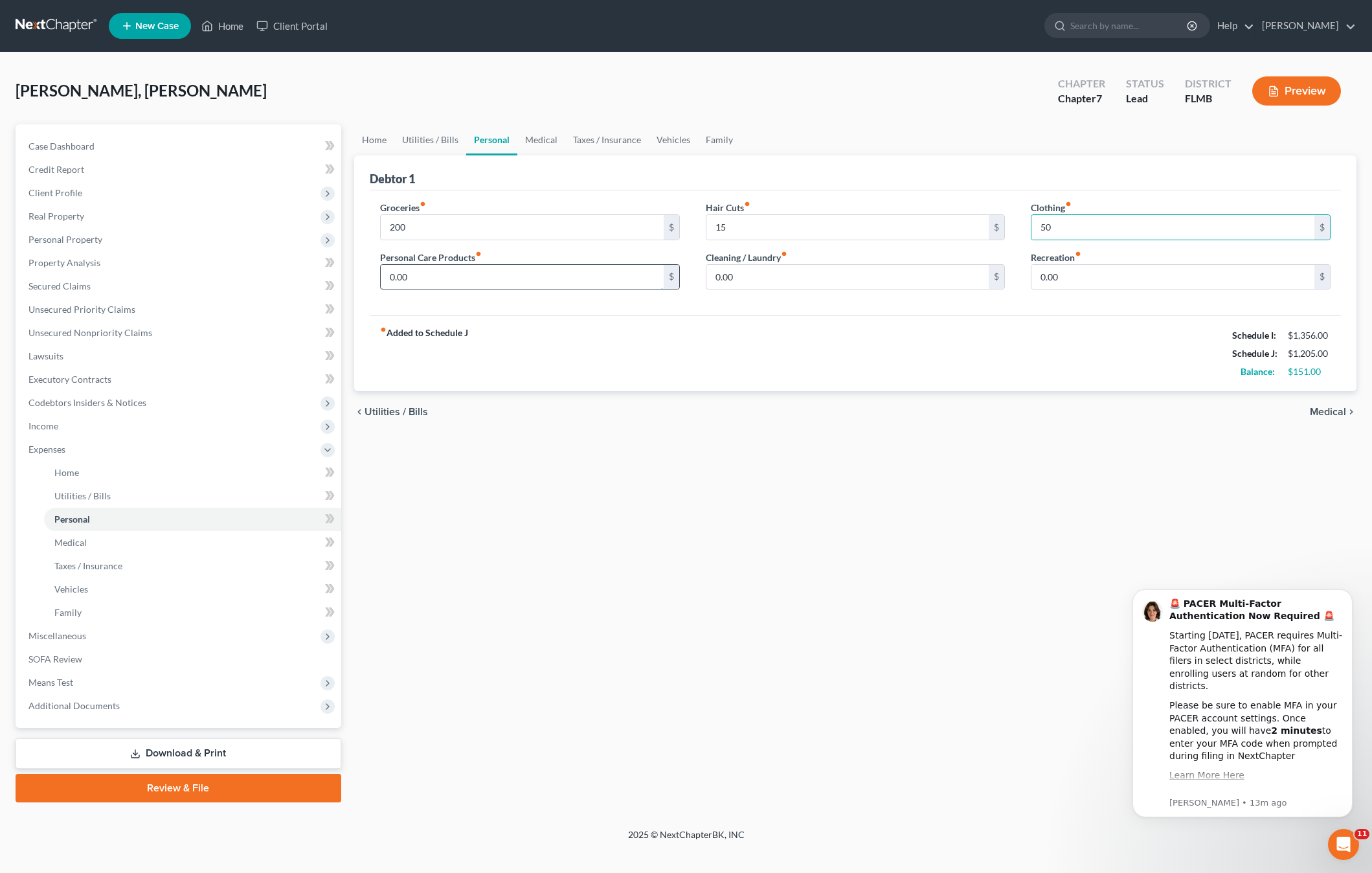
click at [525, 276] on input "0.00" at bounding box center [522, 276] width 283 height 25
type input "25"
click at [755, 273] on input "0.00" at bounding box center [847, 276] width 283 height 25
click at [1070, 281] on input "0.00" at bounding box center [1172, 276] width 283 height 25
type input "25"
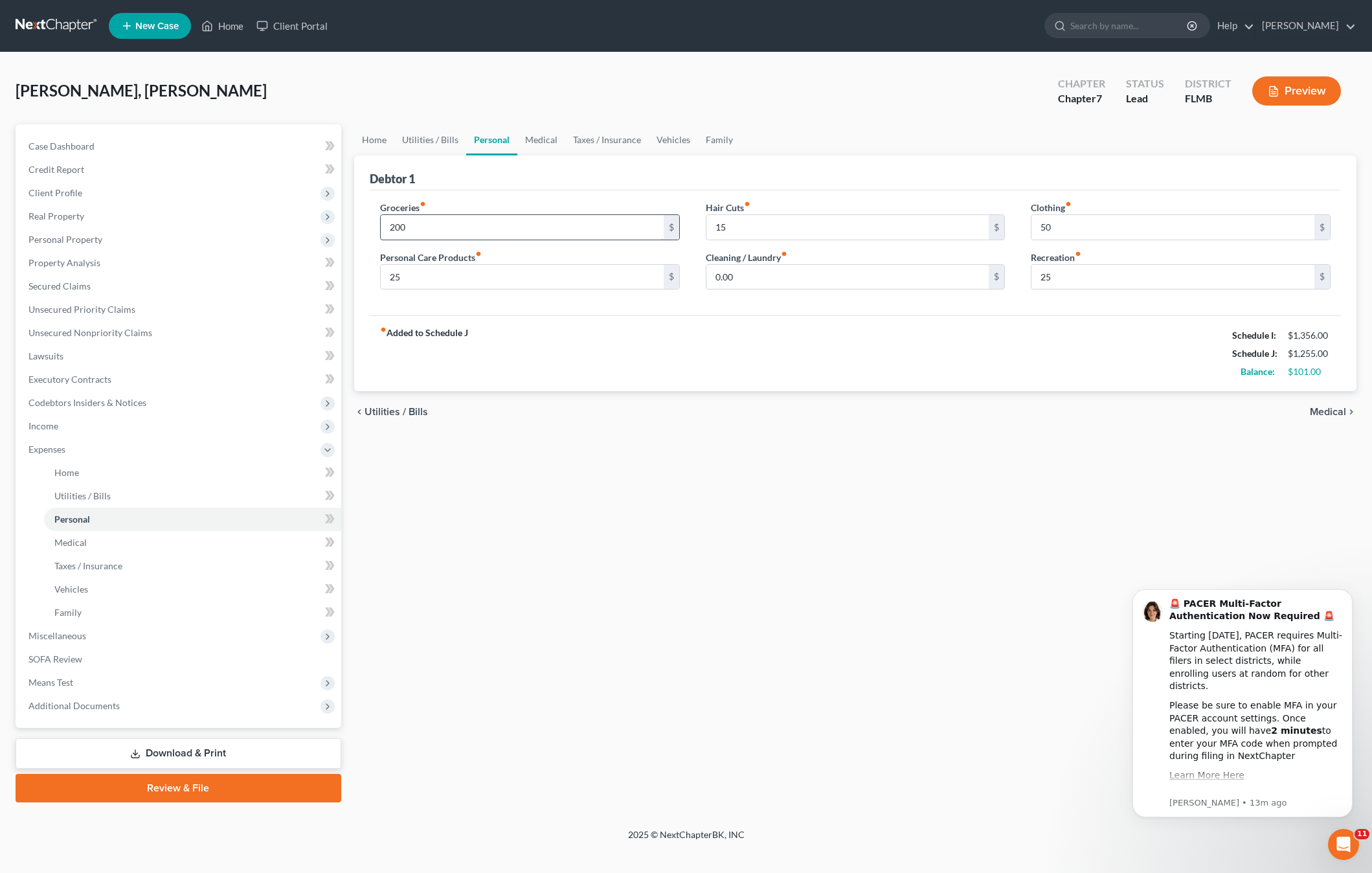
click at [488, 228] on input "200" at bounding box center [522, 227] width 283 height 25
drag, startPoint x: 89, startPoint y: 611, endPoint x: 105, endPoint y: 614, distance: 16.3
click at [90, 611] on link "Family" at bounding box center [193, 612] width 297 height 23
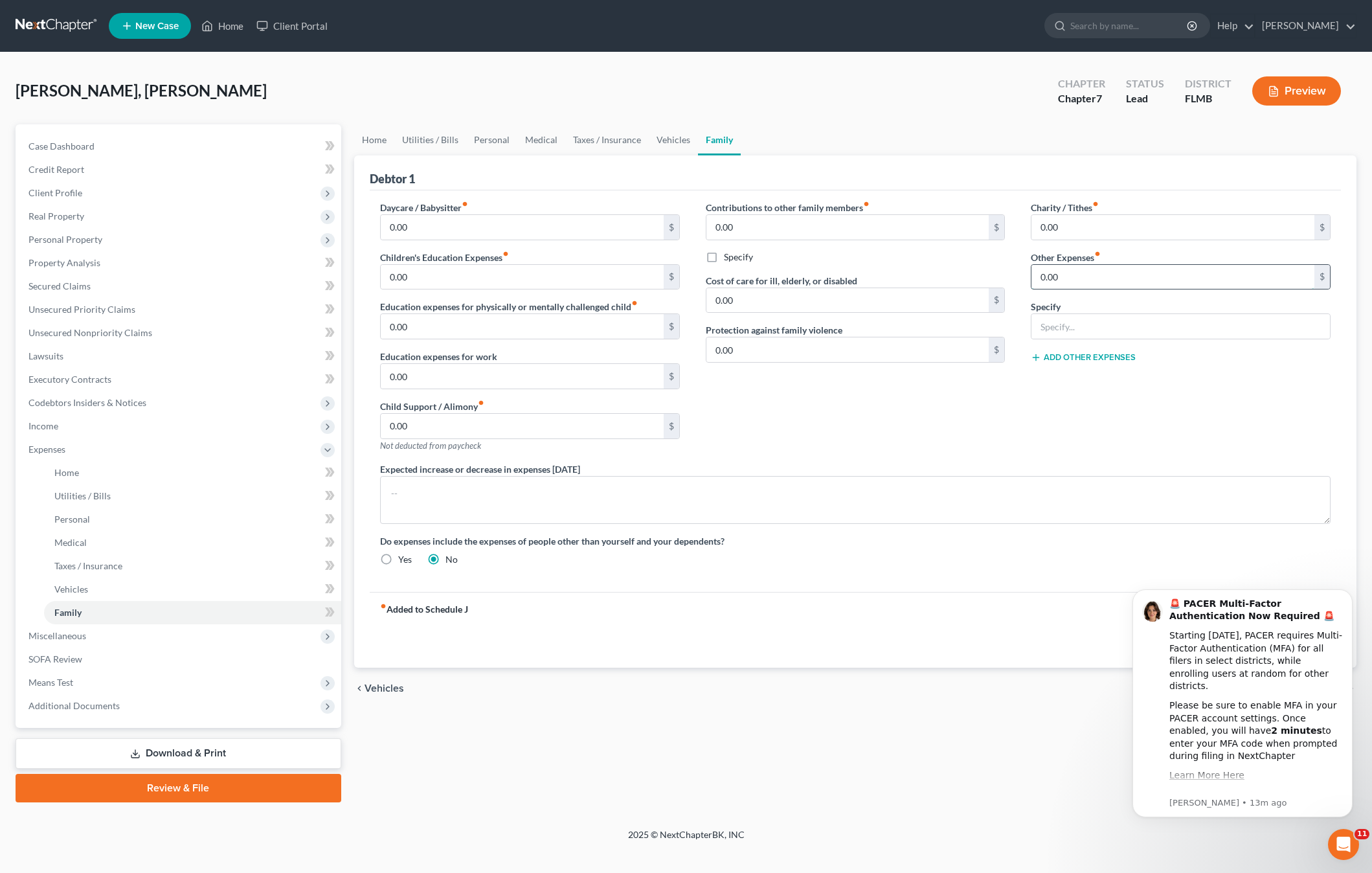
click at [1117, 281] on input "0.00" at bounding box center [1172, 276] width 283 height 25
click at [1102, 326] on input "text" at bounding box center [1180, 326] width 298 height 25
type input "pet expenses"
click at [1071, 272] on input "0.00" at bounding box center [1172, 276] width 283 height 25
type input "50"
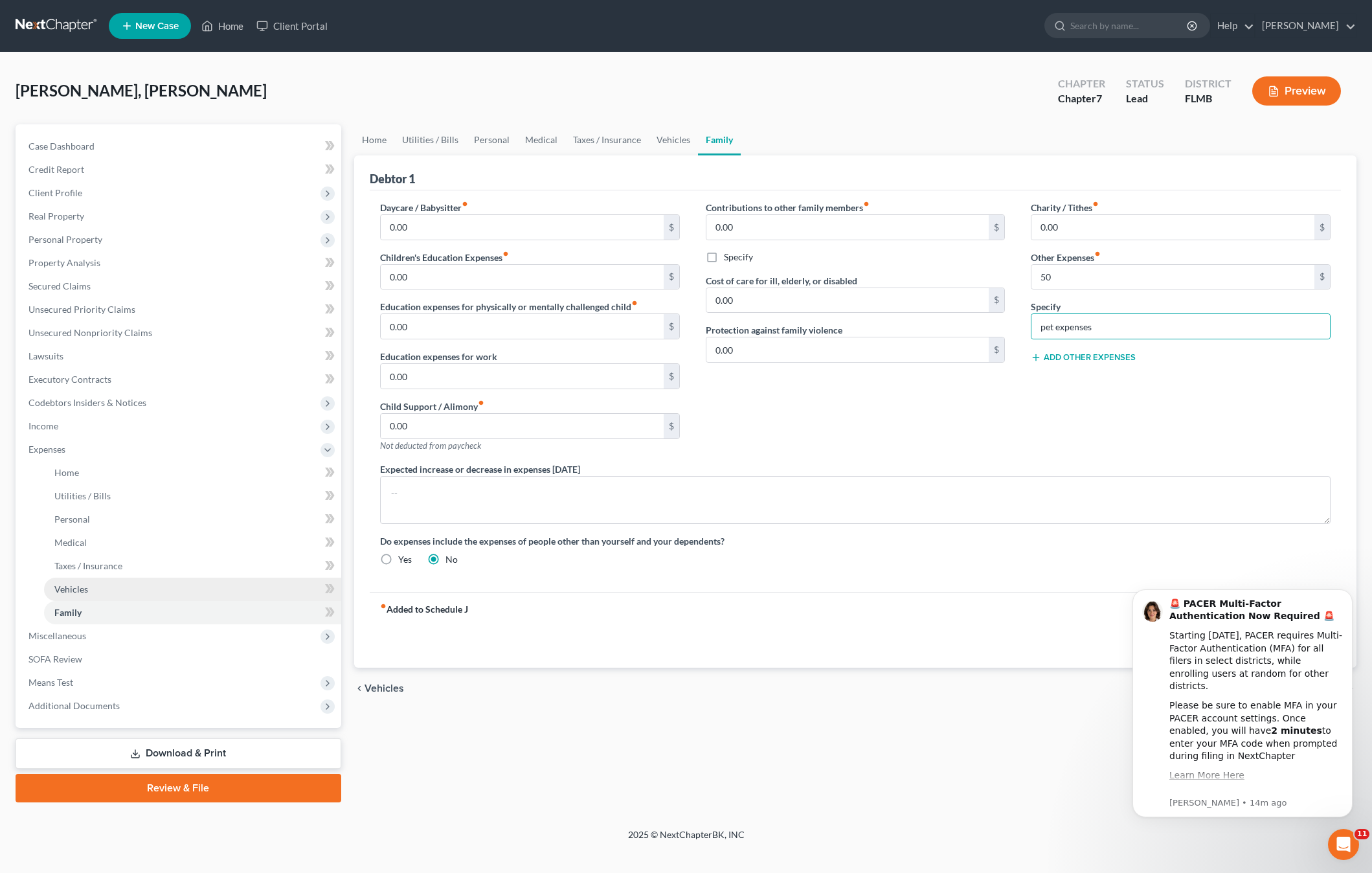
click at [55, 587] on span "Vehicles" at bounding box center [72, 589] width 34 height 11
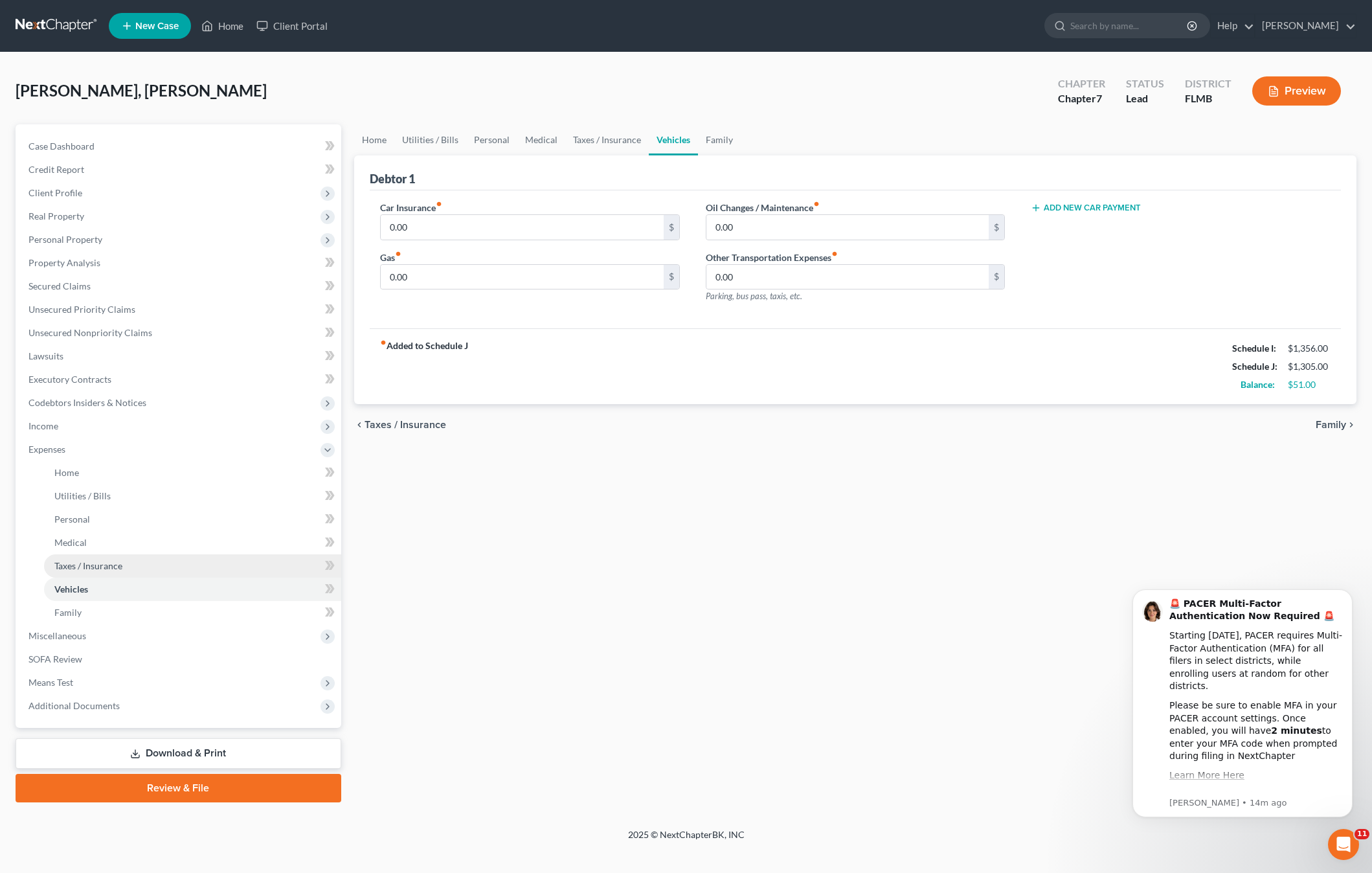
click at [65, 571] on link "Taxes / Insurance" at bounding box center [193, 566] width 297 height 23
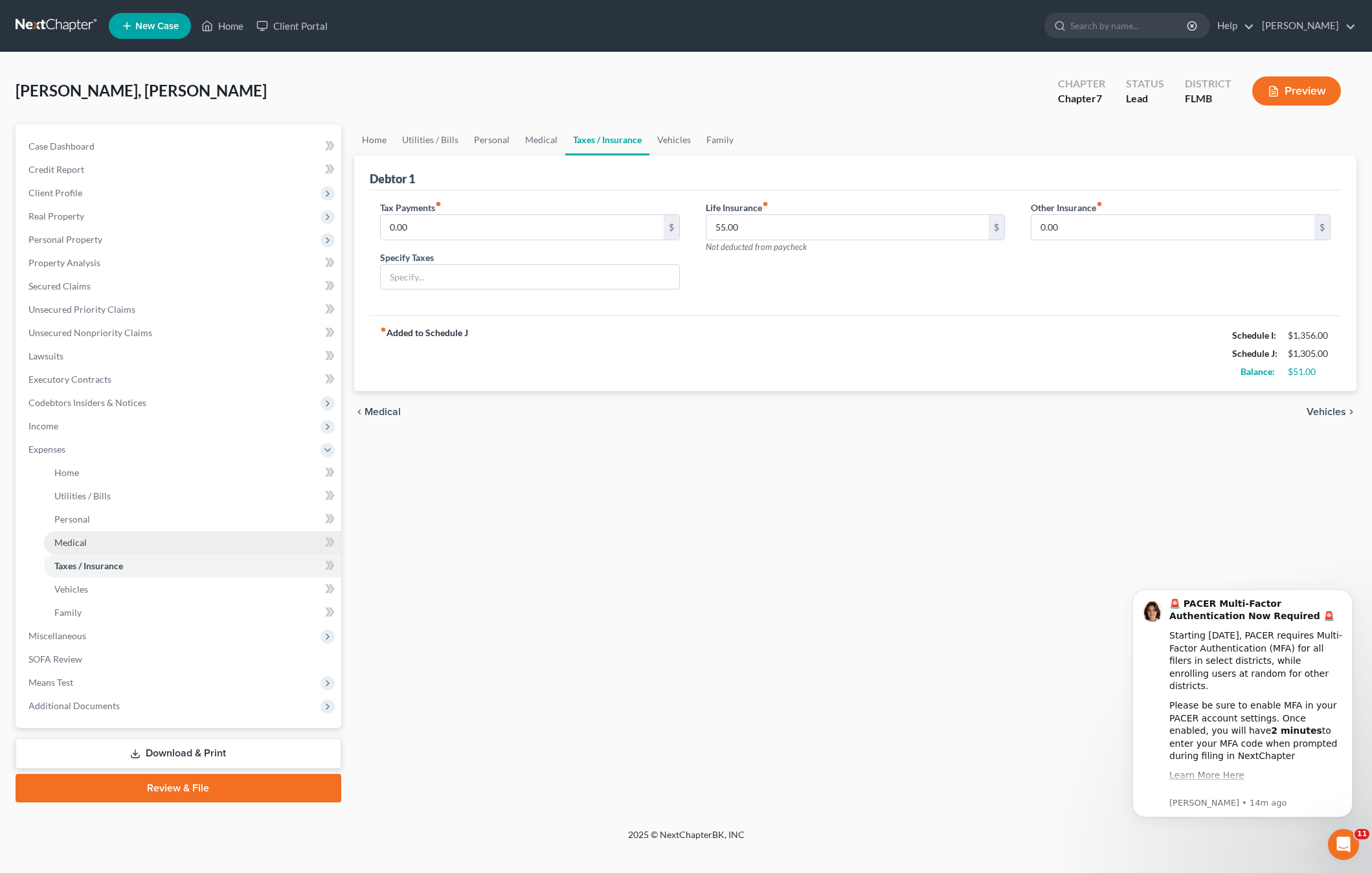
click at [65, 545] on span "Medical" at bounding box center [71, 542] width 32 height 11
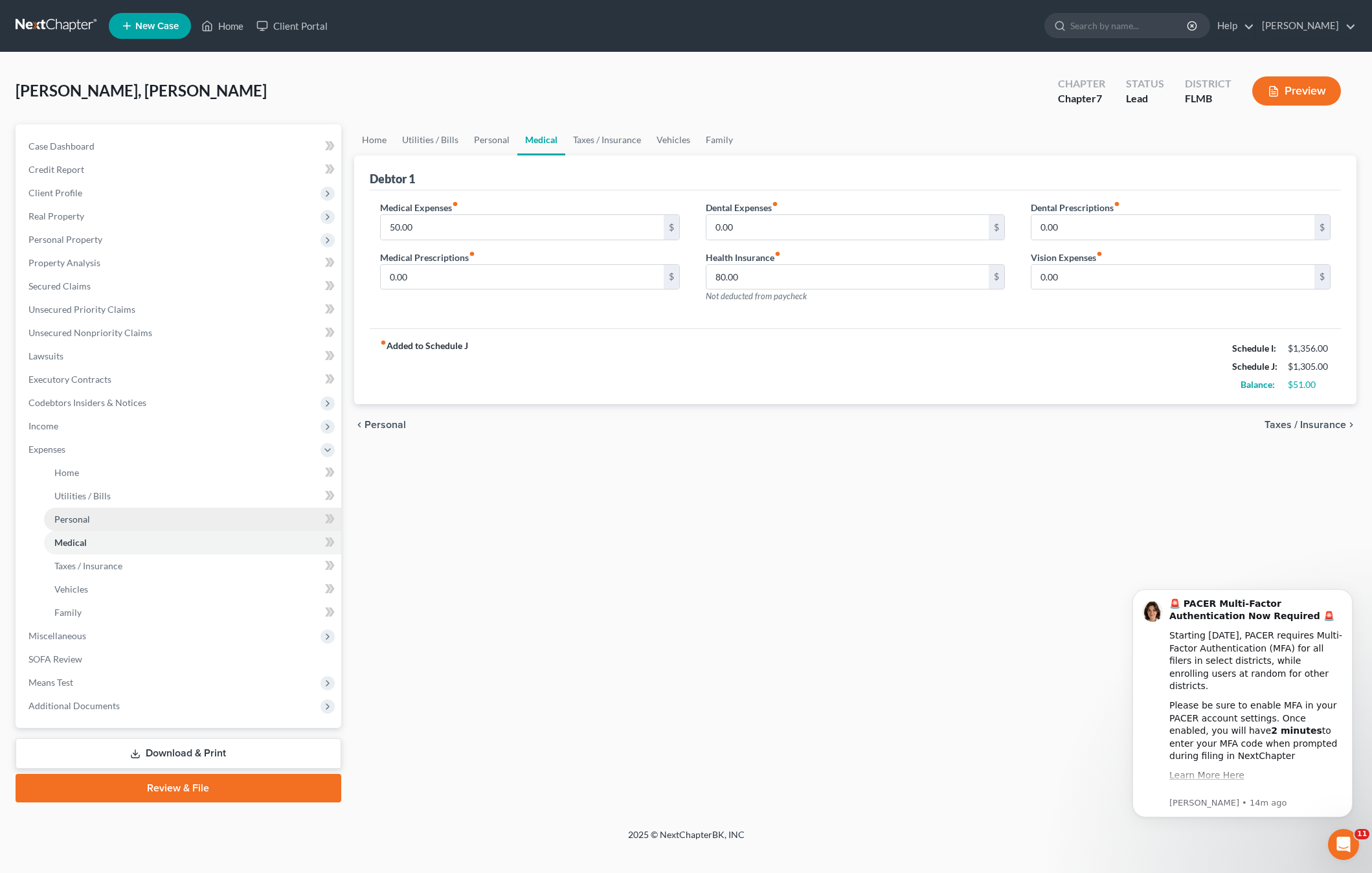
click at [63, 525] on link "Personal" at bounding box center [193, 519] width 297 height 23
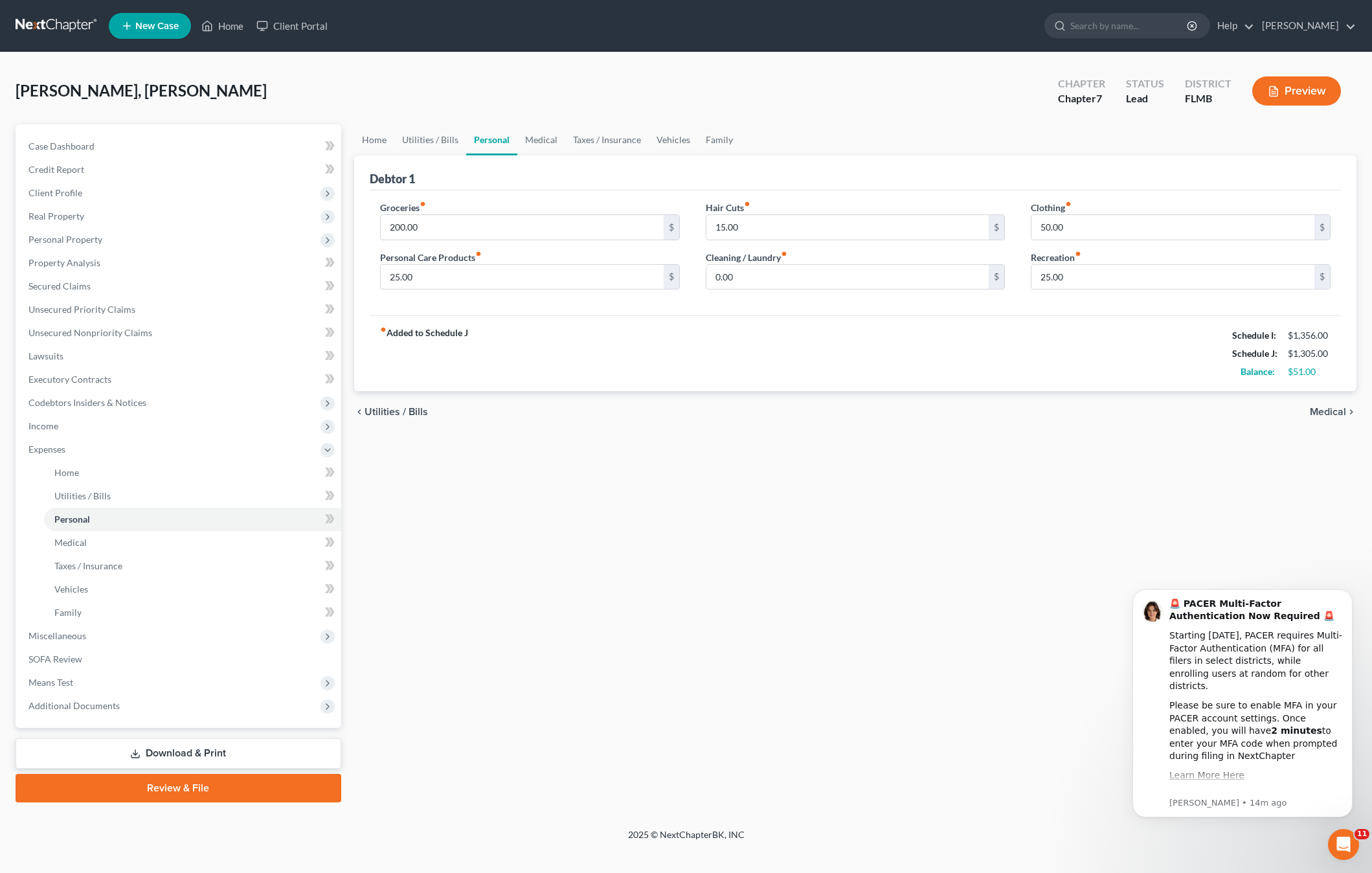
click at [713, 499] on div "Home Utilities / Bills Personal Medical Taxes / Insurance Vehicles Family Debto…" at bounding box center [855, 463] width 1015 height 678
click at [457, 229] on input "200.00" at bounding box center [522, 227] width 283 height 25
type input "240"
click at [676, 420] on div "chevron_left Utilities / Bills Medical chevron_right" at bounding box center [855, 411] width 1002 height 41
click at [82, 551] on link "Medical" at bounding box center [193, 542] width 297 height 23
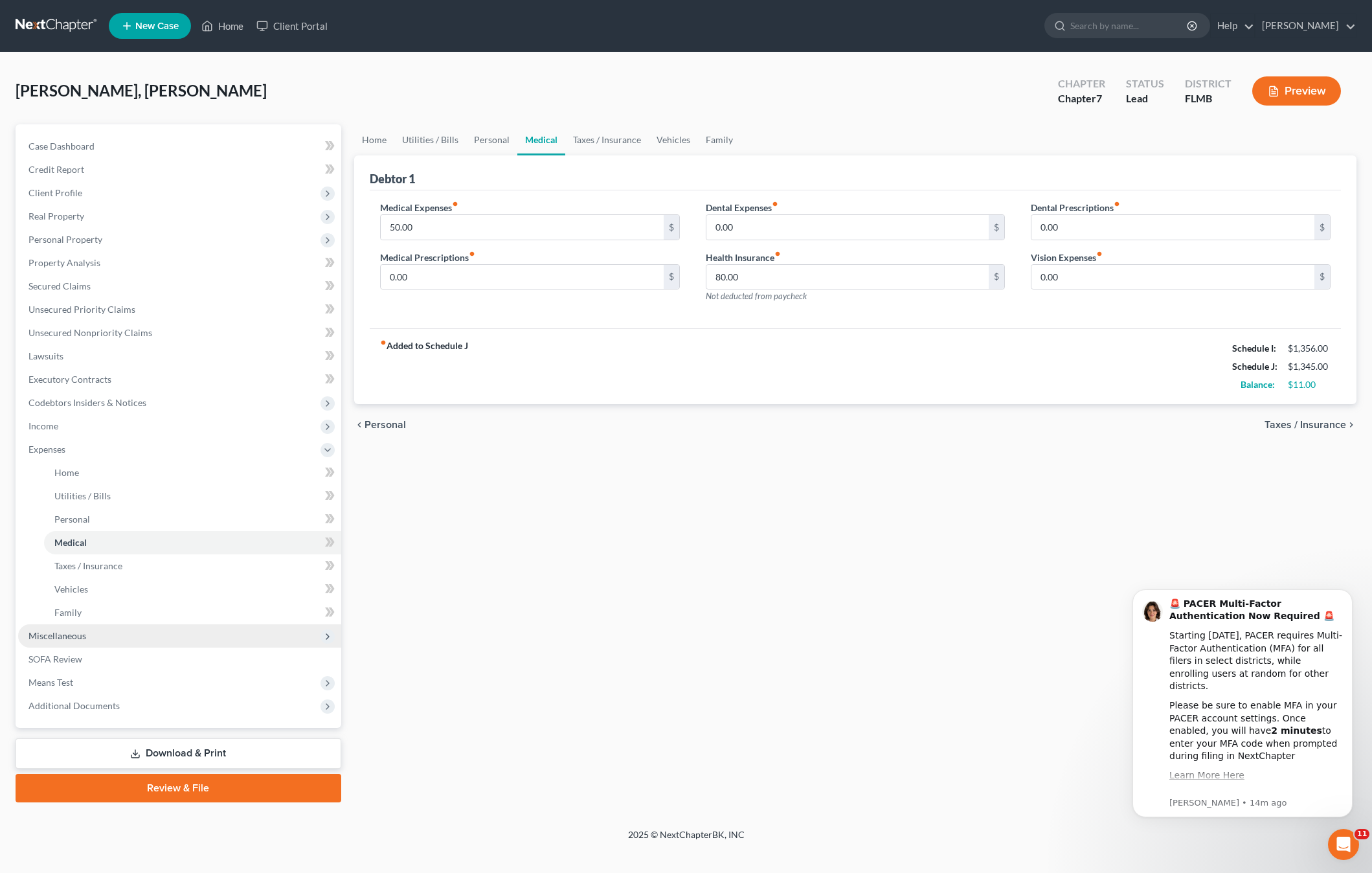
click at [60, 639] on span "Miscellaneous" at bounding box center [58, 636] width 58 height 11
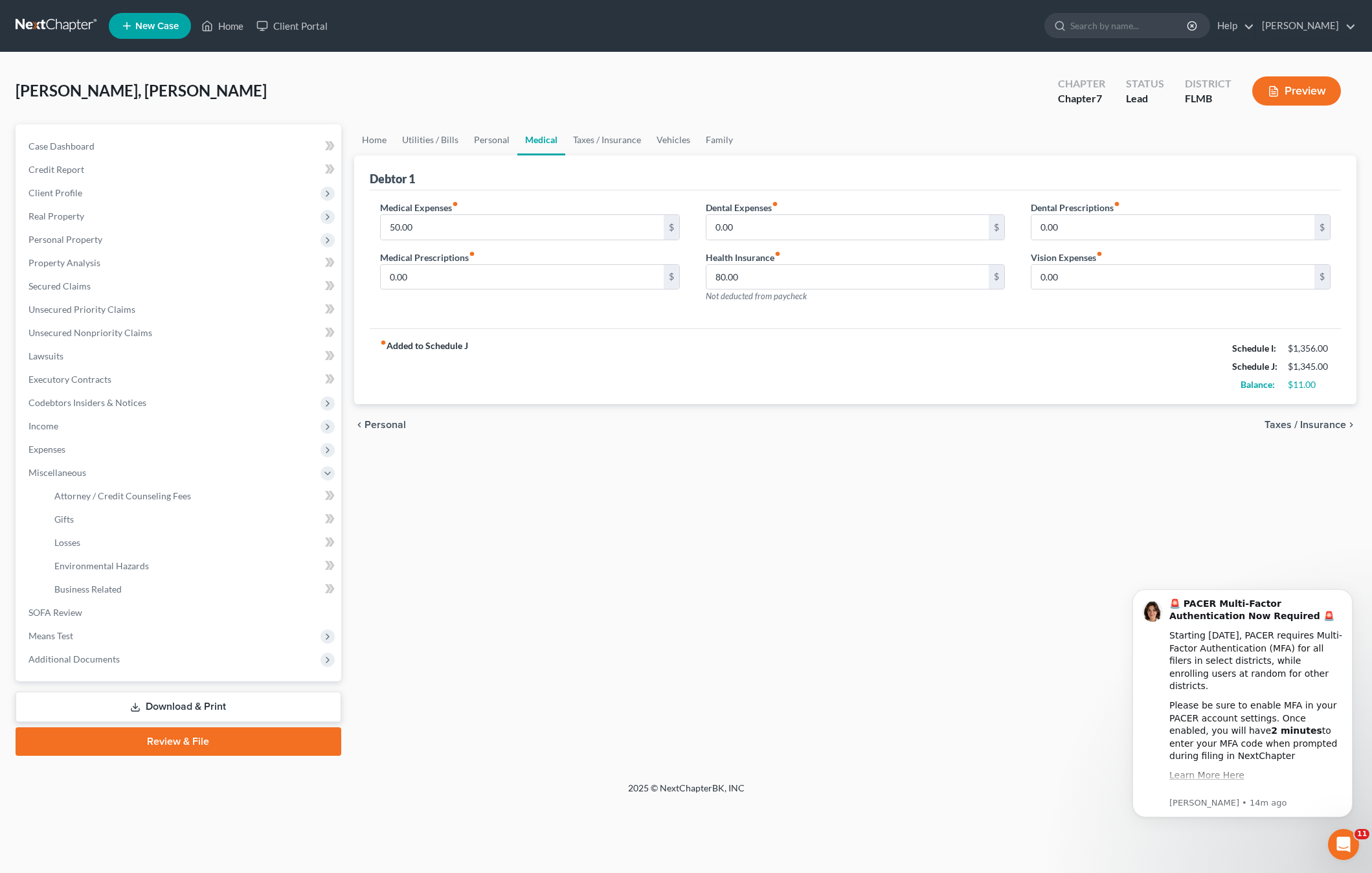
click at [518, 572] on div "Home Utilities / Bills Personal Medical Taxes / Insurance Vehicles Family Debto…" at bounding box center [855, 440] width 1015 height 632
click at [118, 500] on span "Attorney / Credit Counseling Fees" at bounding box center [123, 496] width 137 height 11
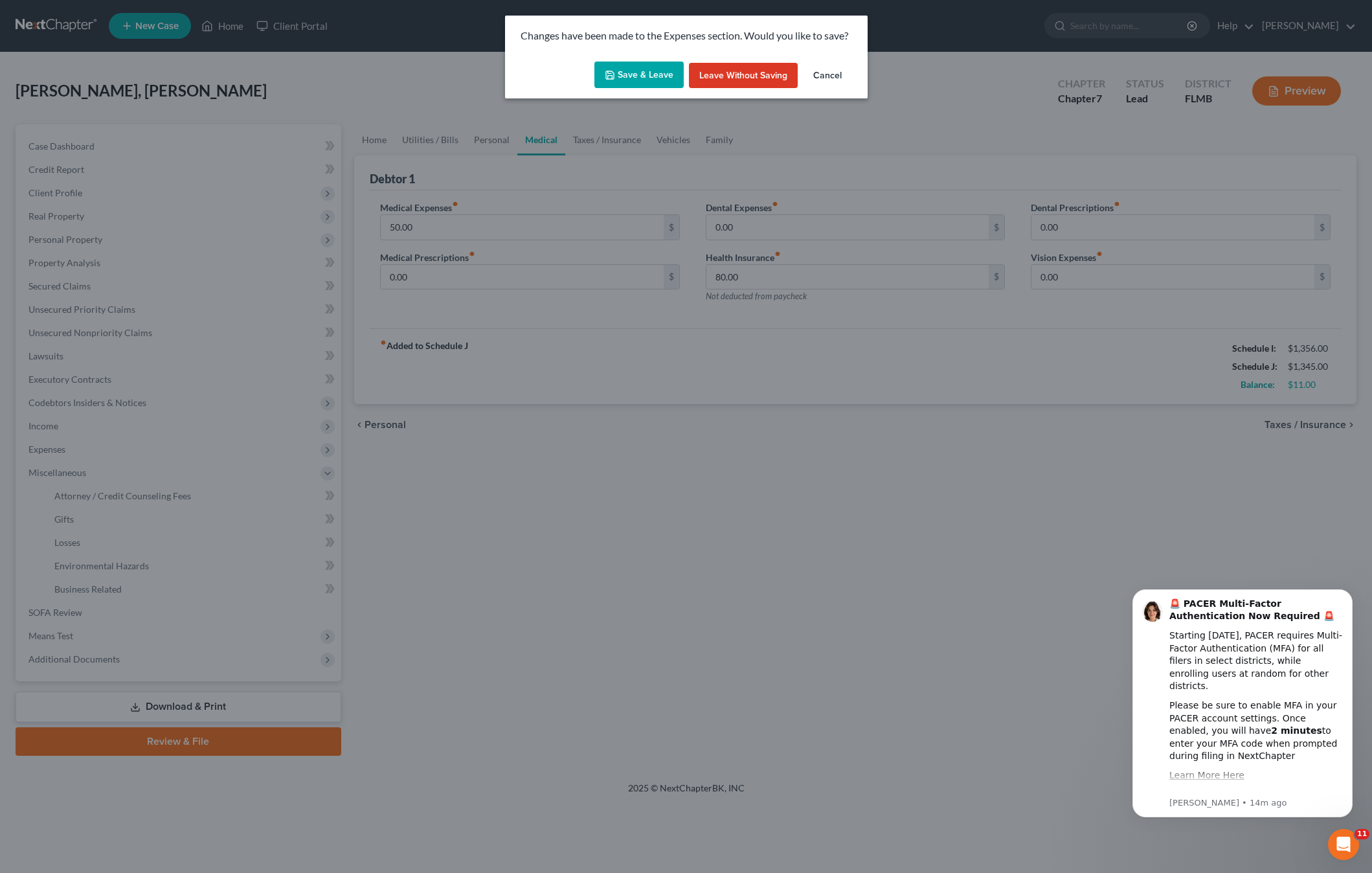
click at [631, 70] on button "Save & Leave" at bounding box center [638, 75] width 89 height 27
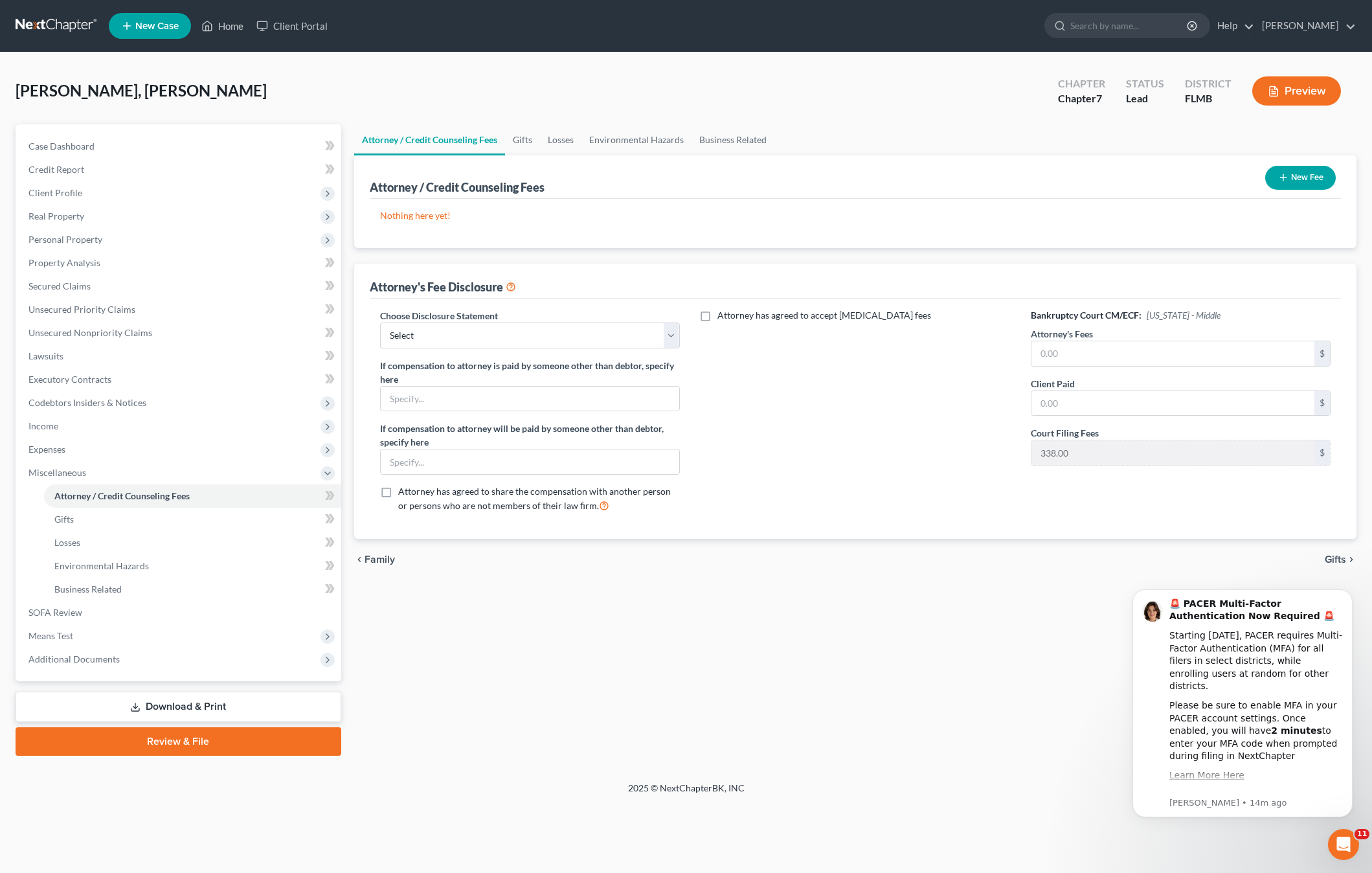
drag, startPoint x: 732, startPoint y: 387, endPoint x: 518, endPoint y: 340, distance: 219.1
click at [727, 386] on div "Attorney has agreed to accept retainer fees" at bounding box center [855, 415] width 325 height 214
click at [463, 340] on select "Select Attorney's fee disclosure" at bounding box center [530, 335] width 300 height 26
select select "0"
click at [380, 323] on select "Select Attorney's fee disclosure" at bounding box center [530, 335] width 300 height 26
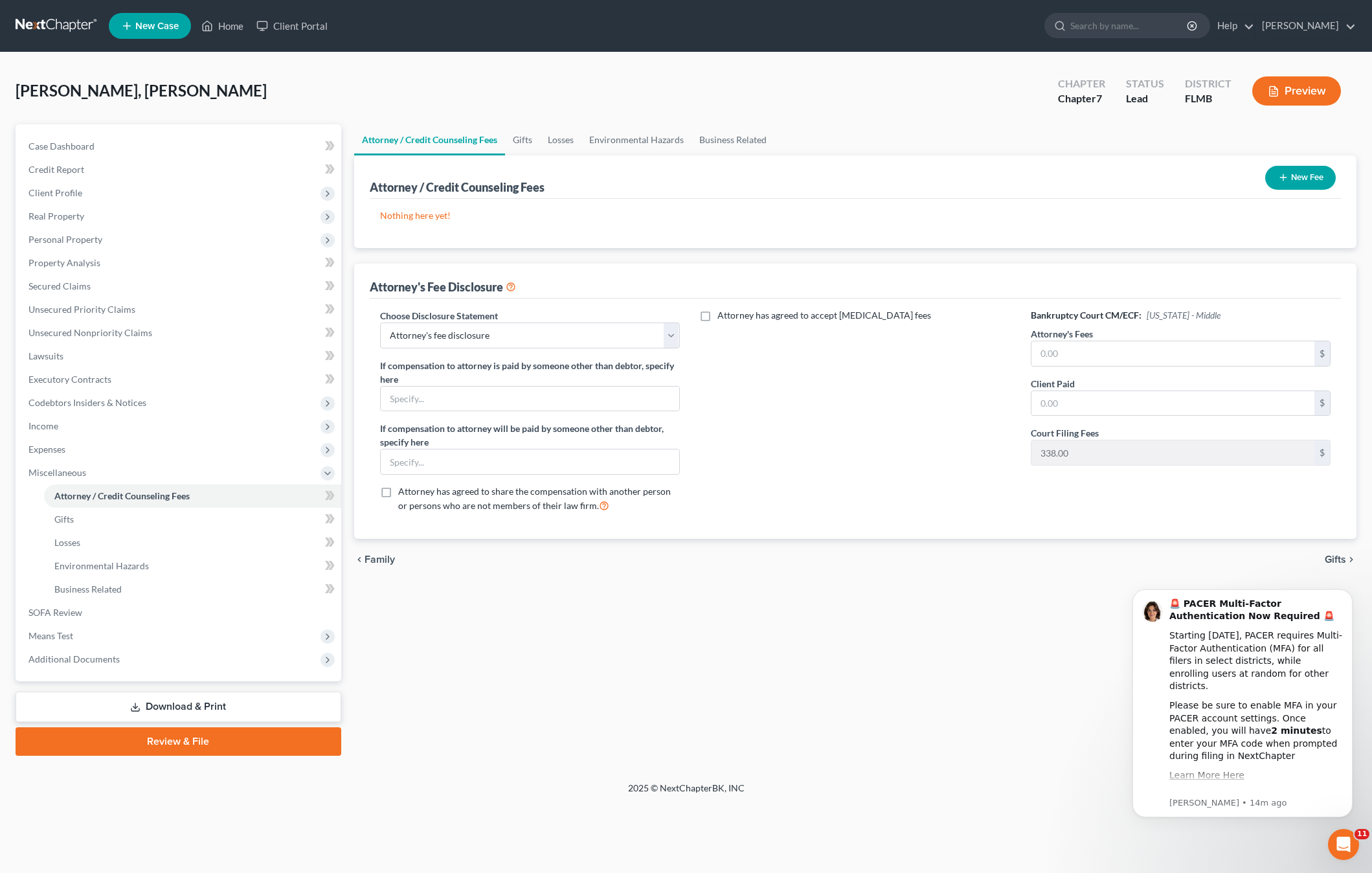
click at [755, 391] on div "Attorney has agreed to accept retainer fees" at bounding box center [855, 415] width 325 height 214
drag, startPoint x: 866, startPoint y: 397, endPoint x: 527, endPoint y: 399, distance: 339.0
click at [861, 397] on div "Attorney has agreed to accept retainer fees" at bounding box center [855, 415] width 325 height 214
click at [127, 517] on link "Gifts" at bounding box center [193, 519] width 297 height 23
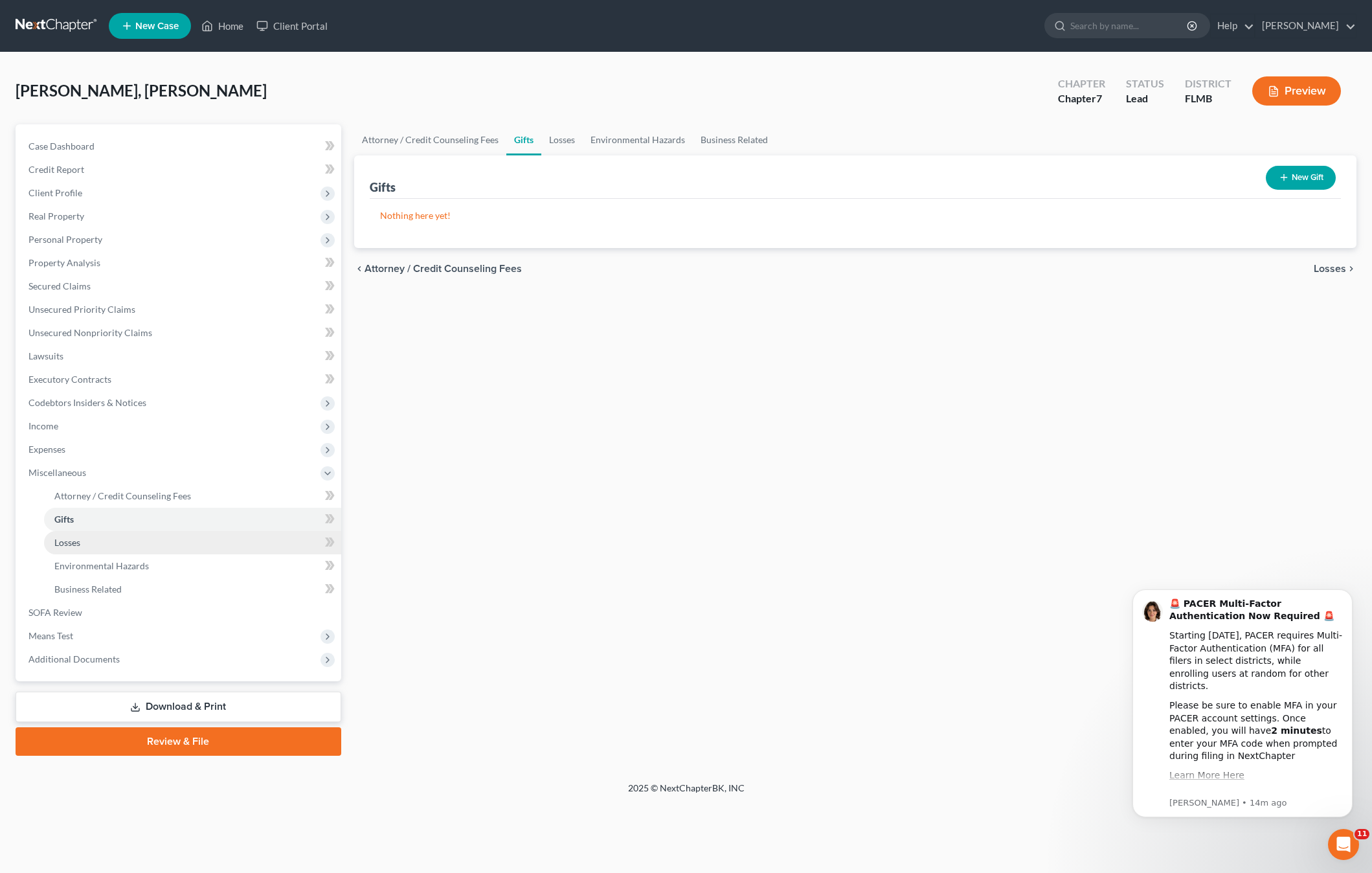
click at [69, 543] on span "Losses" at bounding box center [67, 542] width 26 height 11
click at [81, 575] on link "Environmental Hazards" at bounding box center [193, 566] width 297 height 23
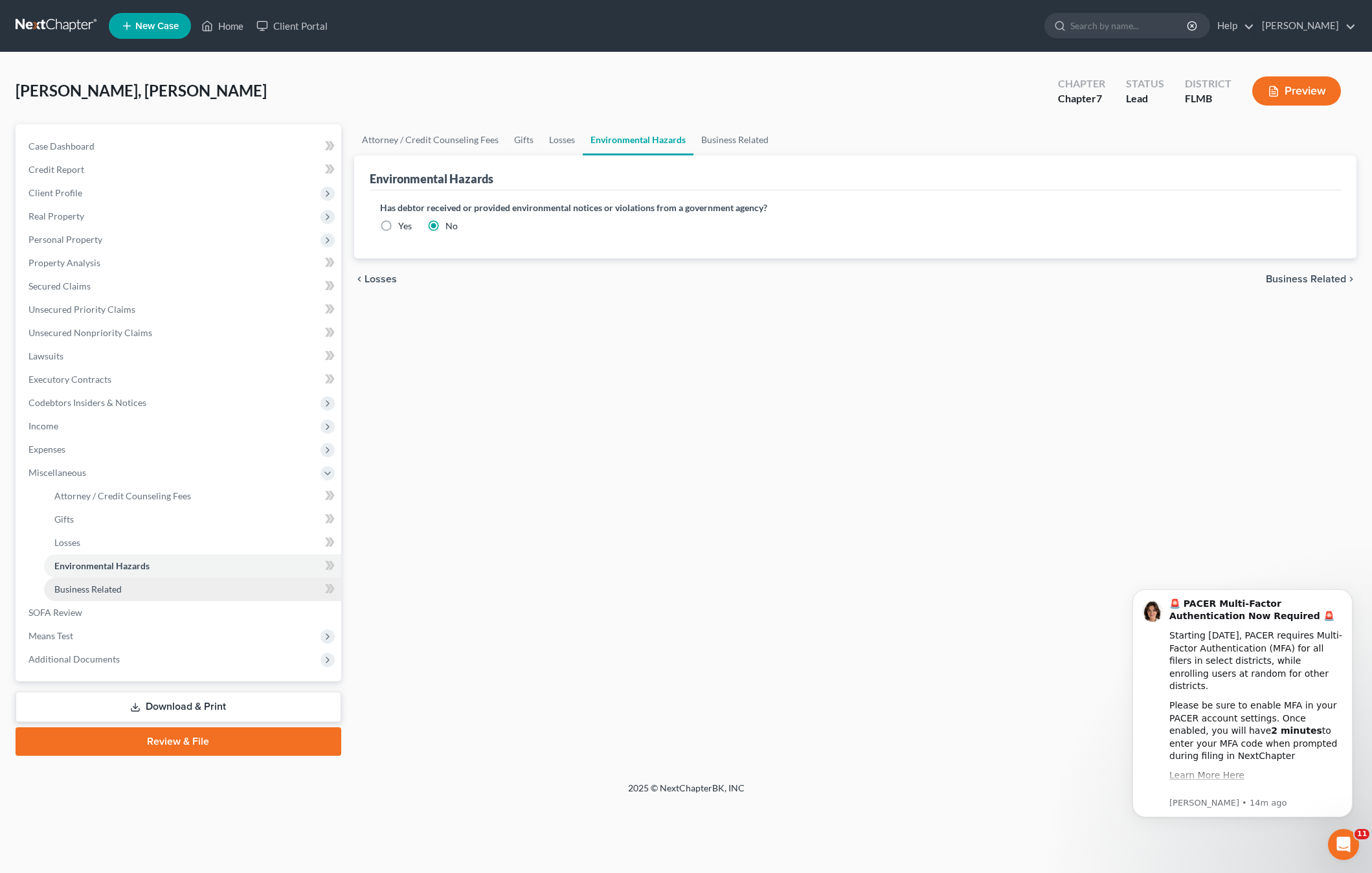
click at [86, 587] on span "Business Related" at bounding box center [88, 589] width 67 height 11
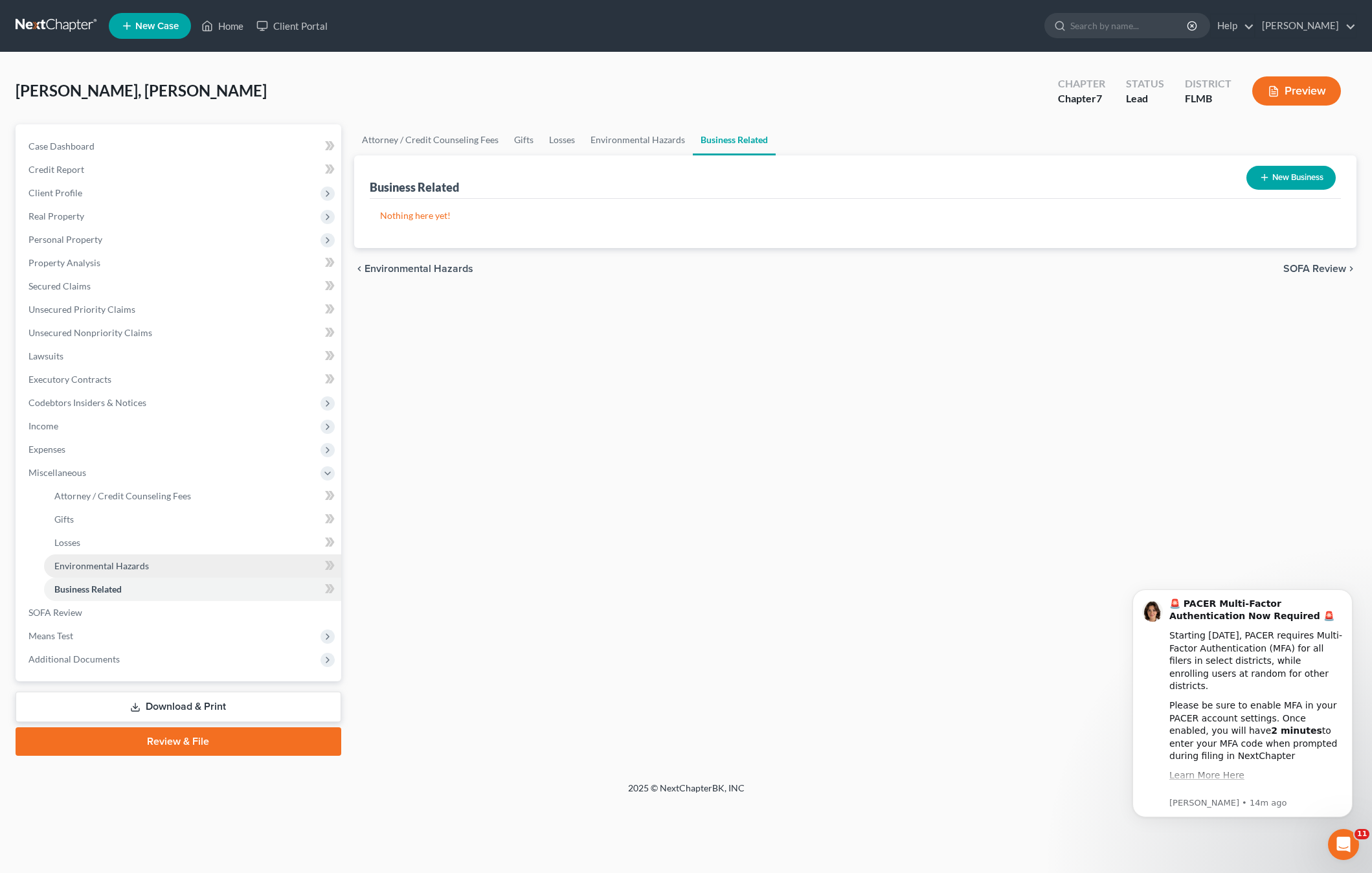
click at [95, 555] on link "Environmental Hazards" at bounding box center [193, 566] width 297 height 23
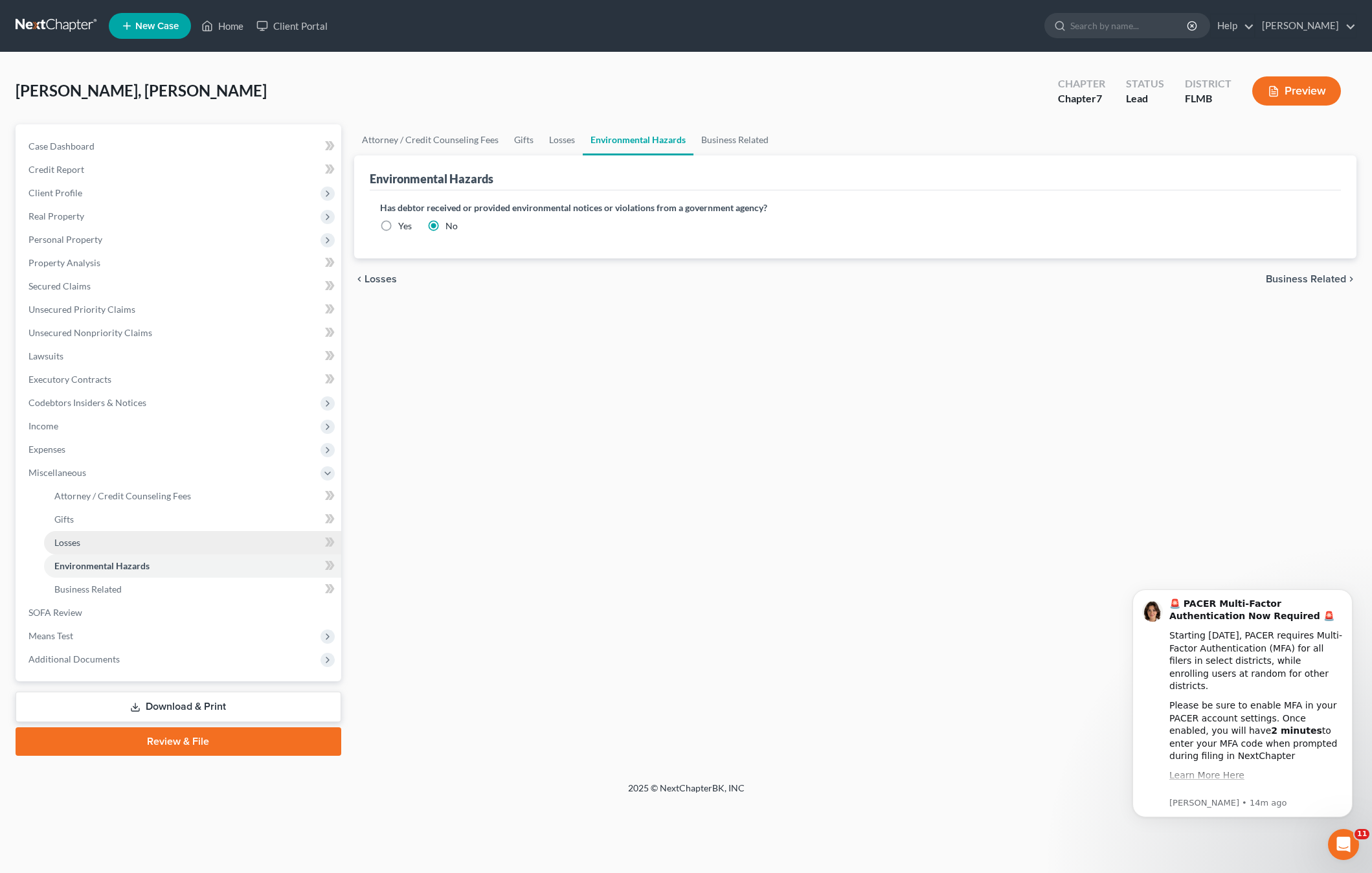
click at [77, 545] on span "Losses" at bounding box center [67, 542] width 26 height 11
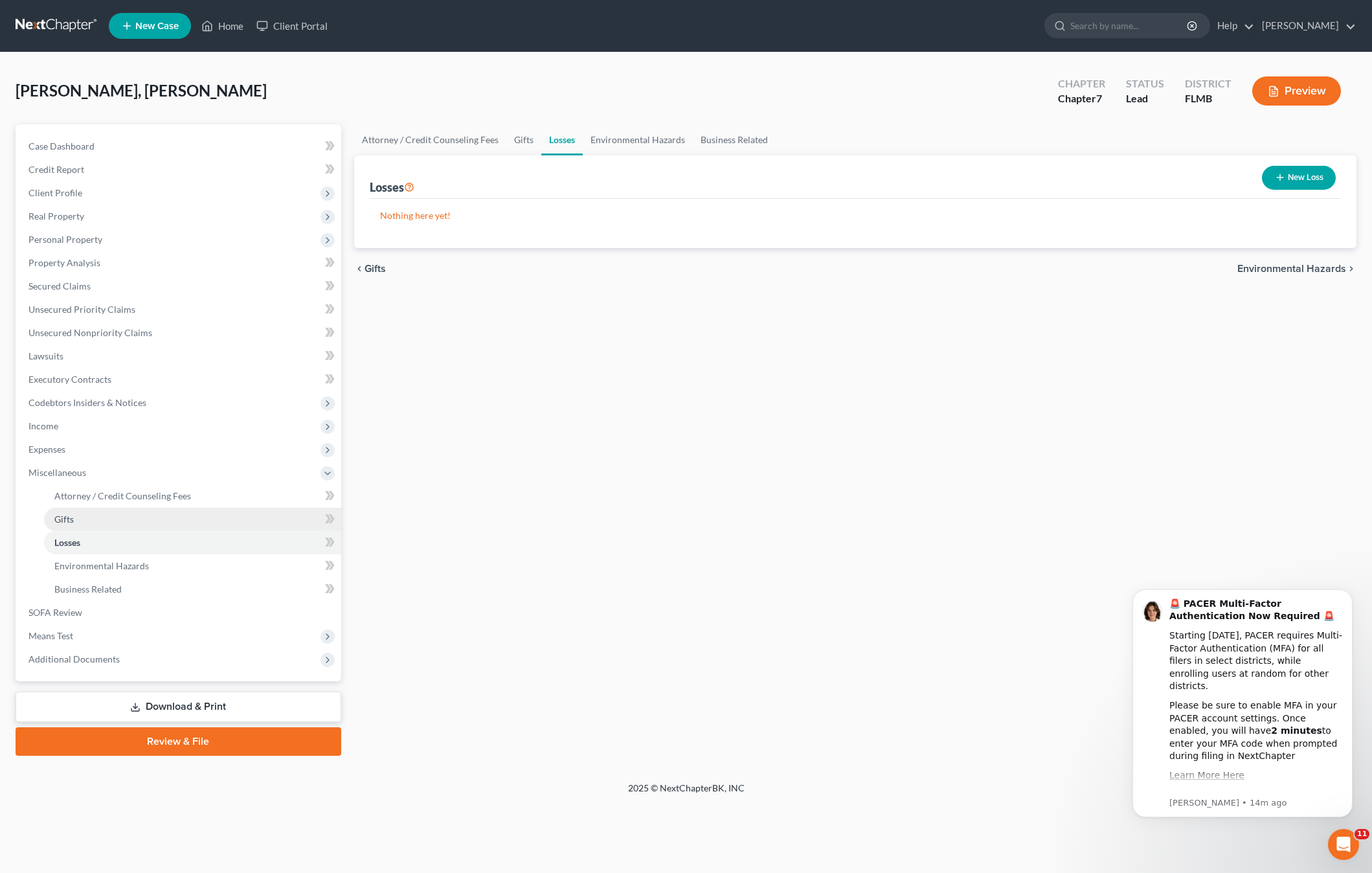
click at [69, 517] on span "Gifts" at bounding box center [65, 519] width 20 height 11
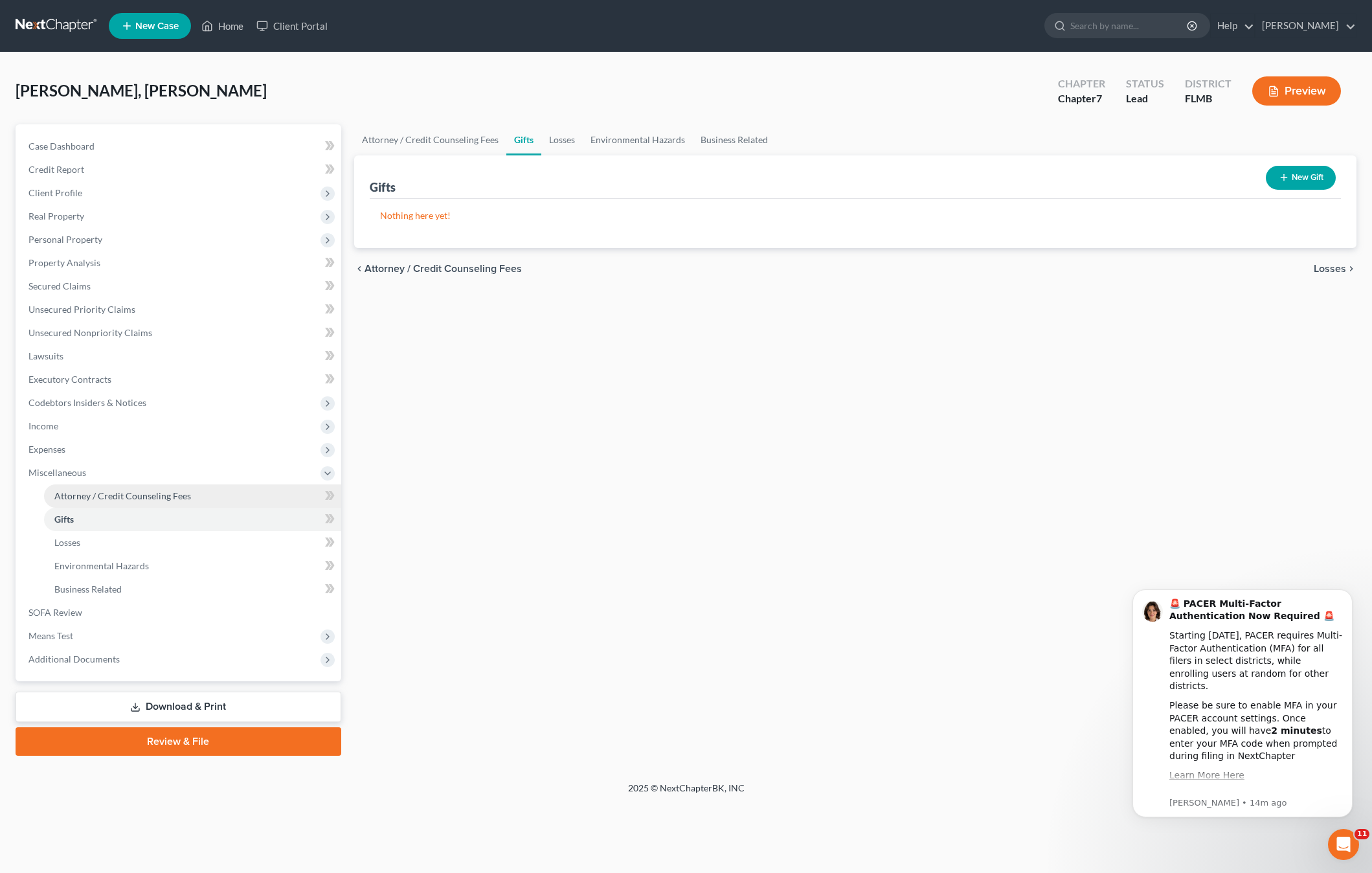
click at [86, 495] on span "Attorney / Credit Counseling Fees" at bounding box center [123, 496] width 137 height 11
select select "0"
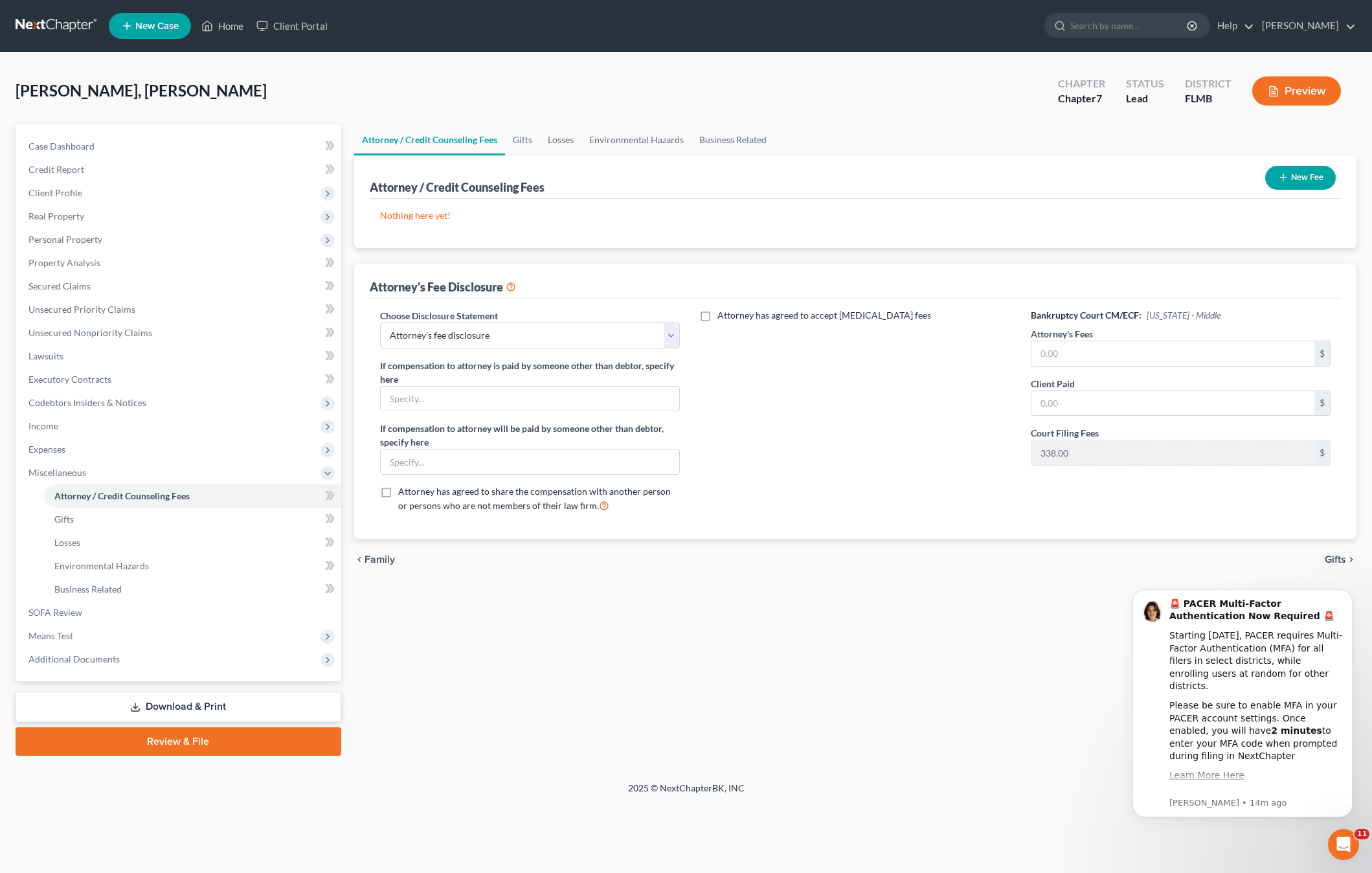
drag, startPoint x: 518, startPoint y: 608, endPoint x: 573, endPoint y: 523, distance: 101.2
click at [520, 606] on div "Attorney / Credit Counseling Fees Gifts Losses Environmental Hazards Business R…" at bounding box center [855, 440] width 1015 height 632
drag, startPoint x: 788, startPoint y: 373, endPoint x: 1107, endPoint y: 405, distance: 320.6
click at [790, 374] on div "Attorney has agreed to accept retainer fees" at bounding box center [855, 415] width 325 height 214
click at [1087, 348] on input "text" at bounding box center [1172, 353] width 283 height 25
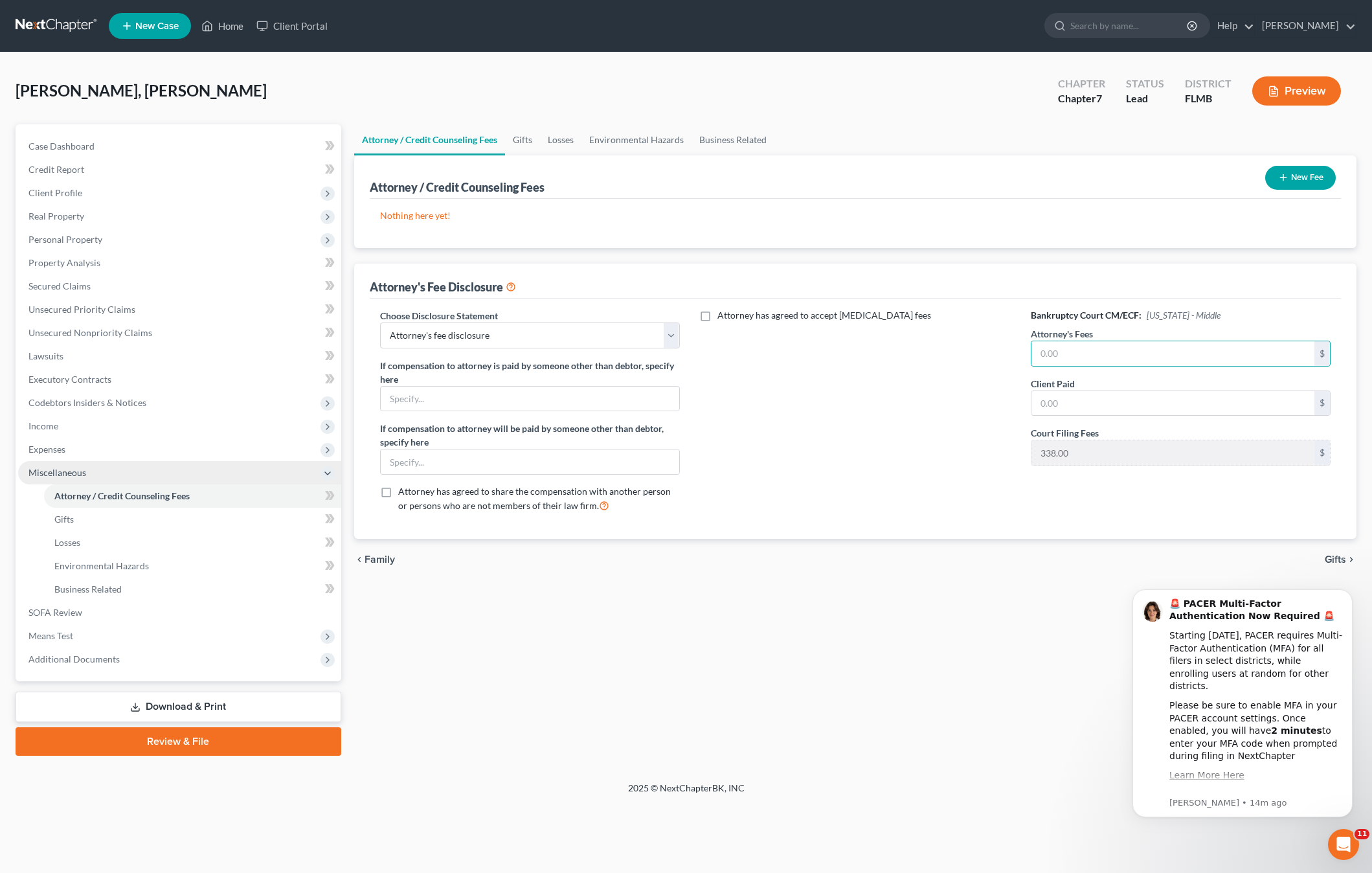
click at [47, 473] on span "Miscellaneous" at bounding box center [58, 472] width 58 height 11
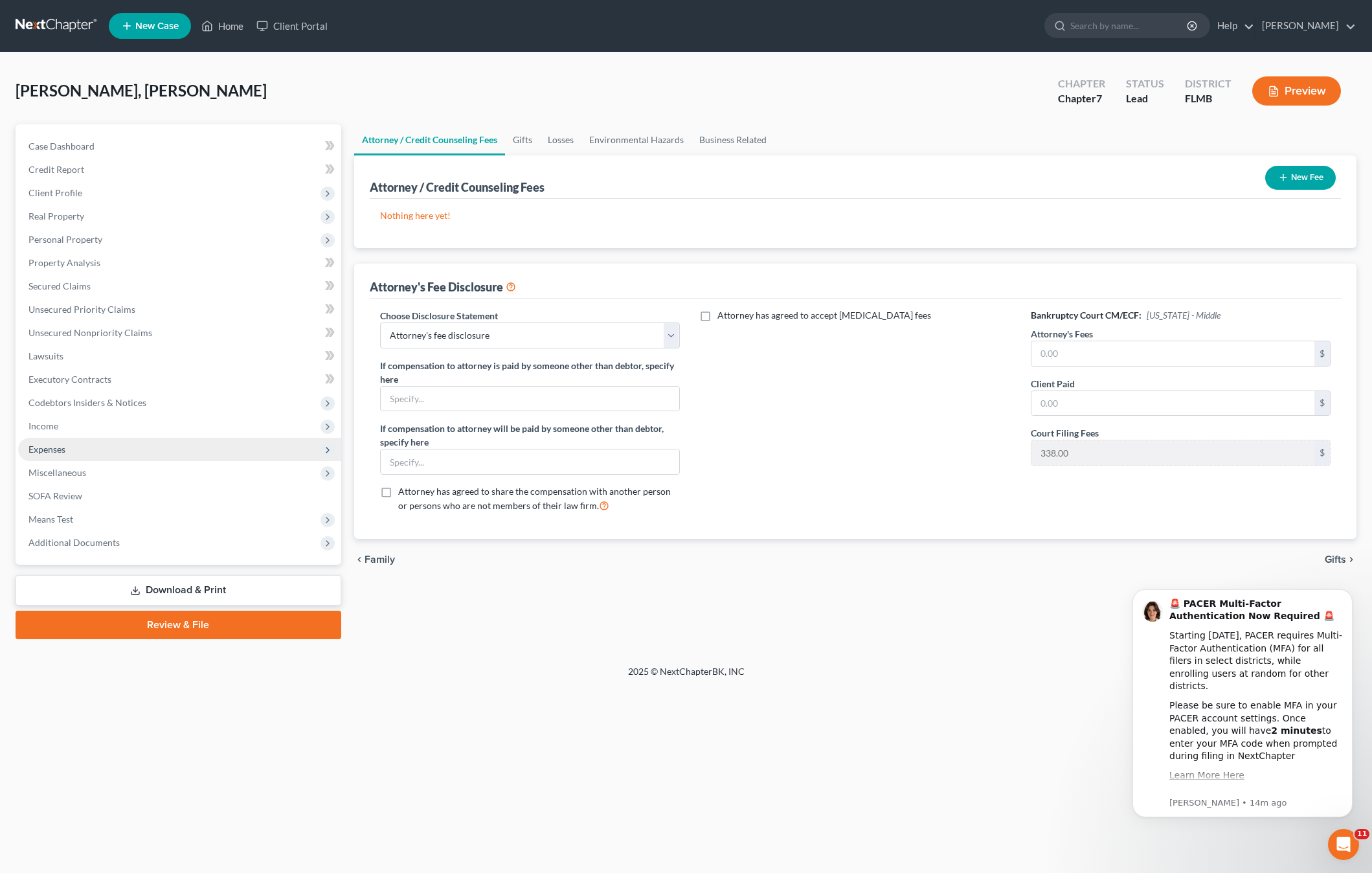
click at [45, 447] on span "Expenses" at bounding box center [47, 449] width 37 height 11
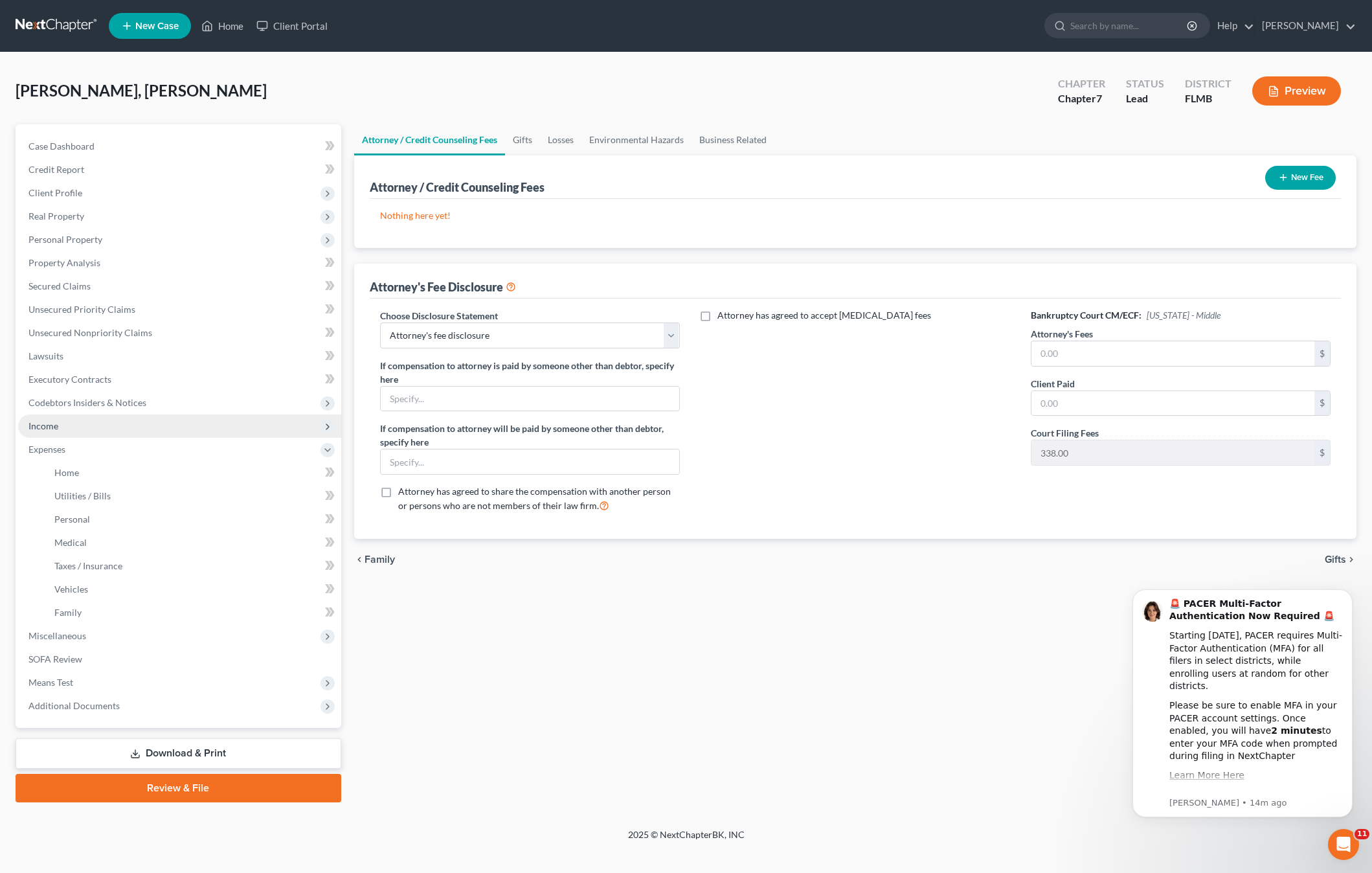
click at [41, 427] on span "Income" at bounding box center [43, 426] width 29 height 11
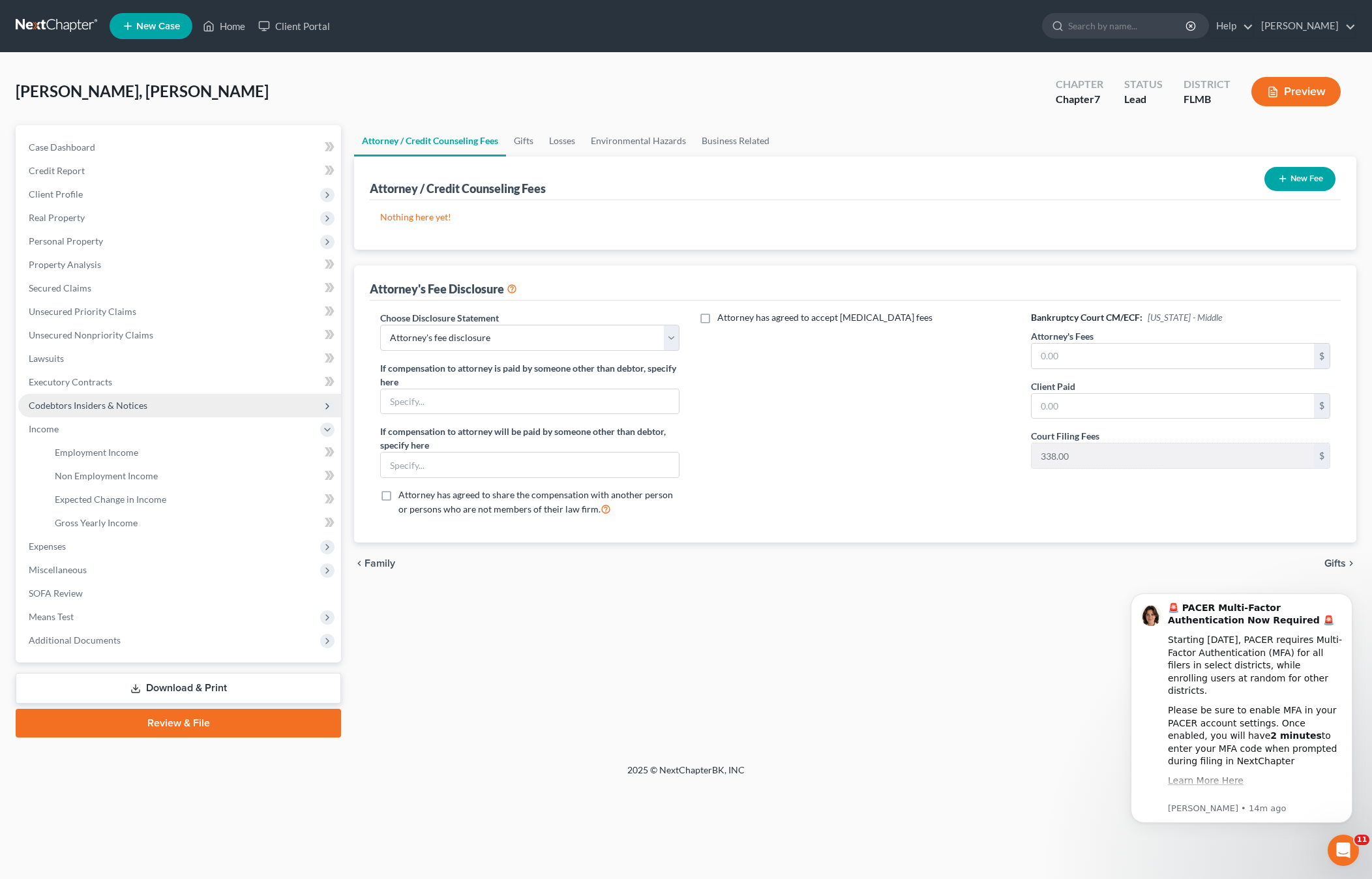
click at [55, 401] on span "Codebtors Insiders & Notices" at bounding box center [88, 406] width 119 height 11
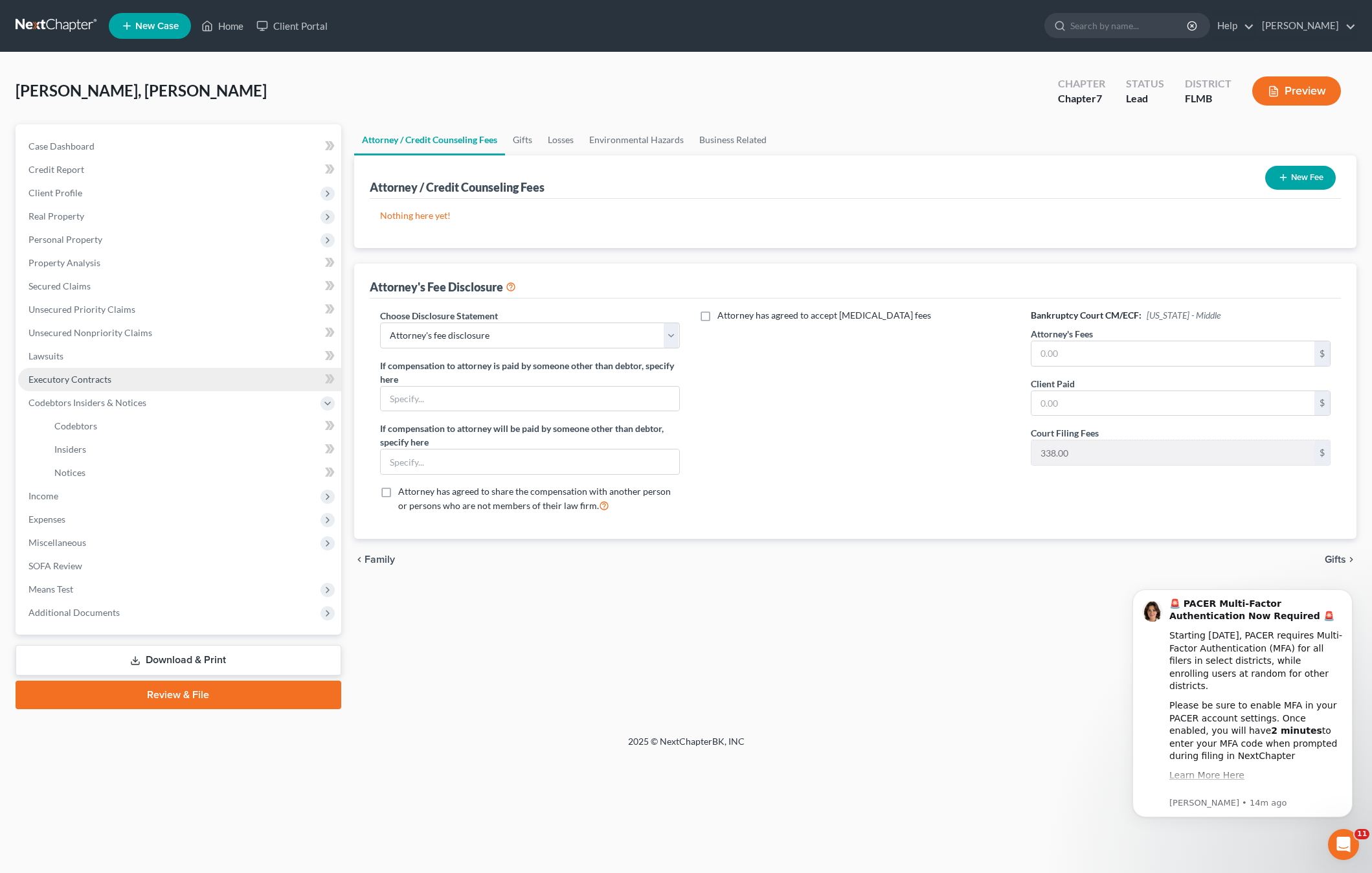
click at [58, 385] on link "Executory Contracts" at bounding box center [180, 379] width 323 height 23
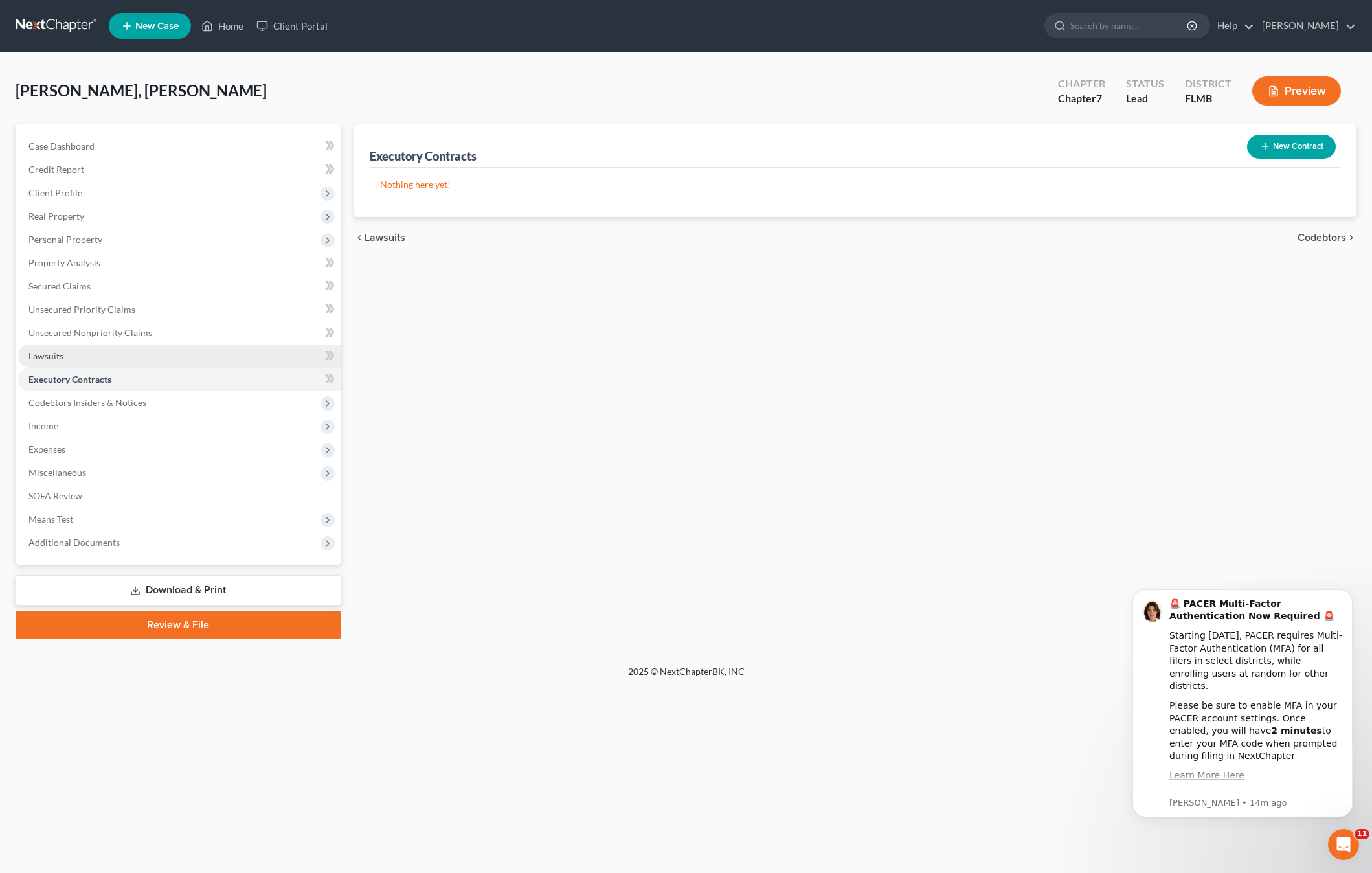
click at [56, 364] on link "Lawsuits" at bounding box center [180, 356] width 323 height 23
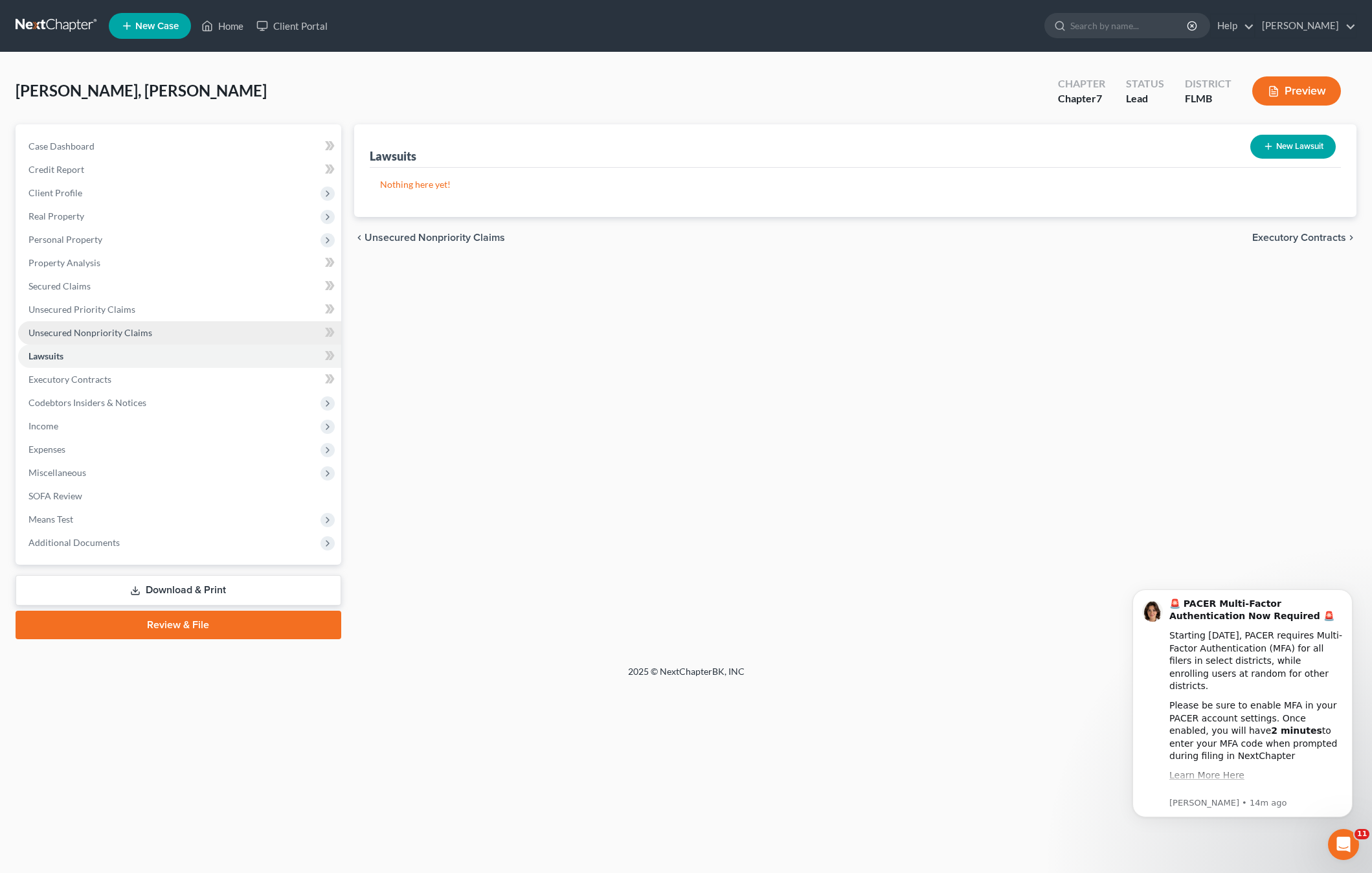
click at [70, 325] on link "Unsecured Nonpriority Claims" at bounding box center [180, 333] width 323 height 23
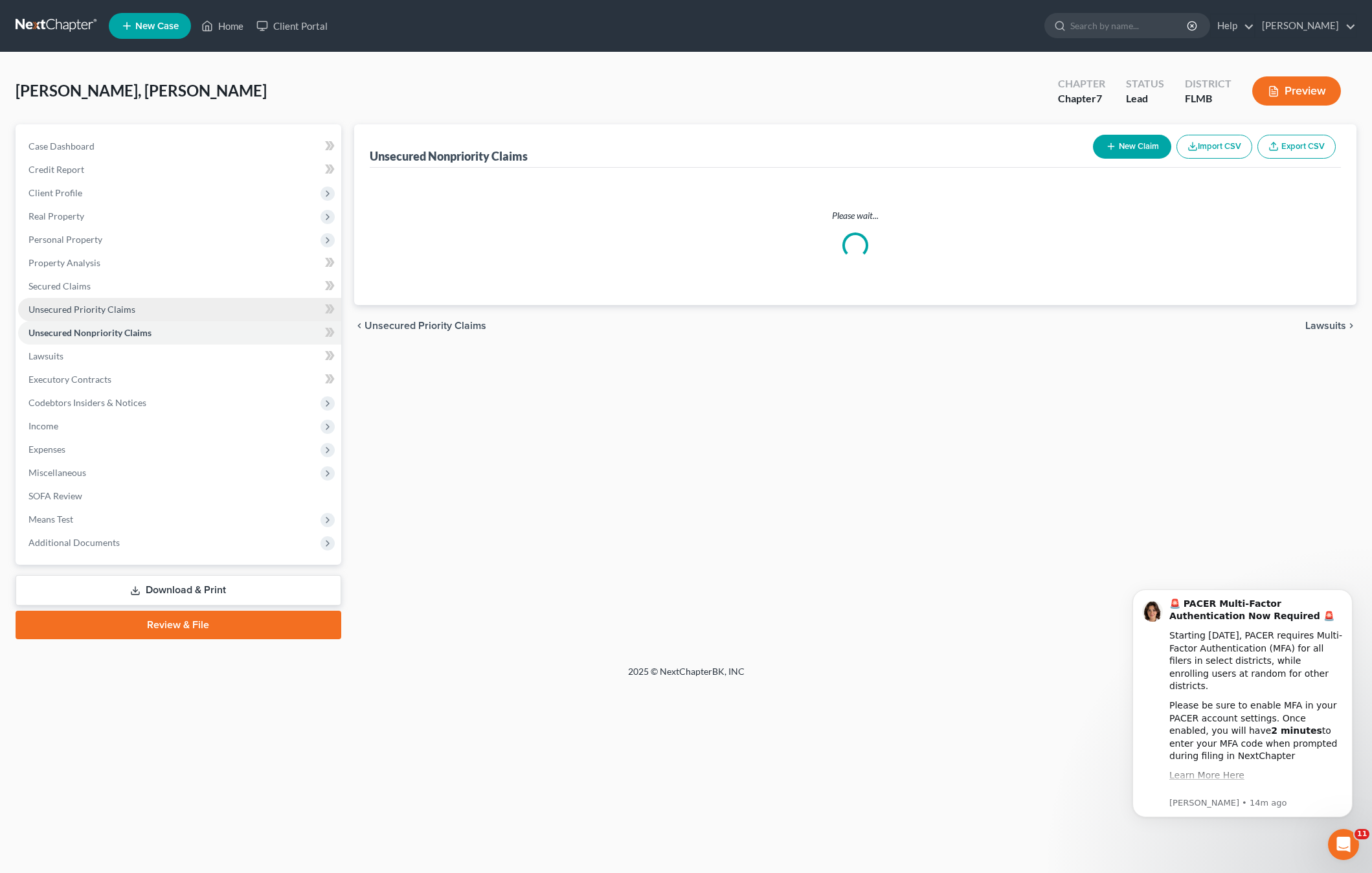
click at [73, 310] on span "Unsecured Priority Claims" at bounding box center [82, 309] width 107 height 11
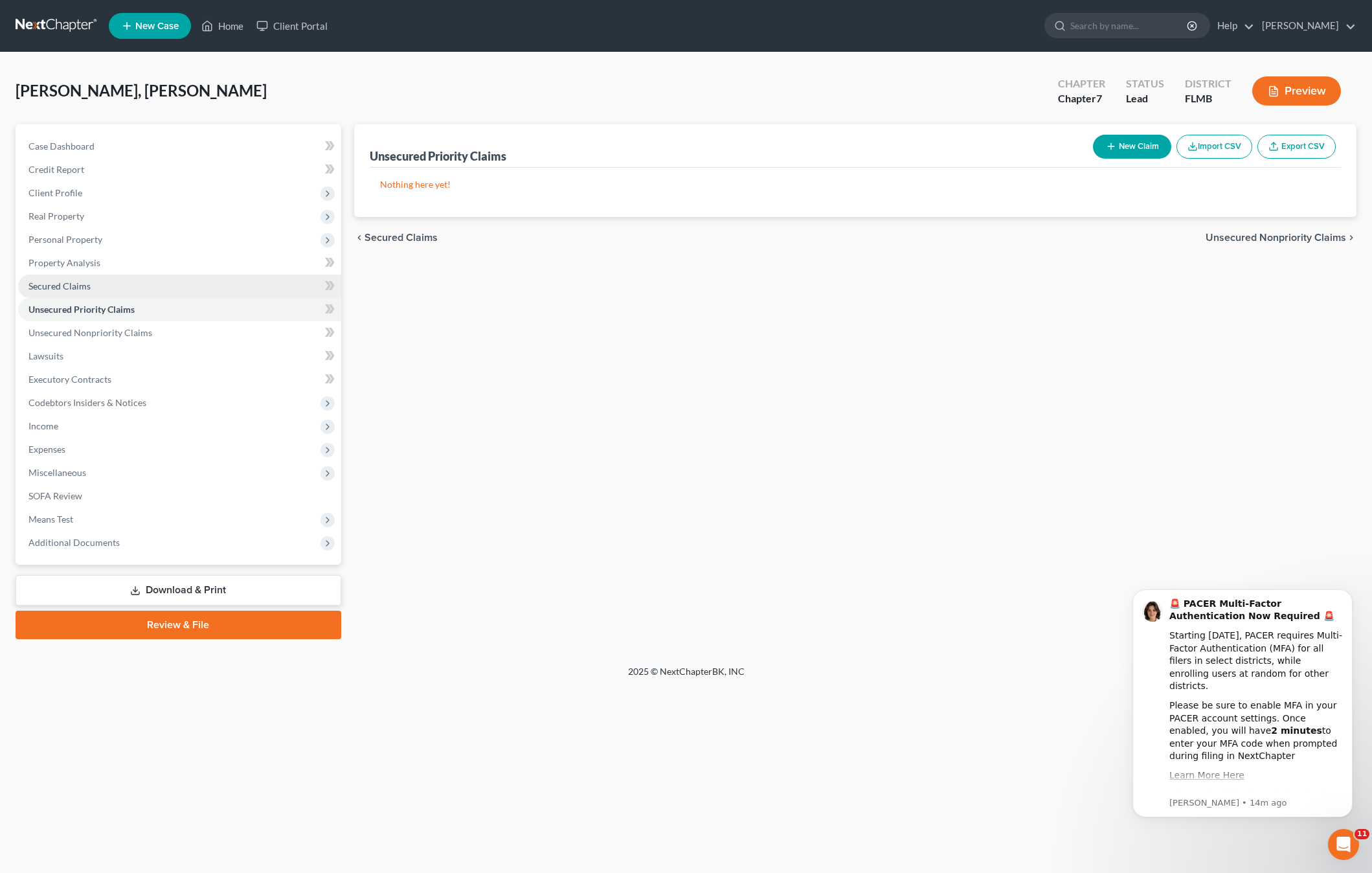
click at [73, 285] on span "Secured Claims" at bounding box center [60, 286] width 62 height 11
drag, startPoint x: 76, startPoint y: 258, endPoint x: 74, endPoint y: 241, distance: 17.1
click at [76, 257] on span "Property Analysis" at bounding box center [65, 262] width 72 height 11
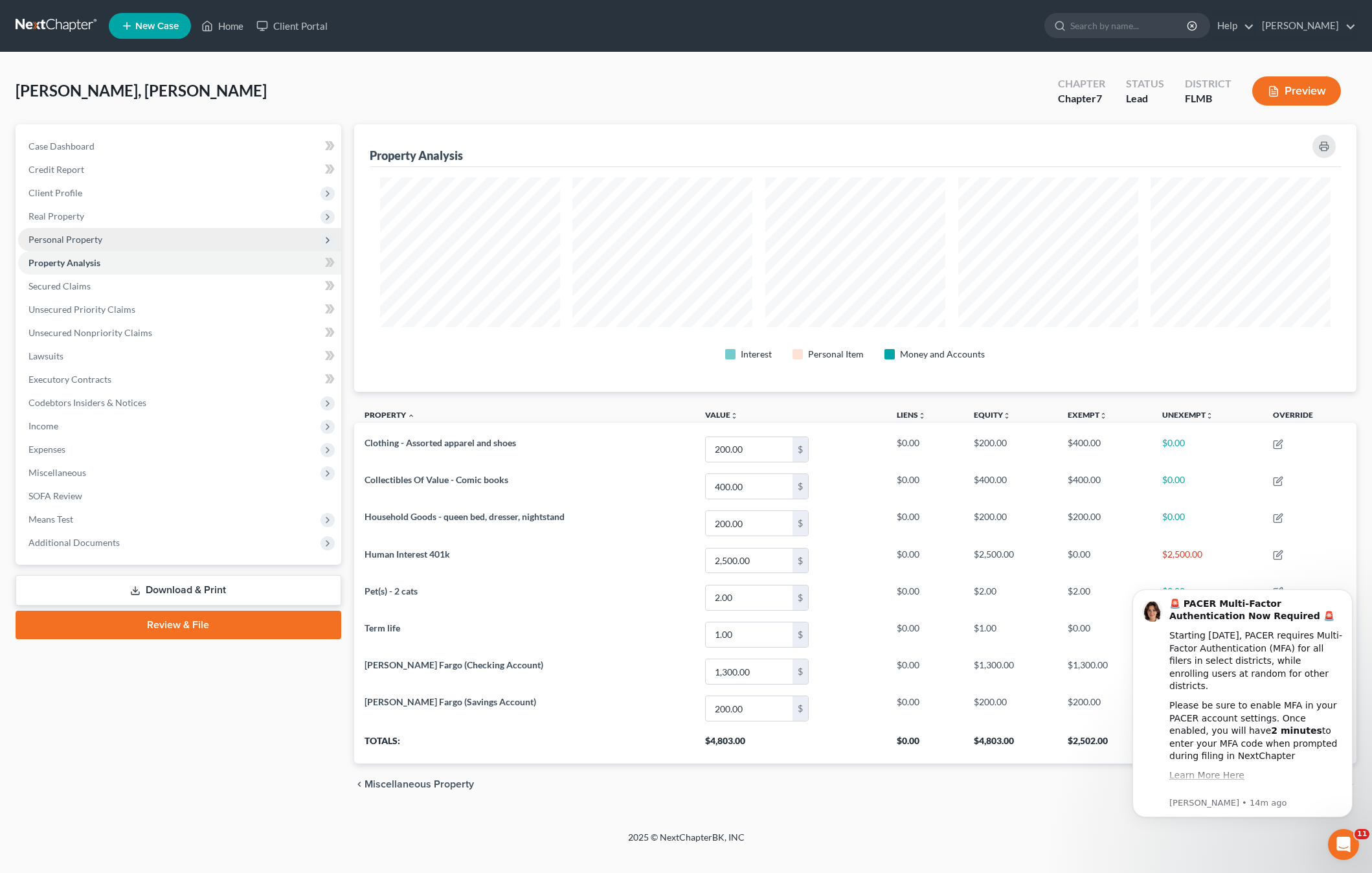
click at [74, 241] on span "Personal Property" at bounding box center [65, 239] width 74 height 11
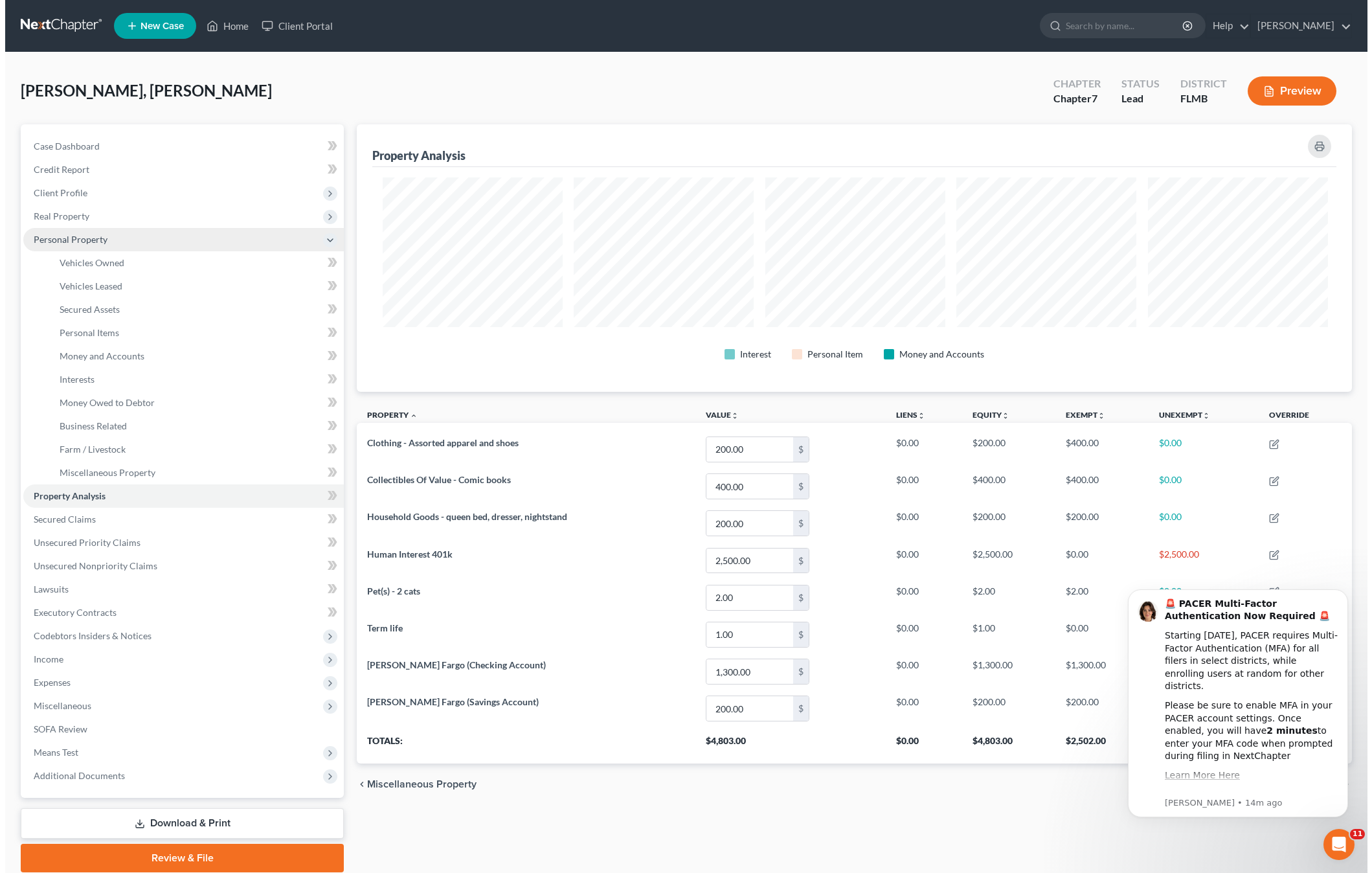
scroll to position [647372, 646332]
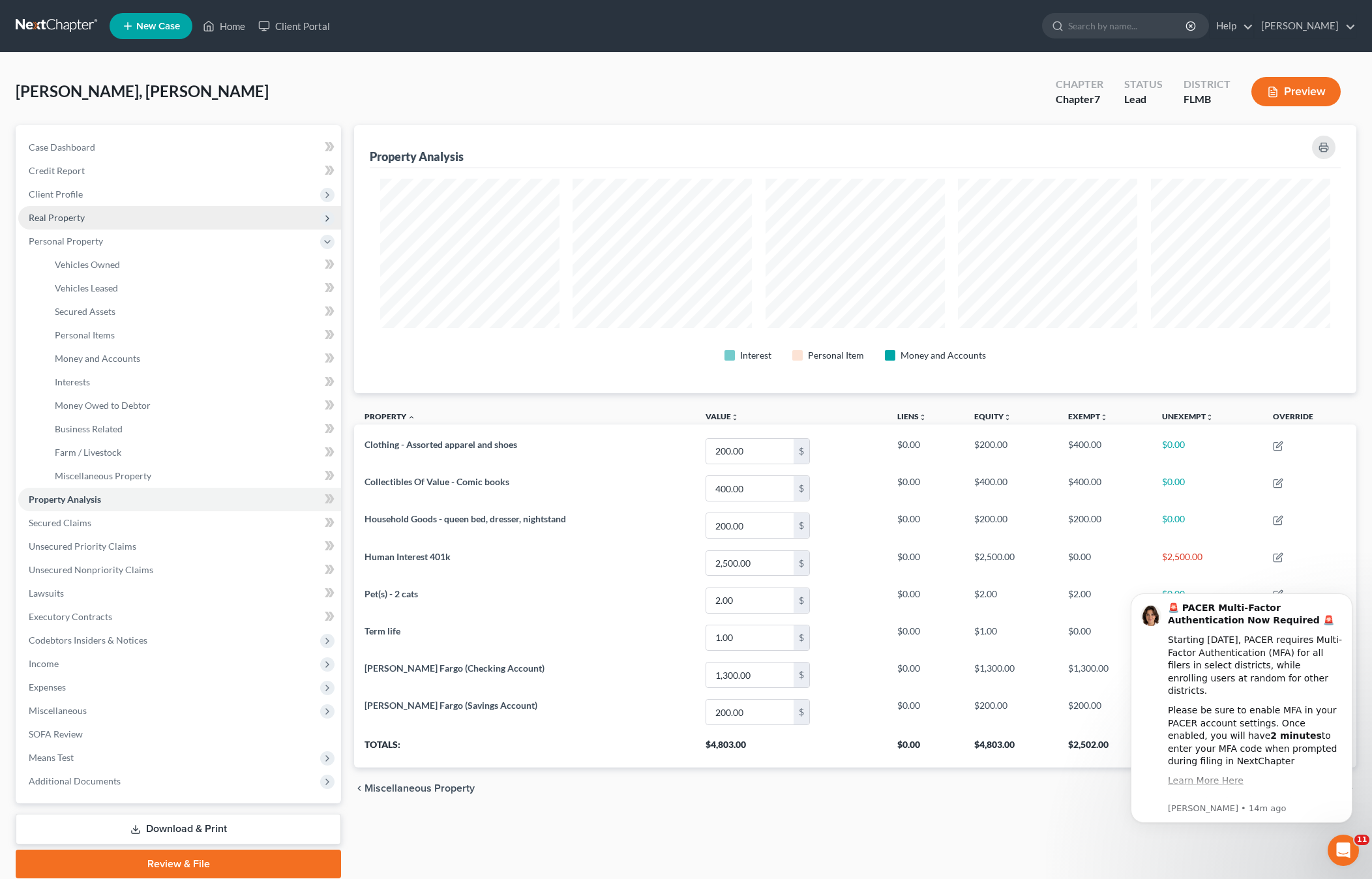
click at [57, 216] on span "Real Property" at bounding box center [57, 218] width 56 height 11
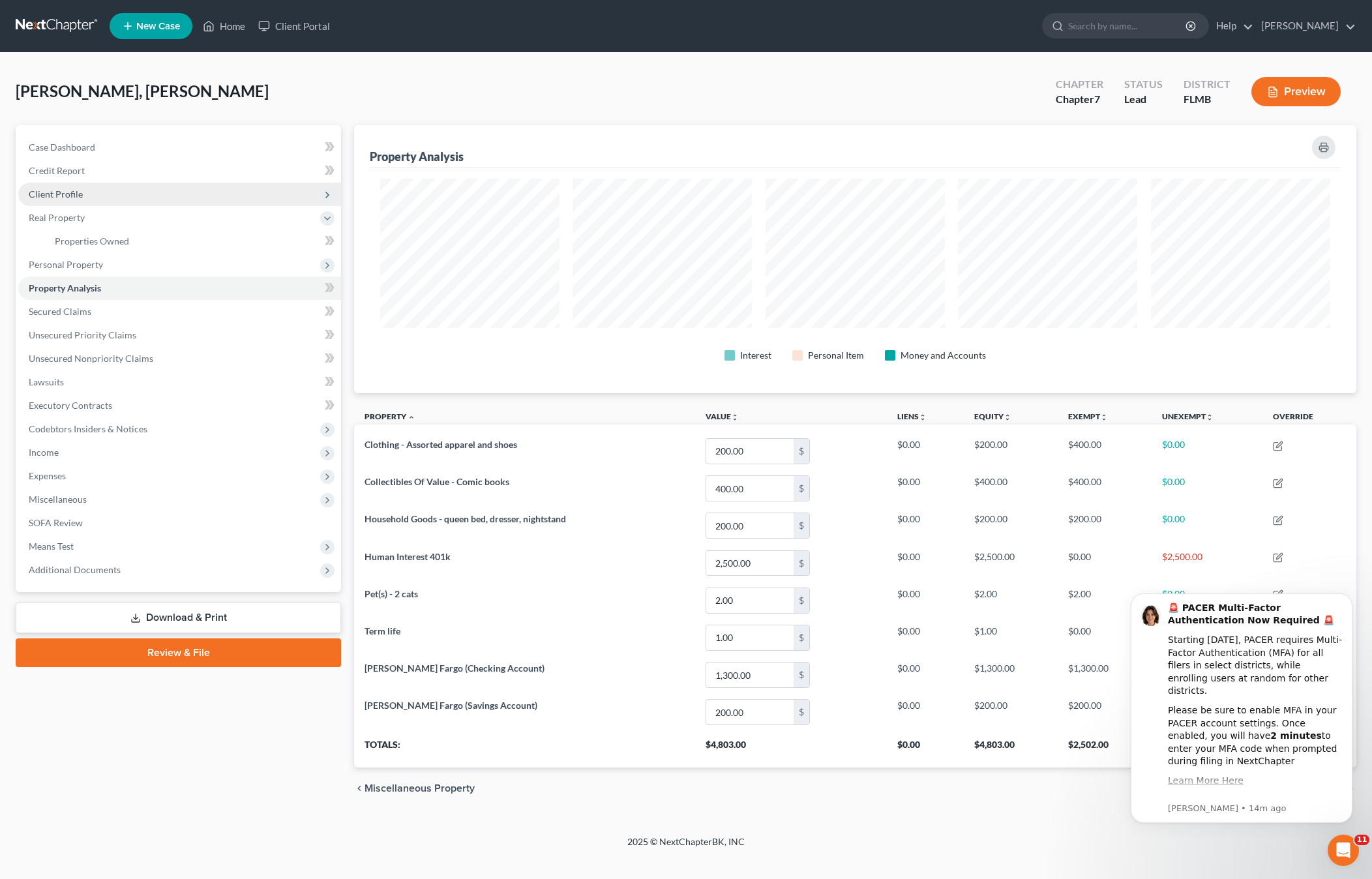
scroll to position [269, 1010]
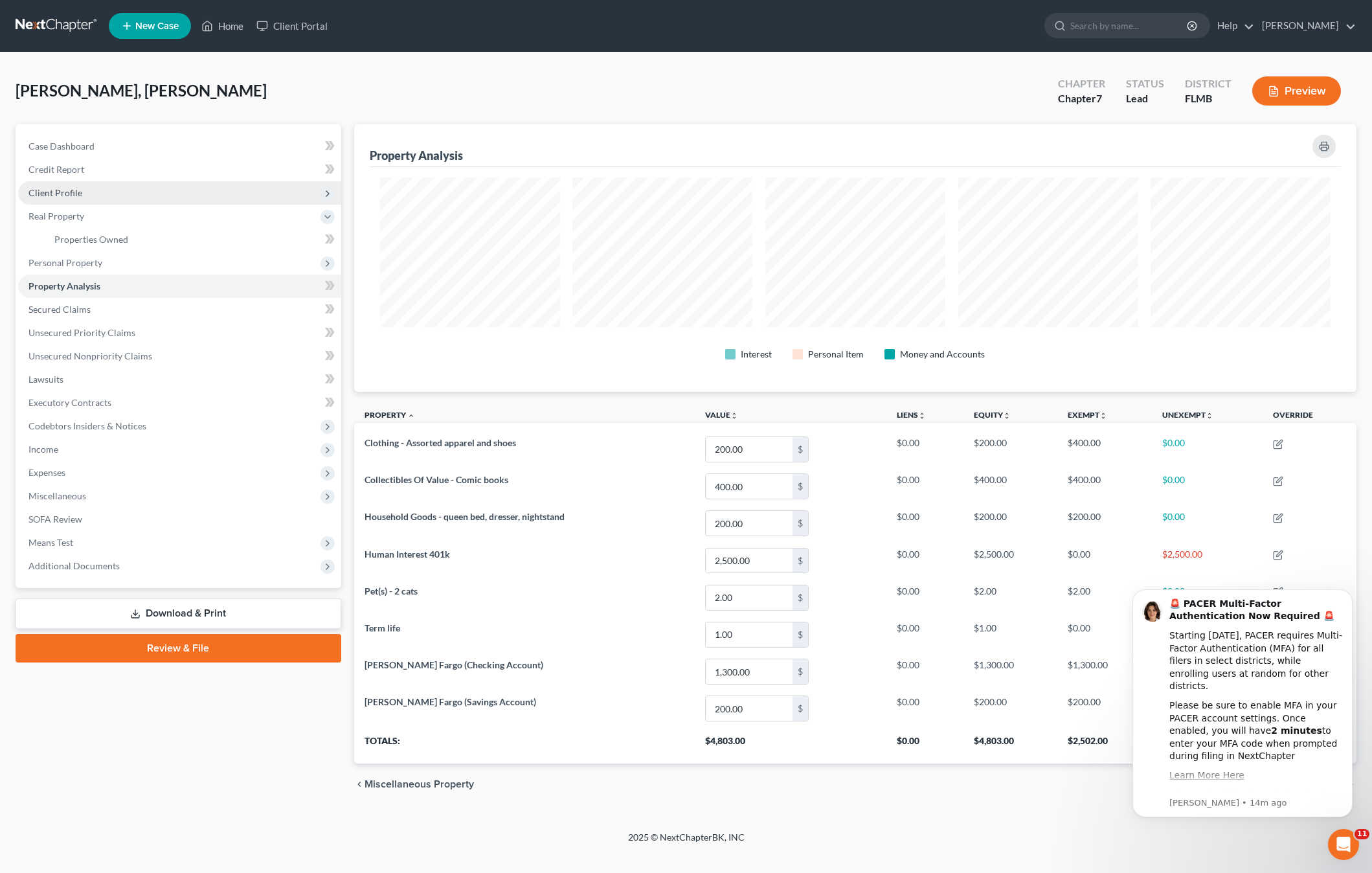
click at [53, 199] on span "Client Profile" at bounding box center [180, 192] width 323 height 23
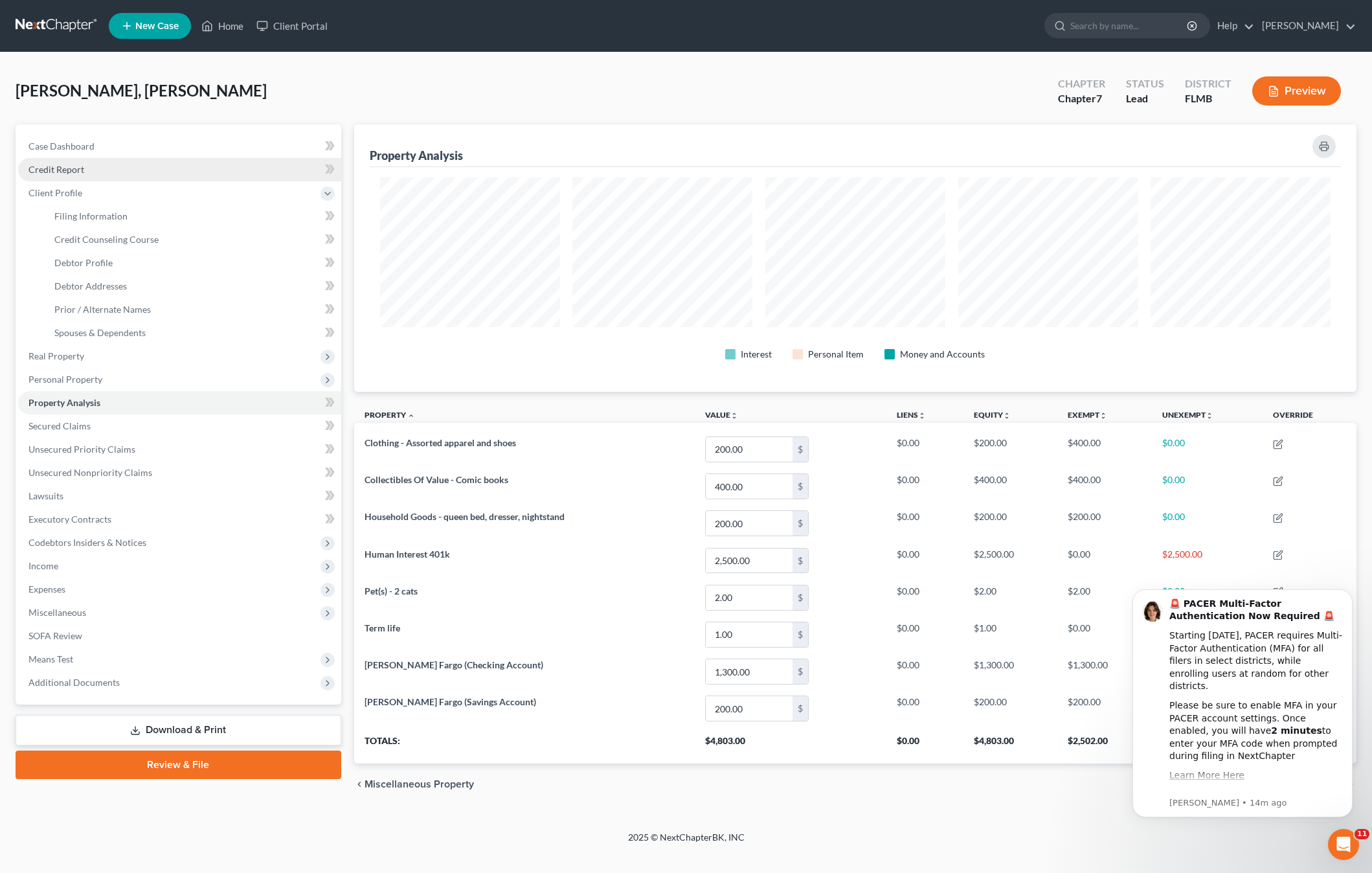
click at [60, 173] on span "Credit Report" at bounding box center [56, 169] width 55 height 11
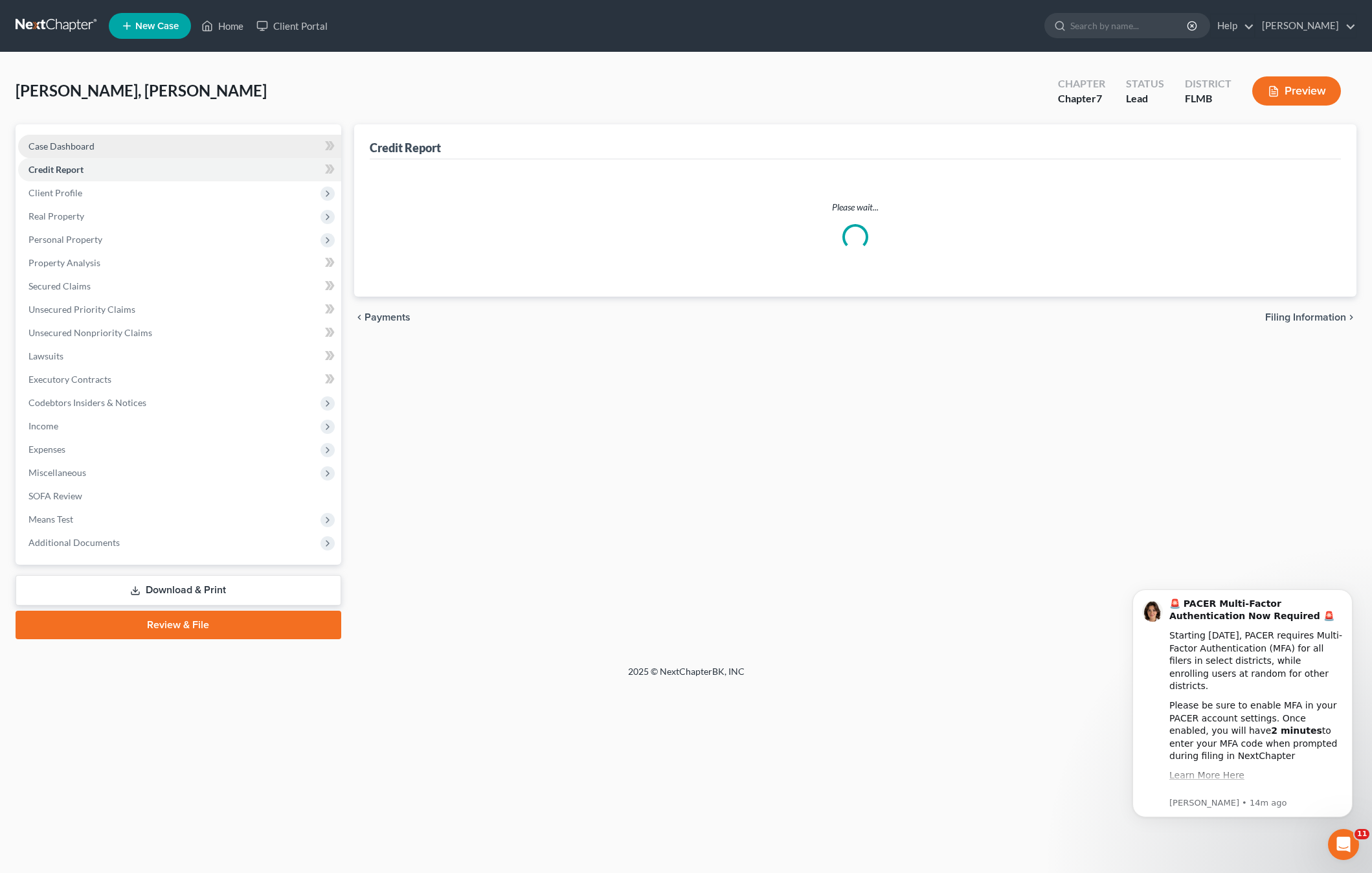
click at [74, 146] on span "Case Dashboard" at bounding box center [62, 146] width 66 height 11
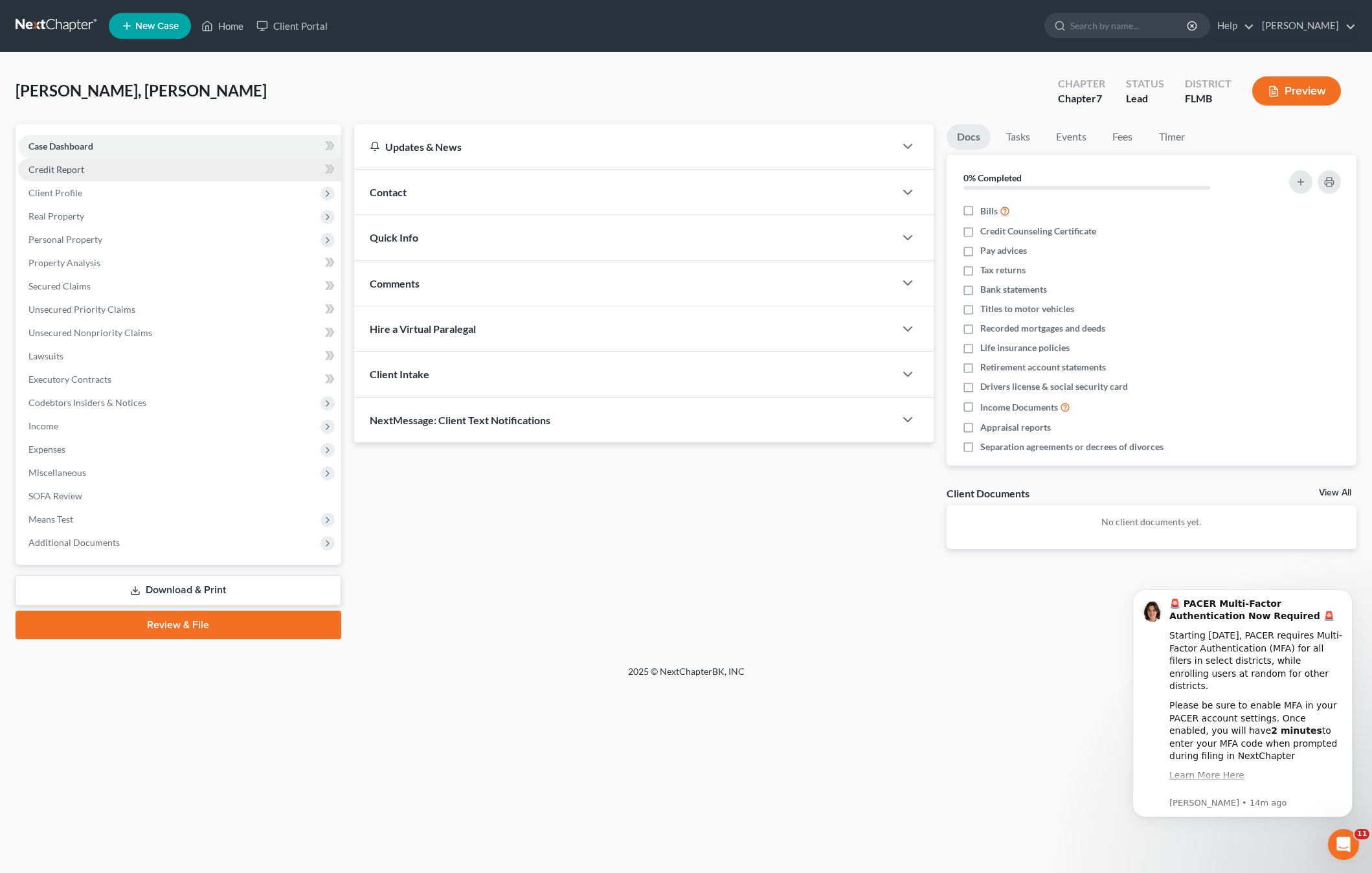
click at [70, 164] on span "Credit Report" at bounding box center [56, 169] width 55 height 11
click at [71, 150] on span "Case Dashboard" at bounding box center [61, 146] width 65 height 11
drag, startPoint x: 563, startPoint y: 584, endPoint x: 555, endPoint y: 575, distance: 12.0
click at [558, 575] on div "Updates & News × District Notes Take a look at NextChapter's District Notes to …" at bounding box center [855, 382] width 1015 height 515
drag, startPoint x: 50, startPoint y: 198, endPoint x: 508, endPoint y: 408, distance: 503.8
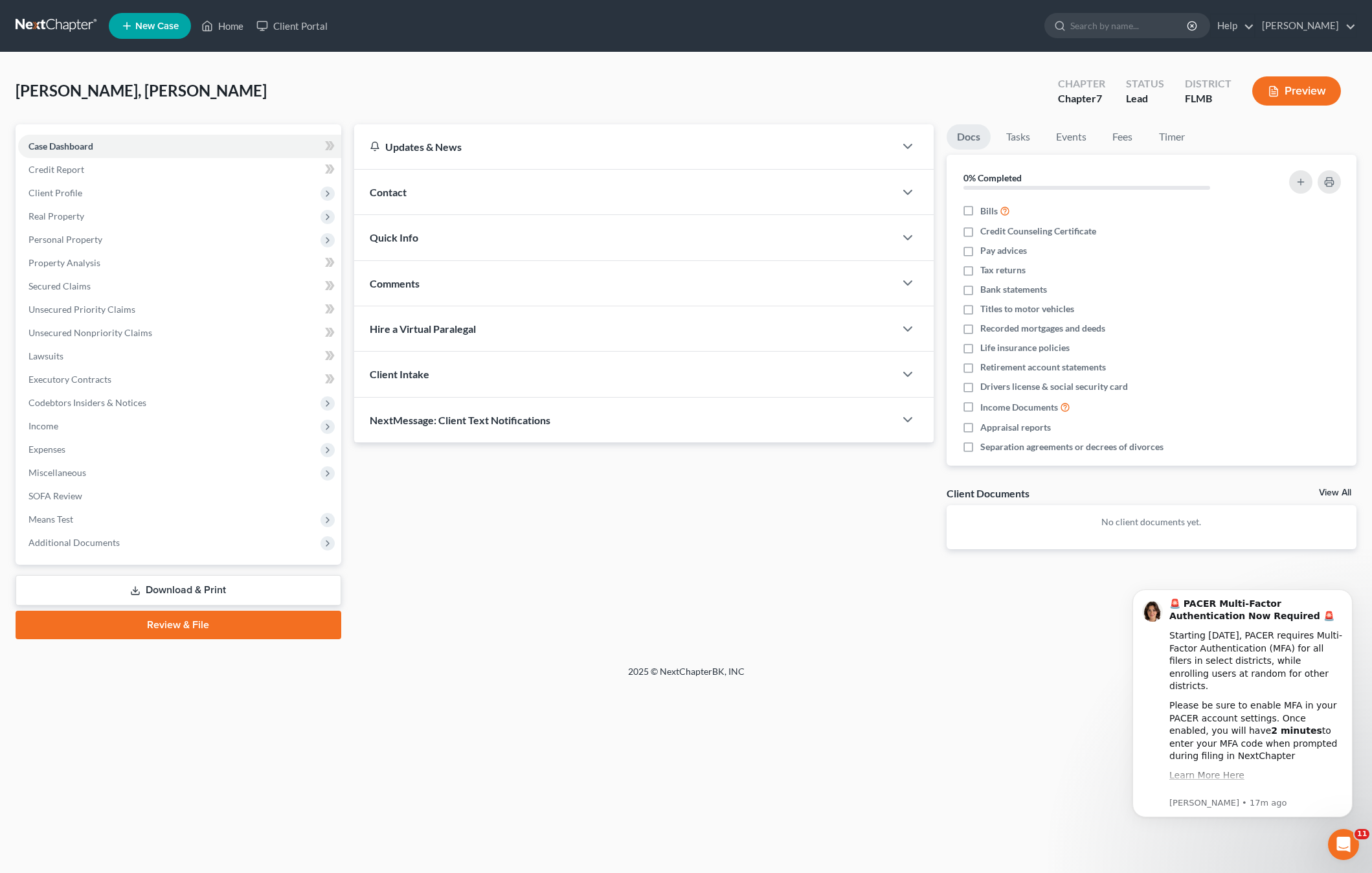
click at [50, 197] on span "Client Profile" at bounding box center [180, 192] width 323 height 23
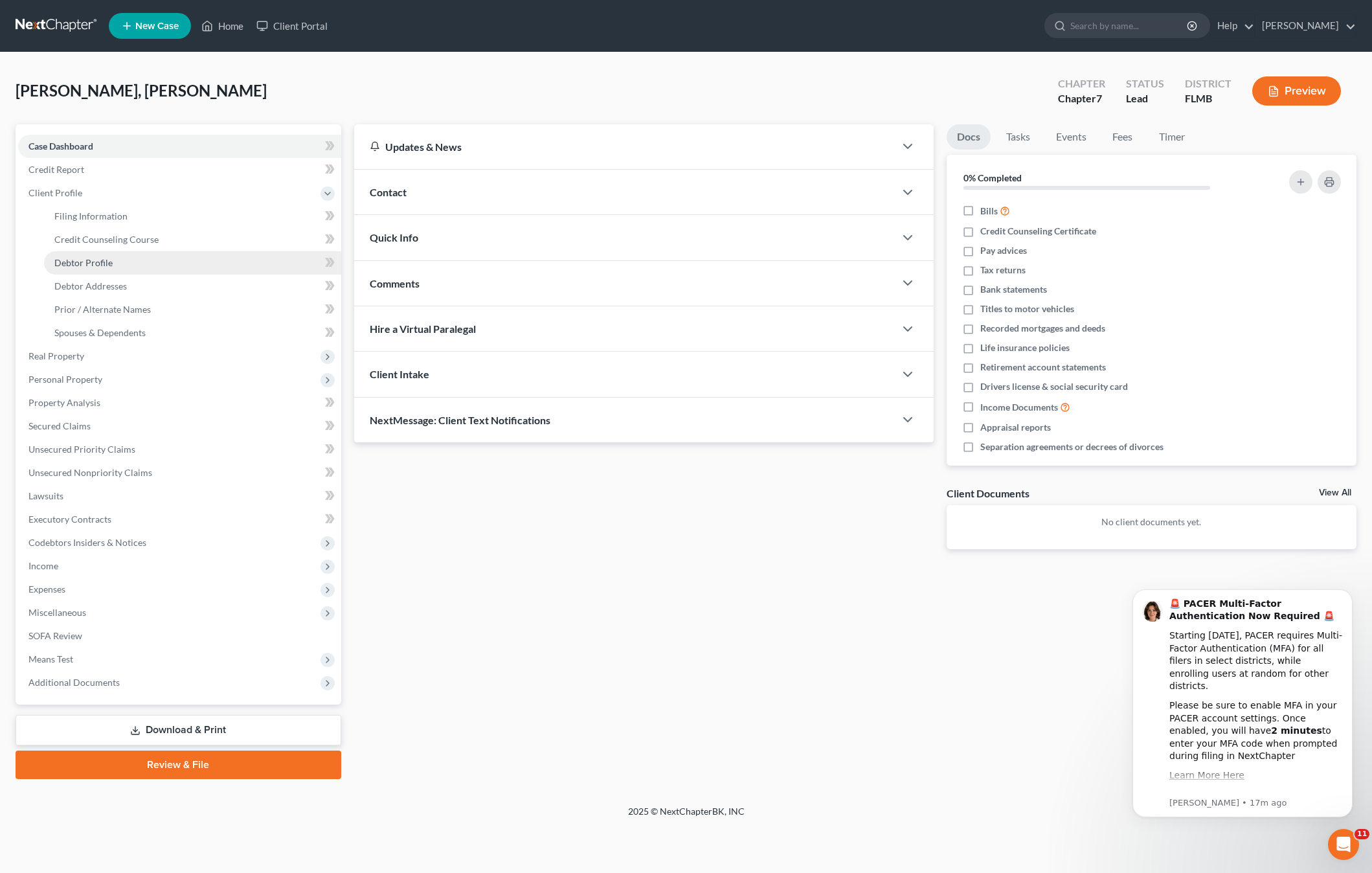
click at [79, 266] on span "Debtor Profile" at bounding box center [83, 262] width 58 height 11
select select "0"
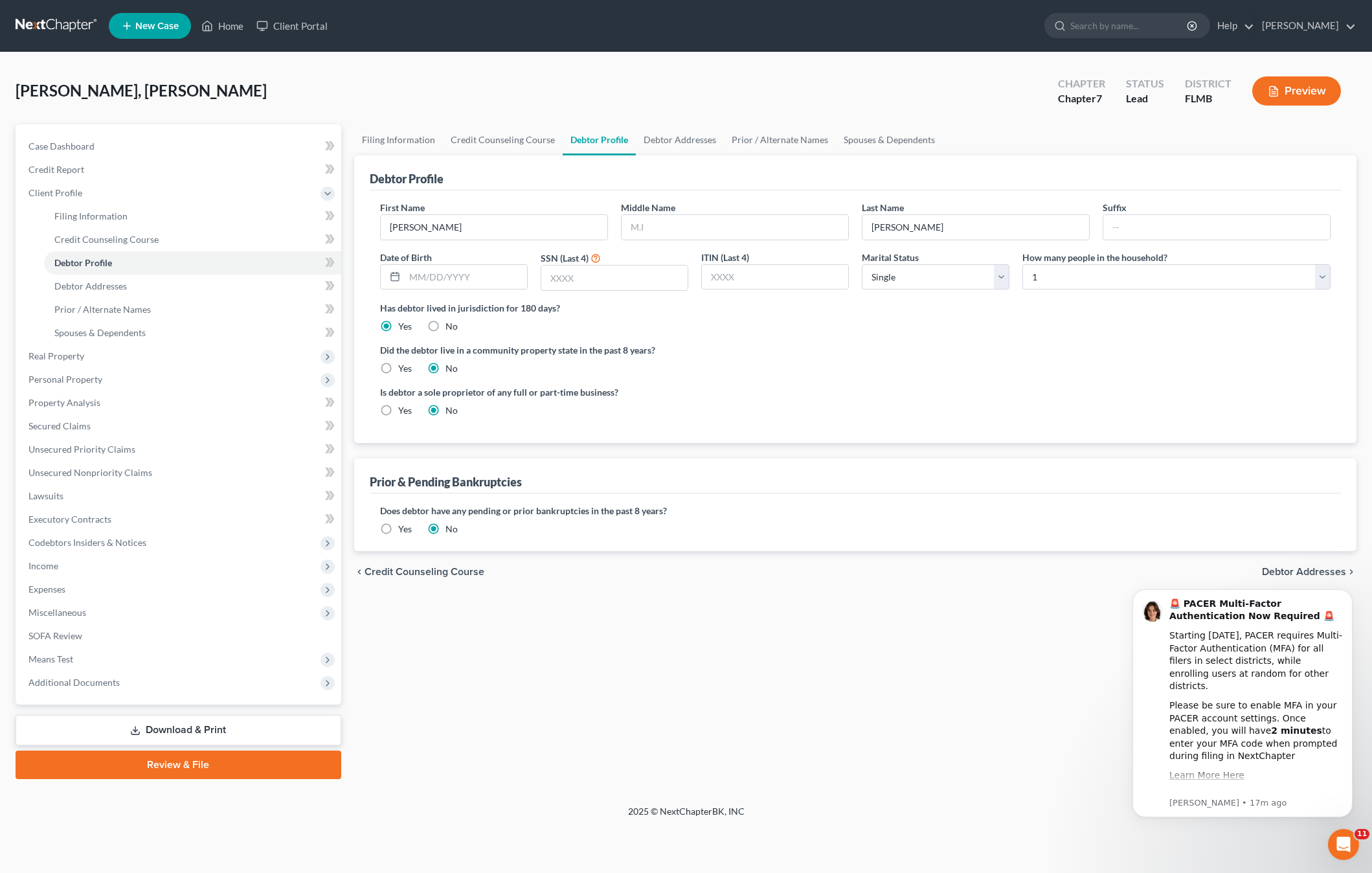
click at [964, 333] on ng-include "First Name Calkins Middle Name Last Name Ricky Suffix Date of Birth SSN (Last 4…" at bounding box center [855, 314] width 950 height 227
click at [819, 355] on label "Did the debtor live in a community property state in the past 8 years?" at bounding box center [855, 349] width 950 height 13
click at [238, 17] on link "Home" at bounding box center [222, 25] width 55 height 23
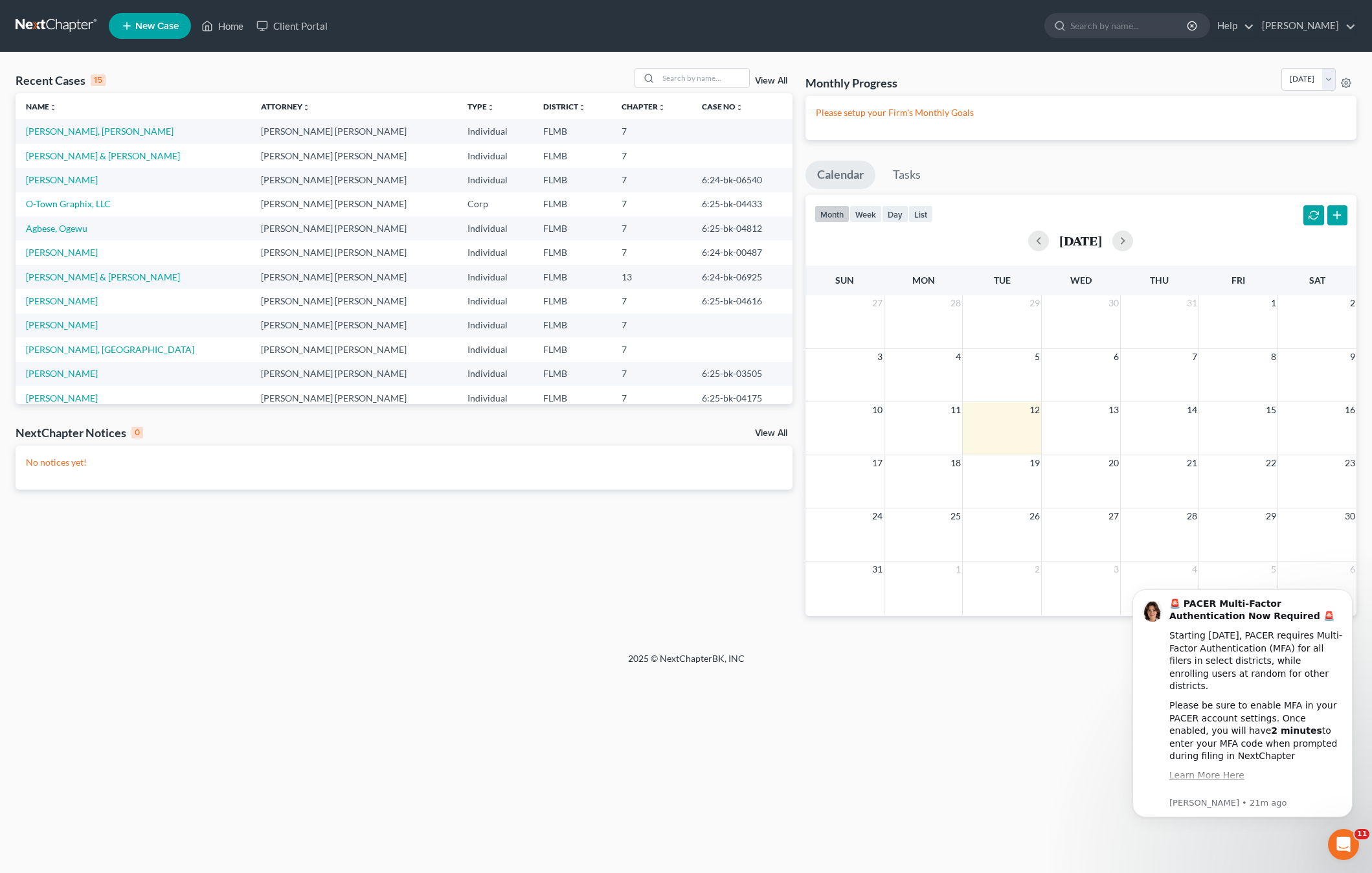
click at [135, 12] on li "New Case" at bounding box center [152, 26] width 86 height 29
click at [140, 29] on span "New Case" at bounding box center [157, 26] width 43 height 10
select select "15"
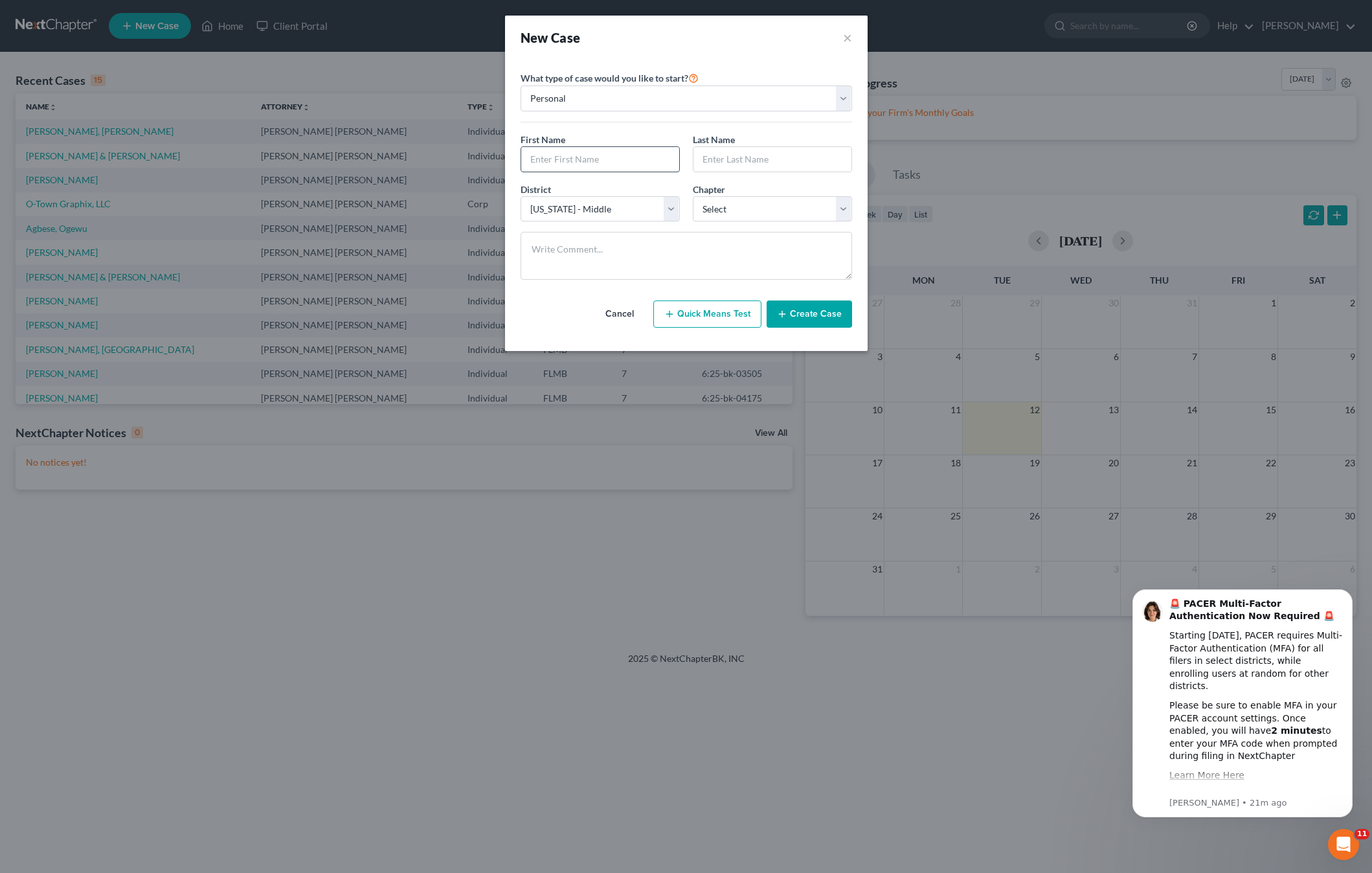
click at [603, 156] on input "text" at bounding box center [600, 159] width 158 height 25
click at [625, 101] on select "Personal Business" at bounding box center [686, 98] width 332 height 26
select select "1"
click at [520, 86] on select "Personal Business" at bounding box center [686, 98] width 332 height 26
click at [574, 154] on input "text" at bounding box center [686, 159] width 330 height 25
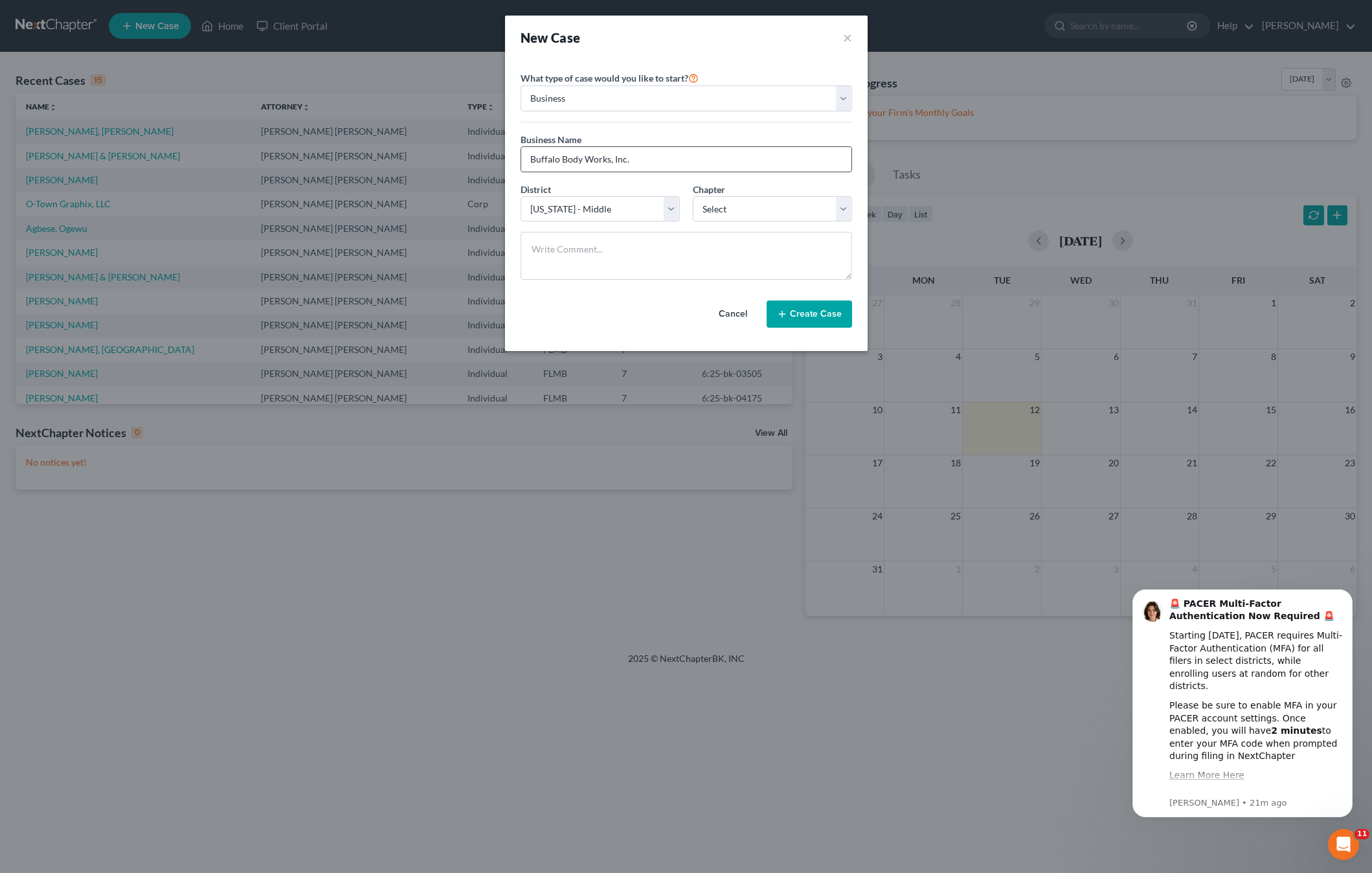
type input "Buffalo Body Works, Inc."
drag, startPoint x: 710, startPoint y: 206, endPoint x: 718, endPoint y: 222, distance: 17.9
click at [711, 207] on select "Select 7 11 12" at bounding box center [772, 209] width 159 height 26
select select "0"
click at [692, 196] on select "Select 7 11 12" at bounding box center [772, 209] width 159 height 26
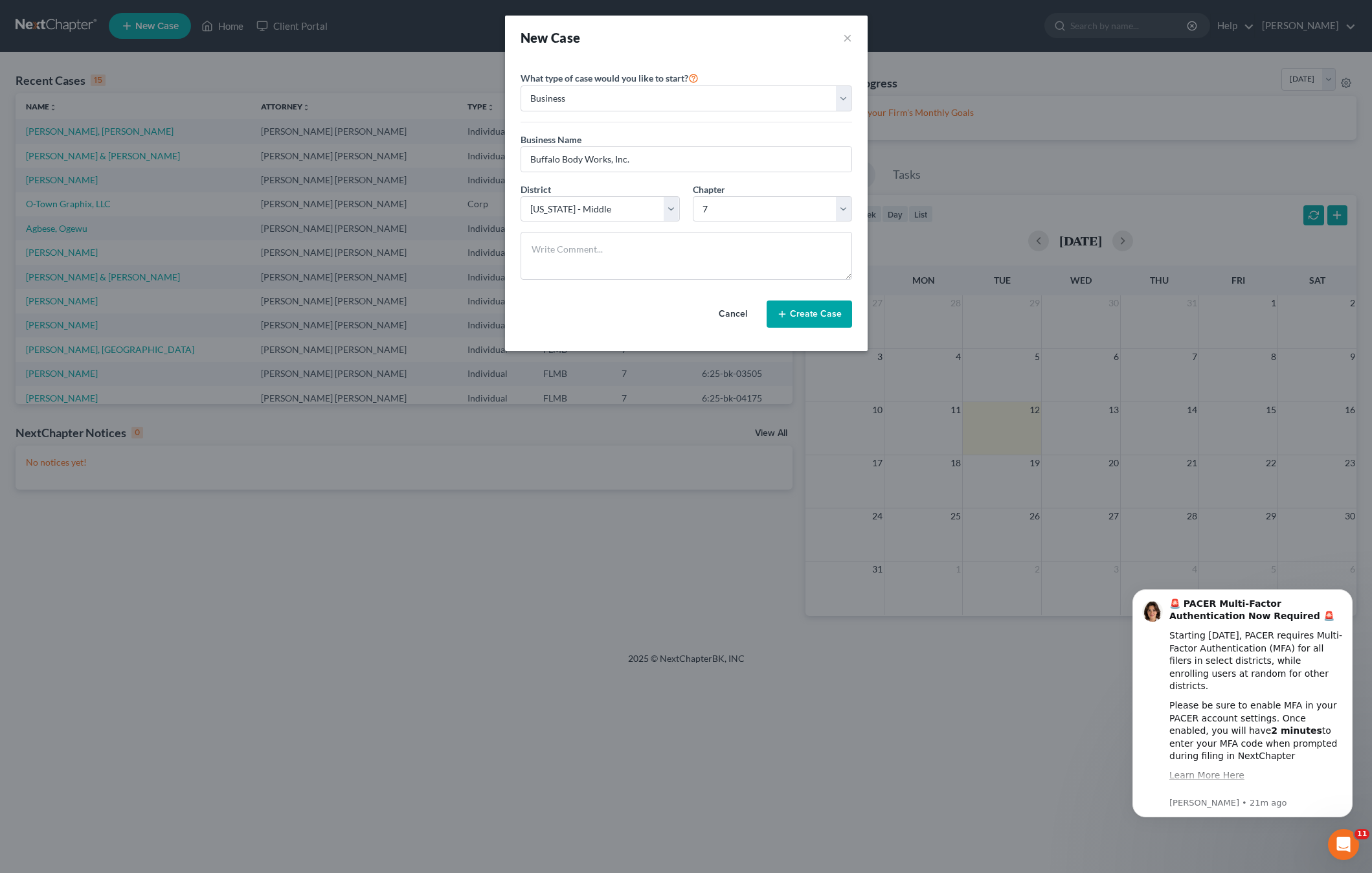
click at [641, 331] on div "Cancel Create Case" at bounding box center [686, 314] width 332 height 48
click at [667, 161] on input "Buffalo Body Works, Inc." at bounding box center [686, 159] width 330 height 25
type input "Buffalo Body Works, LLC"
click at [812, 319] on button "Create Case" at bounding box center [809, 314] width 86 height 27
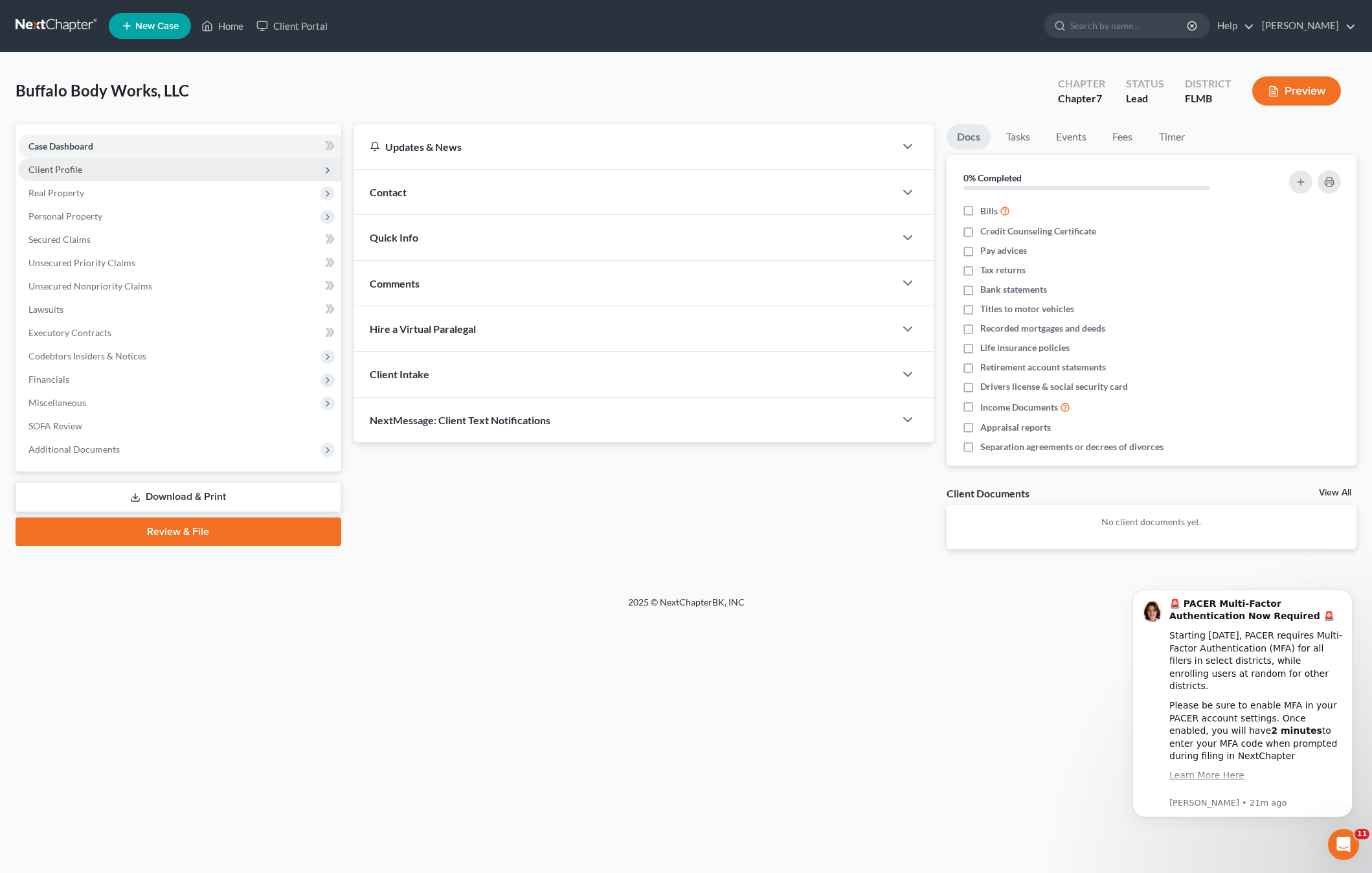
click at [53, 171] on span "Client Profile" at bounding box center [55, 169] width 54 height 11
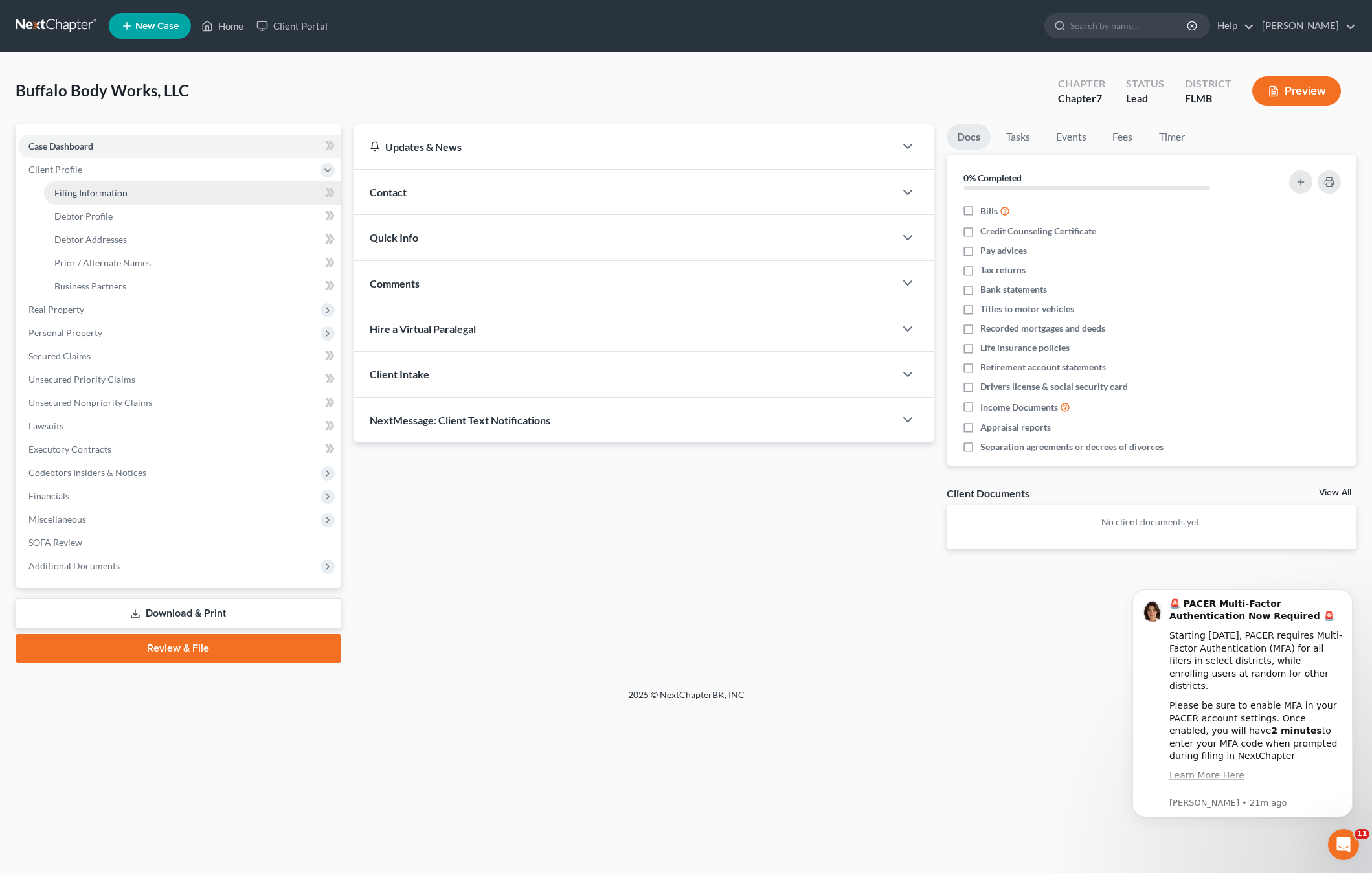
click at [80, 200] on link "Filing Information" at bounding box center [193, 192] width 297 height 23
select select "1"
select select "0"
select select "15"
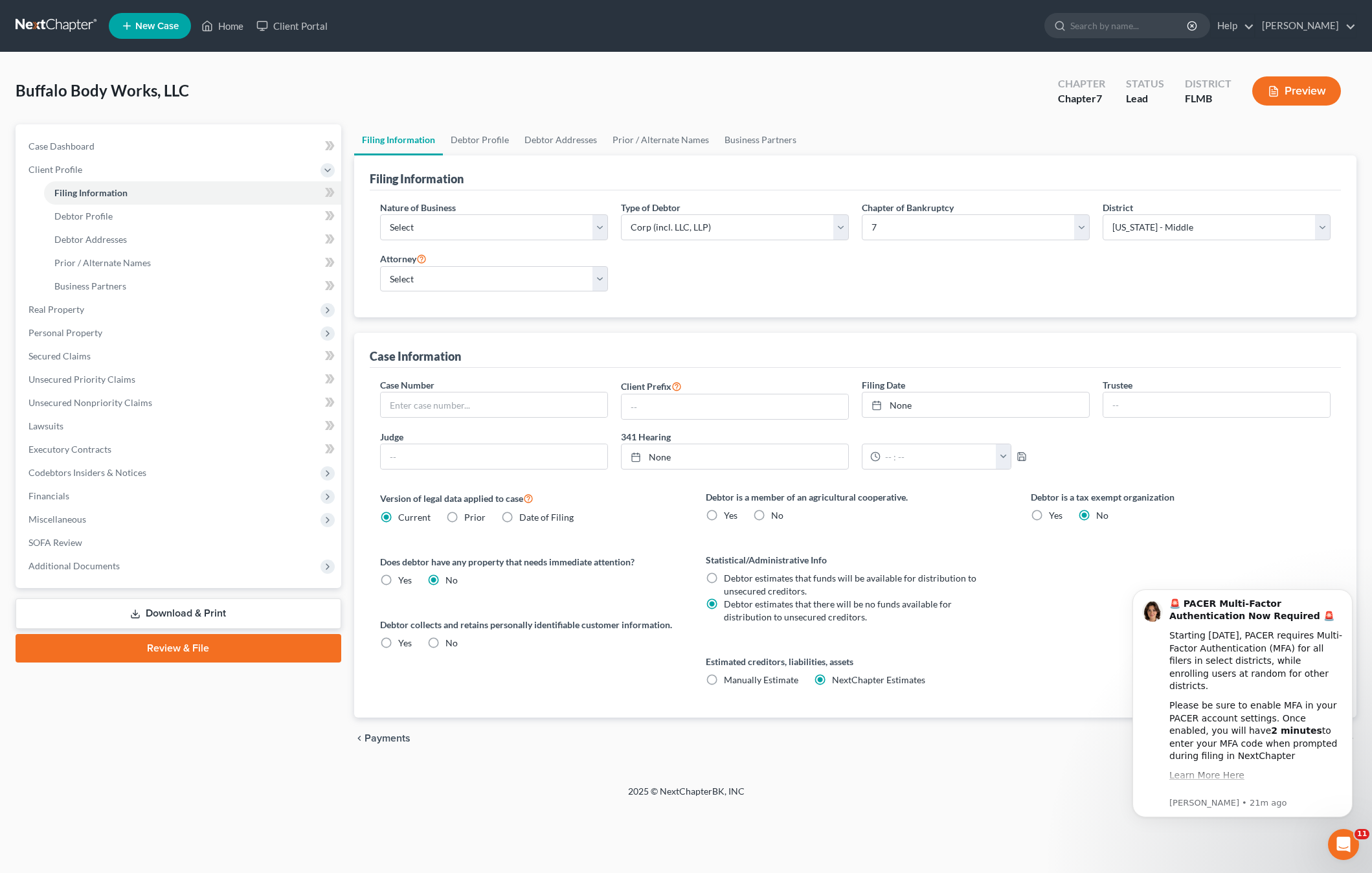
click at [729, 286] on div "Nature of Business Select Clearing Bank Commodity Broker Health Care Business O…" at bounding box center [854, 251] width 963 height 102
click at [700, 277] on div "Nature of Business Select Clearing Bank Commodity Broker Health Care Business O…" at bounding box center [854, 251] width 963 height 102
click at [107, 214] on span "Debtor Profile" at bounding box center [83, 216] width 58 height 11
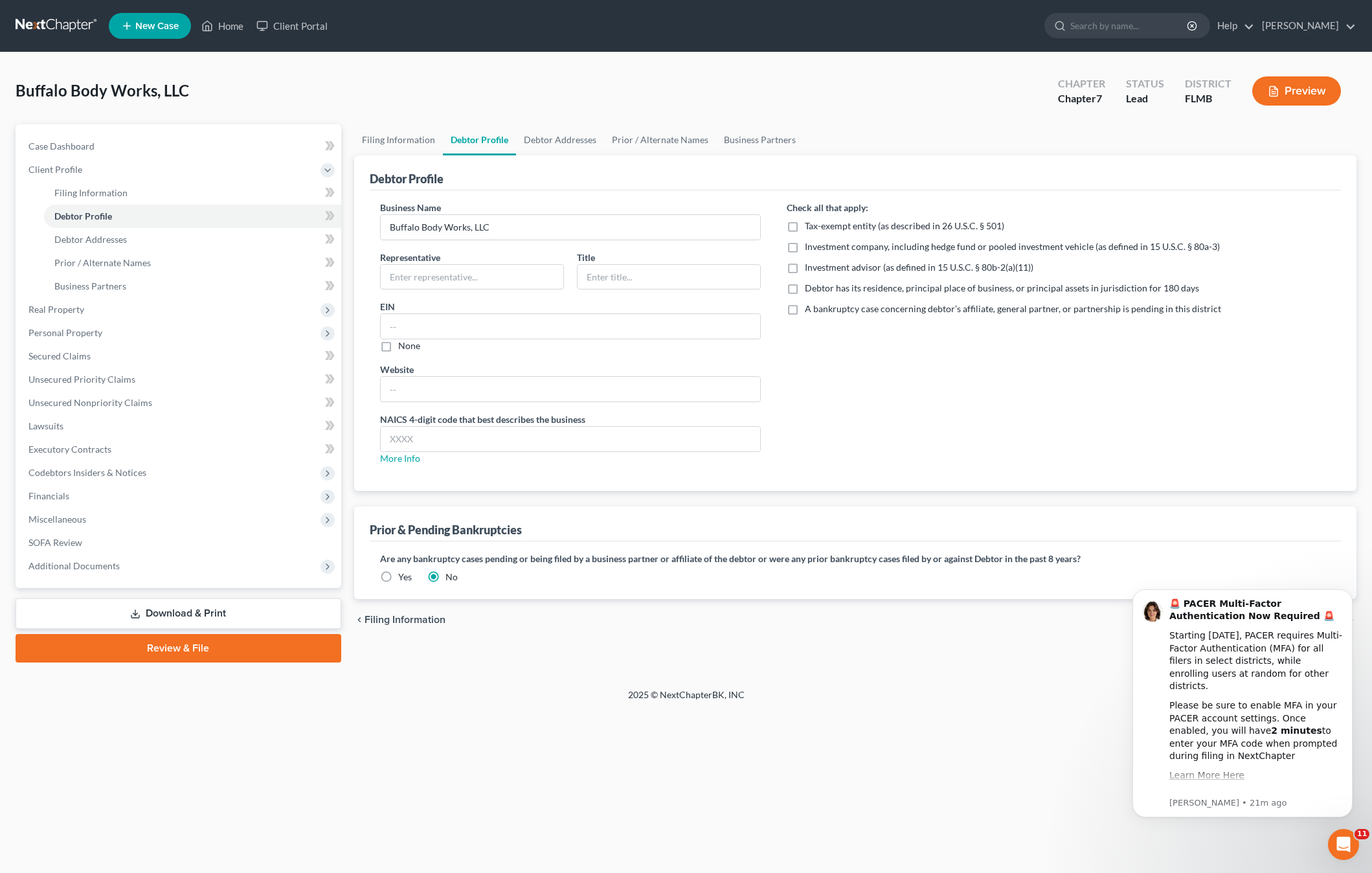
click at [805, 289] on label "Debtor has its residence, principal place of business, or principal assets in j…" at bounding box center [1002, 288] width 394 height 13
click at [810, 289] on input "Debtor has its residence, principal place of business, or principal assets in j…" at bounding box center [814, 286] width 8 height 8
checkbox input "true"
click at [432, 276] on input "text" at bounding box center [472, 276] width 182 height 25
type input "John Lochnicht"
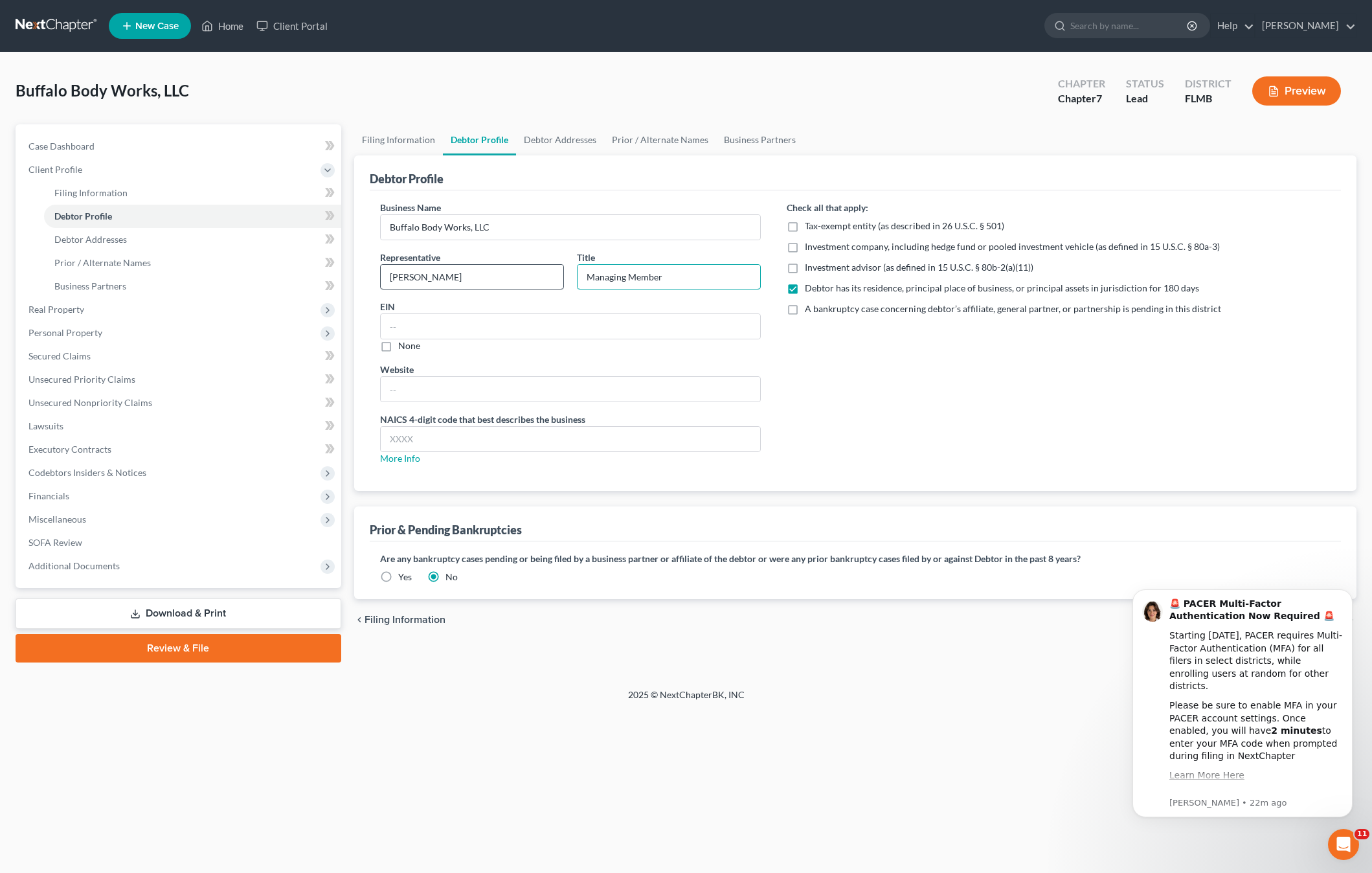
type input "Managing Member"
type input "45-2635519"
drag, startPoint x: 860, startPoint y: 399, endPoint x: 573, endPoint y: 469, distance: 295.4
click at [859, 401] on div "Check all that apply: Tax-exempt entity (as described in 26 U.S.C. § 501) Inves…" at bounding box center [1058, 338] width 570 height 274
click at [432, 441] on input "text" at bounding box center [570, 439] width 379 height 25
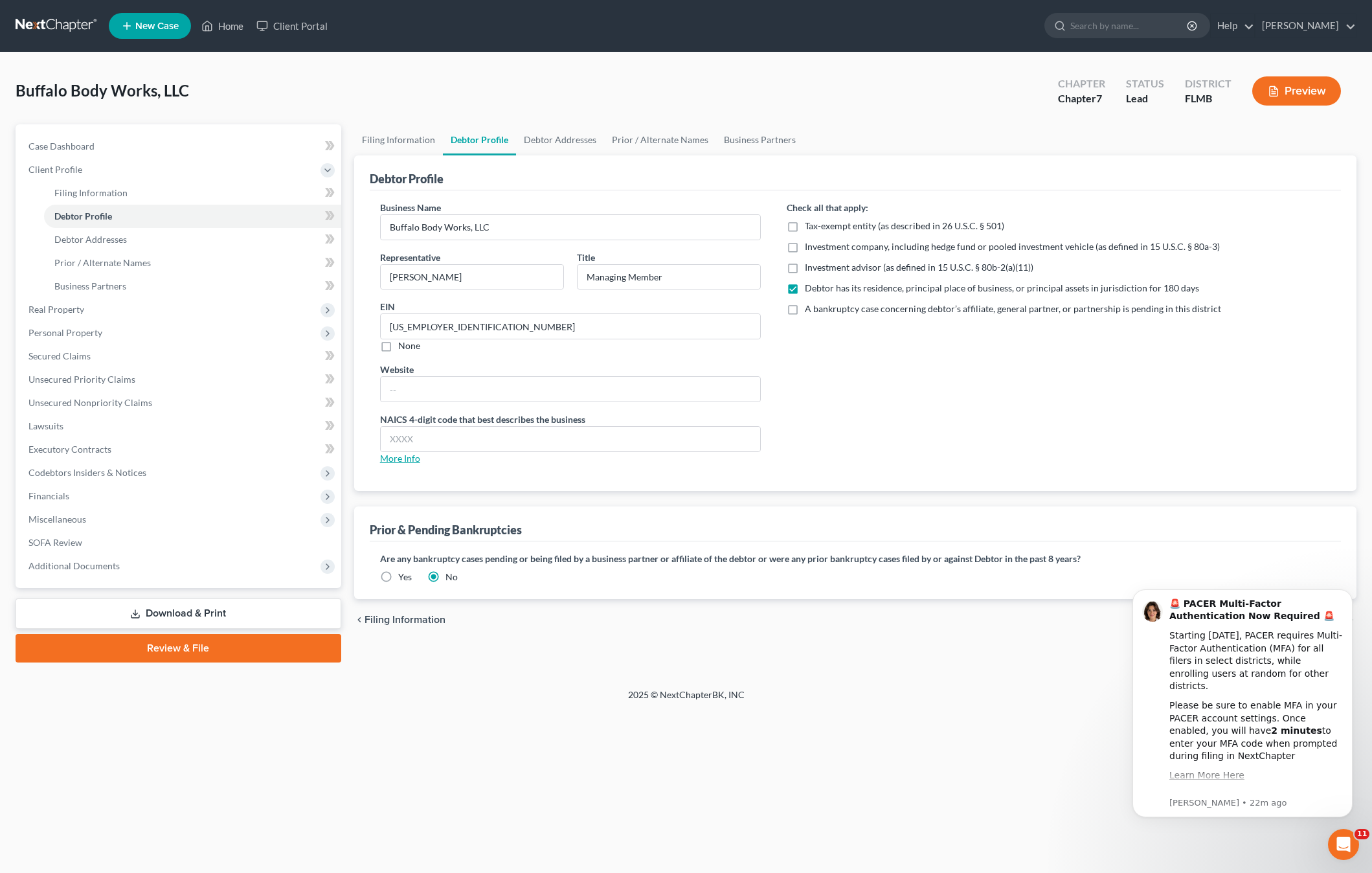
click at [396, 457] on link "More Info" at bounding box center [400, 458] width 40 height 11
click at [471, 428] on input "text" at bounding box center [570, 439] width 379 height 25
type input "7532"
click at [916, 388] on div "Check all that apply: Tax-exempt entity (as described in 26 U.S.C. § 501) Inves…" at bounding box center [1058, 338] width 570 height 274
drag, startPoint x: 554, startPoint y: 757, endPoint x: 543, endPoint y: 742, distance: 18.6
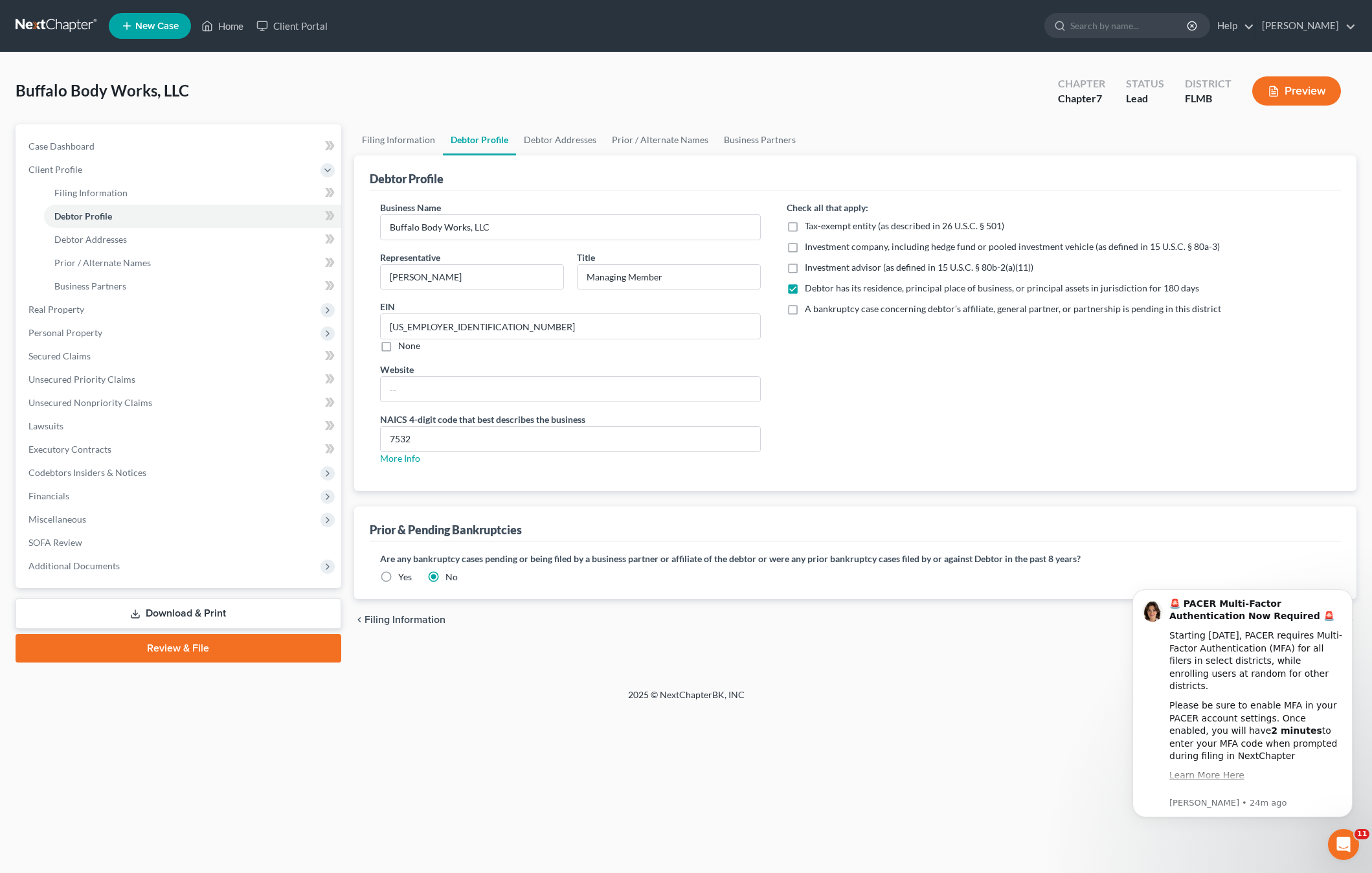
click at [553, 757] on div "Home New Case Client Portal Craig Bourne craigbournelaw@yahoo.com My Account Se…" at bounding box center [686, 436] width 1372 height 873
click at [62, 239] on span "Debtor Addresses" at bounding box center [90, 239] width 72 height 11
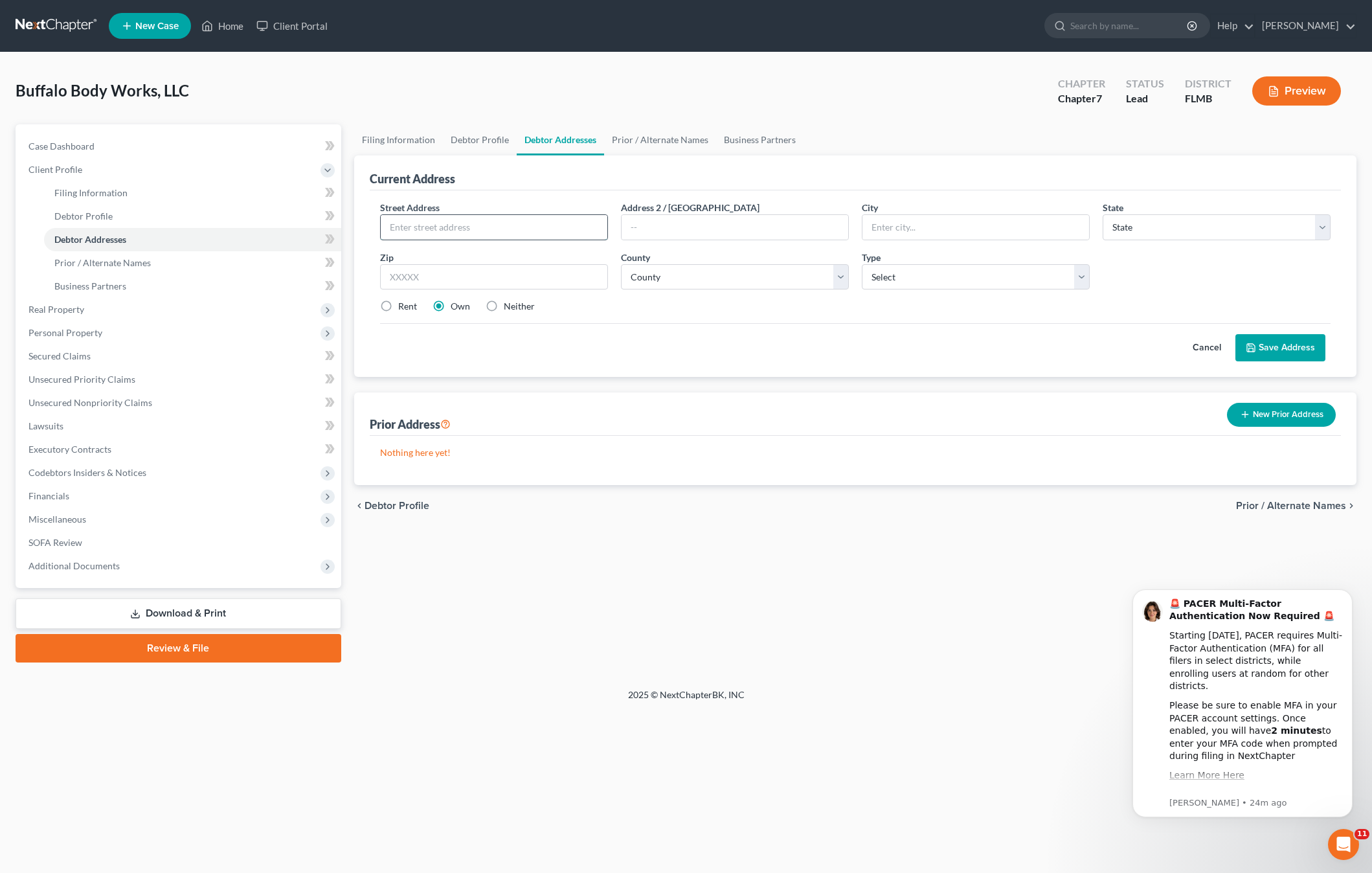
click at [415, 227] on input "text" at bounding box center [494, 227] width 227 height 25
type input "657 E. Bay Avenue"
type input "Longwood"
drag, startPoint x: 962, startPoint y: 13, endPoint x: 1236, endPoint y: 232, distance: 350.8
click at [1236, 232] on select "State AL AK AR AZ CA CO CT DE DC FL GA GU HI ID IL IN IA KS KY LA ME MD MA MI M…" at bounding box center [1216, 227] width 228 height 26
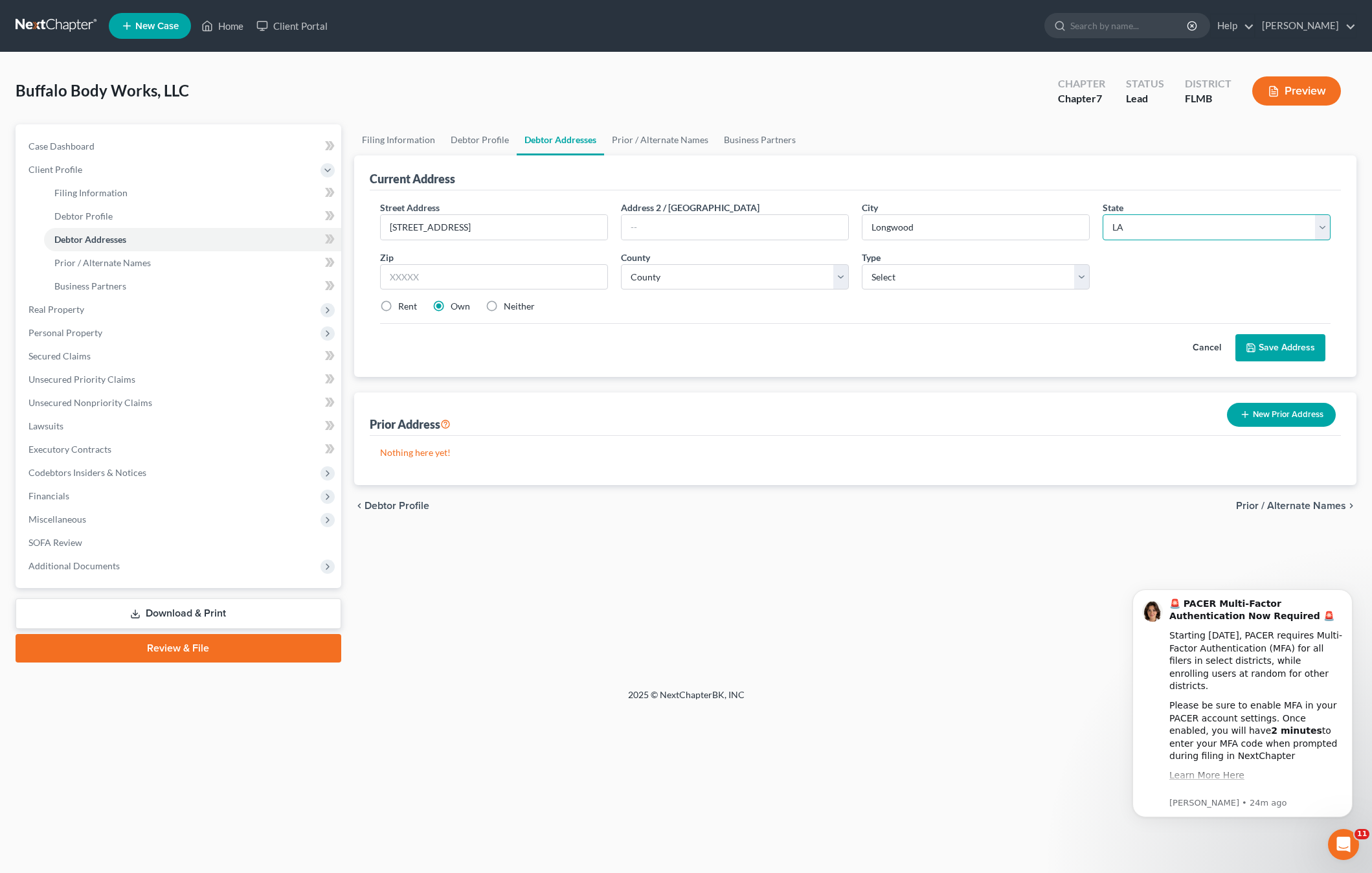
drag, startPoint x: 1236, startPoint y: 232, endPoint x: 1218, endPoint y: 267, distance: 39.4
click at [1237, 232] on select "State AL AK AR AZ CA CO CT DE DC FL GA GU HI ID IL IN IA KS KY LA ME MD MA MI M…" at bounding box center [1216, 227] width 228 height 26
drag, startPoint x: 1199, startPoint y: 224, endPoint x: 1195, endPoint y: 241, distance: 17.5
click at [1199, 224] on select "State AL AK AR AZ CA CO CT DE DC FL GA GU HI ID IL IN IA KS KY LA ME MD MA MI M…" at bounding box center [1216, 227] width 228 height 26
select select "9"
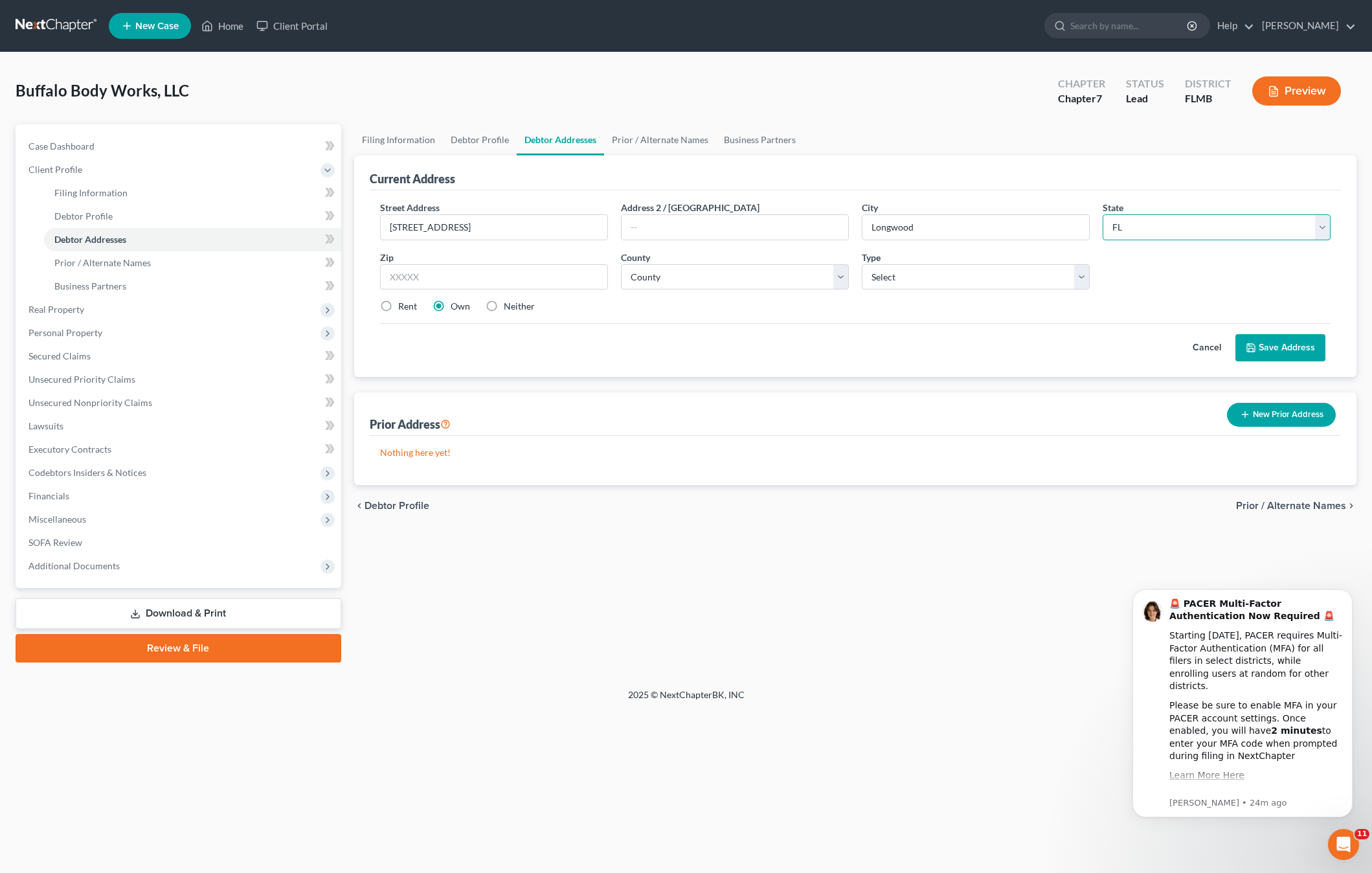
click at [1103, 214] on select "State AL AK AR AZ CA CO CT DE DC FL GA GU HI ID IL IN IA KS KY LA ME MD MA MI M…" at bounding box center [1216, 227] width 228 height 26
click at [495, 282] on input "text" at bounding box center [494, 277] width 228 height 26
type input "32750"
click at [919, 281] on select "Select Business Mailing Location of Assets" at bounding box center [975, 277] width 228 height 26
select select "0"
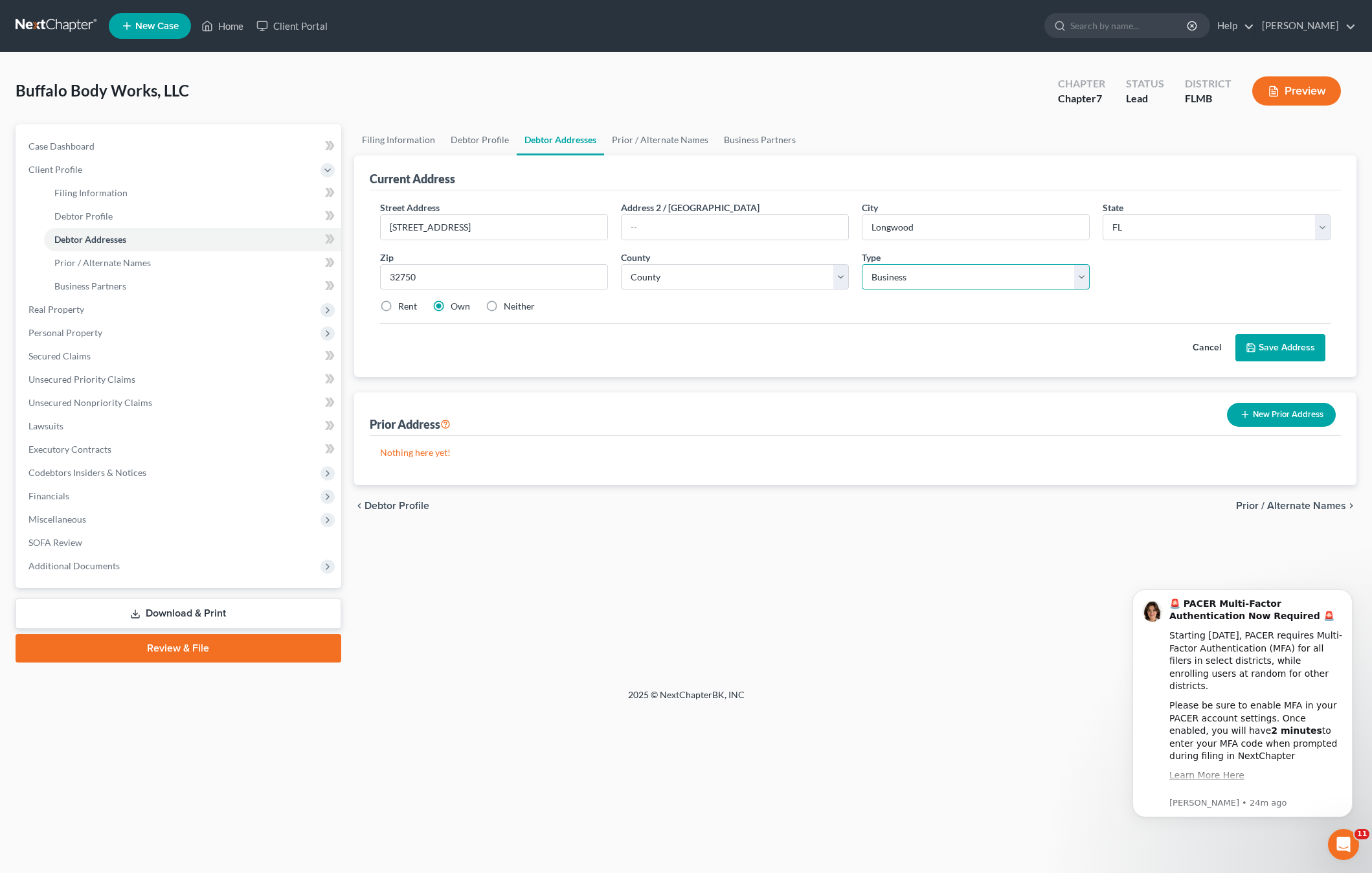
click at [861, 265] on select "Select Business Mailing Location of Assets" at bounding box center [975, 277] width 228 height 26
click at [398, 307] on label "Rent" at bounding box center [408, 306] width 19 height 13
click at [403, 307] on input "Rent" at bounding box center [408, 304] width 8 height 8
radio input "true"
click at [795, 324] on div "Cancel Save Address" at bounding box center [855, 342] width 950 height 38
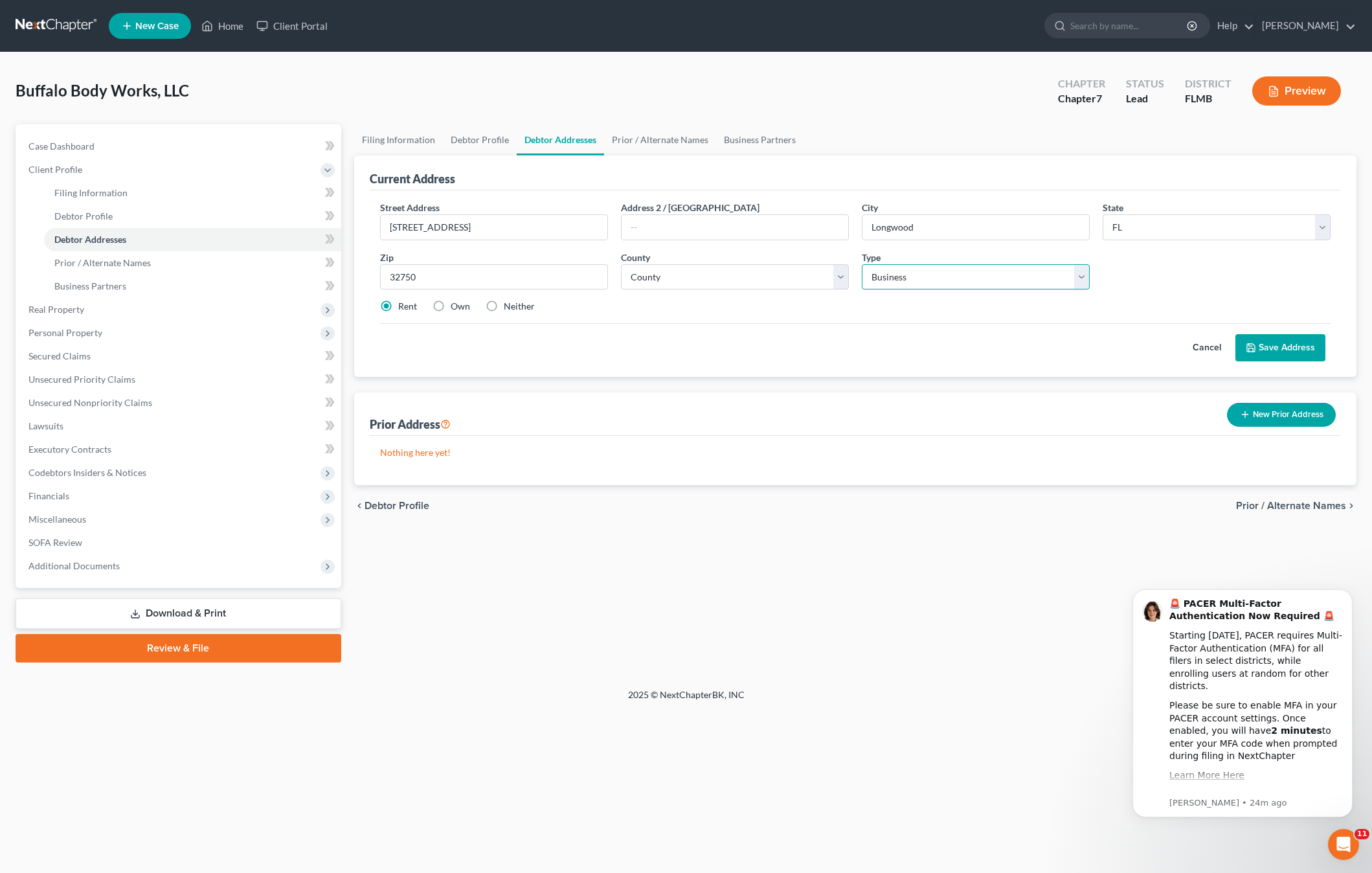
click at [969, 271] on select "Select Business Mailing Location of Assets" at bounding box center [975, 277] width 228 height 26
click at [982, 284] on select "Select Business Mailing Location of Assets" at bounding box center [975, 277] width 228 height 26
select select "2"
click at [861, 265] on select "Select Business Mailing Location of Assets" at bounding box center [975, 277] width 228 height 26
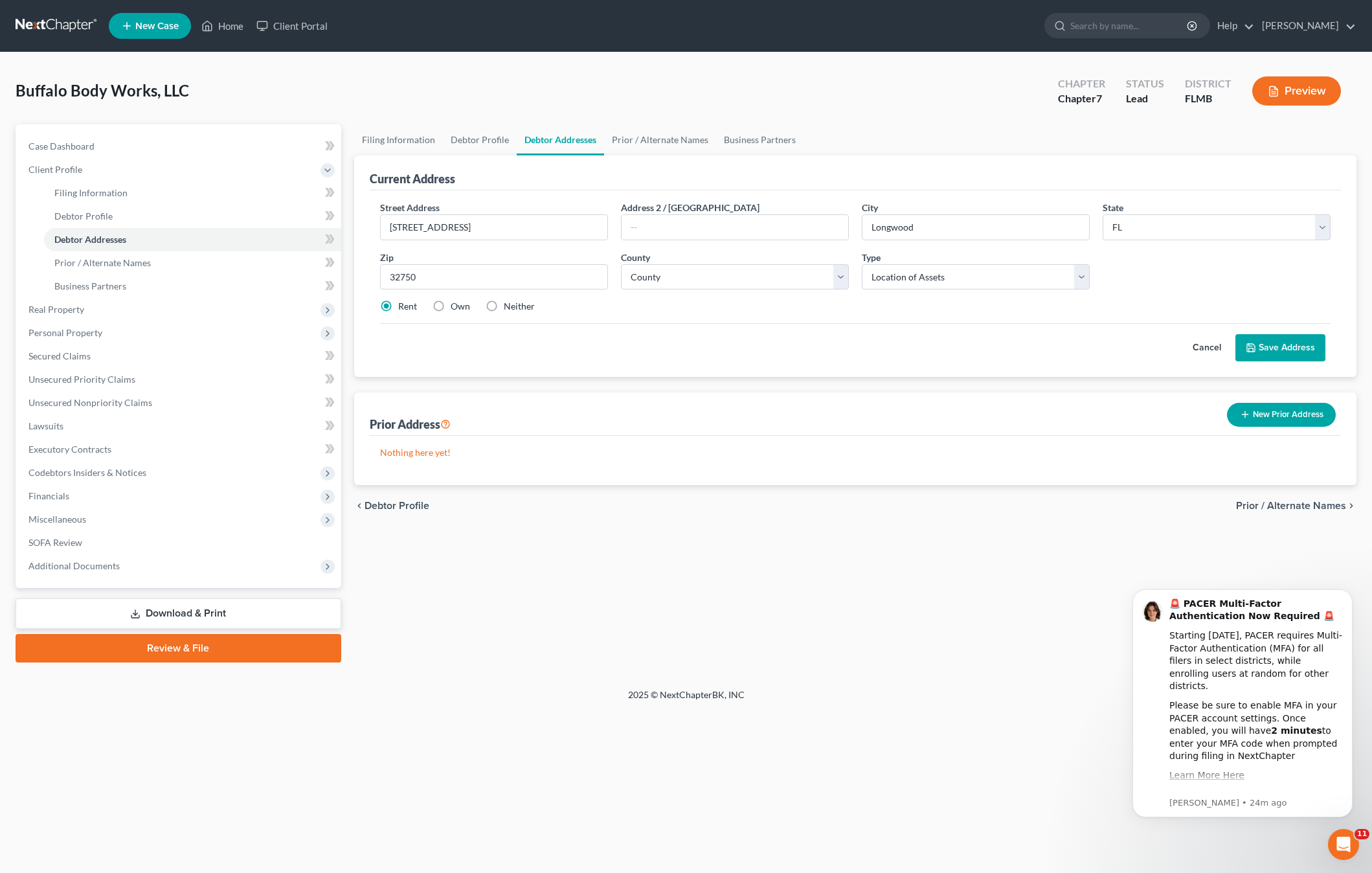
drag, startPoint x: 1289, startPoint y: 352, endPoint x: 975, endPoint y: 292, distance: 319.7
click at [806, 279] on form "Street Address * 657 E. Bay Avenue Address 2 / PO Box City * Longwood State * S…" at bounding box center [855, 281] width 950 height 161
drag, startPoint x: 1277, startPoint y: 348, endPoint x: 670, endPoint y: 395, distance: 608.8
click at [1274, 348] on button "Save Address" at bounding box center [1280, 347] width 90 height 27
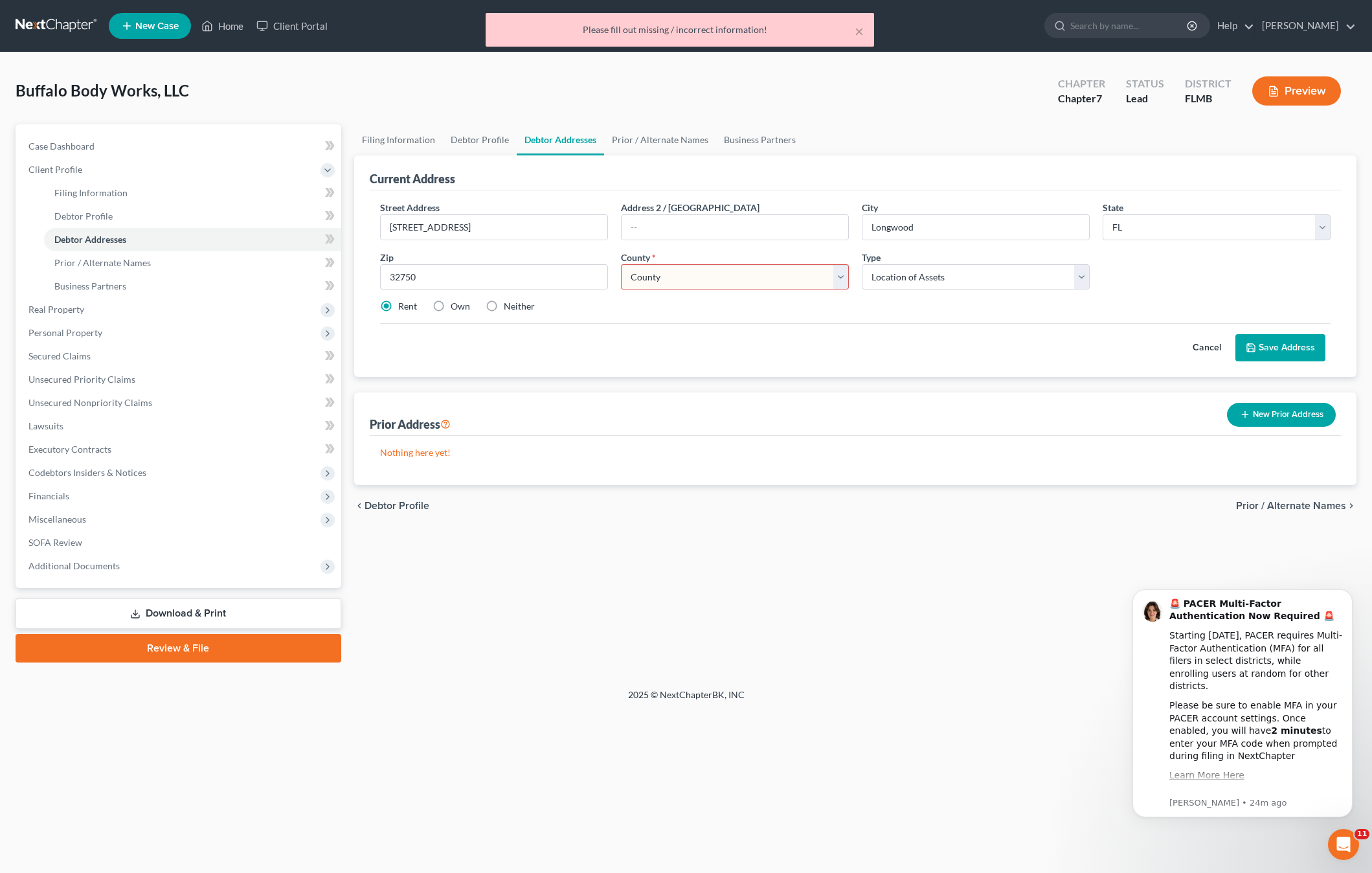
click at [687, 281] on select "County Alachua County Baker County Bay County Bradford County Brevard County Br…" at bounding box center [734, 277] width 228 height 26
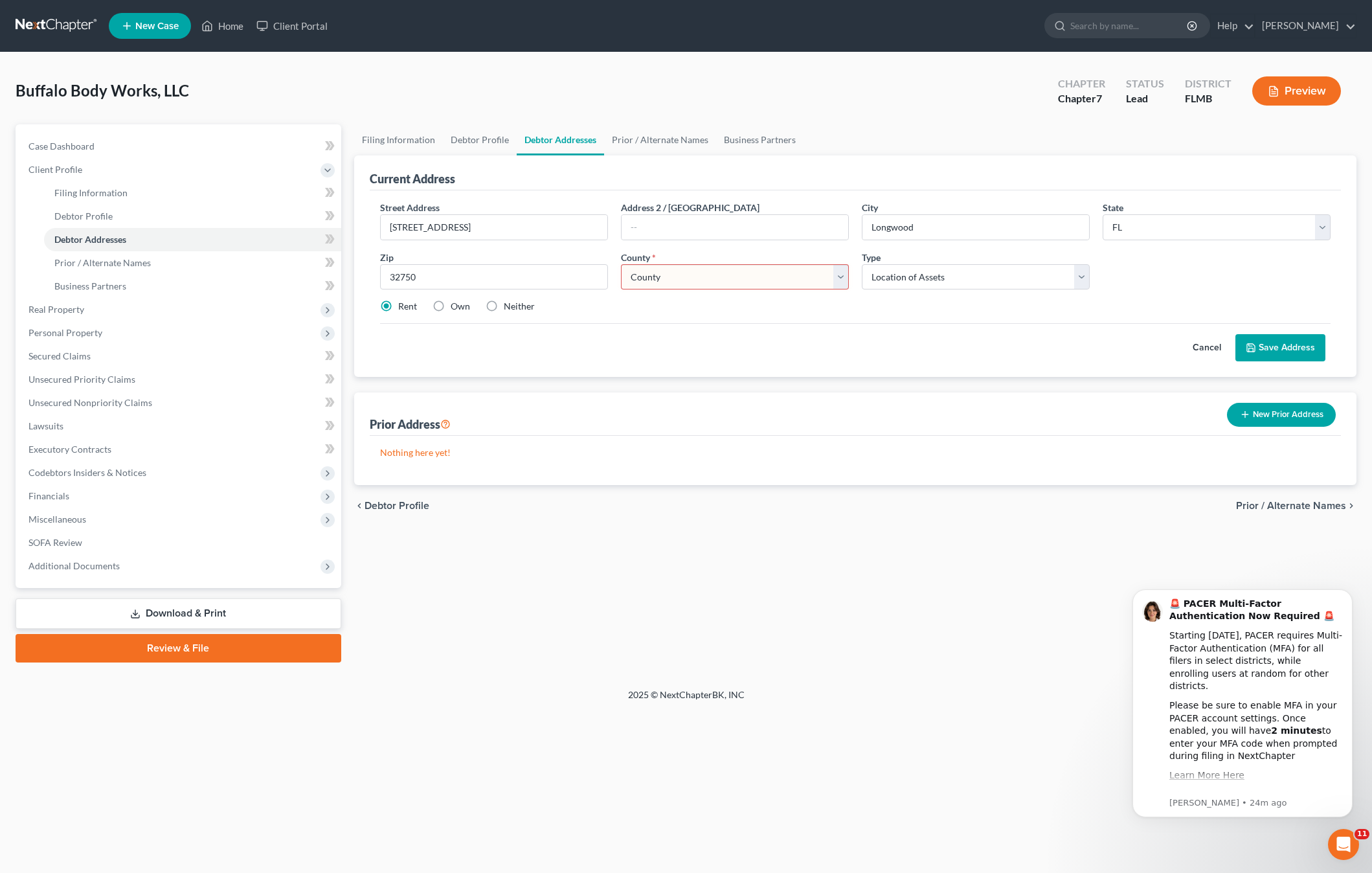
select select "56"
click at [621, 265] on select "County Alachua County Baker County Bay County Bradford County Brevard County Br…" at bounding box center [734, 277] width 228 height 26
click at [1272, 343] on button "Save Address" at bounding box center [1280, 347] width 90 height 27
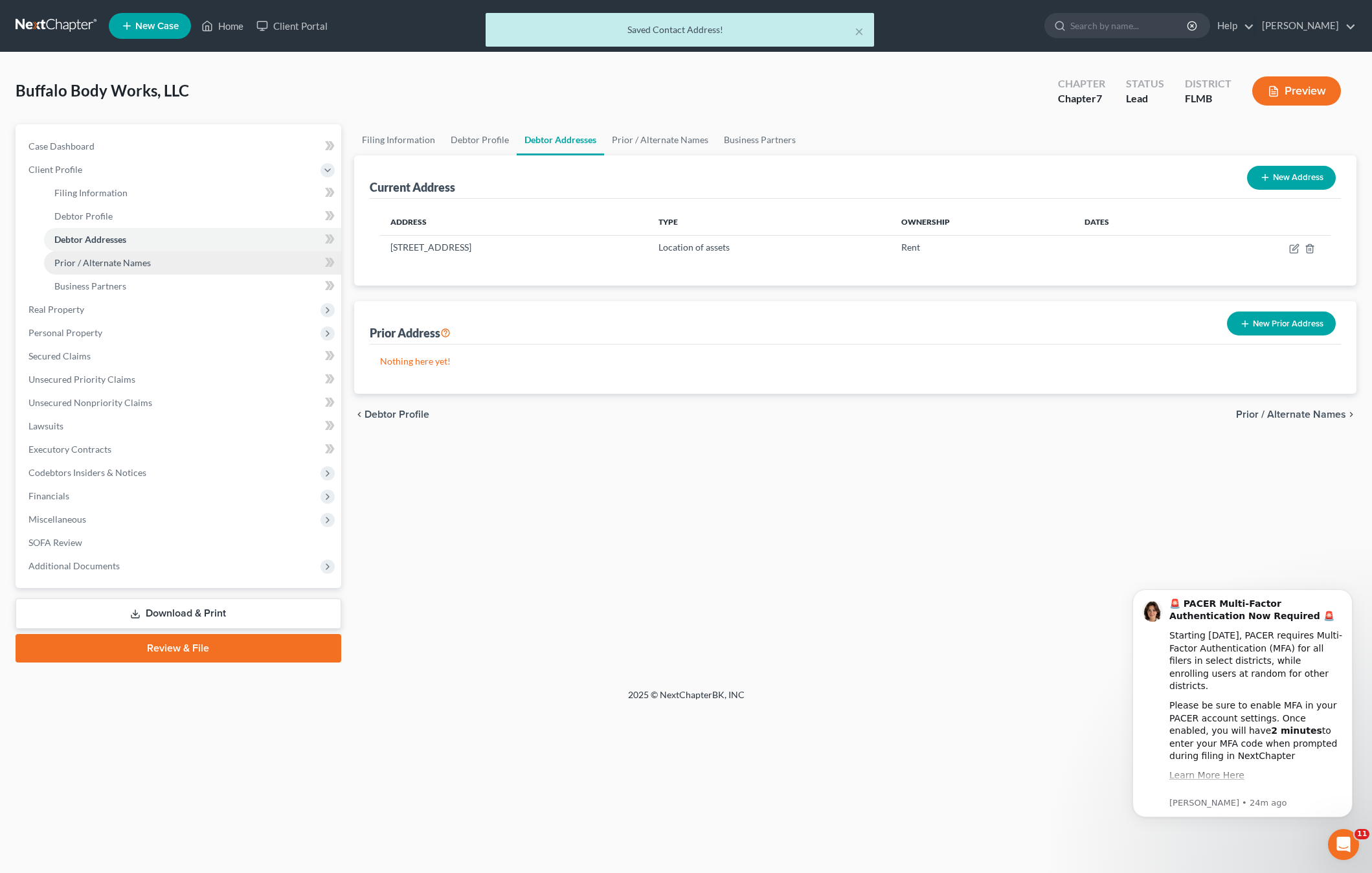
click at [105, 269] on link "Prior / Alternate Names" at bounding box center [193, 262] width 297 height 23
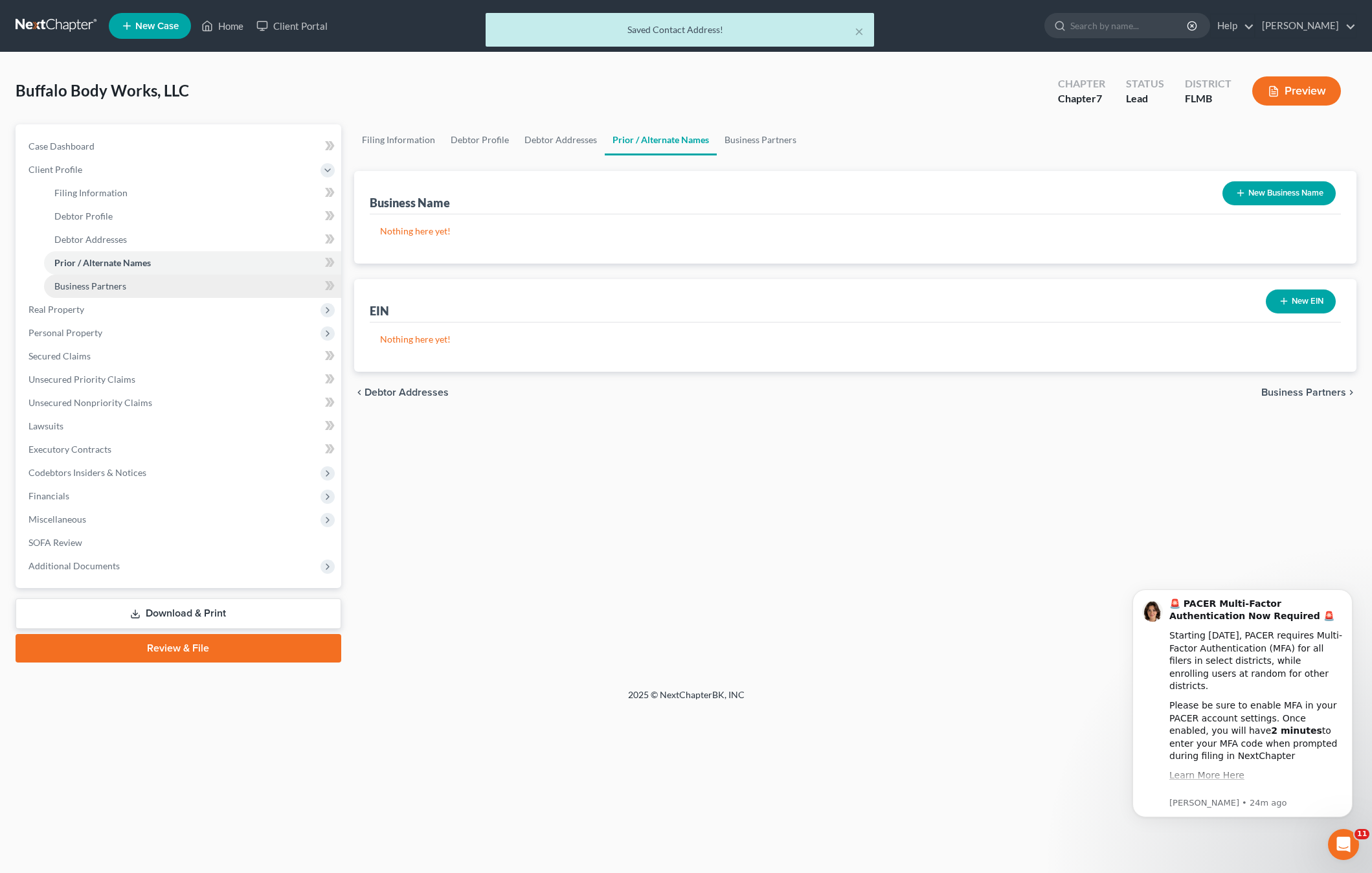
click at [101, 290] on span "Business Partners" at bounding box center [90, 286] width 72 height 11
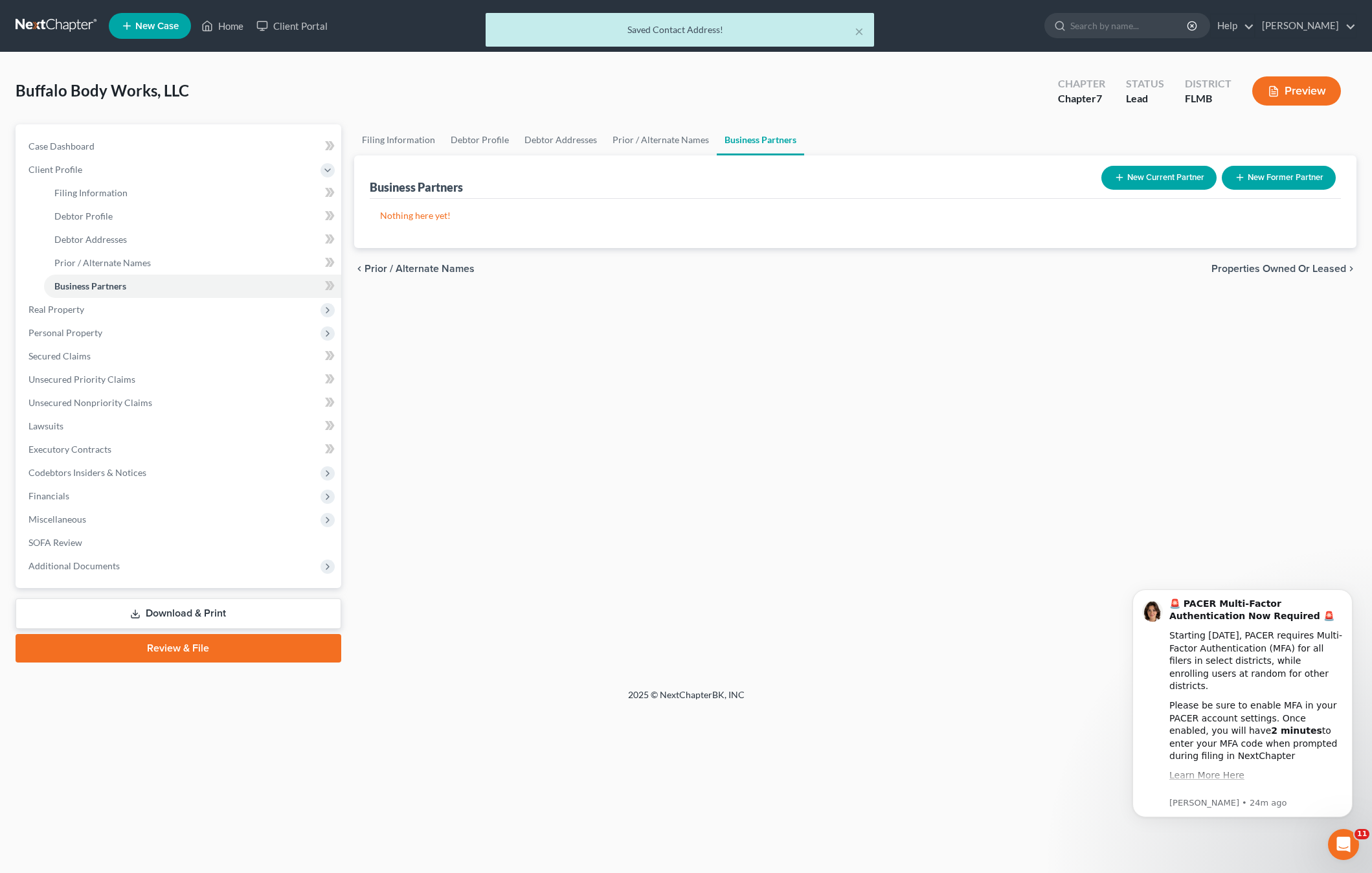
click at [664, 453] on div "Filing Information Debtor Profile Debtor Addresses Prior / Alternate Names Busi…" at bounding box center [855, 393] width 1015 height 538
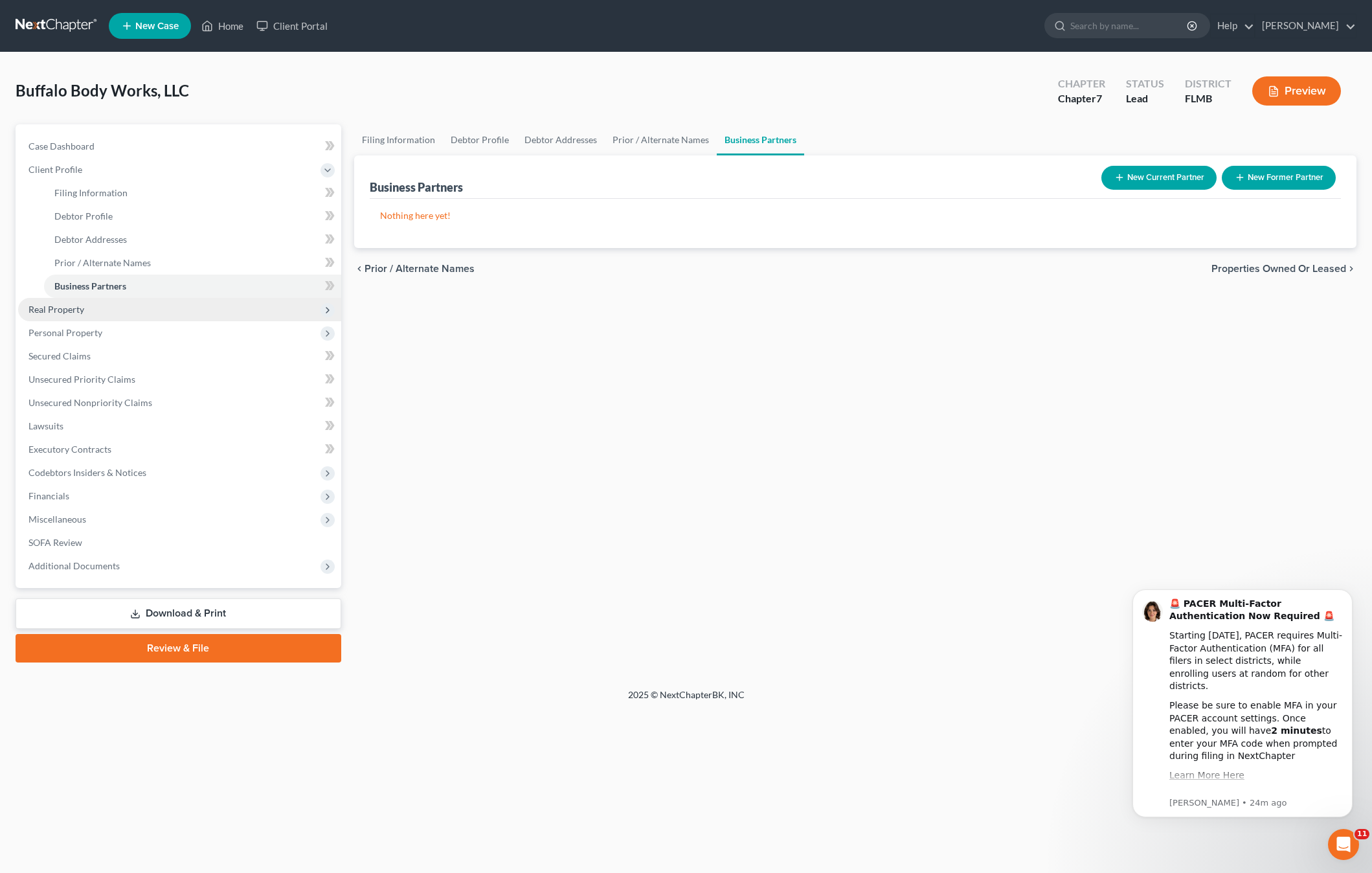
click at [54, 315] on span "Real Property" at bounding box center [180, 309] width 323 height 23
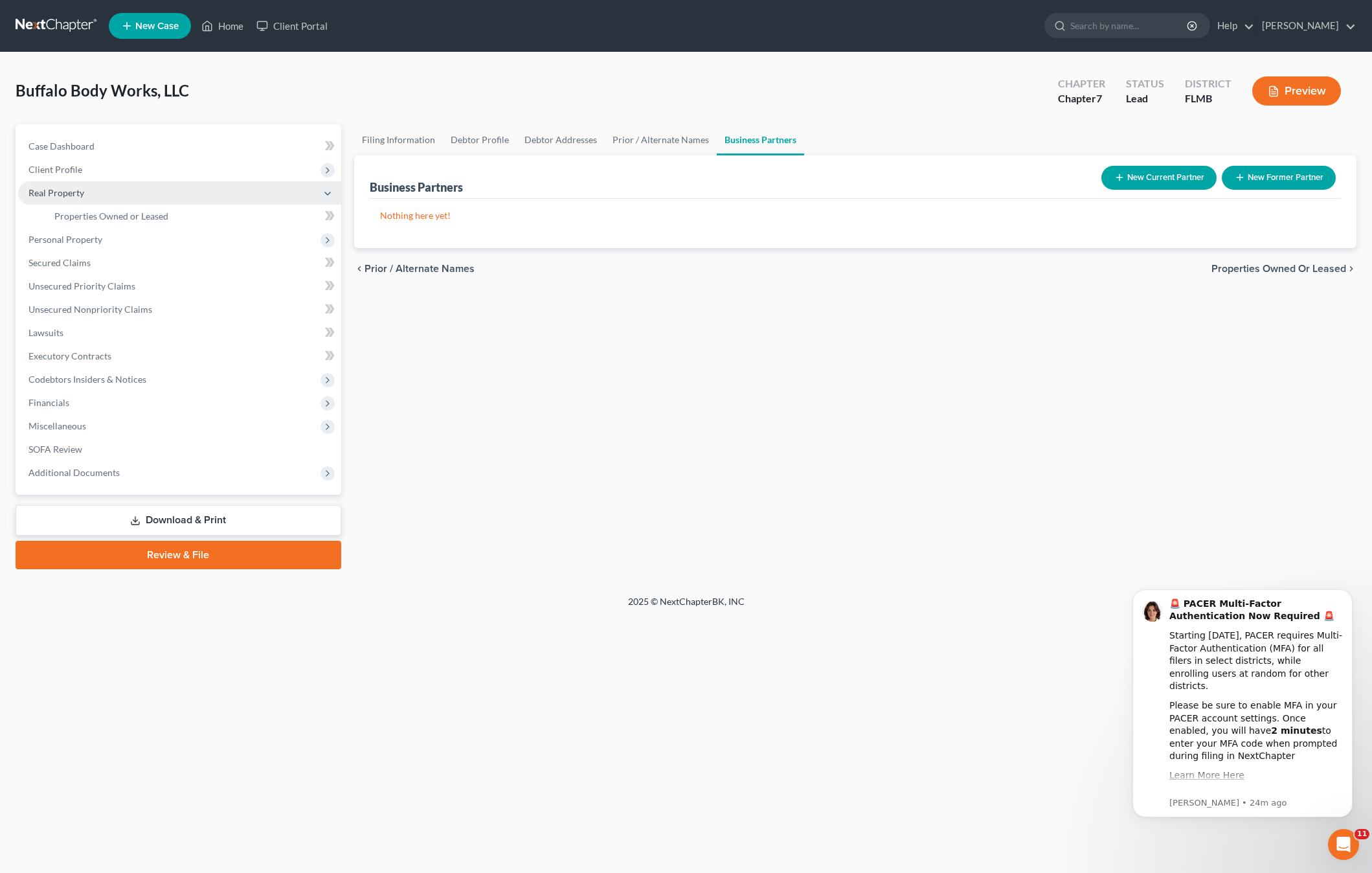
click at [63, 191] on span "Real Property" at bounding box center [56, 193] width 55 height 11
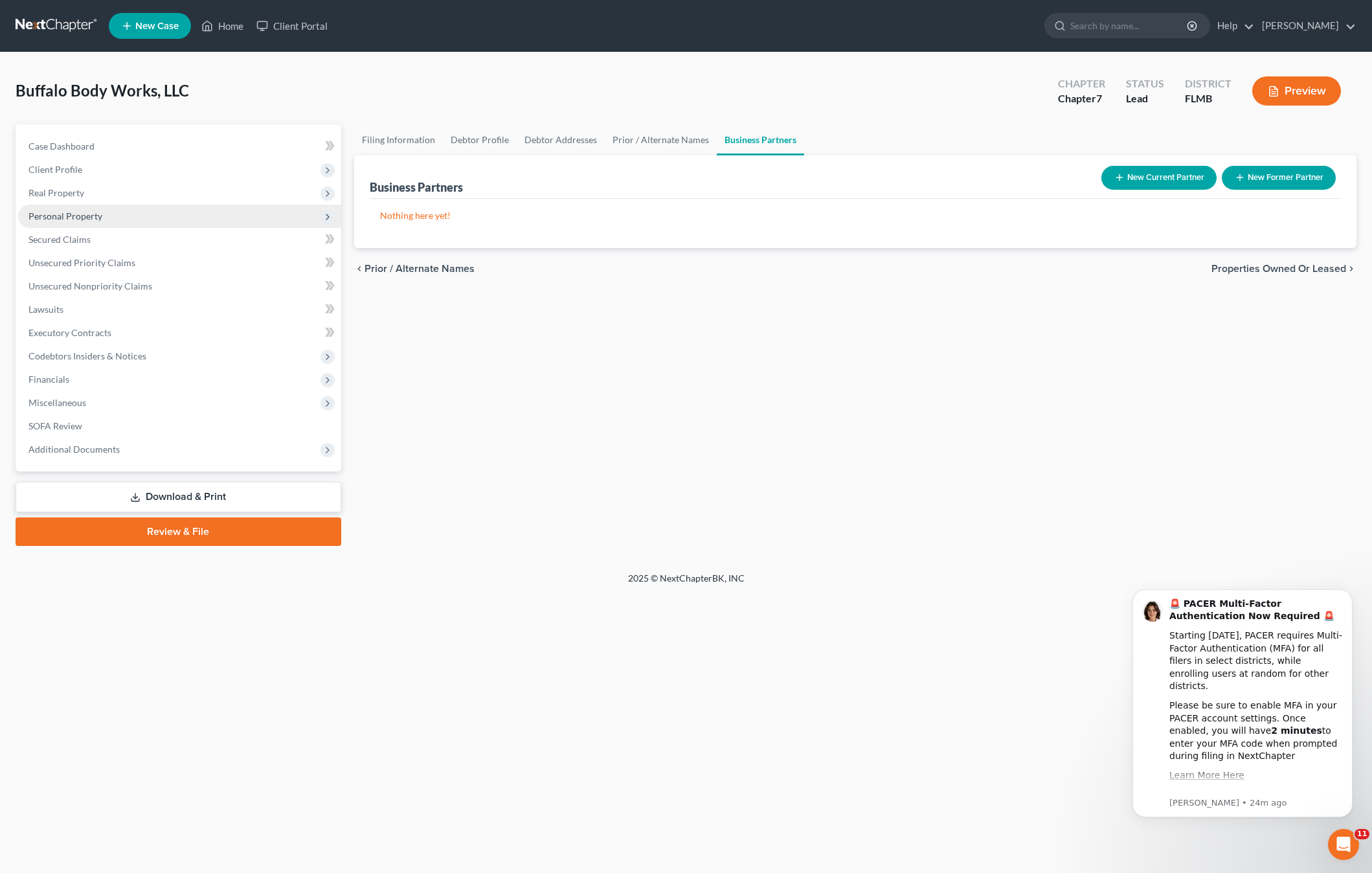
click at [65, 208] on span "Personal Property" at bounding box center [180, 216] width 323 height 23
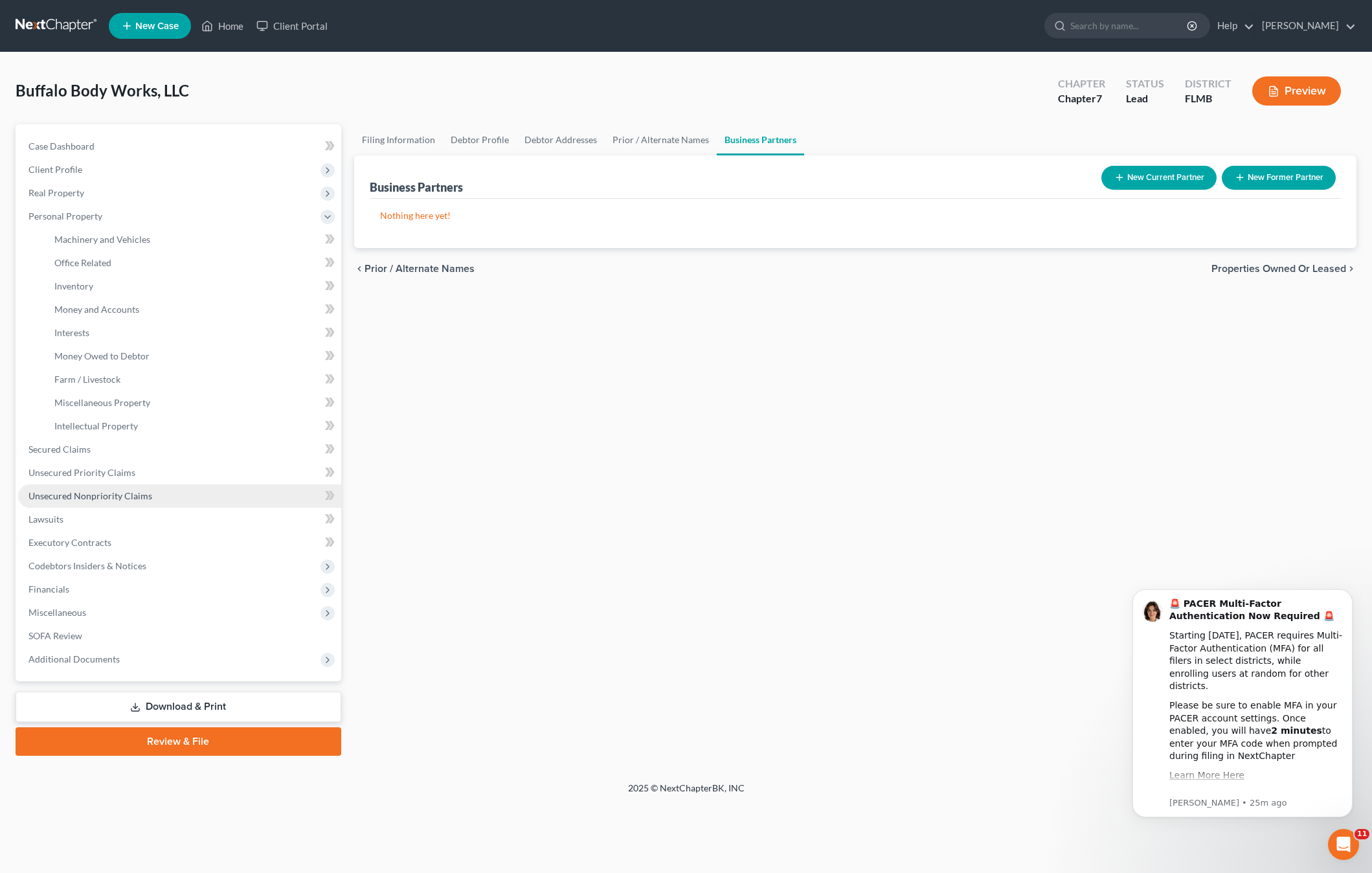
click at [82, 498] on span "Unsecured Nonpriority Claims" at bounding box center [90, 496] width 123 height 11
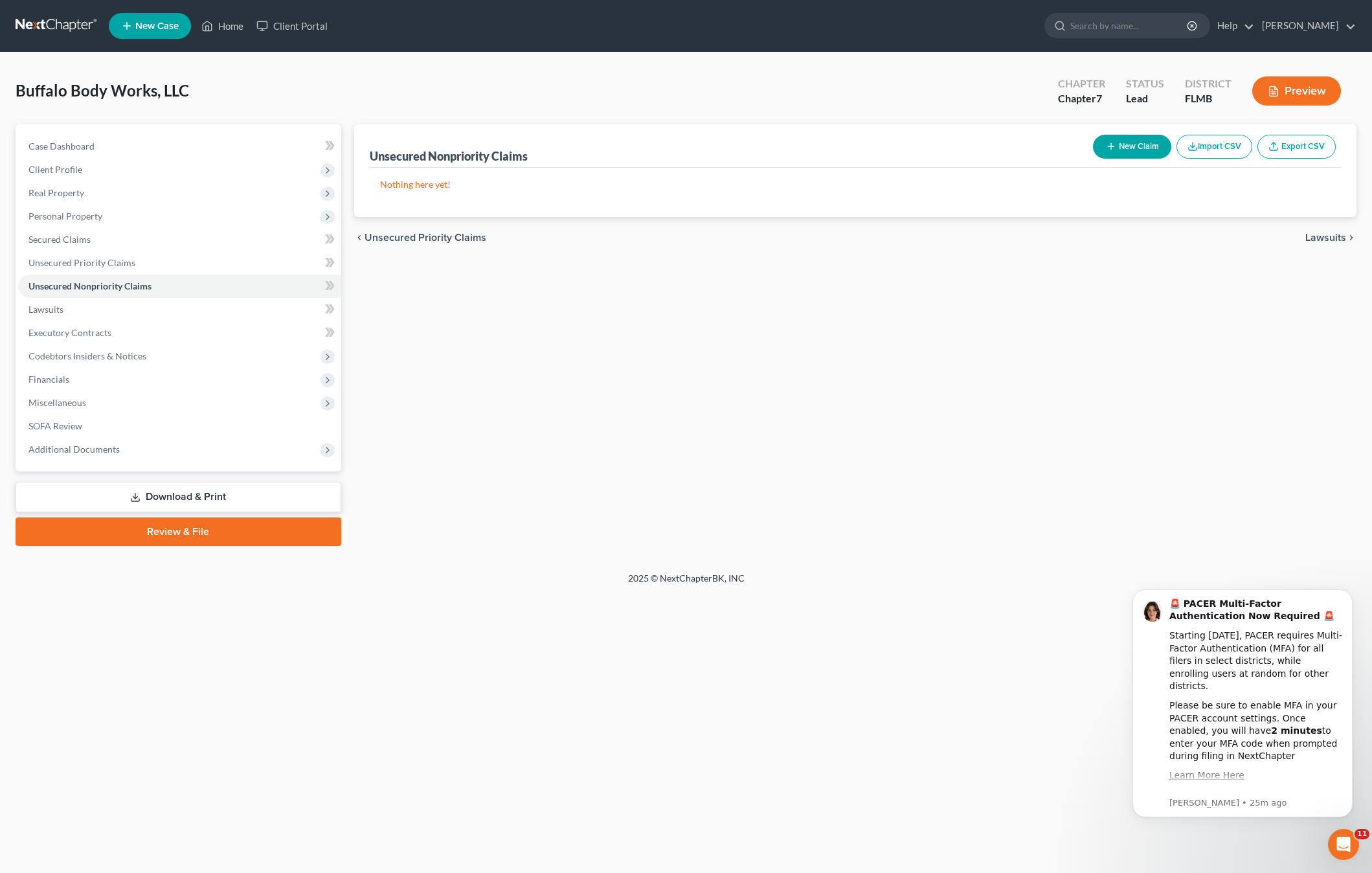
click at [1129, 152] on button "New Claim" at bounding box center [1132, 147] width 79 height 24
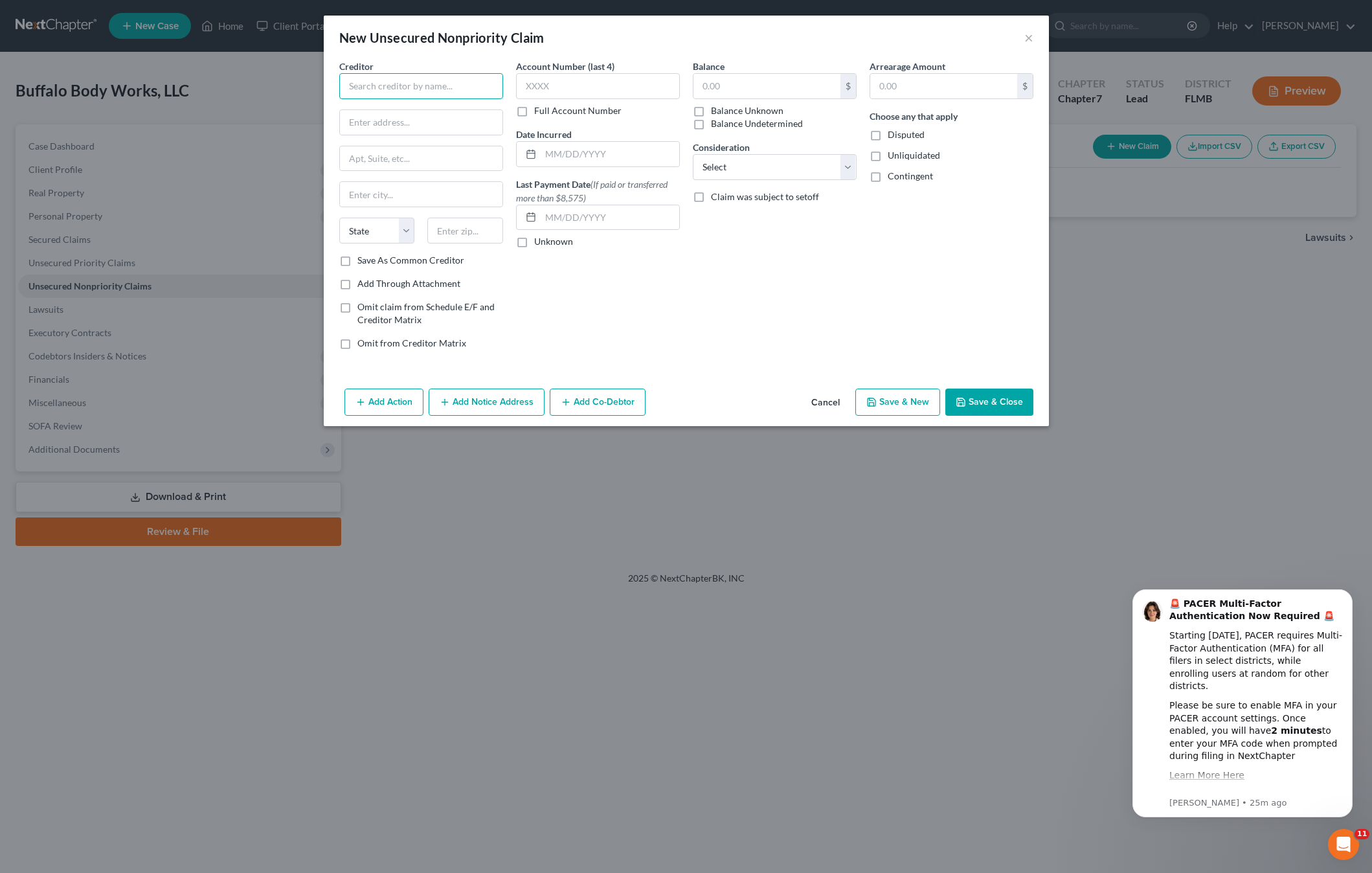
click at [388, 78] on input "text" at bounding box center [421, 86] width 163 height 26
type input "1"
click at [607, 84] on input "text" at bounding box center [598, 86] width 163 height 26
type input "1"
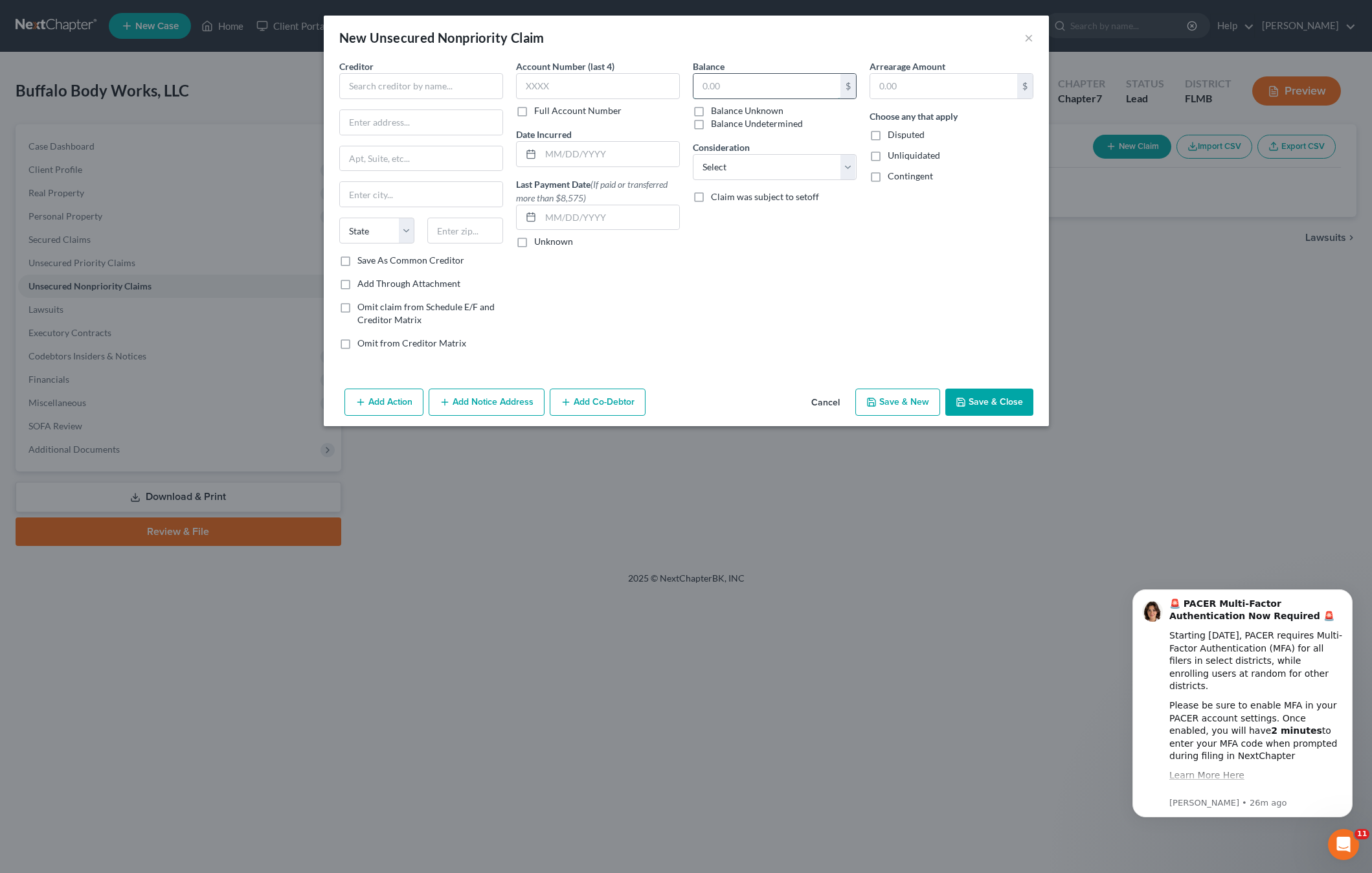
click at [730, 76] on input "text" at bounding box center [766, 86] width 147 height 25
type input "106,600"
click at [375, 85] on input "text" at bounding box center [421, 86] width 163 height 26
type input "U.S. Small Business Administration"
click at [554, 85] on input "text" at bounding box center [598, 86] width 163 height 26
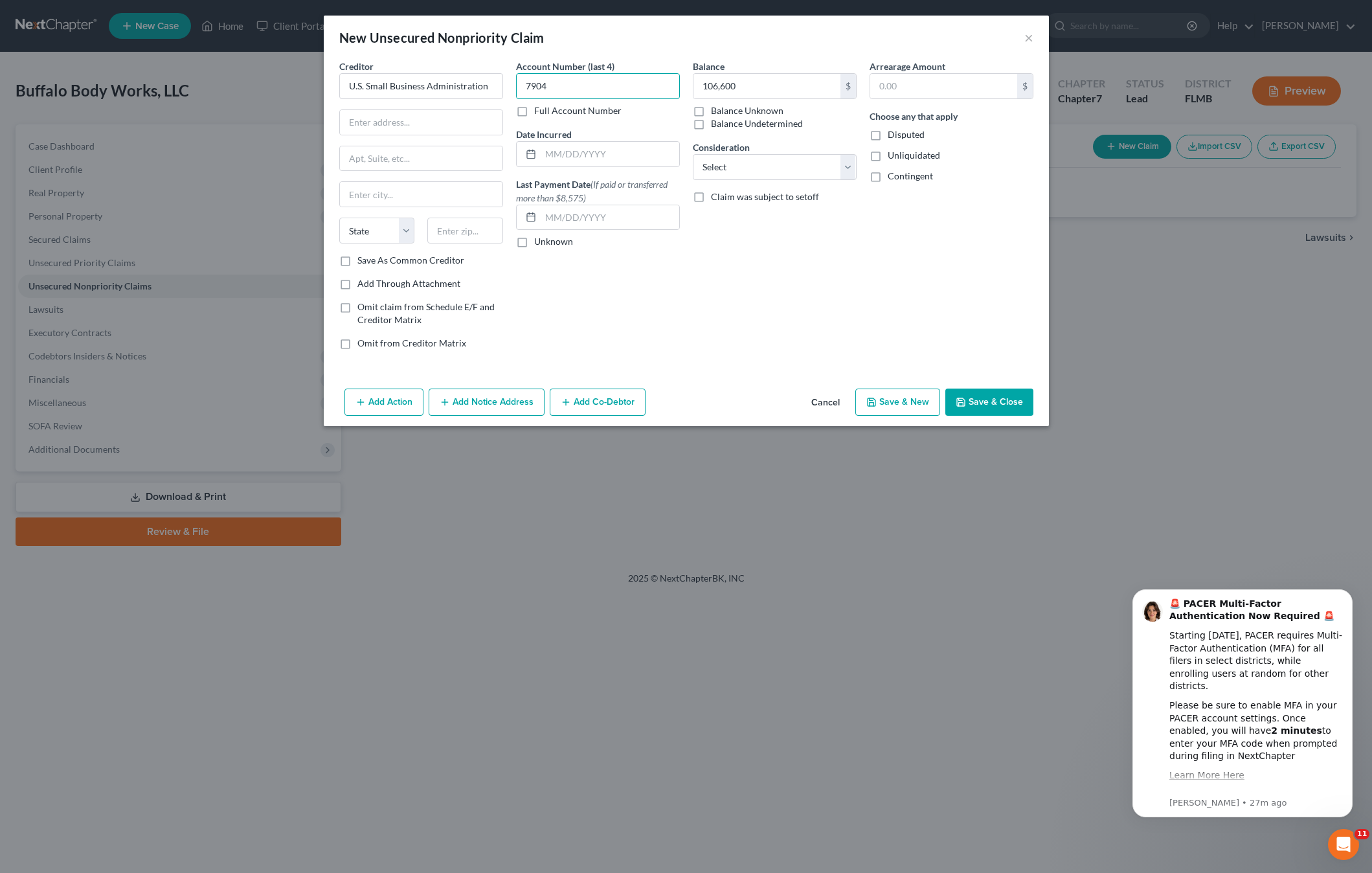
type input "7904"
click at [718, 171] on select "Select Cable / Satellite Services Collection Agency Credit Card Debt Debt Couns…" at bounding box center [774, 167] width 163 height 26
select select "8"
click at [692, 154] on select "Select Cable / Satellite Services Collection Agency Credit Card Debt Debt Couns…" at bounding box center [774, 167] width 163 height 26
click at [590, 323] on div "Account Number (last 4) 7904 Full Account Number Date Incurred Last Payment Dat…" at bounding box center [598, 210] width 177 height 300
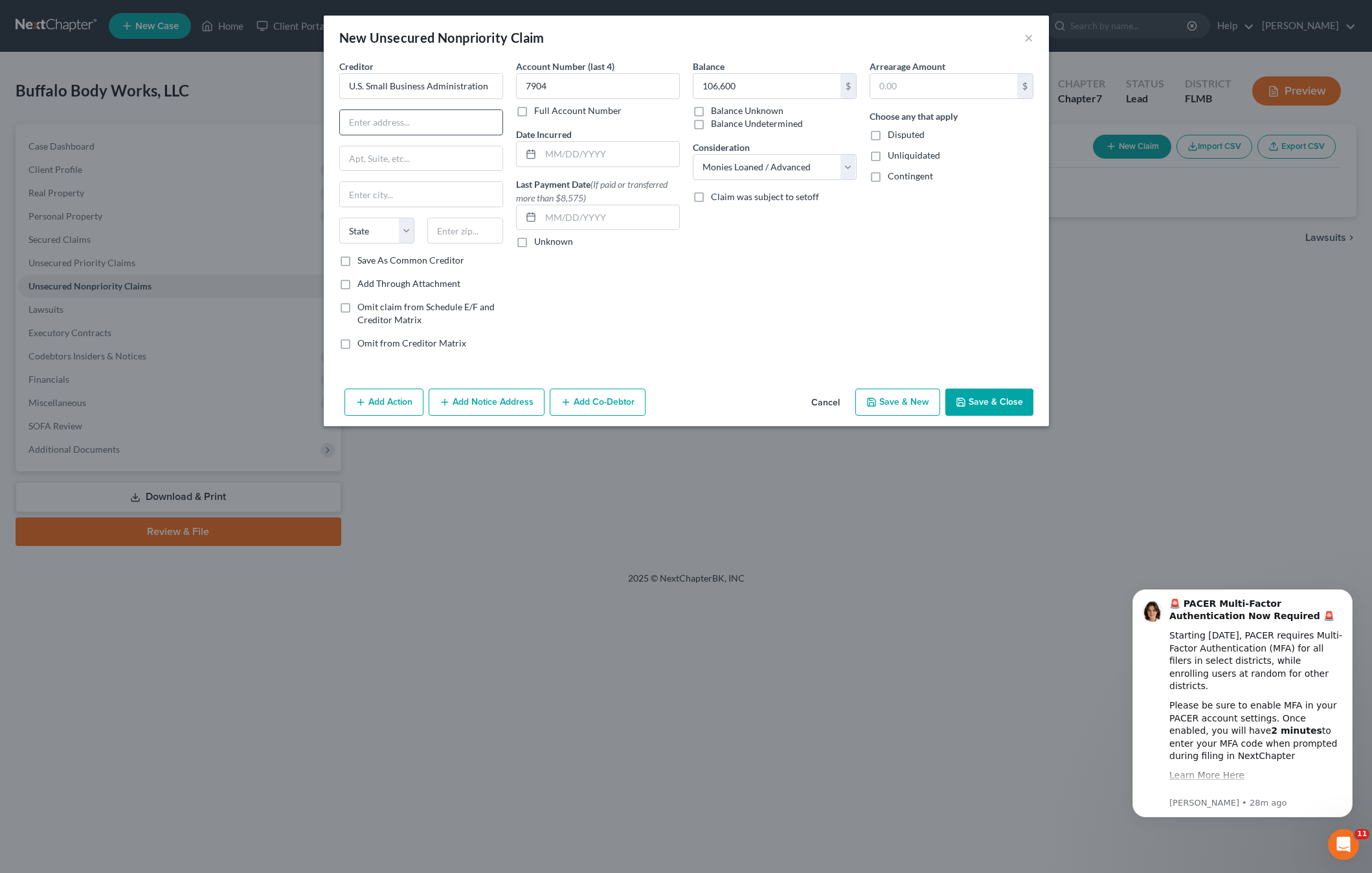
click at [431, 128] on input "text" at bounding box center [422, 122] width 163 height 25
type input "Office of Disaster Assistance"
type input "14925 Kingsport Rd"
type input "76155"
type input "Fort Worth"
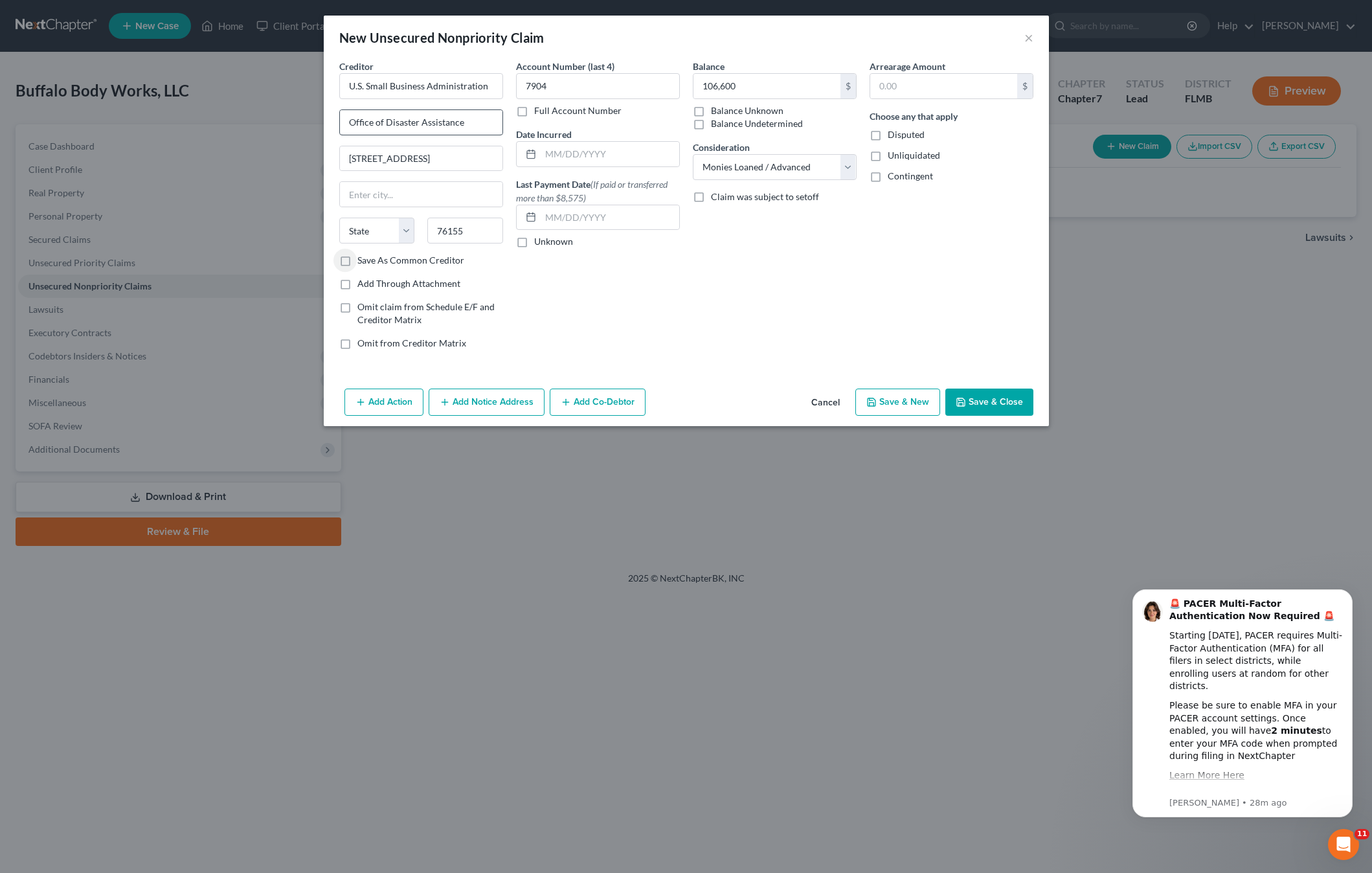
select select "45"
drag, startPoint x: 707, startPoint y: 286, endPoint x: 860, endPoint y: 389, distance: 184.4
click at [709, 286] on div "Balance 106,600 $ Balance Unknown Balance Undetermined 106,600.00 $ Balance Unk…" at bounding box center [774, 210] width 177 height 300
click at [981, 407] on button "Save & Close" at bounding box center [989, 402] width 88 height 27
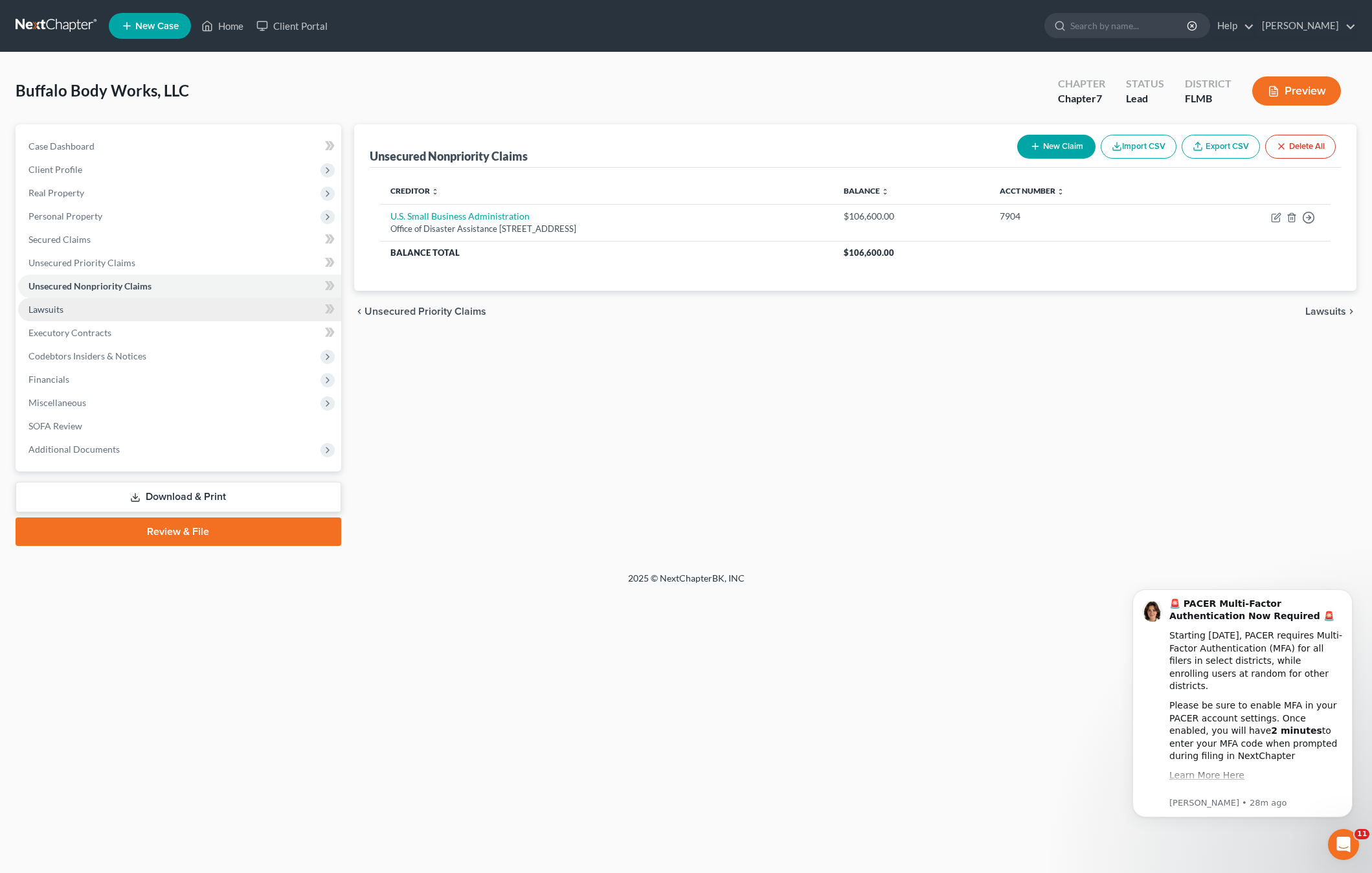
click at [58, 311] on span "Lawsuits" at bounding box center [46, 309] width 35 height 11
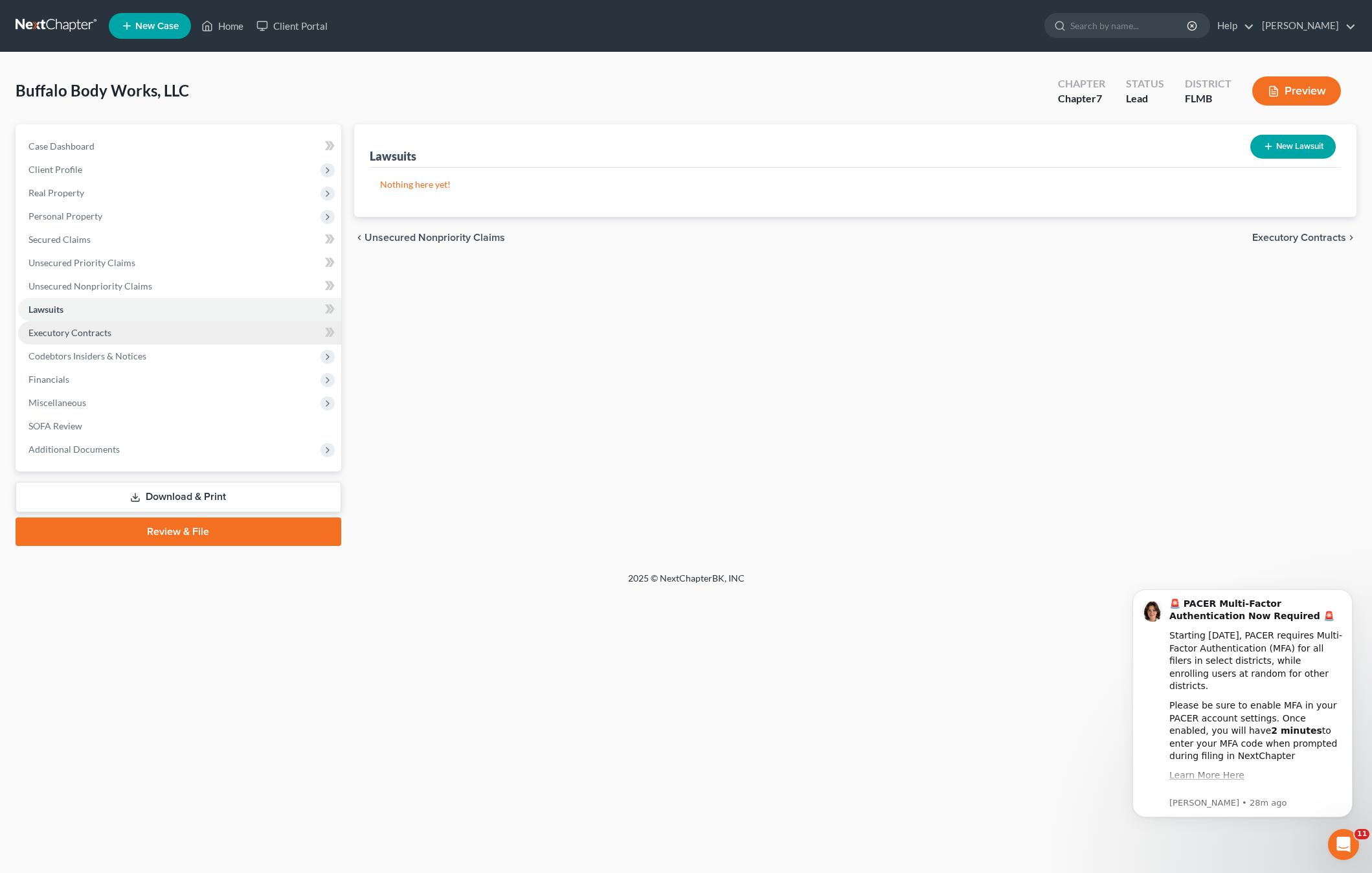
click at [78, 324] on link "Executory Contracts" at bounding box center [180, 333] width 323 height 23
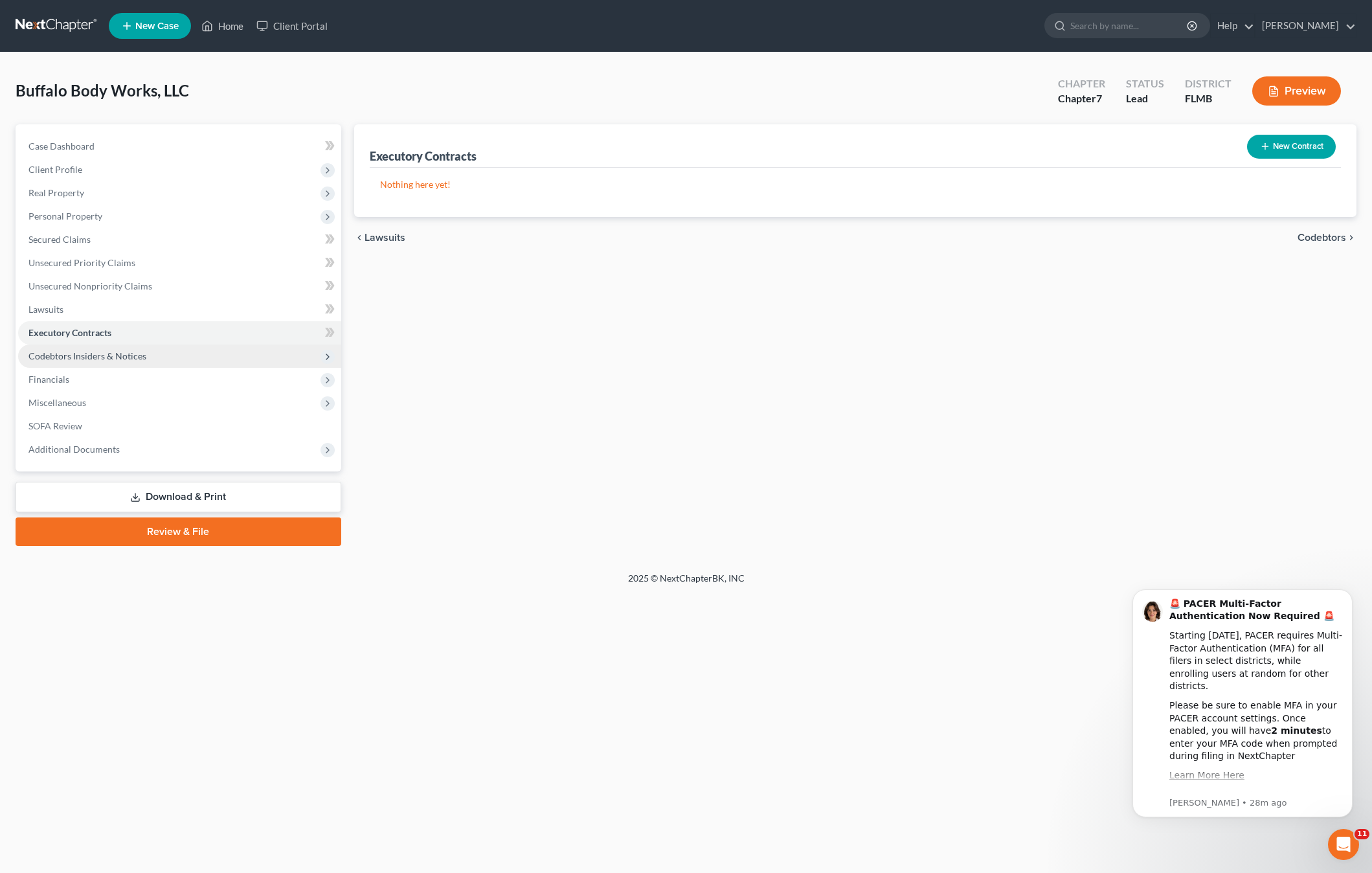
click at [108, 361] on span "Codebtors Insiders & Notices" at bounding box center [180, 356] width 323 height 23
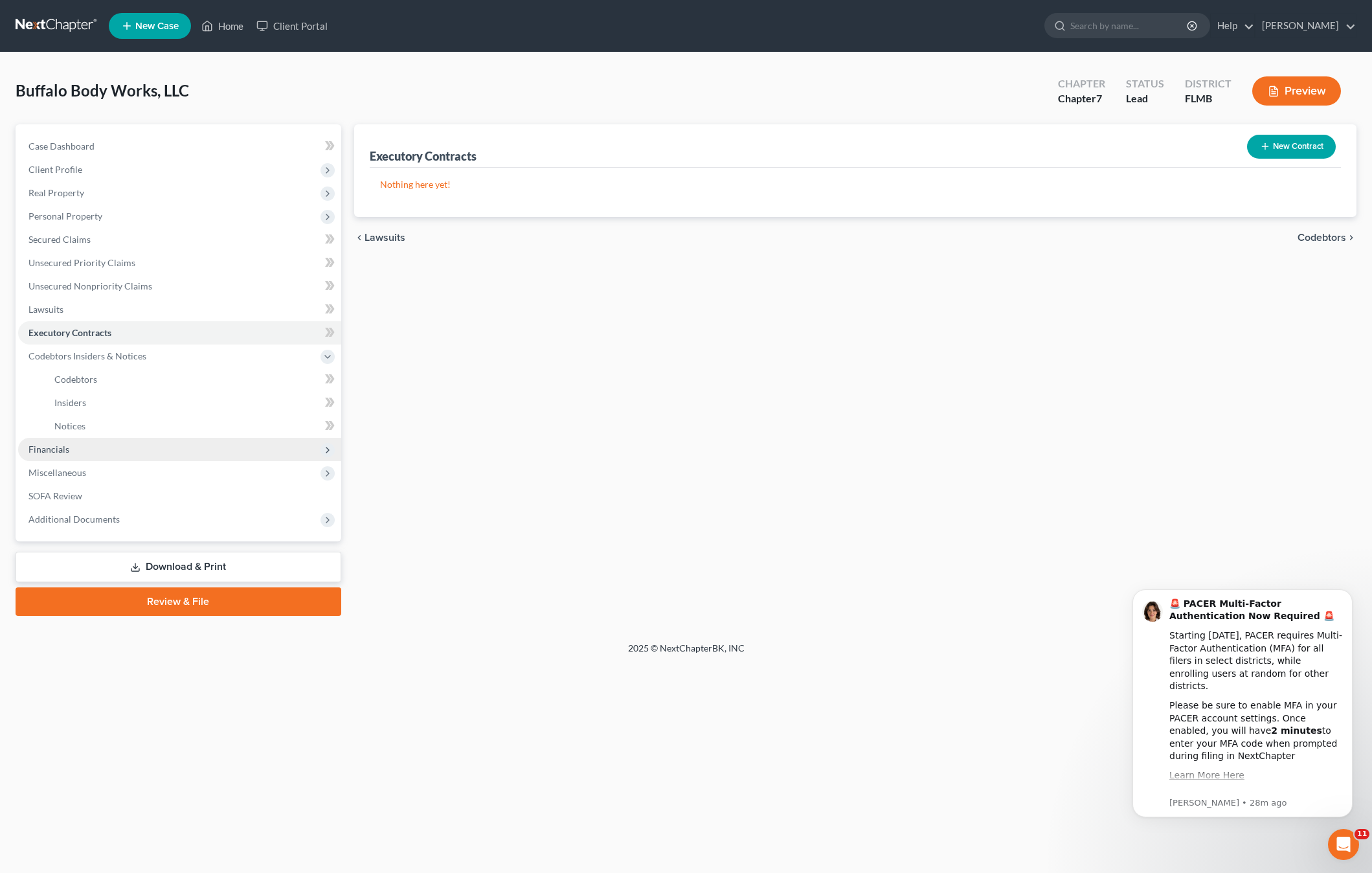
click at [63, 454] on span "Financials" at bounding box center [49, 449] width 41 height 11
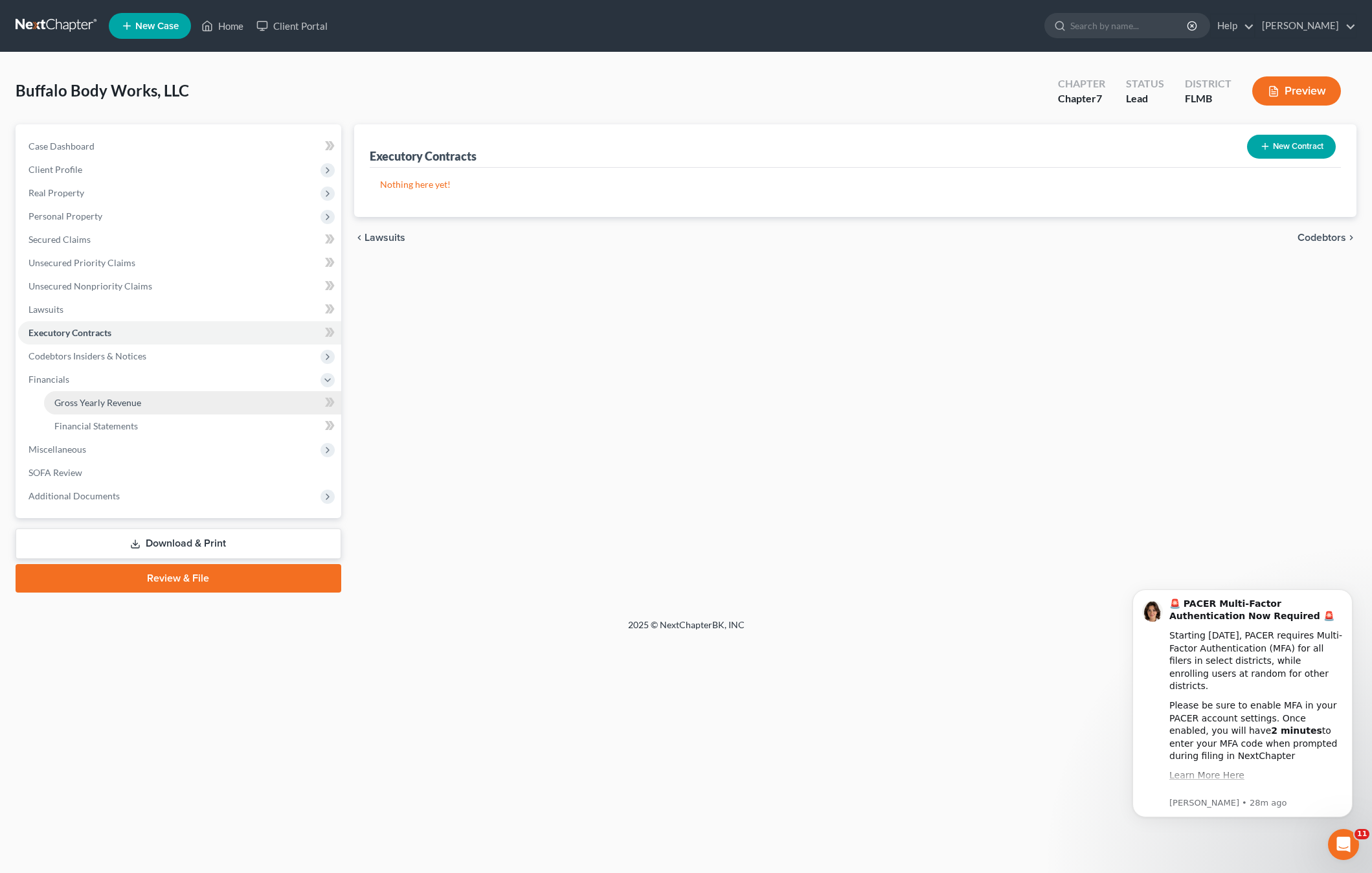
click at [97, 398] on span "Gross Yearly Revenue" at bounding box center [98, 403] width 87 height 11
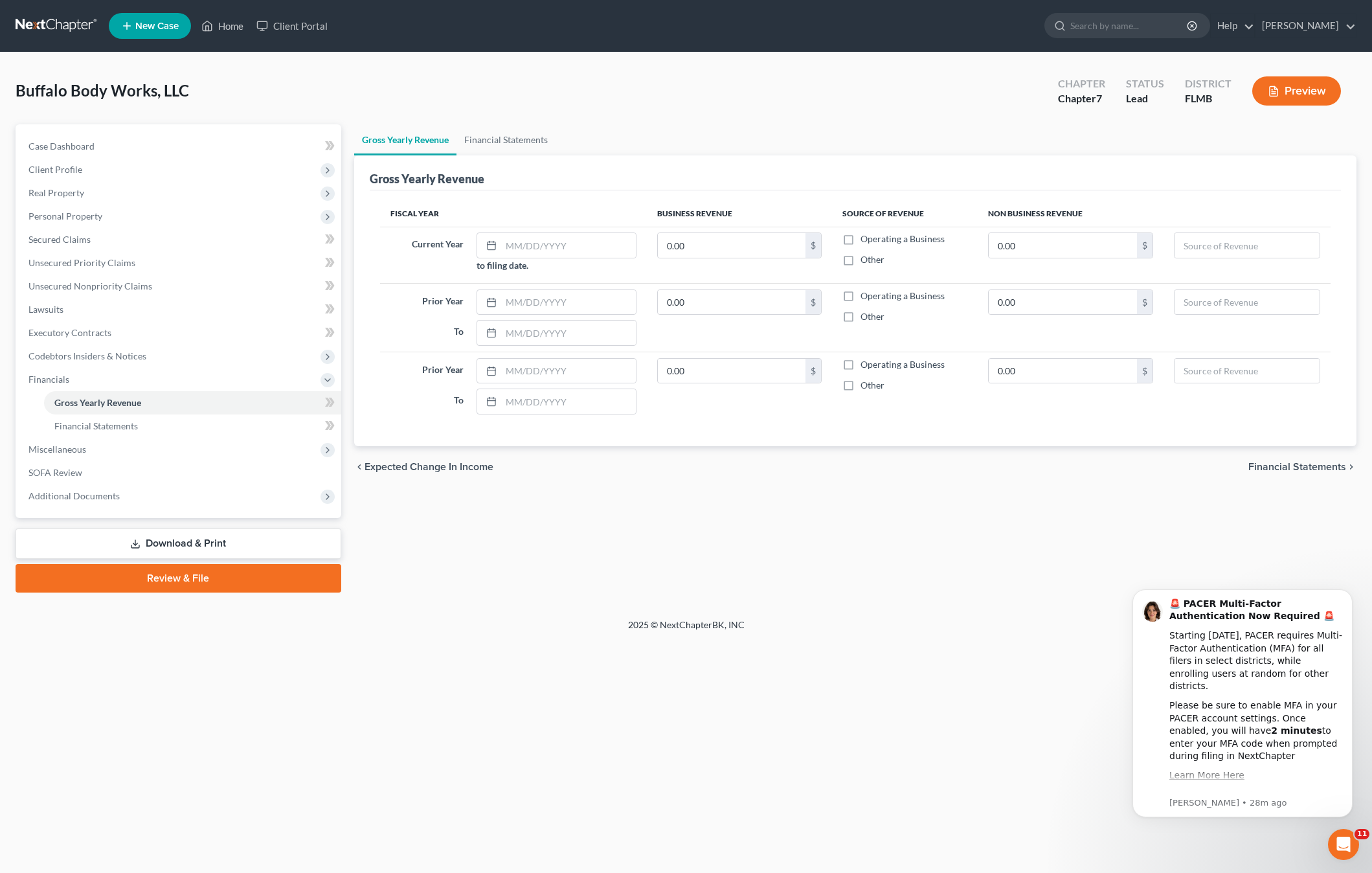
click at [562, 571] on div "Gross Yearly Revenue Financial Statements Gross Yearly Revenue Fiscal Year Busi…" at bounding box center [855, 358] width 1015 height 468
click at [78, 429] on span "Financial Statements" at bounding box center [96, 426] width 83 height 11
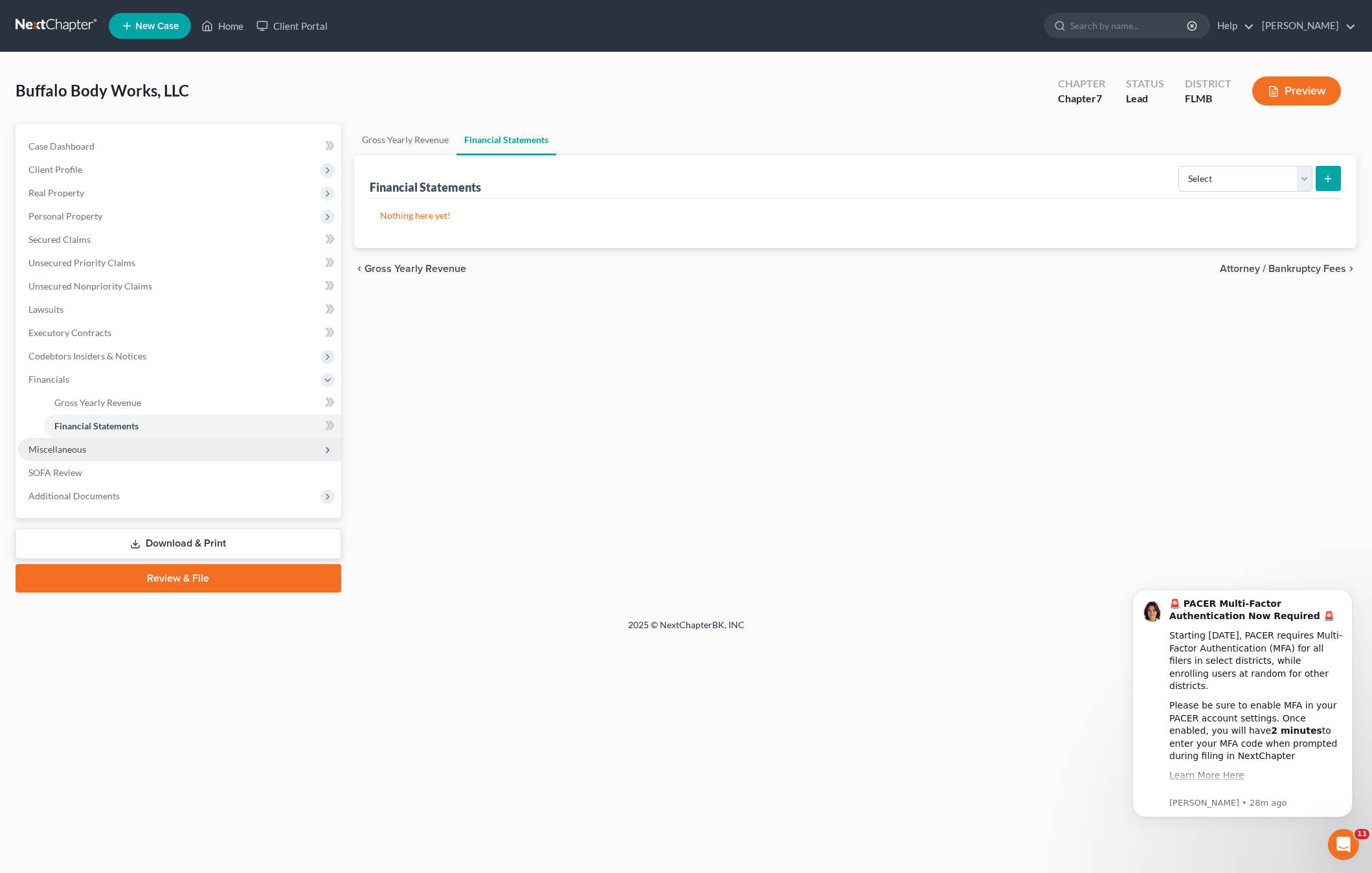
click at [63, 447] on span "Miscellaneous" at bounding box center [58, 449] width 58 height 11
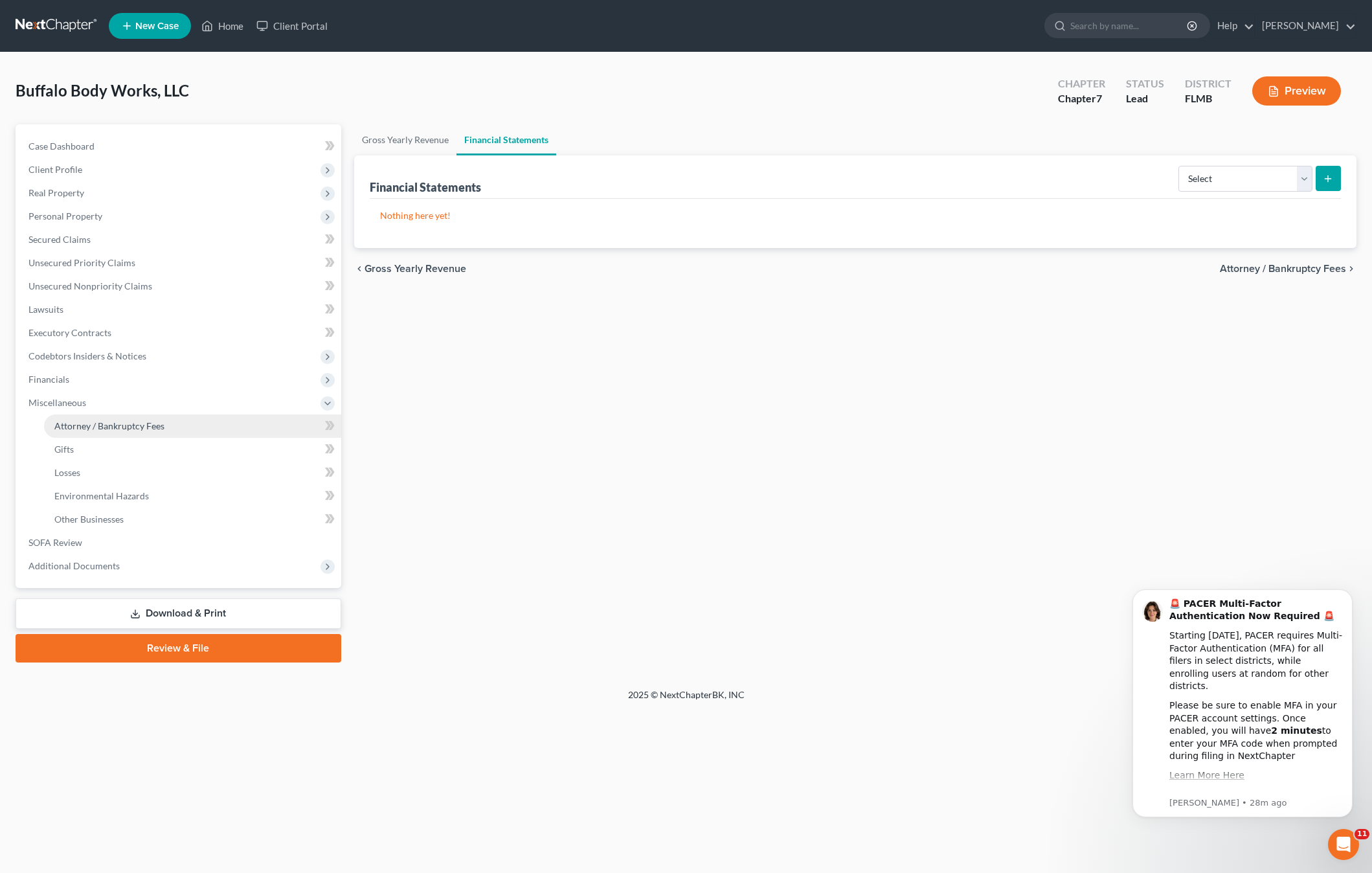
click at [79, 432] on link "Attorney / Bankruptcy Fees" at bounding box center [193, 426] width 297 height 23
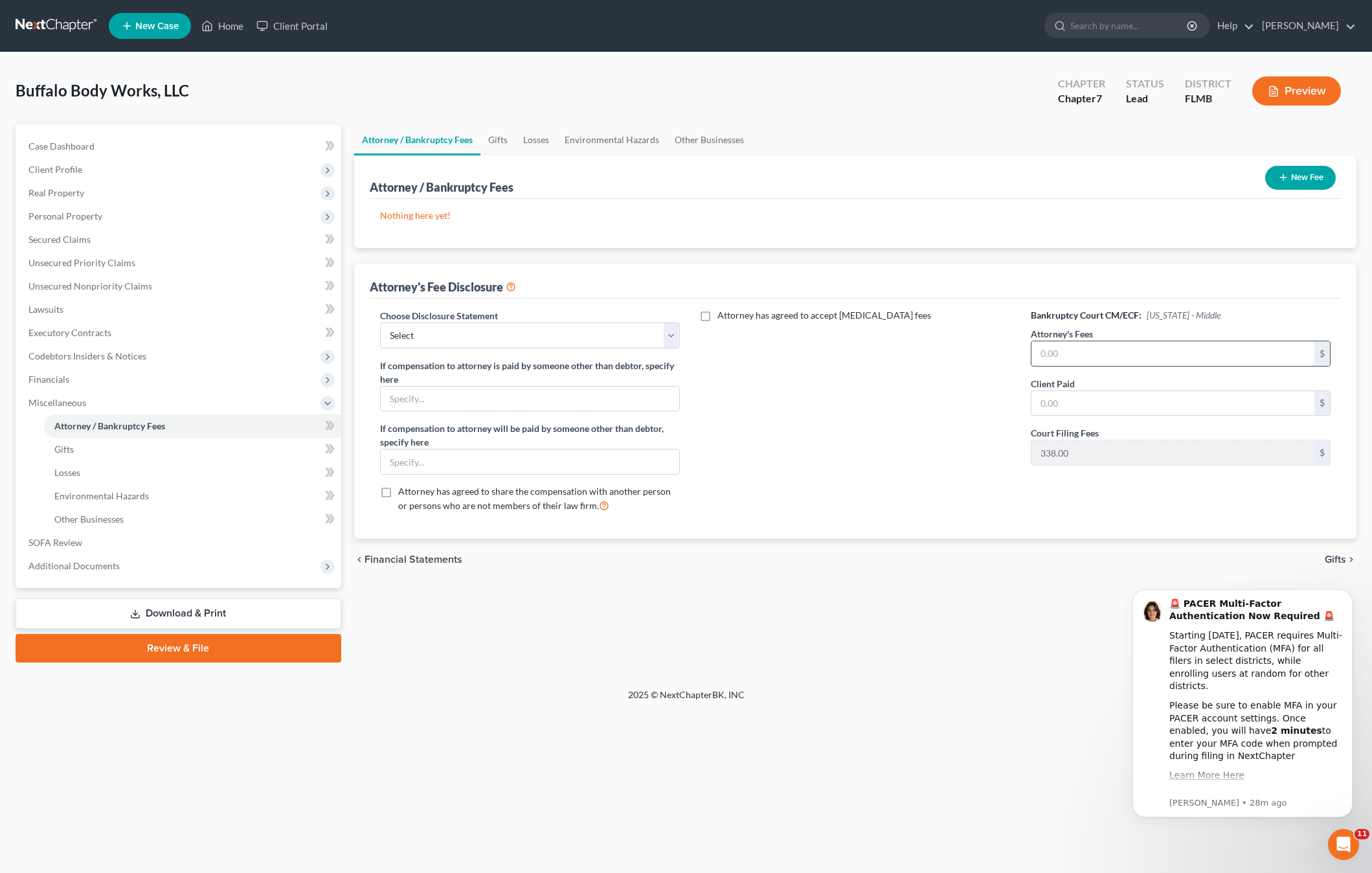
click at [1098, 354] on input "text" at bounding box center [1172, 353] width 283 height 25
type input "2,000"
click at [1283, 182] on icon "button" at bounding box center [1283, 177] width 11 height 11
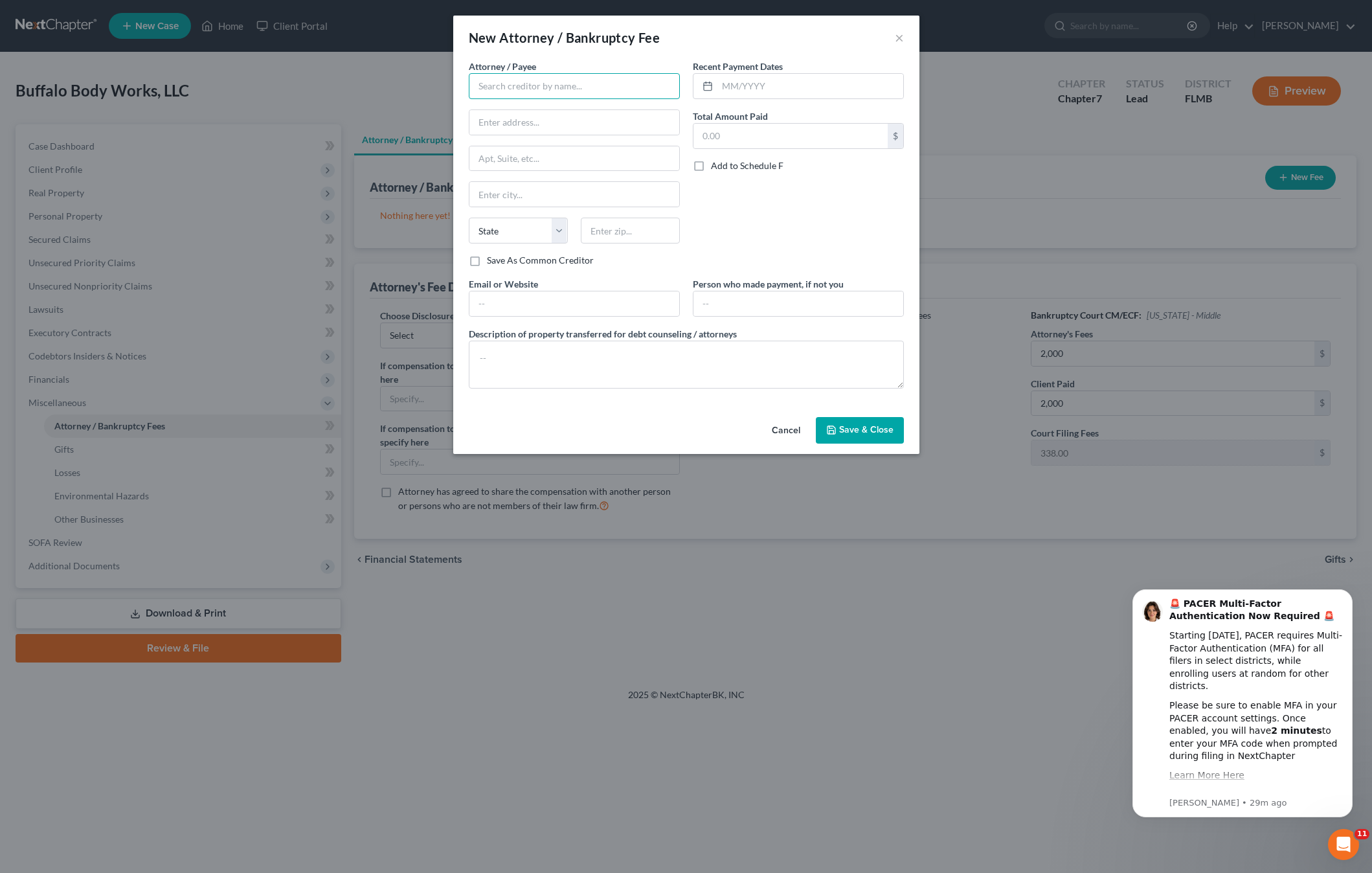
click at [530, 89] on input "text" at bounding box center [574, 86] width 211 height 26
type input "J. Craig Bourne"
type input "1415 E. Robinson St."
type input "Suite A"
type input "Orlando"
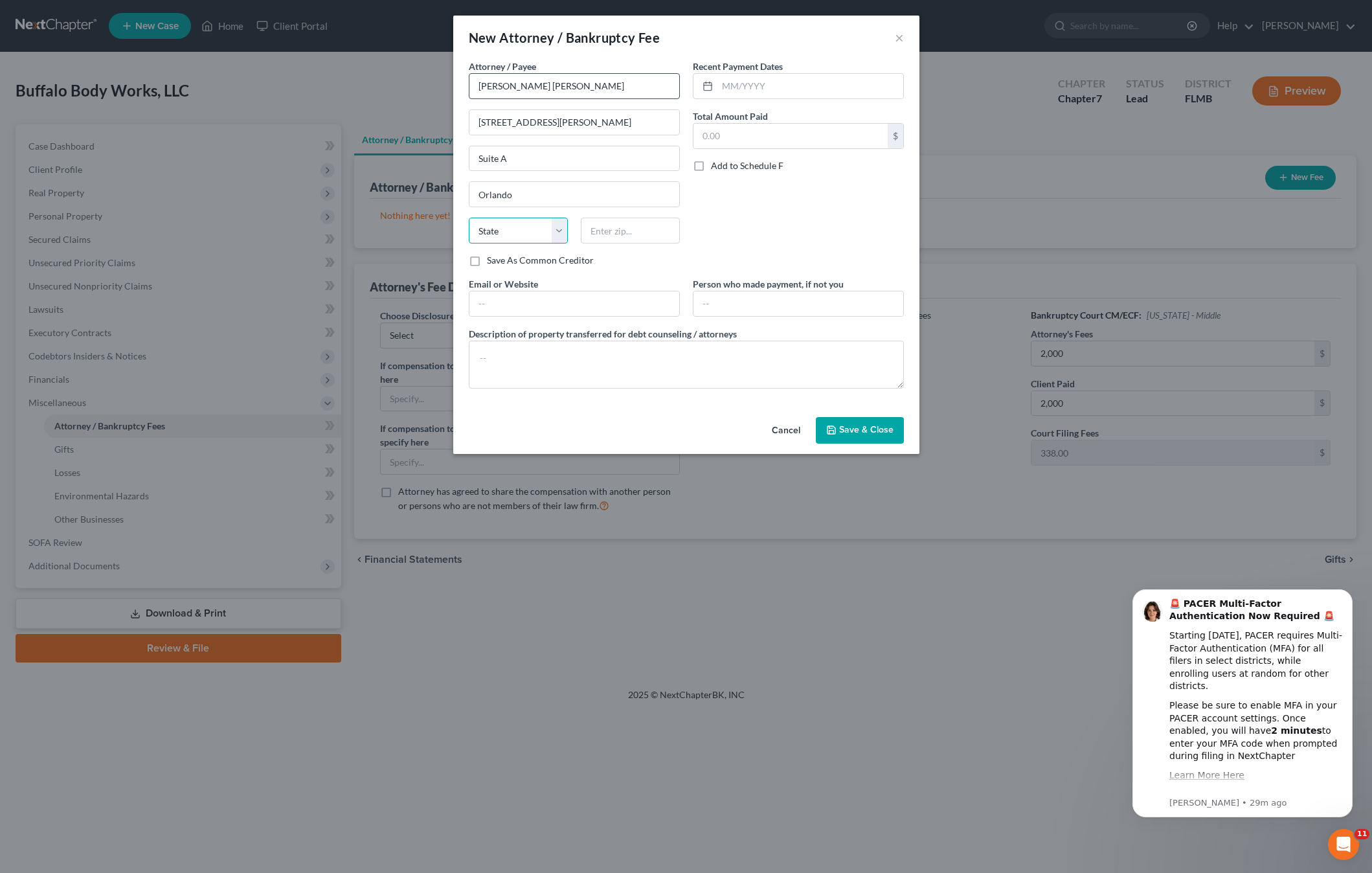
select select "9"
type input "32801"
click at [797, 91] on input "text" at bounding box center [810, 86] width 186 height 25
type input "5"
type input "05/22/2025"
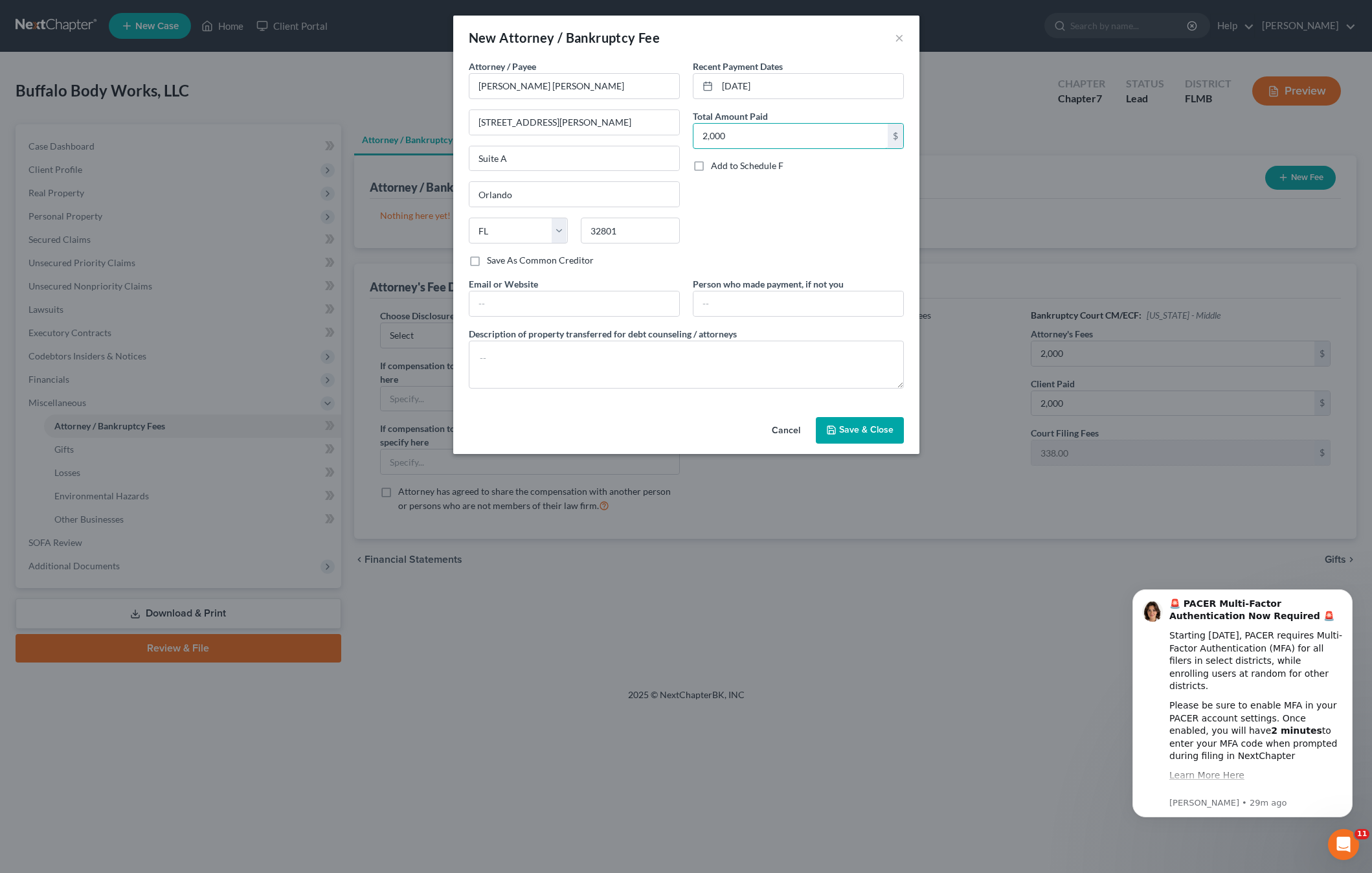
type input "2,000"
click at [880, 446] on div "Cancel Save & Close" at bounding box center [686, 433] width 466 height 43
click at [748, 307] on input "text" at bounding box center [798, 303] width 210 height 25
type input "John Lochnicht"
click at [852, 430] on span "Save & Close" at bounding box center [866, 430] width 55 height 11
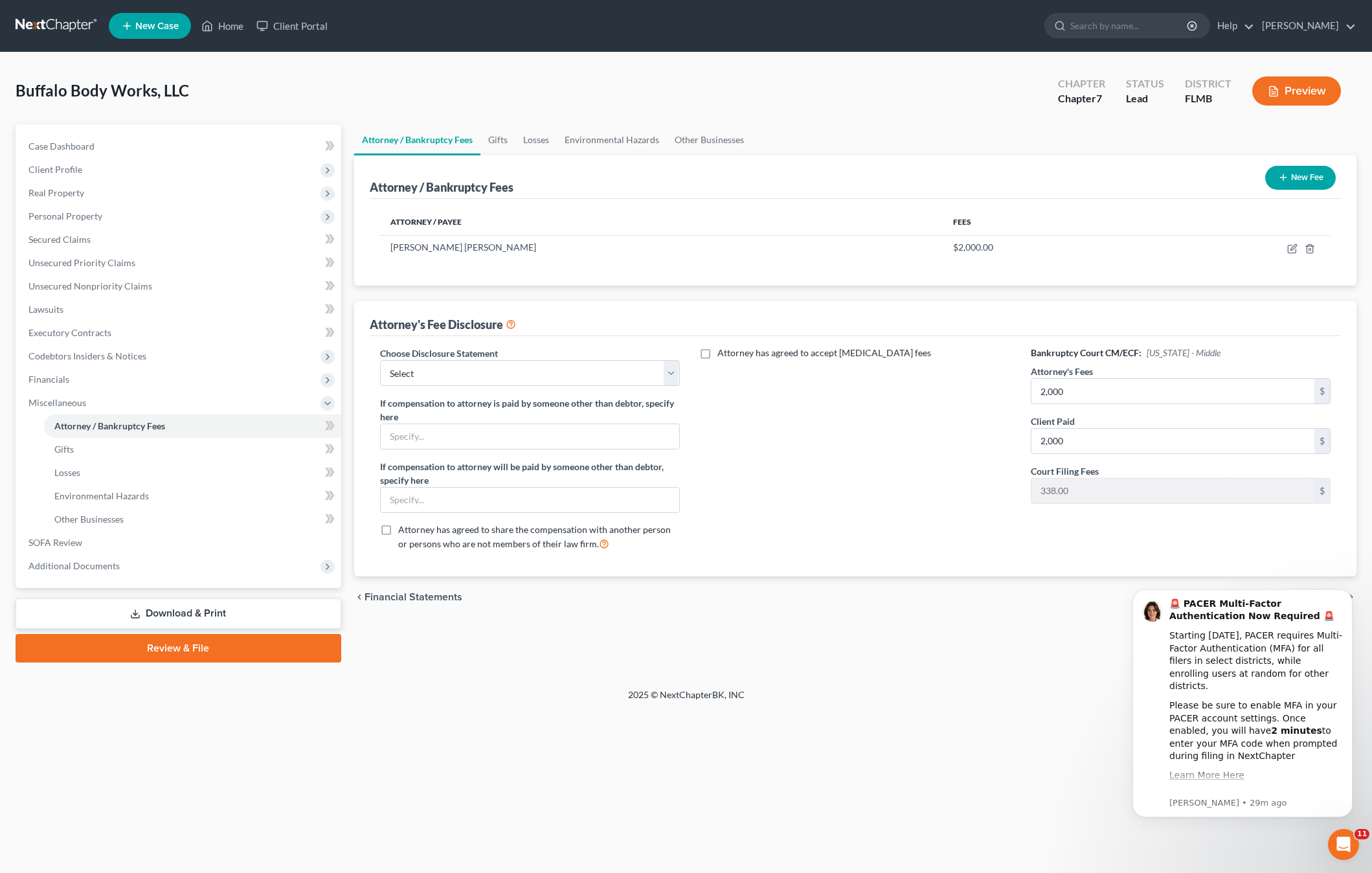
drag, startPoint x: 765, startPoint y: 629, endPoint x: 765, endPoint y: 593, distance: 36.0
click at [766, 629] on div "Attorney / Bankruptcy Fees Gifts Losses Environmental Hazards Other Businesses …" at bounding box center [855, 393] width 1015 height 538
click at [527, 386] on div "Choose Disclosure Statement Select Attorney's fee disclosure If compensation to…" at bounding box center [530, 453] width 325 height 214
drag, startPoint x: 455, startPoint y: 373, endPoint x: 454, endPoint y: 388, distance: 15.0
click at [455, 373] on select "Select Attorney's fee disclosure" at bounding box center [530, 373] width 300 height 26
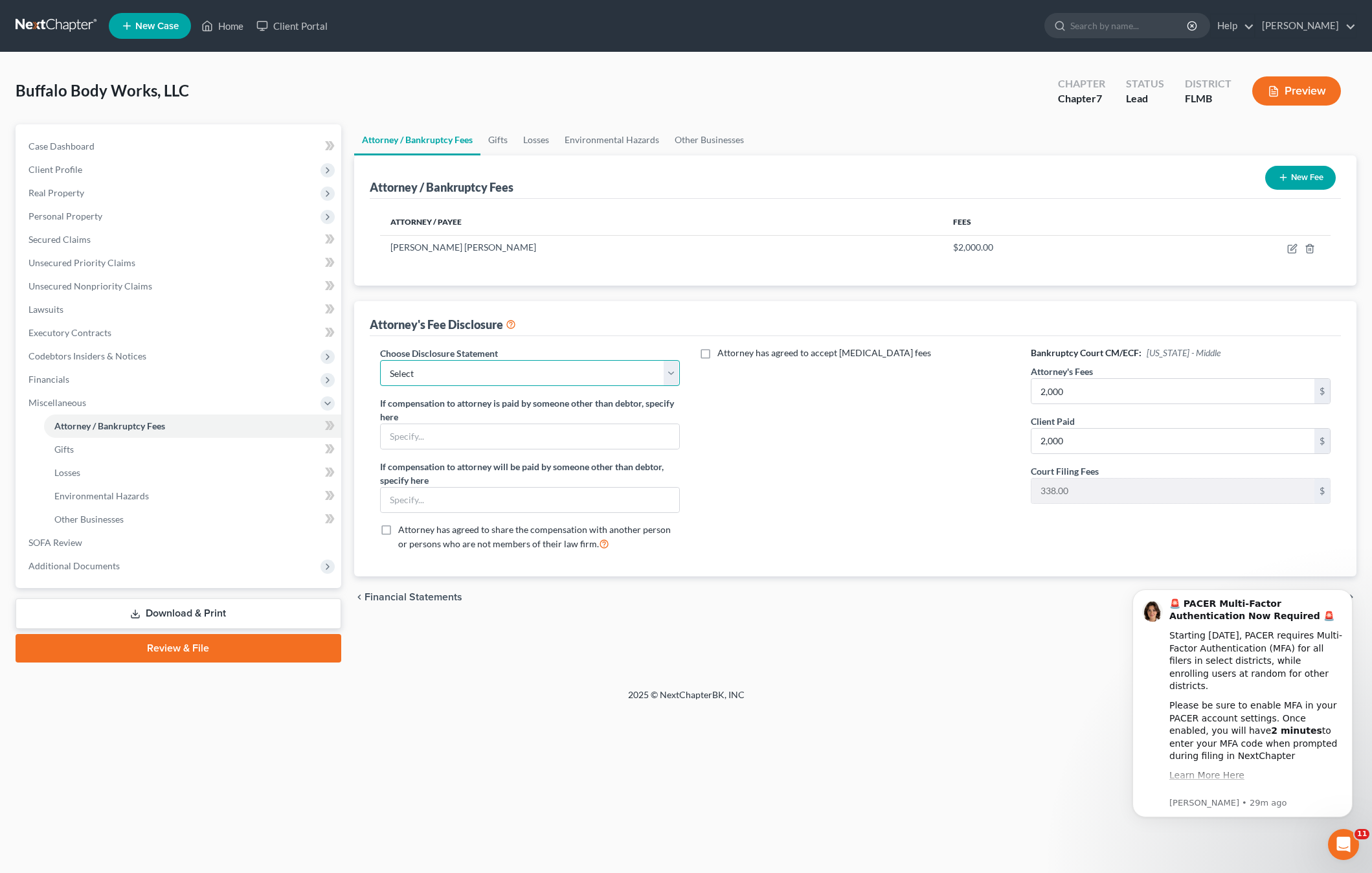
select select "0"
click at [380, 360] on select "Select Attorney's fee disclosure" at bounding box center [530, 373] width 300 height 26
click at [763, 439] on div "Attorney has agreed to accept retainer fees" at bounding box center [855, 453] width 325 height 214
click at [84, 444] on link "Gifts" at bounding box center [193, 449] width 297 height 23
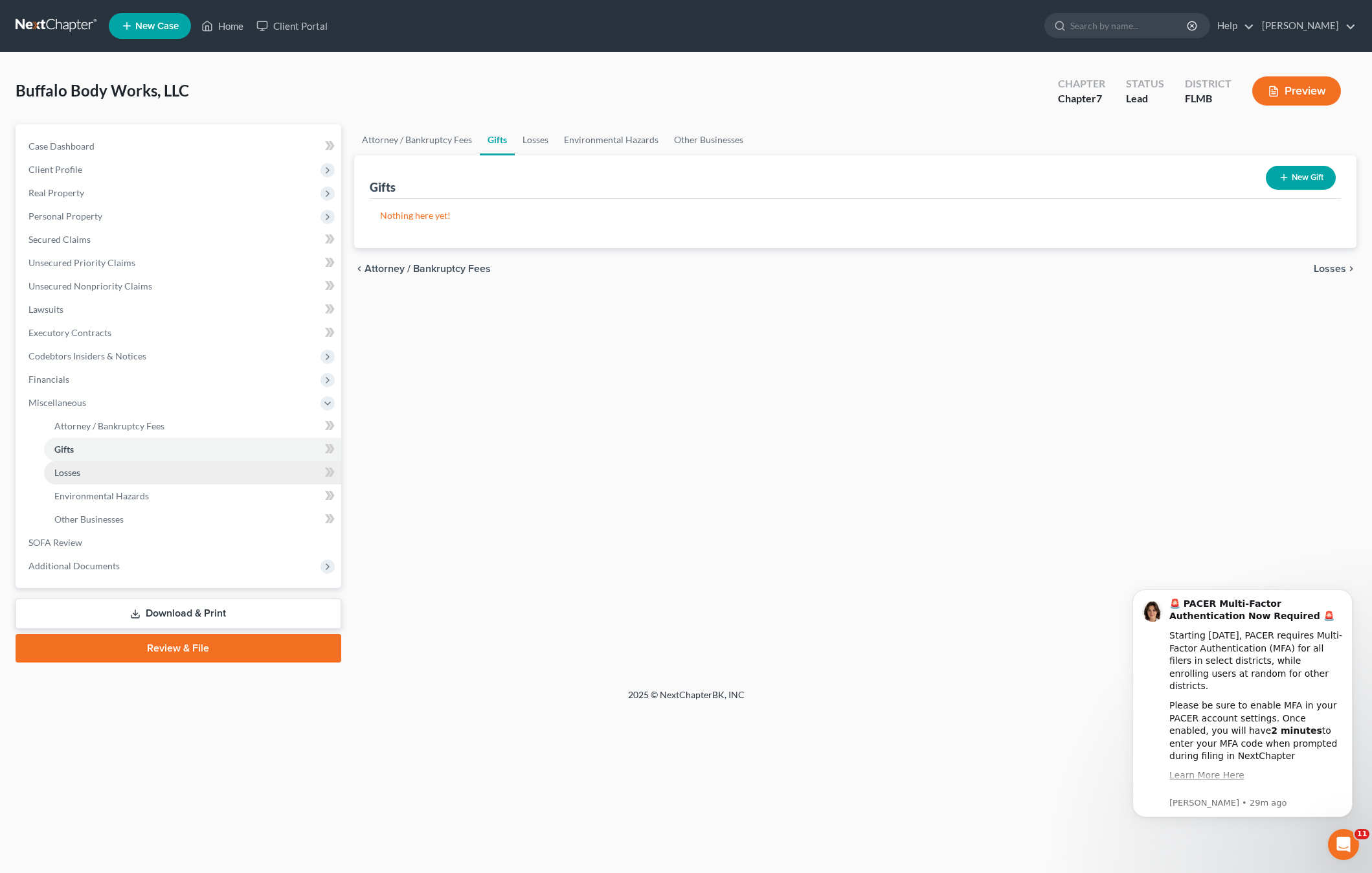
drag, startPoint x: 65, startPoint y: 477, endPoint x: 73, endPoint y: 492, distance: 17.0
click at [65, 478] on link "Losses" at bounding box center [193, 472] width 297 height 23
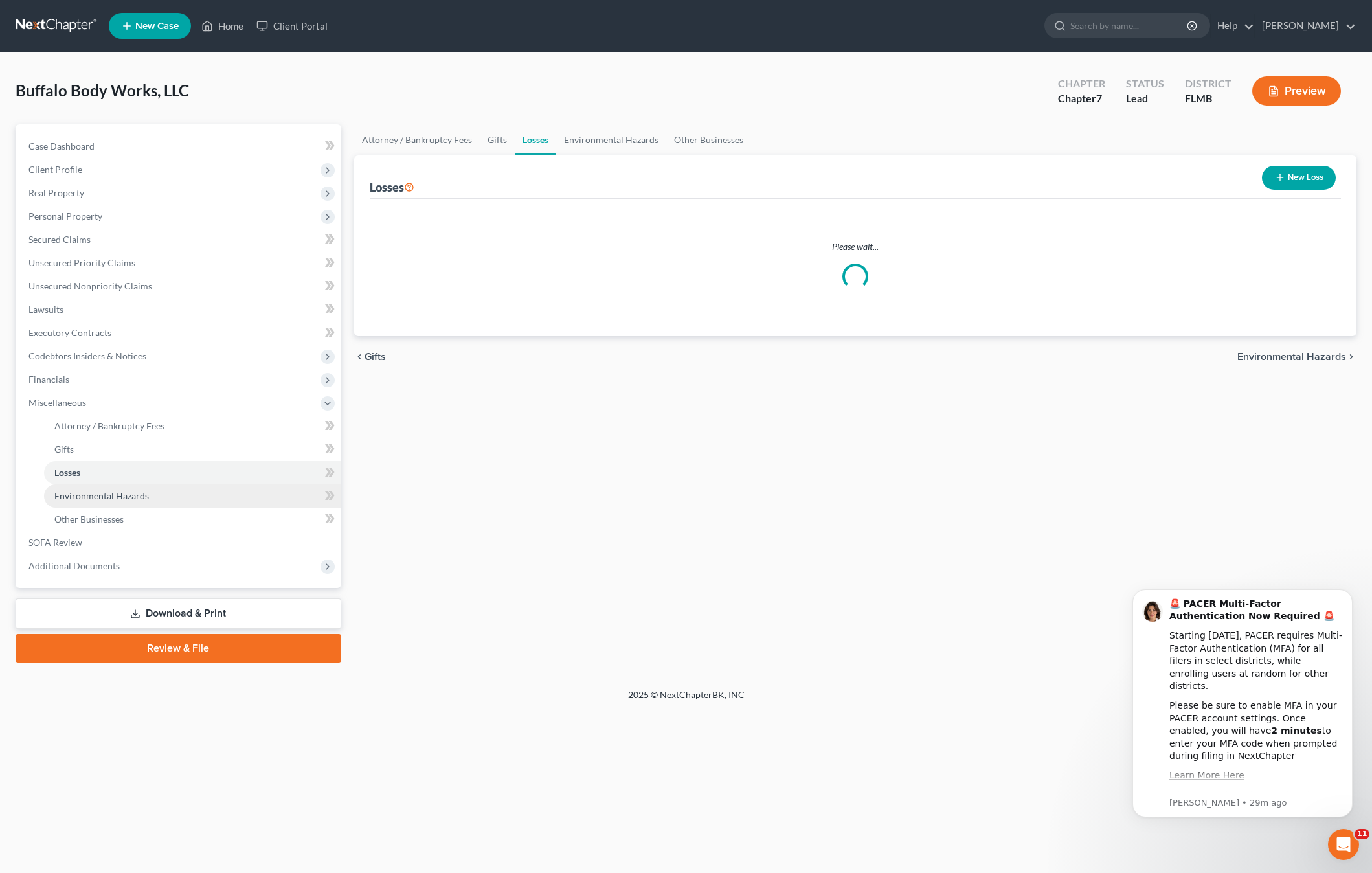
click at [73, 492] on span "Environmental Hazards" at bounding box center [102, 496] width 95 height 11
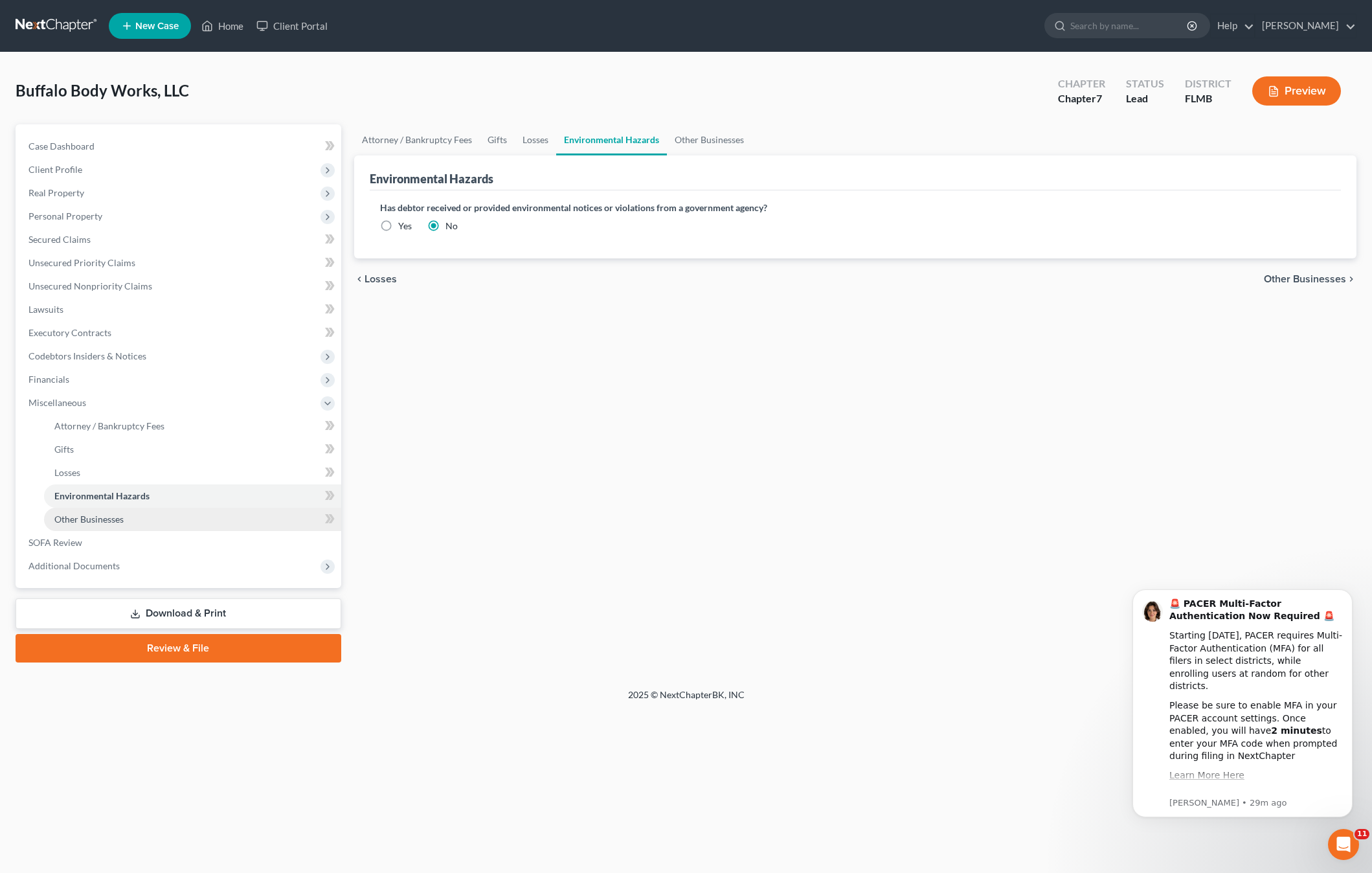
click at [72, 520] on span "Other Businesses" at bounding box center [89, 519] width 69 height 11
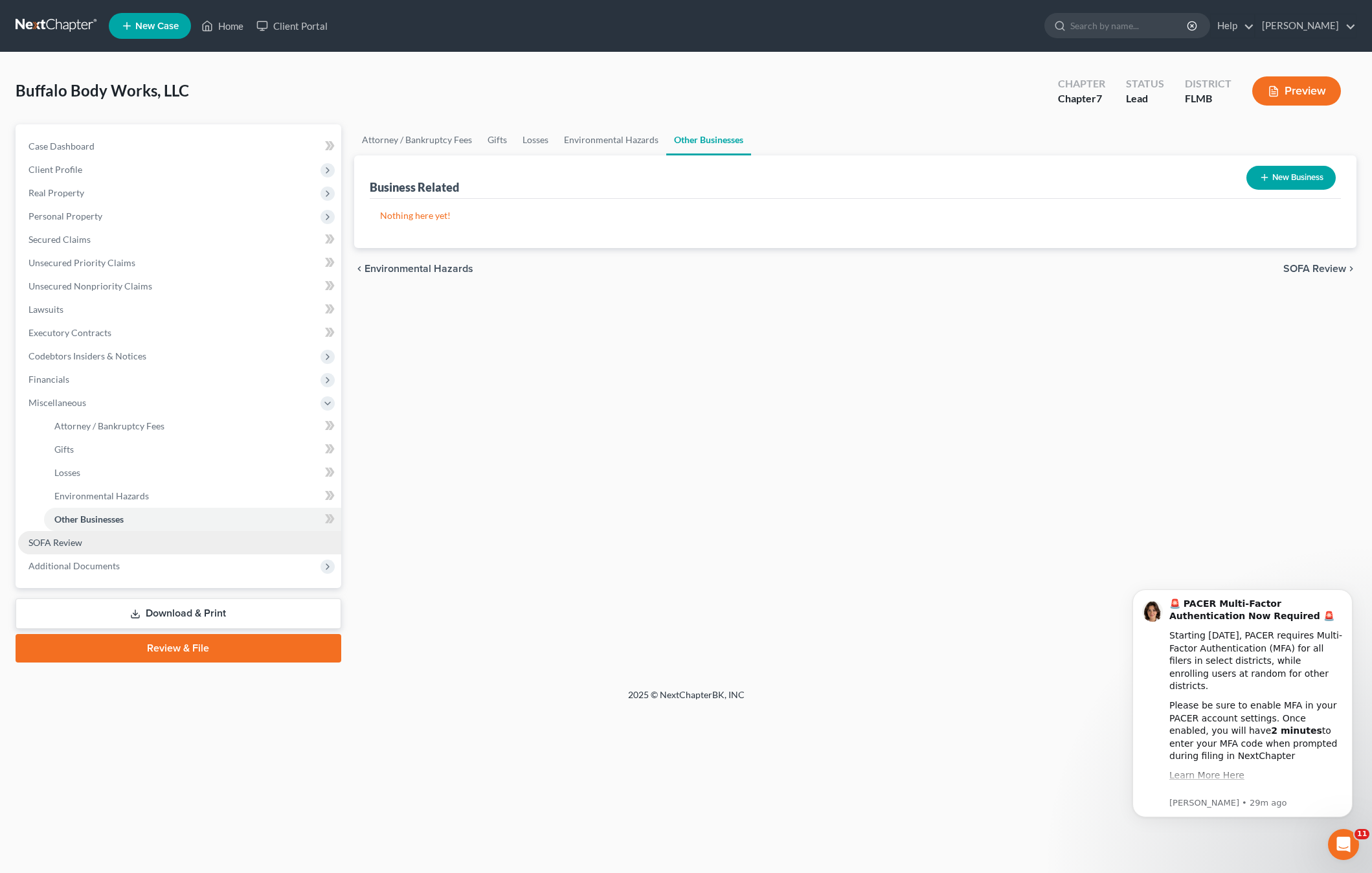
click at [56, 548] on link "SOFA Review" at bounding box center [180, 542] width 323 height 23
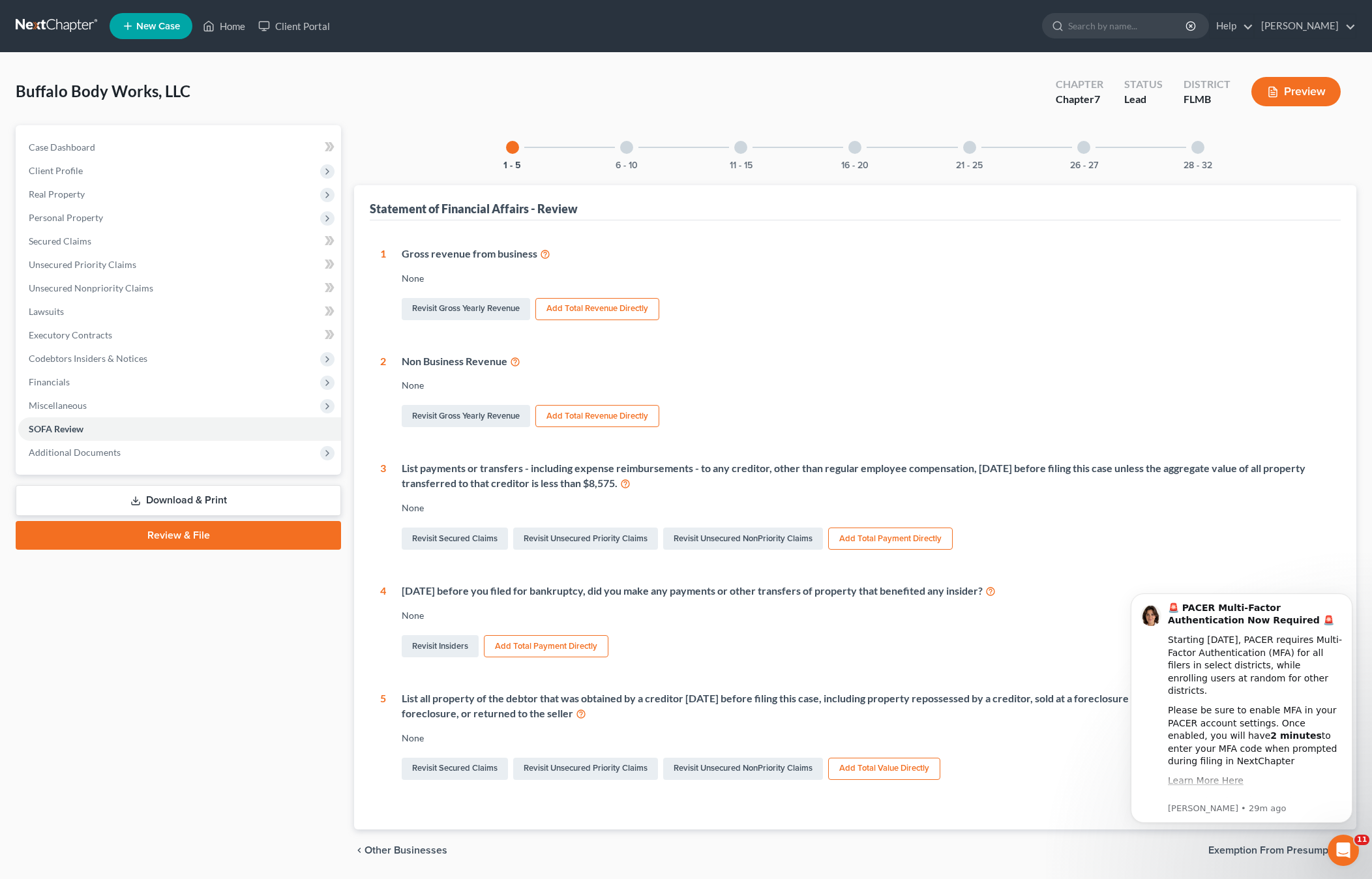
drag, startPoint x: 878, startPoint y: 288, endPoint x: 591, endPoint y: 492, distance: 352.1
click at [870, 294] on div "Gross revenue from business None Revisit Gross Yearly Revenue Add Total Revenue…" at bounding box center [858, 285] width 944 height 76
